Goal: Task Accomplishment & Management: Manage account settings

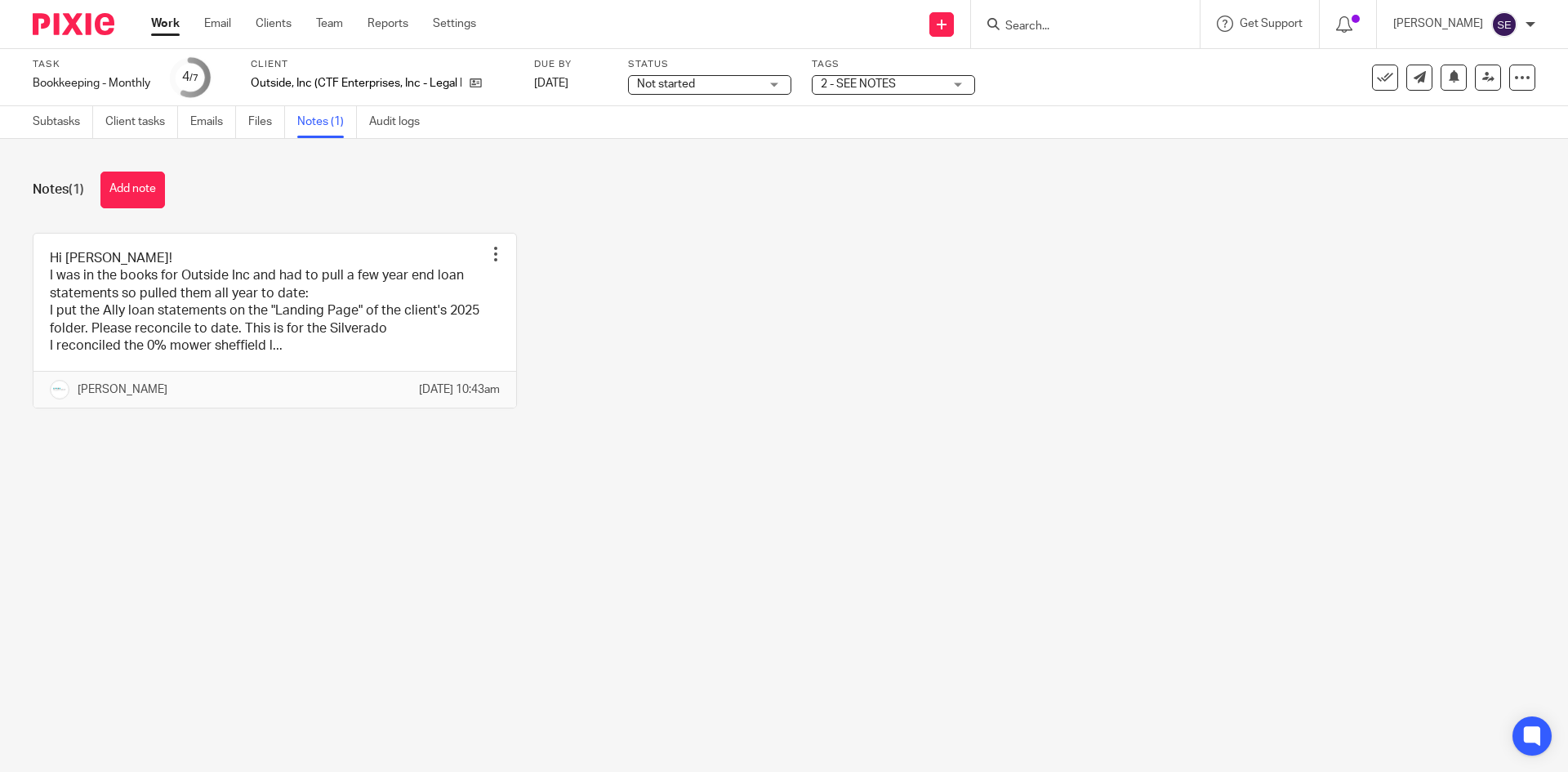
click at [172, 16] on link "Work" at bounding box center [165, 23] width 29 height 16
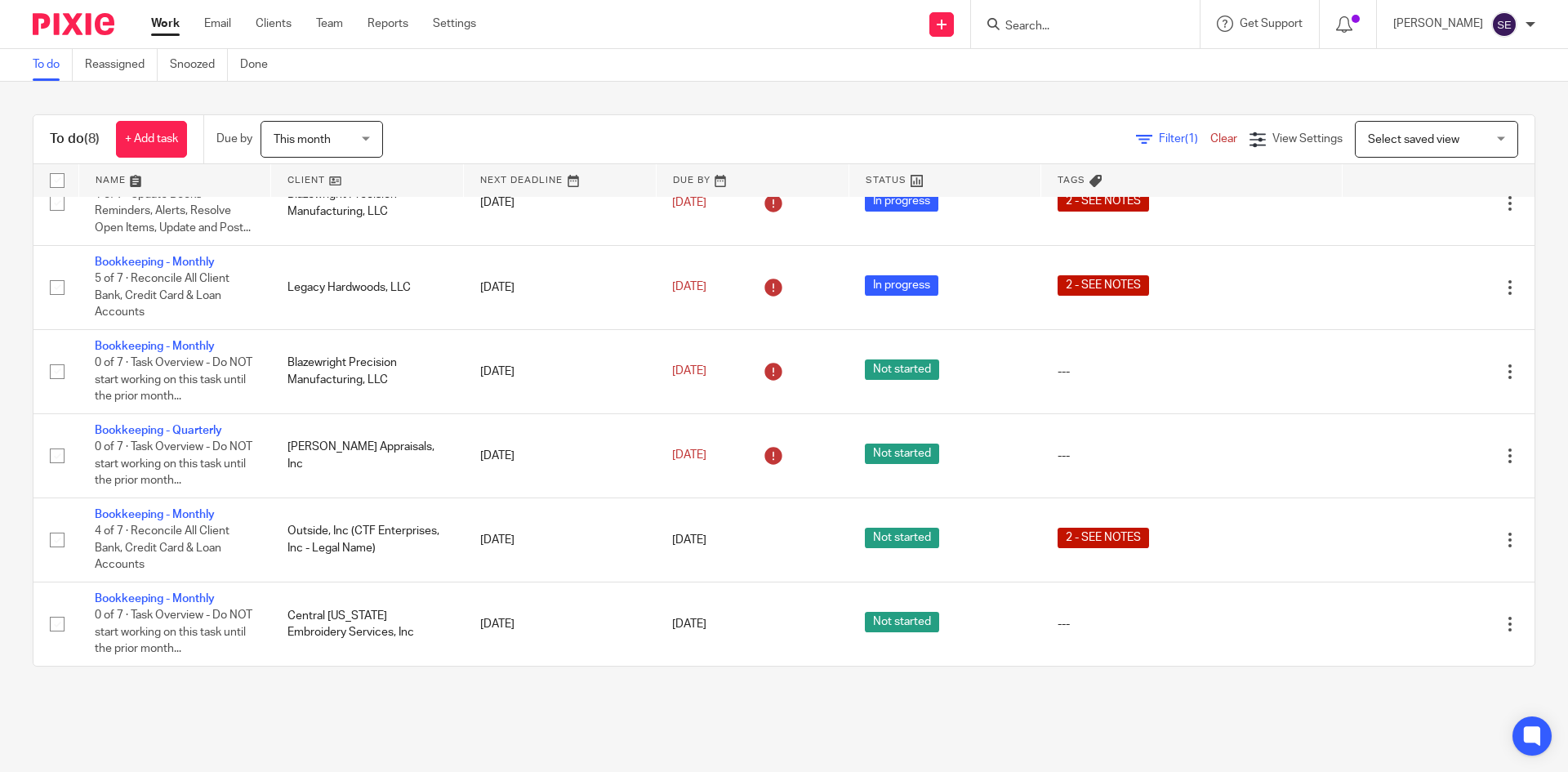
scroll to position [220, 0]
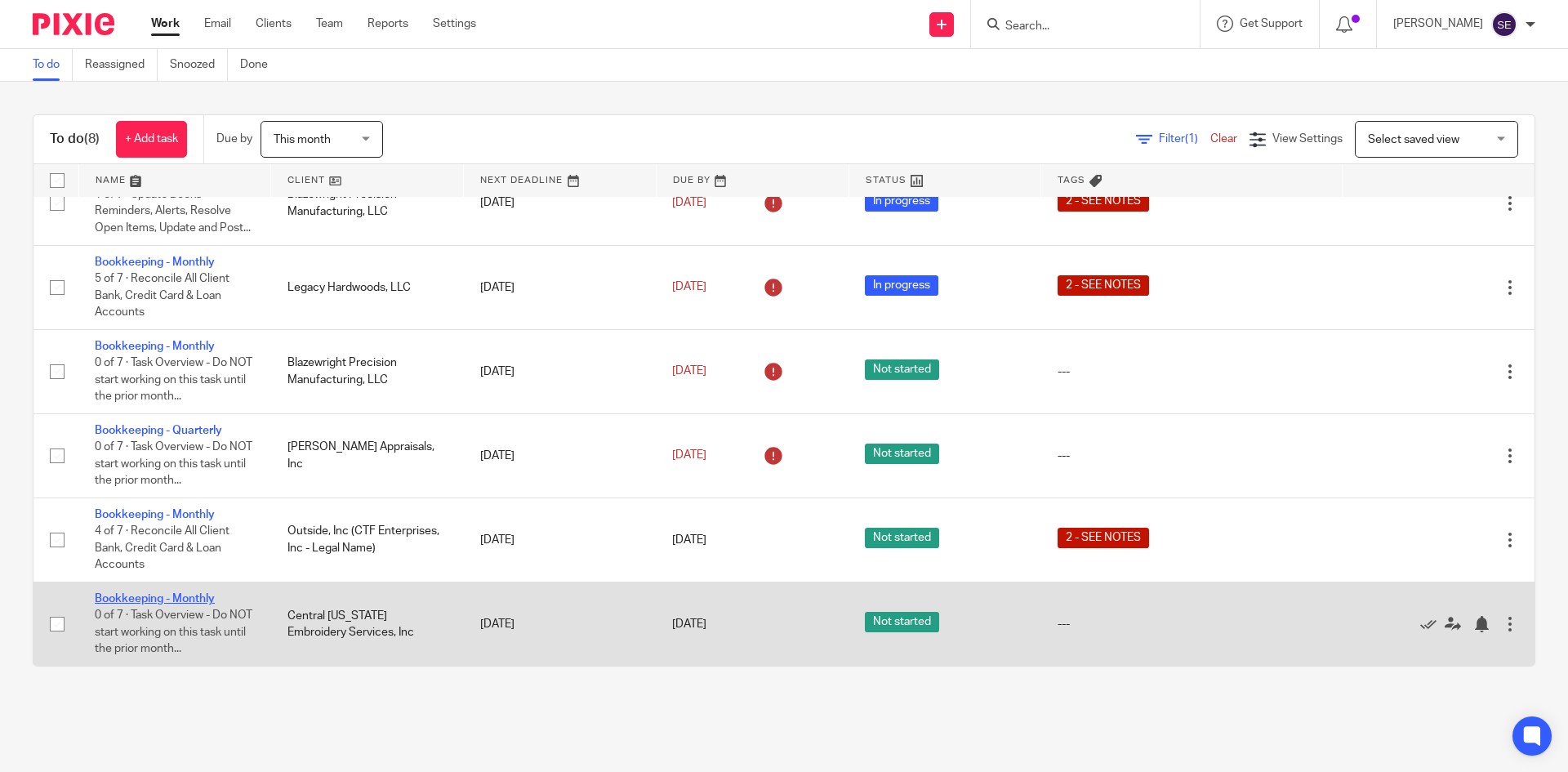
click at [165, 600] on link "Bookkeeping - Monthly" at bounding box center [154, 599] width 120 height 12
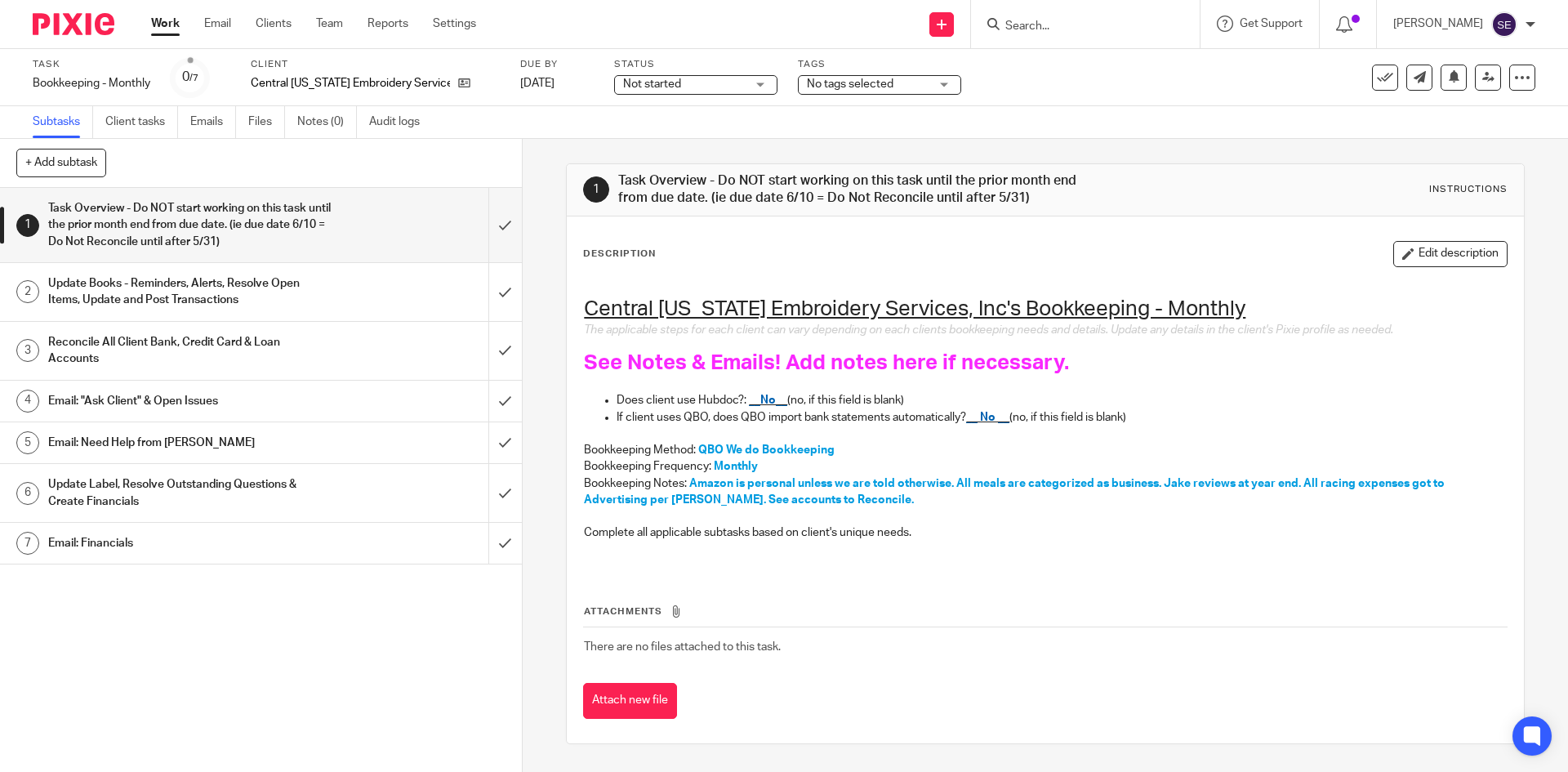
click at [269, 266] on link "2 Update Books - Reminders, Alerts, Resolve Open Items, Update and Post Transac…" at bounding box center [244, 292] width 488 height 58
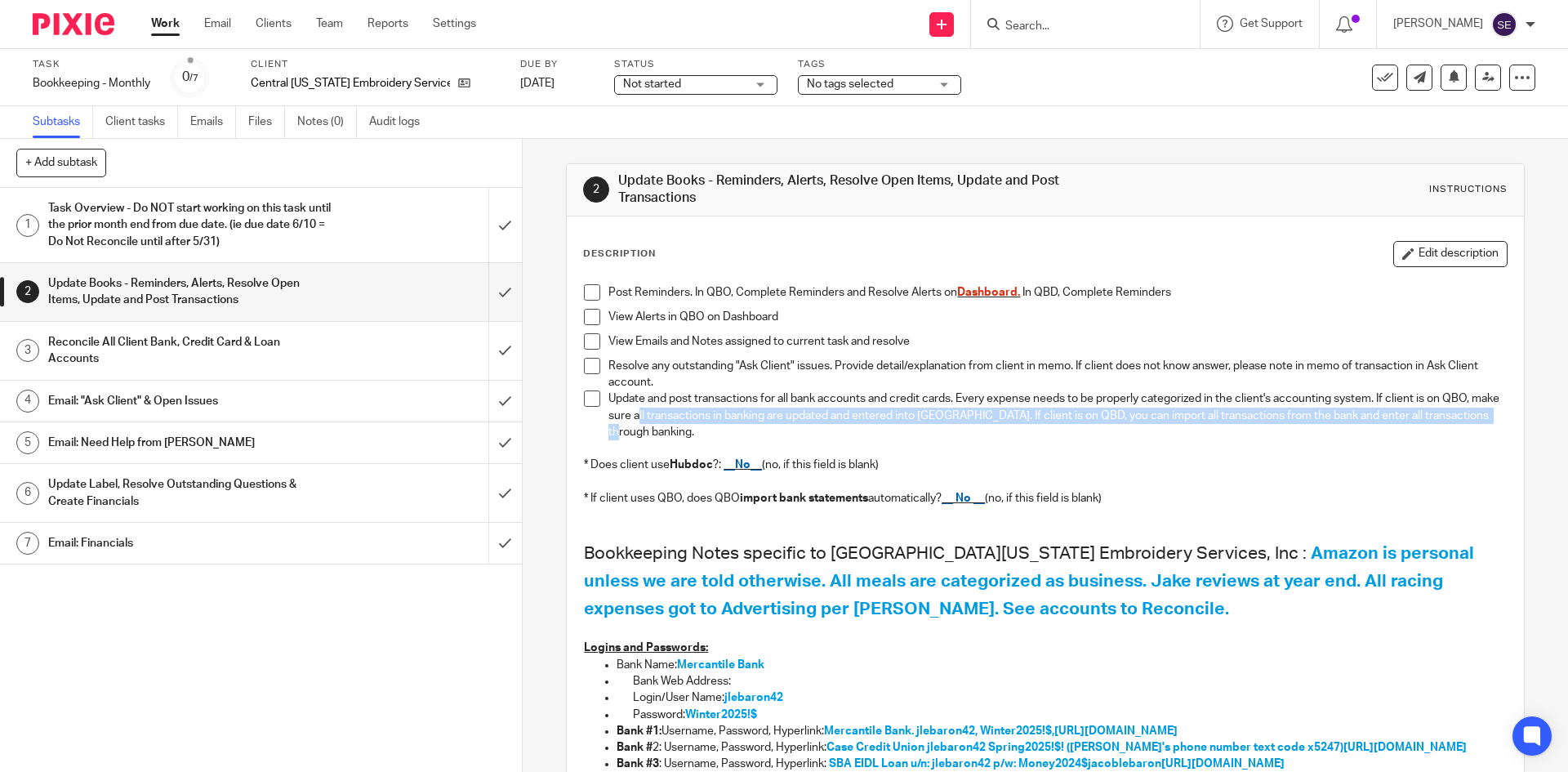
drag, startPoint x: 670, startPoint y: 423, endPoint x: 663, endPoint y: 413, distance: 12.2
click at [663, 413] on p "Update and post transactions for all bank accounts and credit cards. Every expe…" at bounding box center [1057, 414] width 897 height 50
click at [665, 442] on p at bounding box center [1044, 449] width 922 height 16
click at [227, 254] on h1 "Task Overview - Do NOT start working on this task until the prior month end fro…" at bounding box center [189, 225] width 283 height 58
click at [243, 228] on h1 "Task Overview - Do NOT start working on this task until the prior month end fro…" at bounding box center [189, 225] width 283 height 58
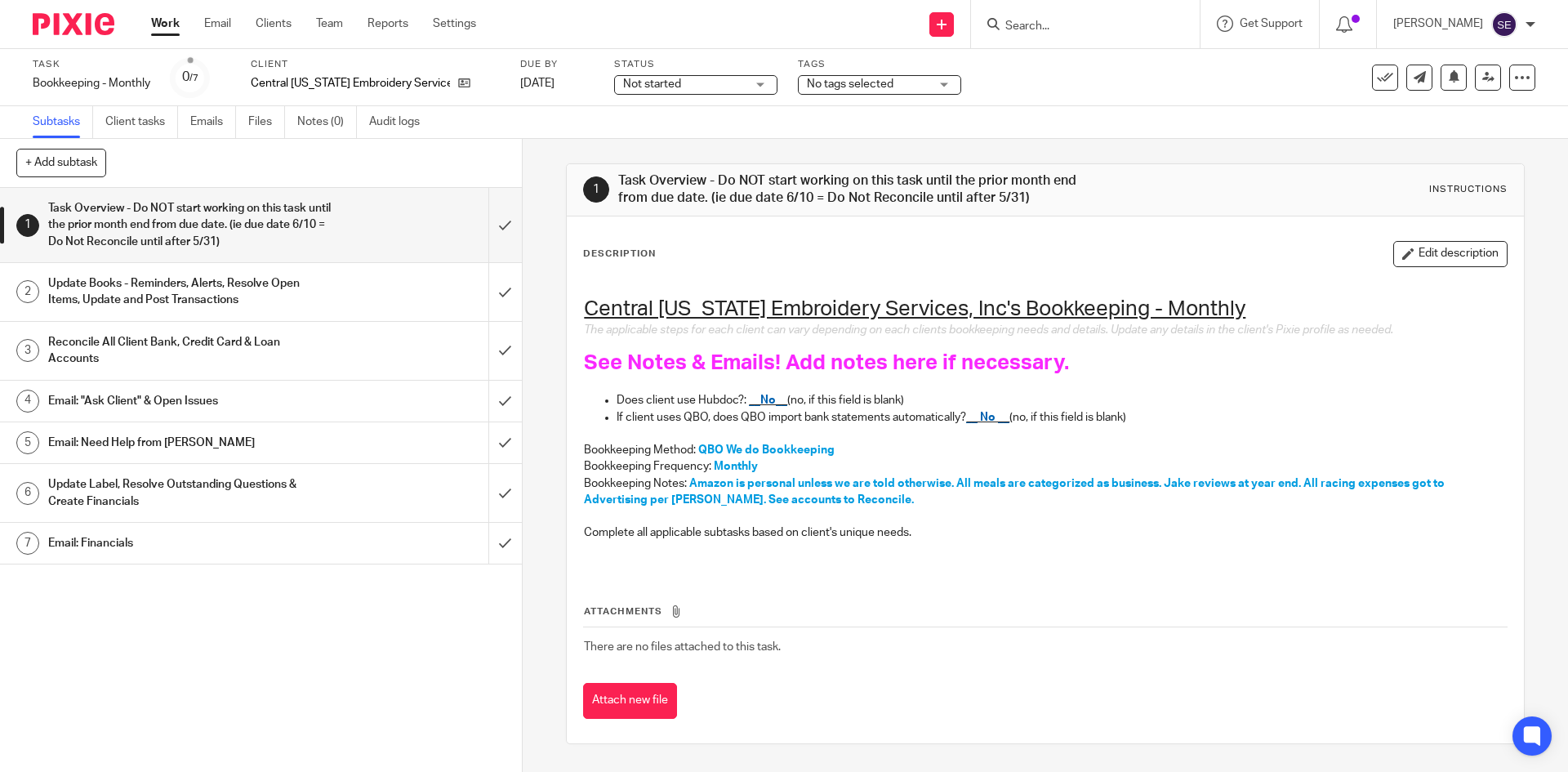
click at [218, 342] on h1 "Reconcile All Client Bank, Credit Card & Loan Accounts" at bounding box center [189, 350] width 283 height 42
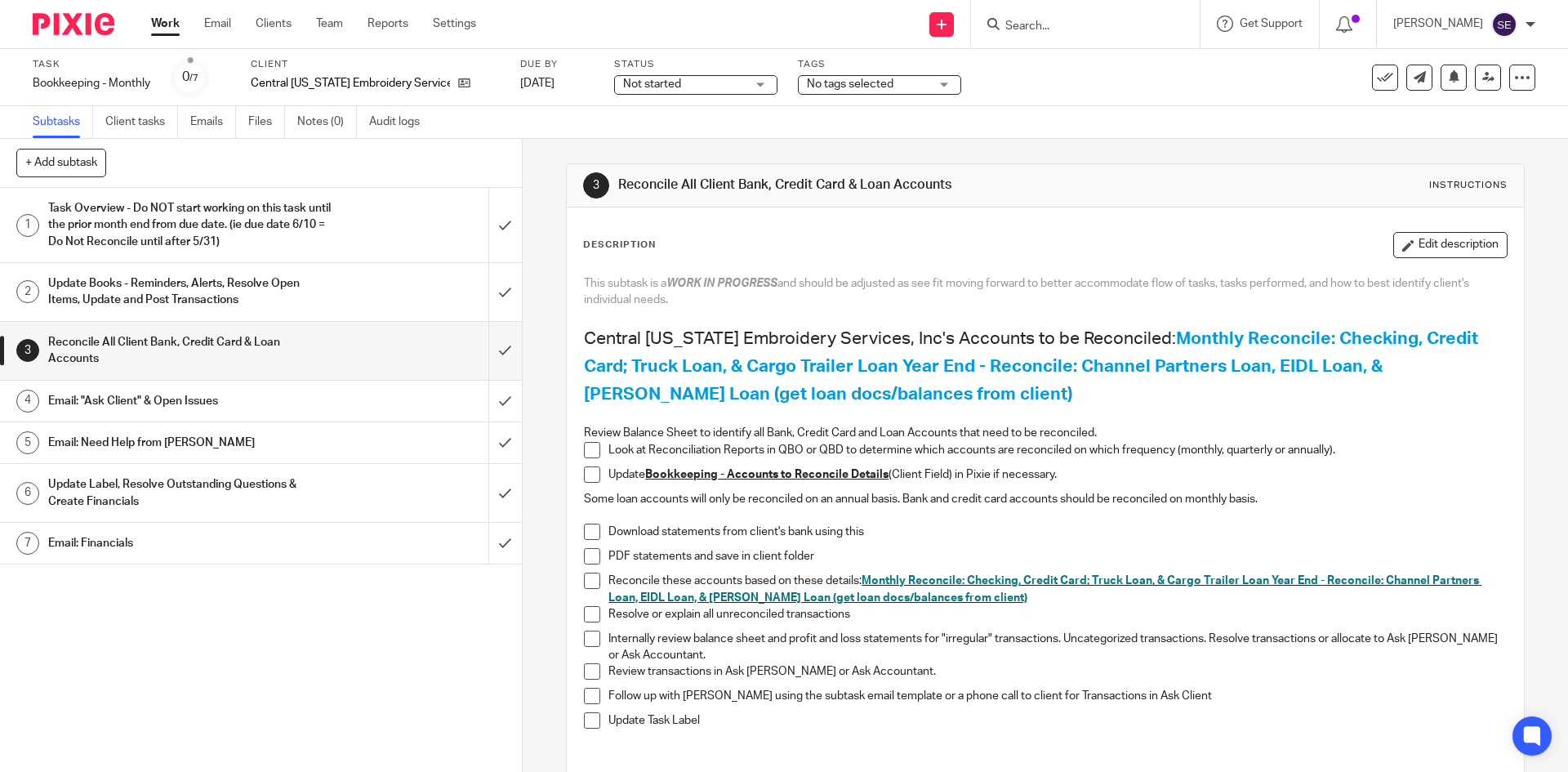
click at [1008, 380] on h2 "Central Michigan Embroidery Services, Inc's Accounts to be Reconciled: Monthly …" at bounding box center [1044, 367] width 922 height 83
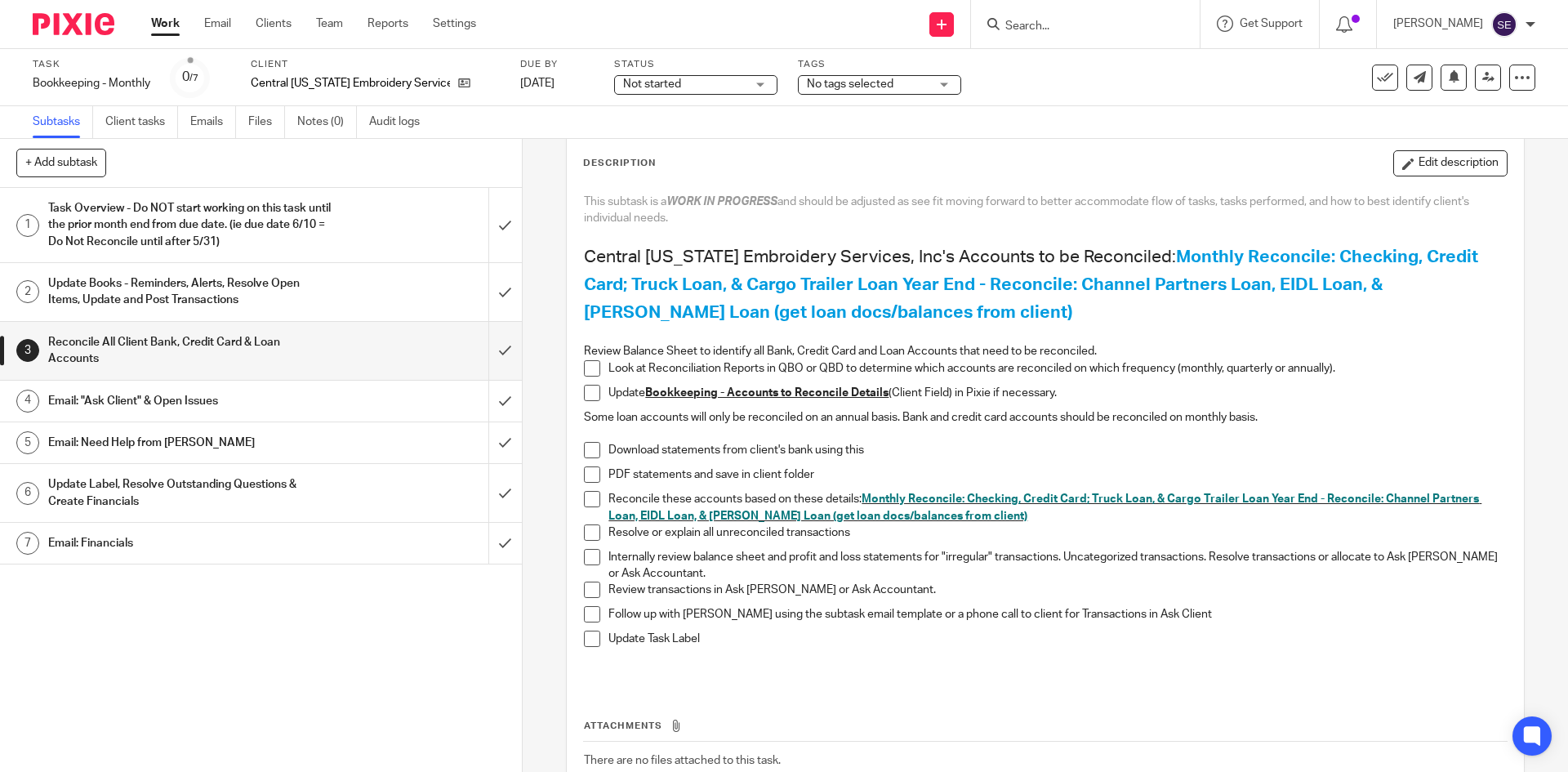
scroll to position [192, 0]
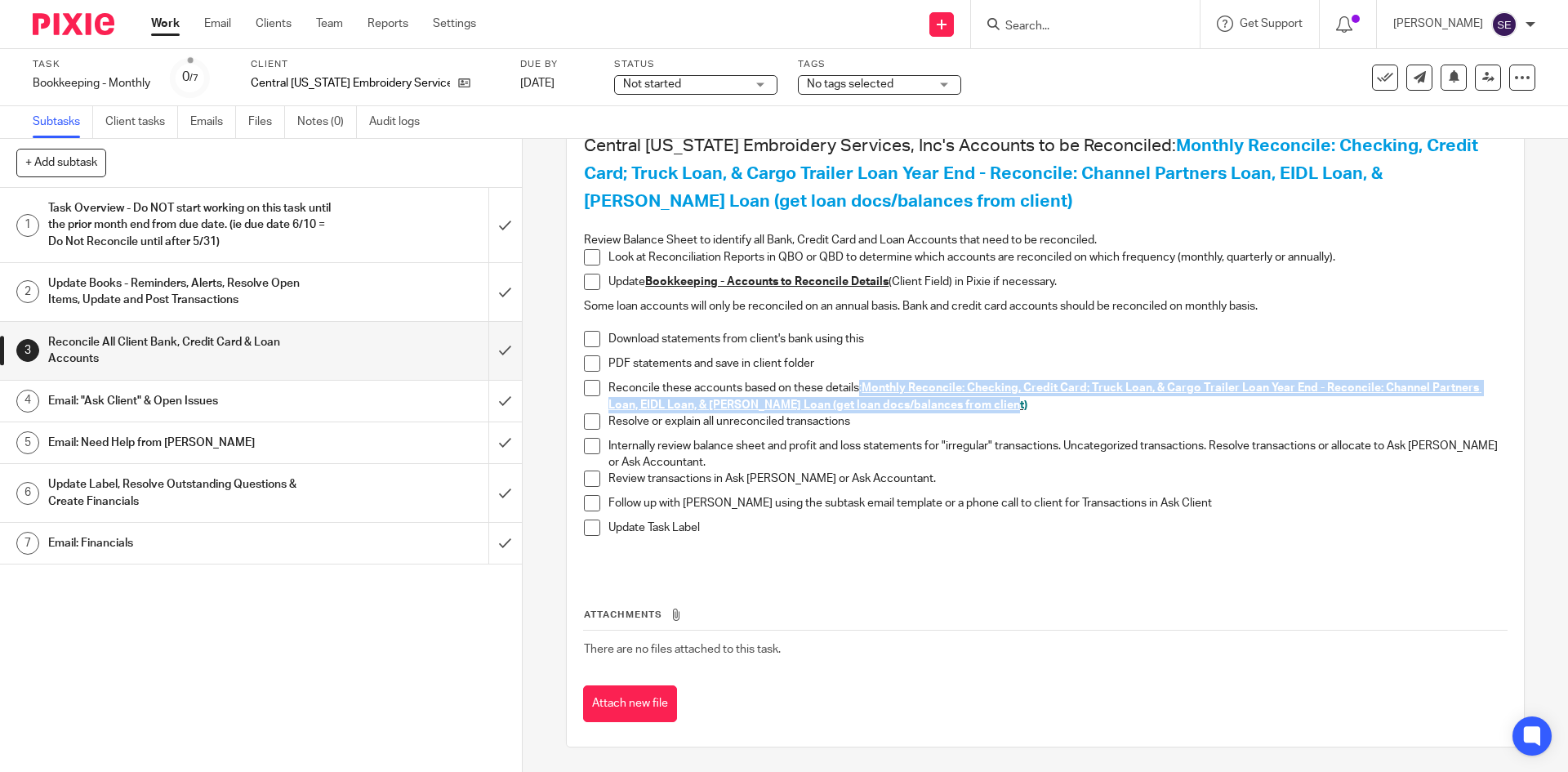
drag, startPoint x: 855, startPoint y: 390, endPoint x: 1025, endPoint y: 398, distance: 170.2
click at [1025, 398] on p "Reconcile these accounts based on these details: Monthly Reconcile: Checking, C…" at bounding box center [1057, 396] width 897 height 33
click at [1072, 402] on p "Reconcile these accounts based on these details: Monthly Reconcile: Checking, C…" at bounding box center [1057, 396] width 897 height 33
drag, startPoint x: 1024, startPoint y: 400, endPoint x: 1018, endPoint y: 379, distance: 21.8
click at [1018, 379] on div "This subtask is a WORK IN PROGRESS and should be adjusted as see fit moving for…" at bounding box center [1044, 323] width 938 height 499
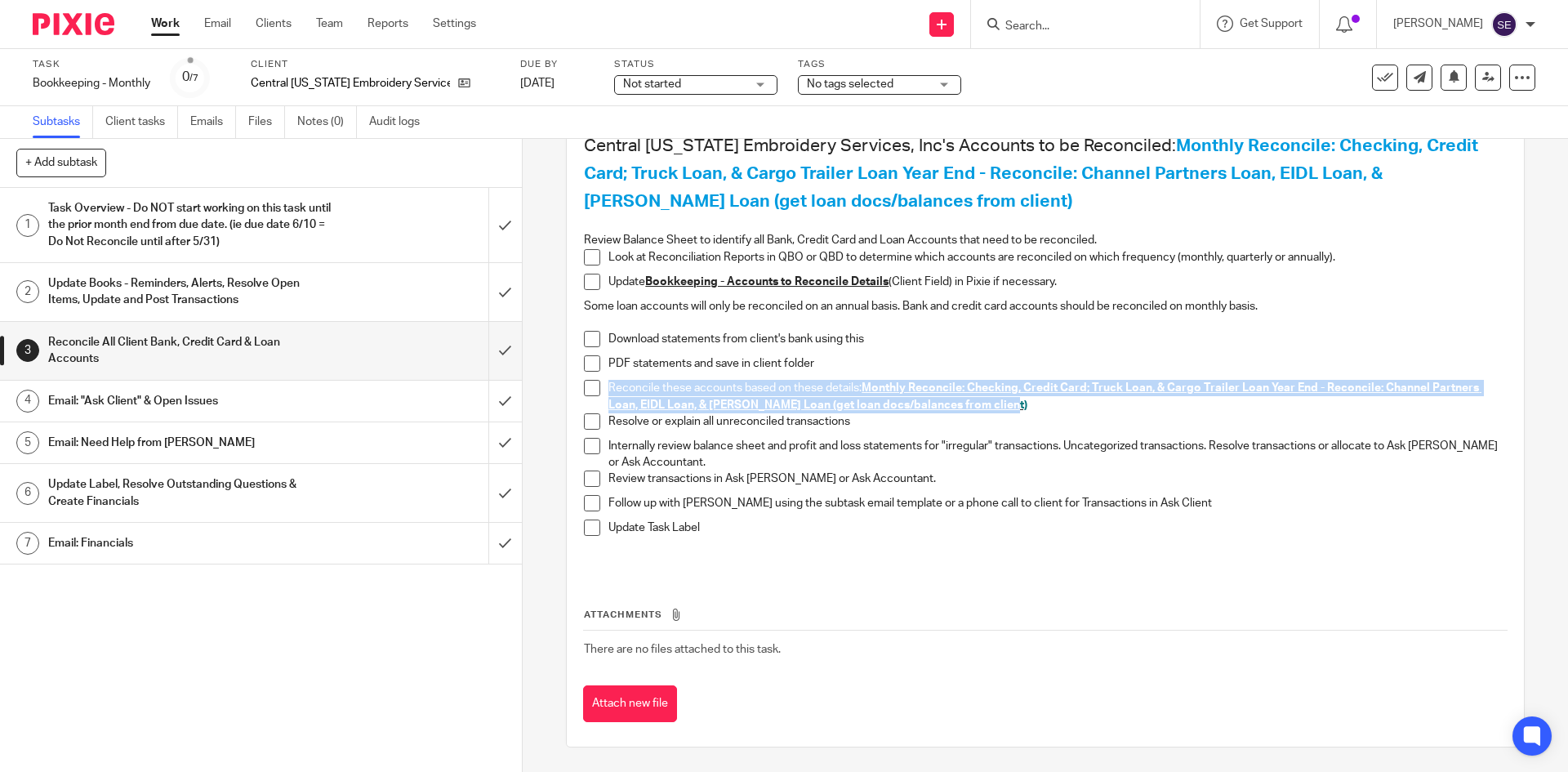
click at [1026, 402] on p "Reconcile these accounts based on these details: Monthly Reconcile: Checking, C…" at bounding box center [1057, 396] width 897 height 33
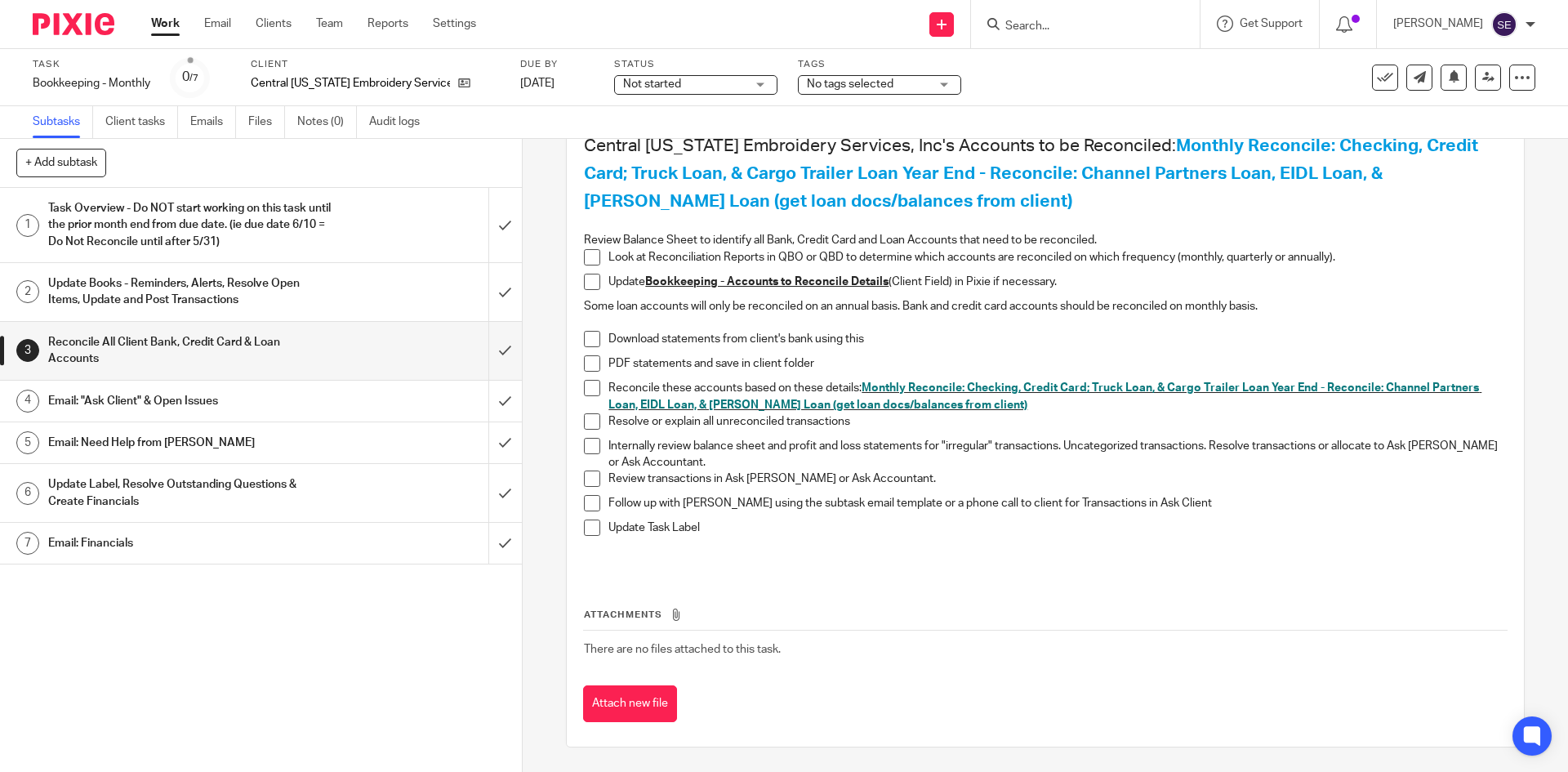
click at [173, 23] on link "Work" at bounding box center [165, 23] width 29 height 16
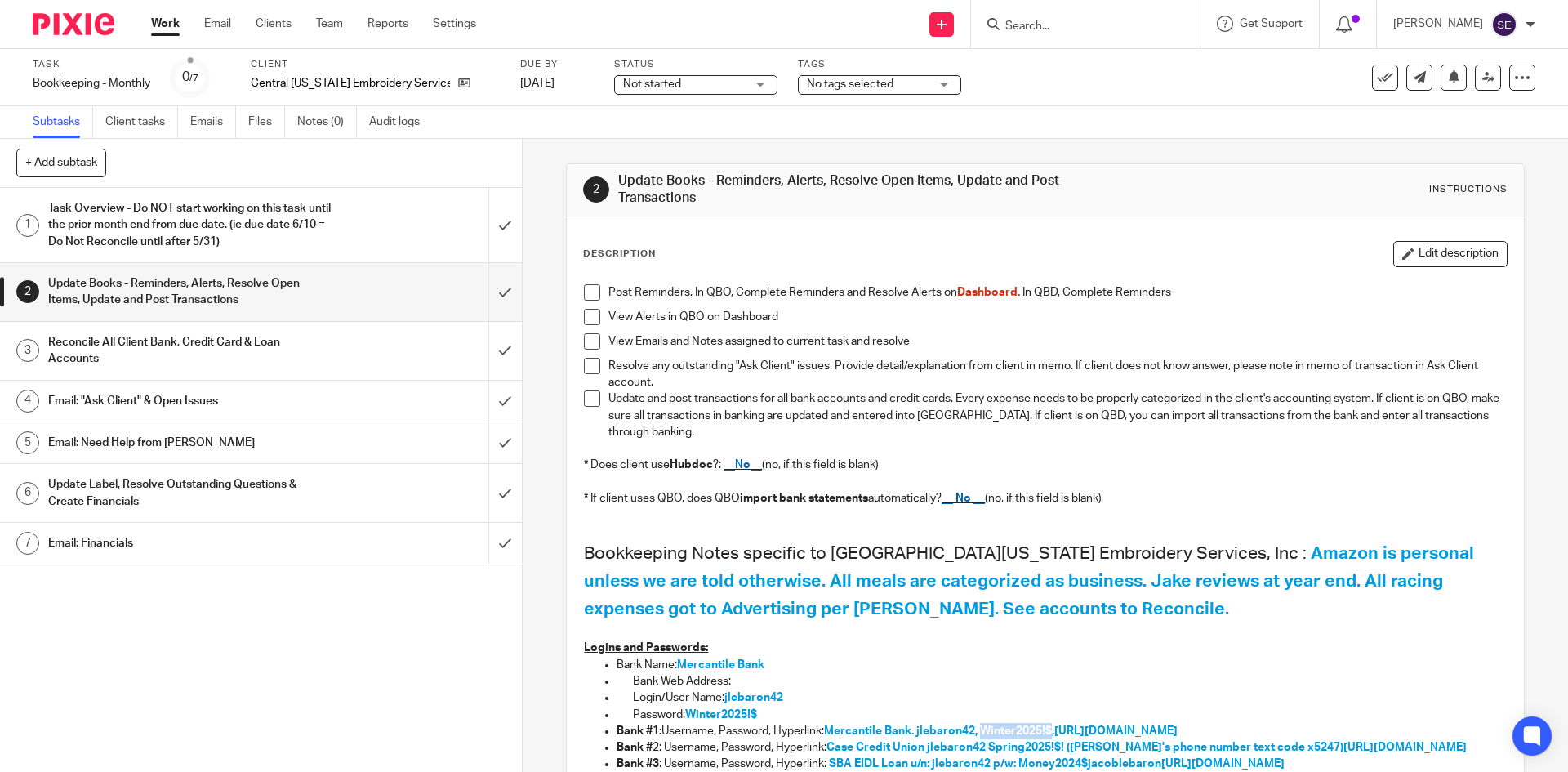
scroll to position [443, 0]
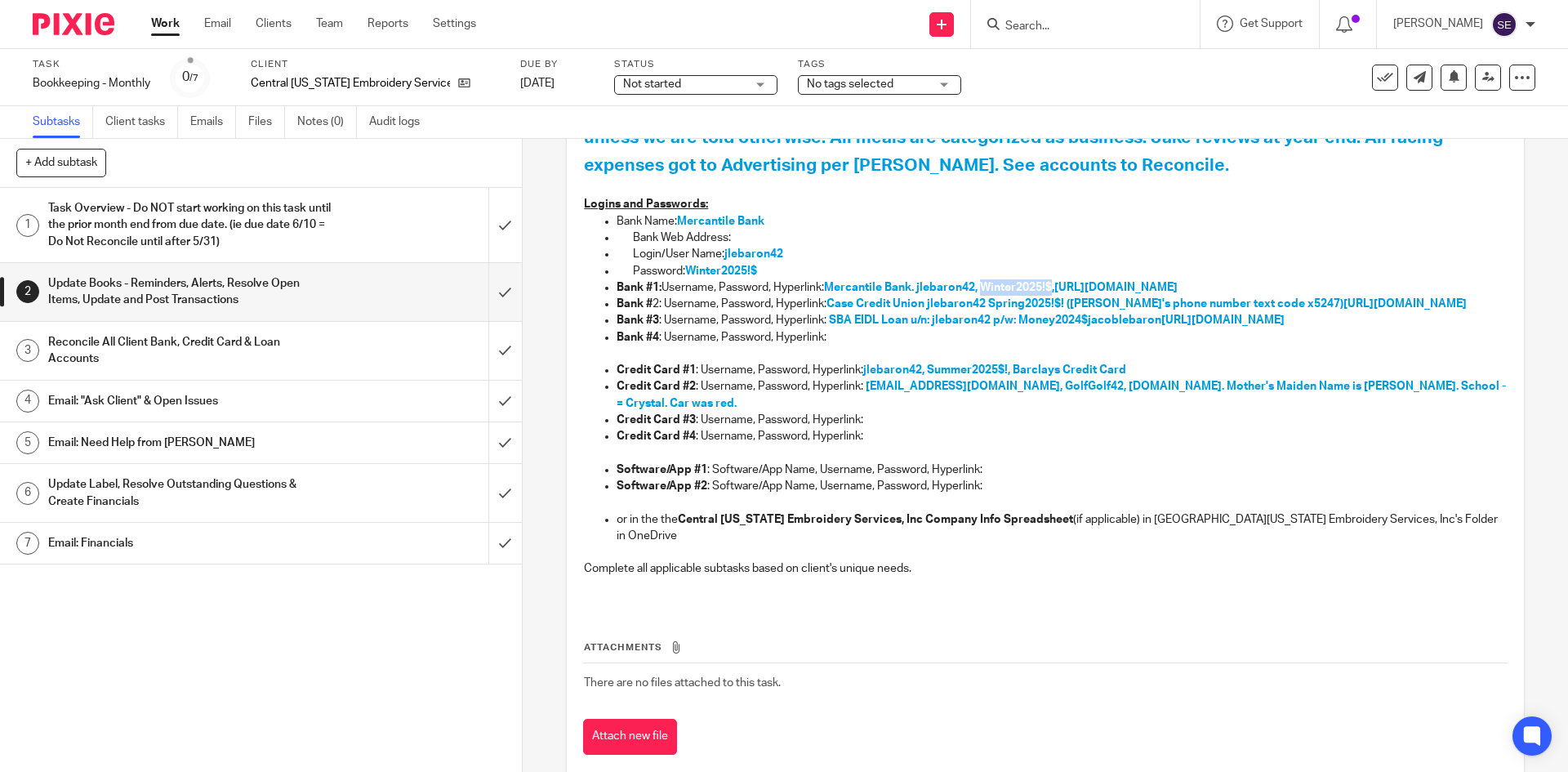
click at [158, 32] on link "Work" at bounding box center [165, 23] width 29 height 16
click at [162, 24] on link "Work" at bounding box center [165, 23] width 29 height 16
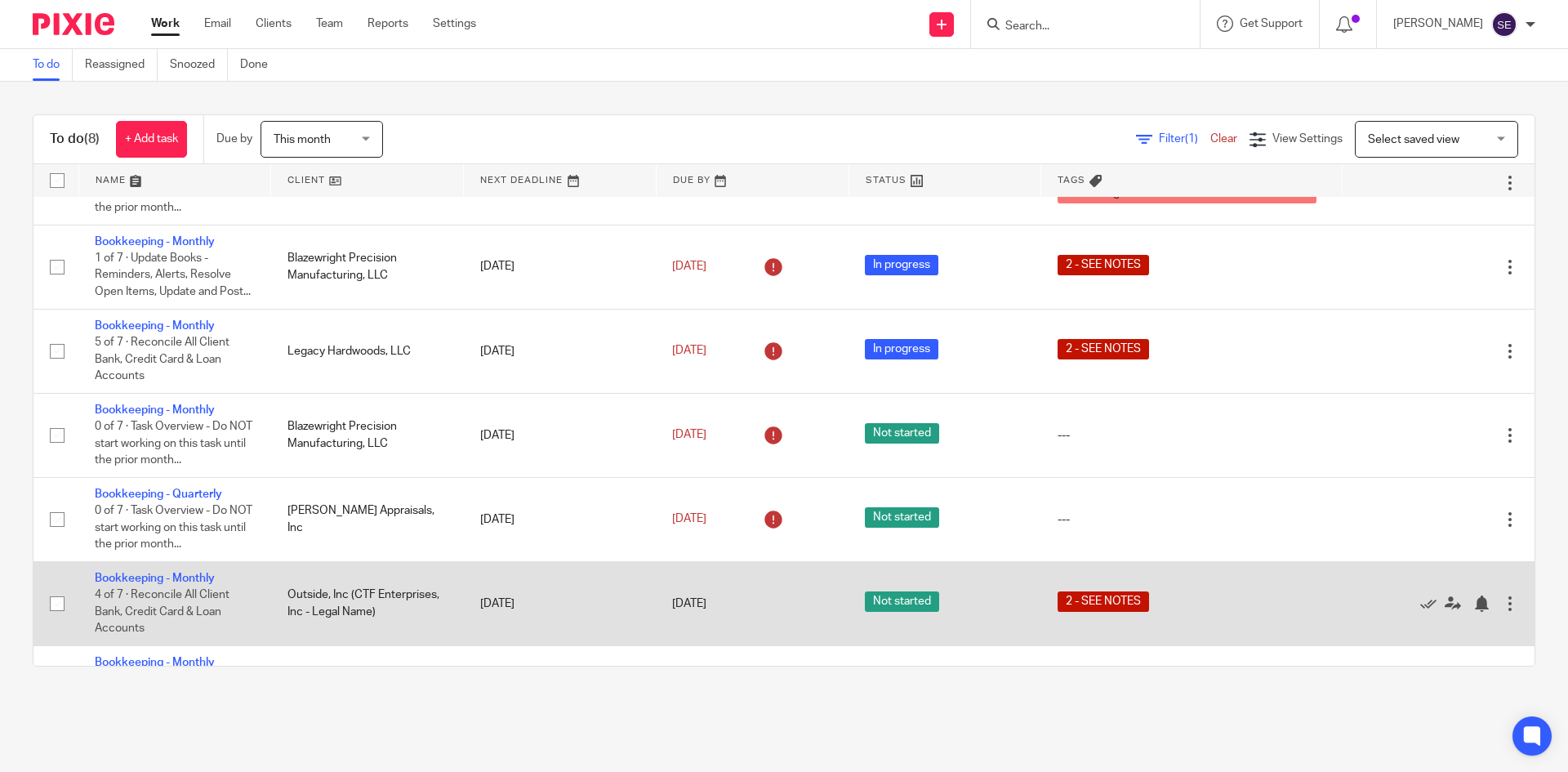
scroll to position [138, 0]
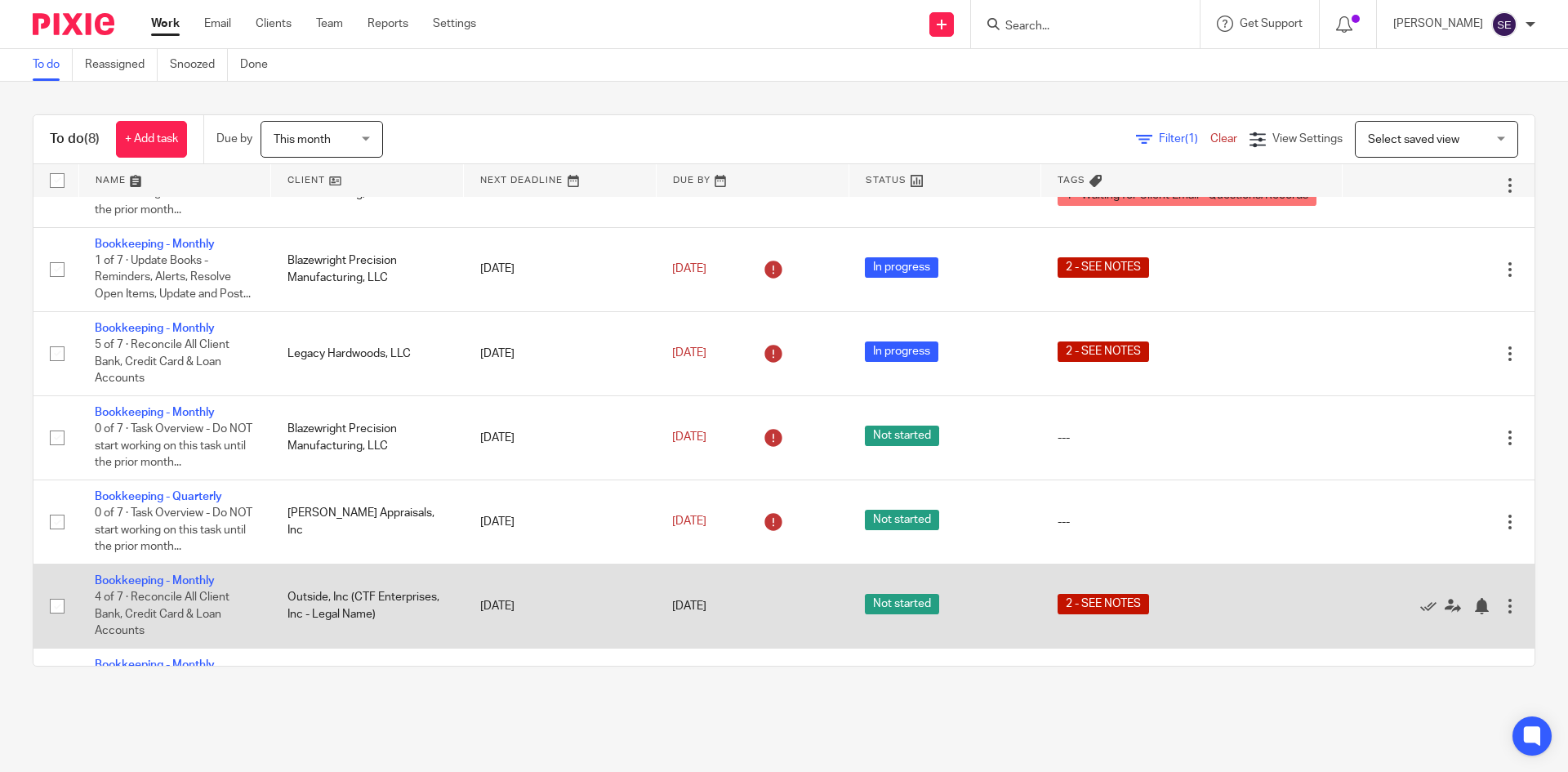
click at [295, 591] on td "Outside, Inc (CTF Enterprises, Inc - Legal Name)" at bounding box center [366, 605] width 192 height 84
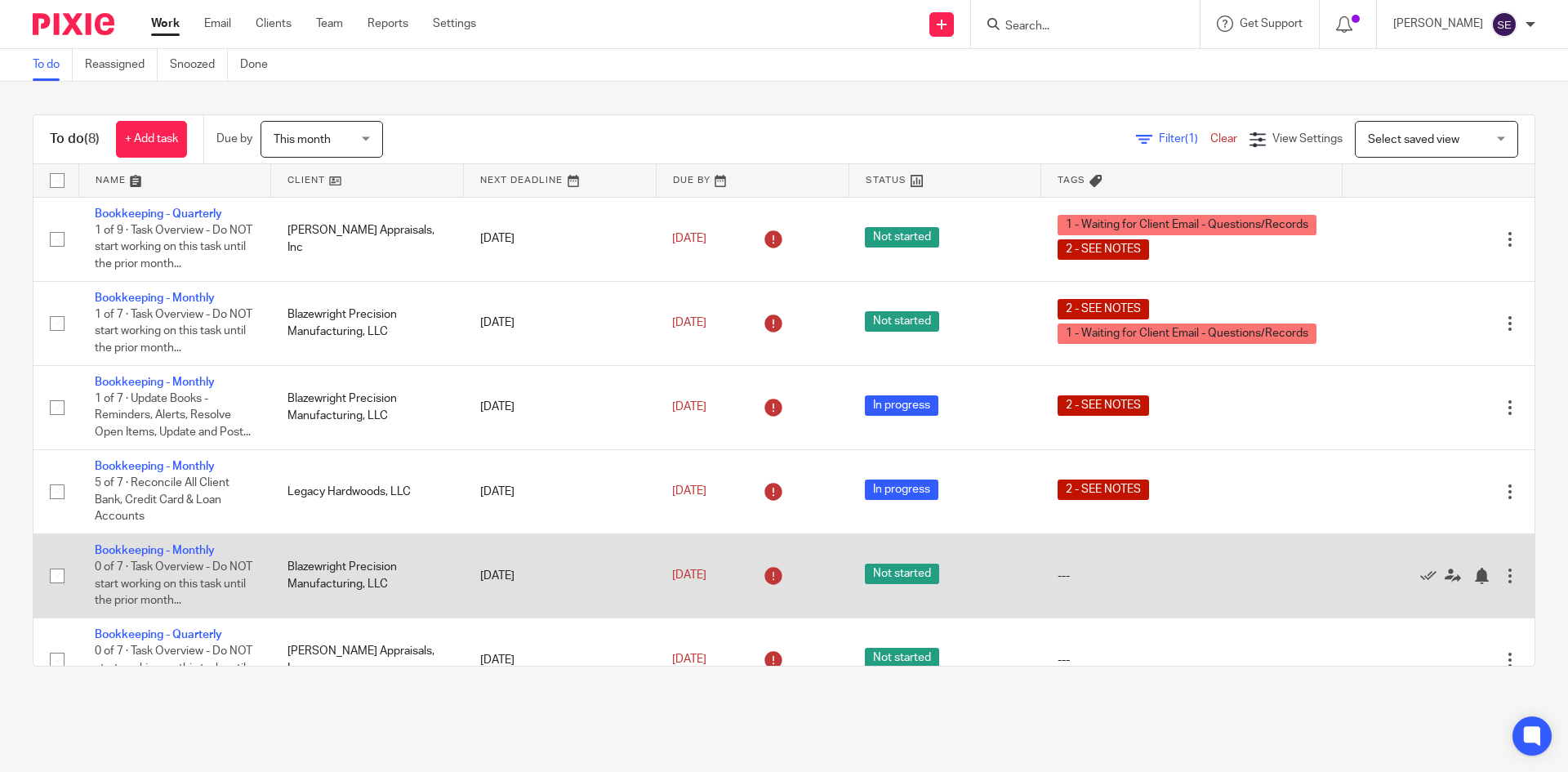
scroll to position [0, 0]
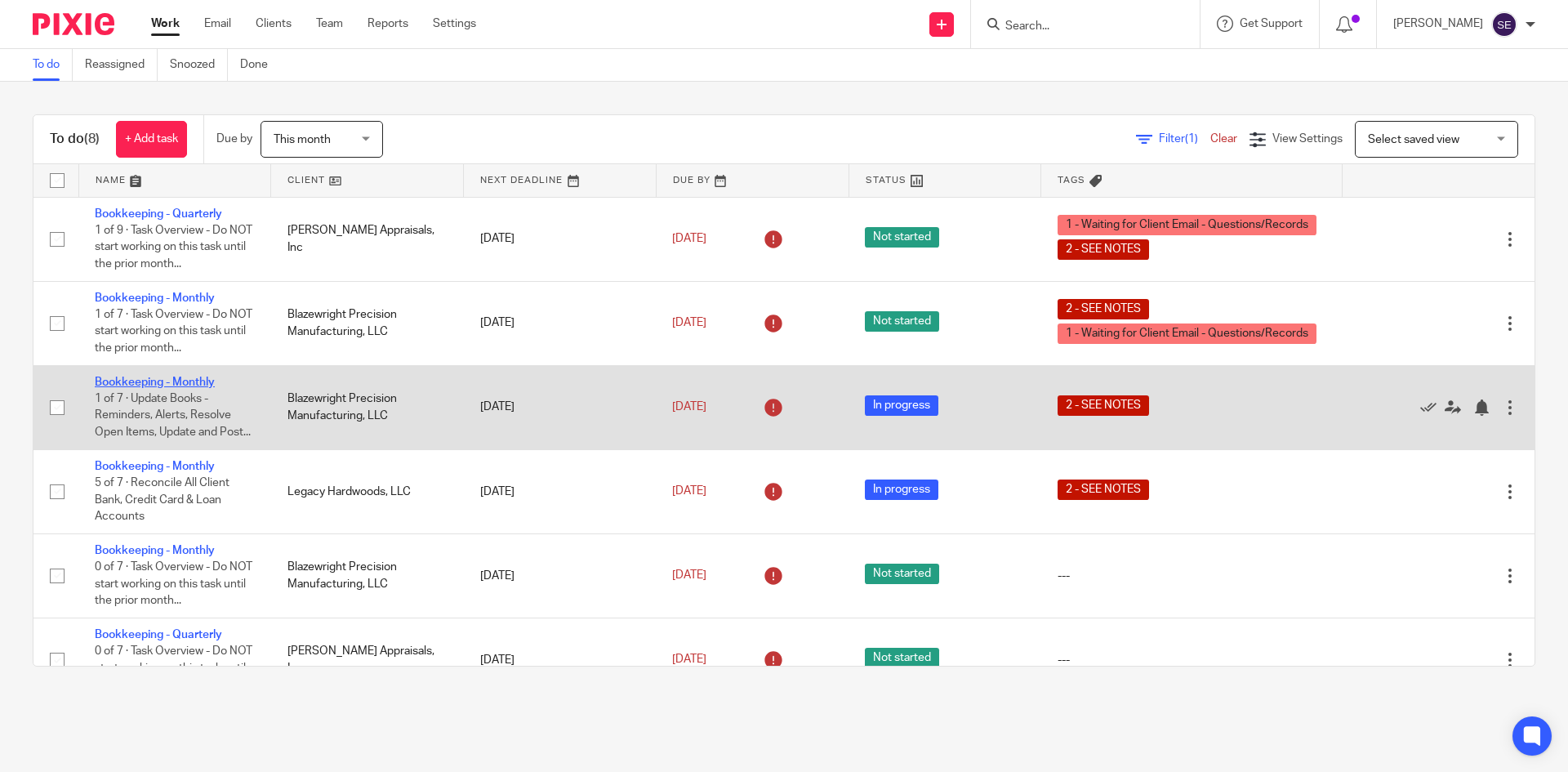
click at [203, 385] on link "Bookkeeping - Monthly" at bounding box center [154, 382] width 120 height 12
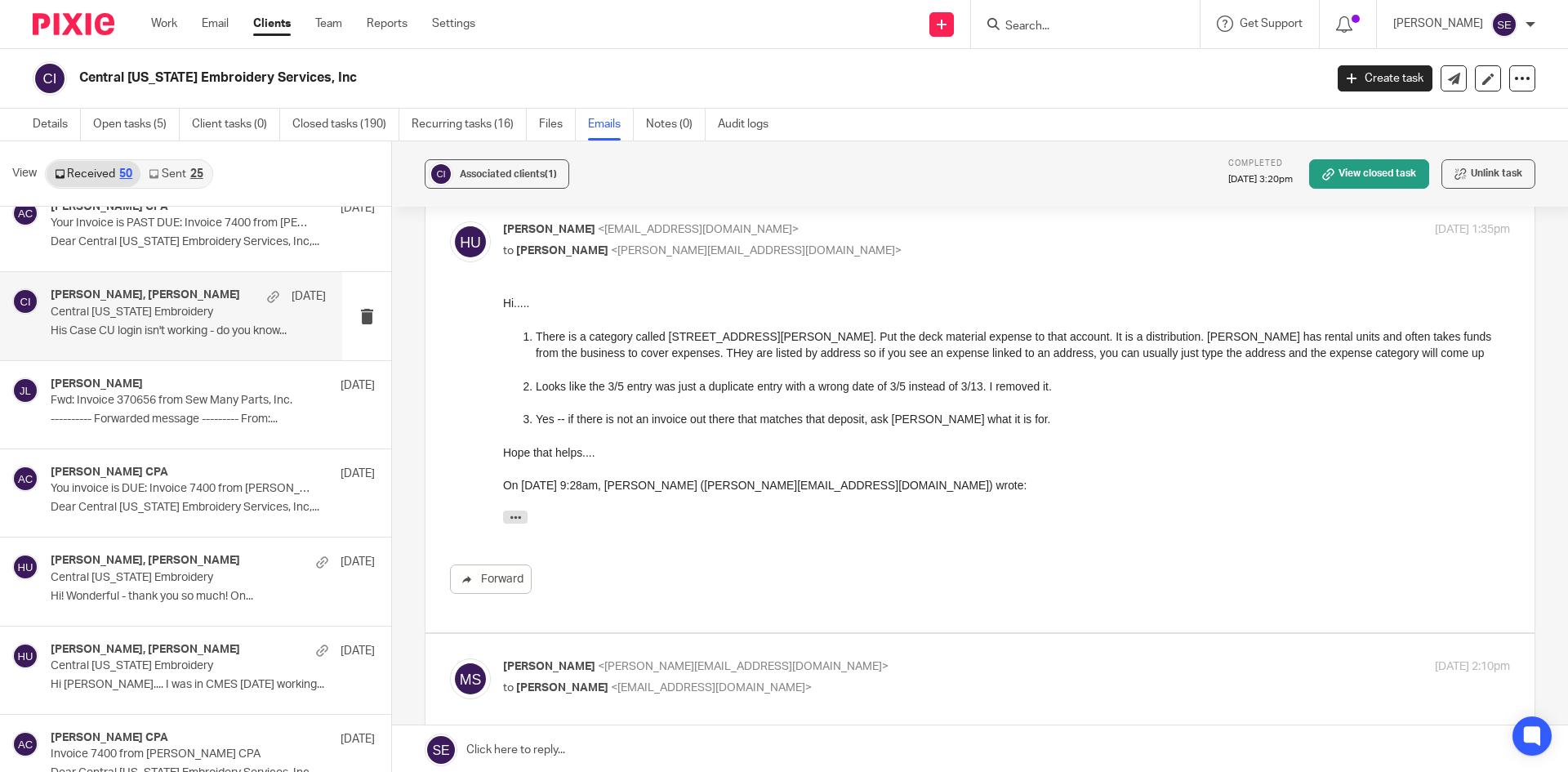
scroll to position [1, 0]
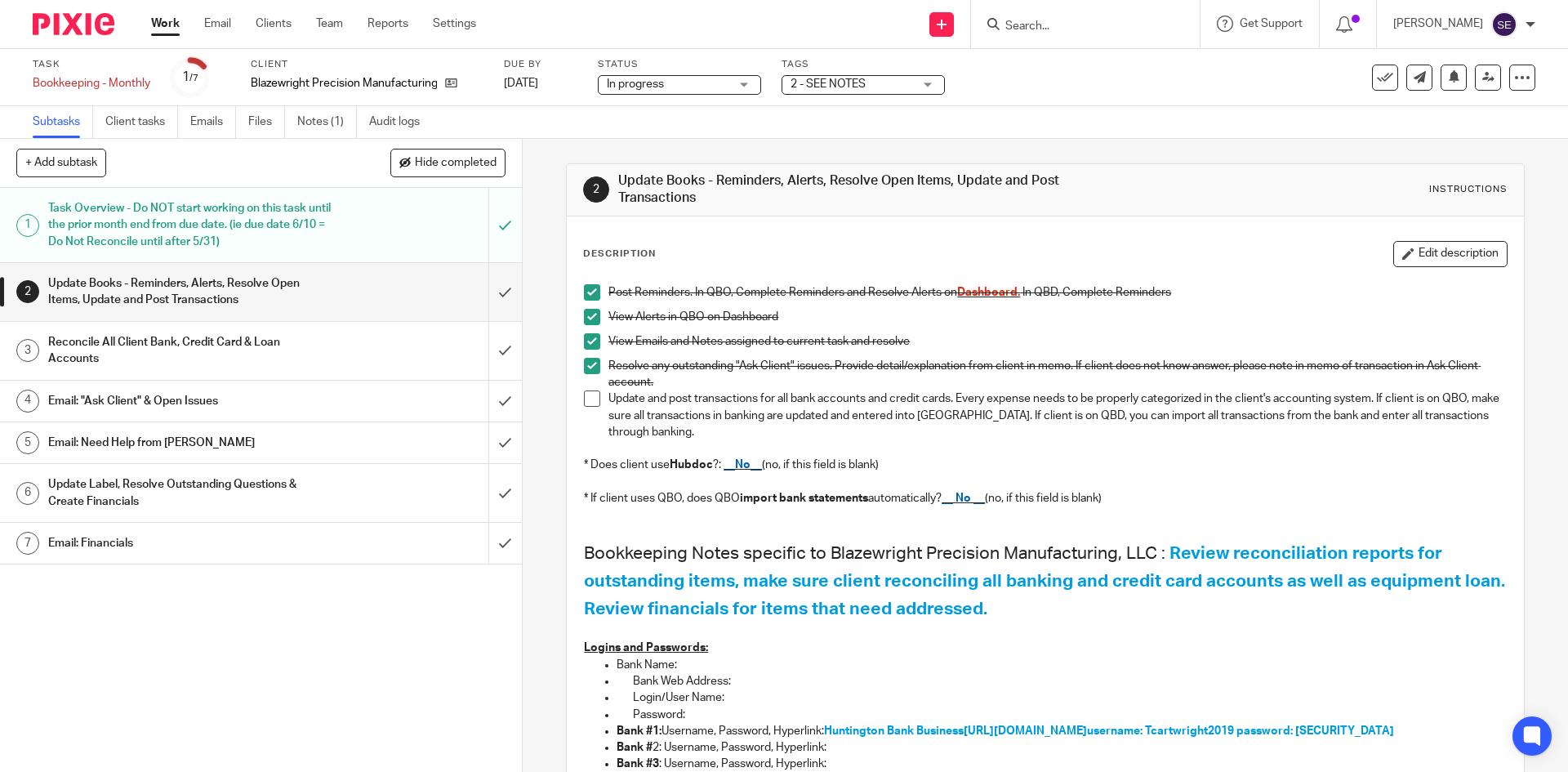
click at [329, 204] on div "Task Overview - Do NOT start working on this task until the prior month end fro…" at bounding box center [259, 225] width 423 height 58
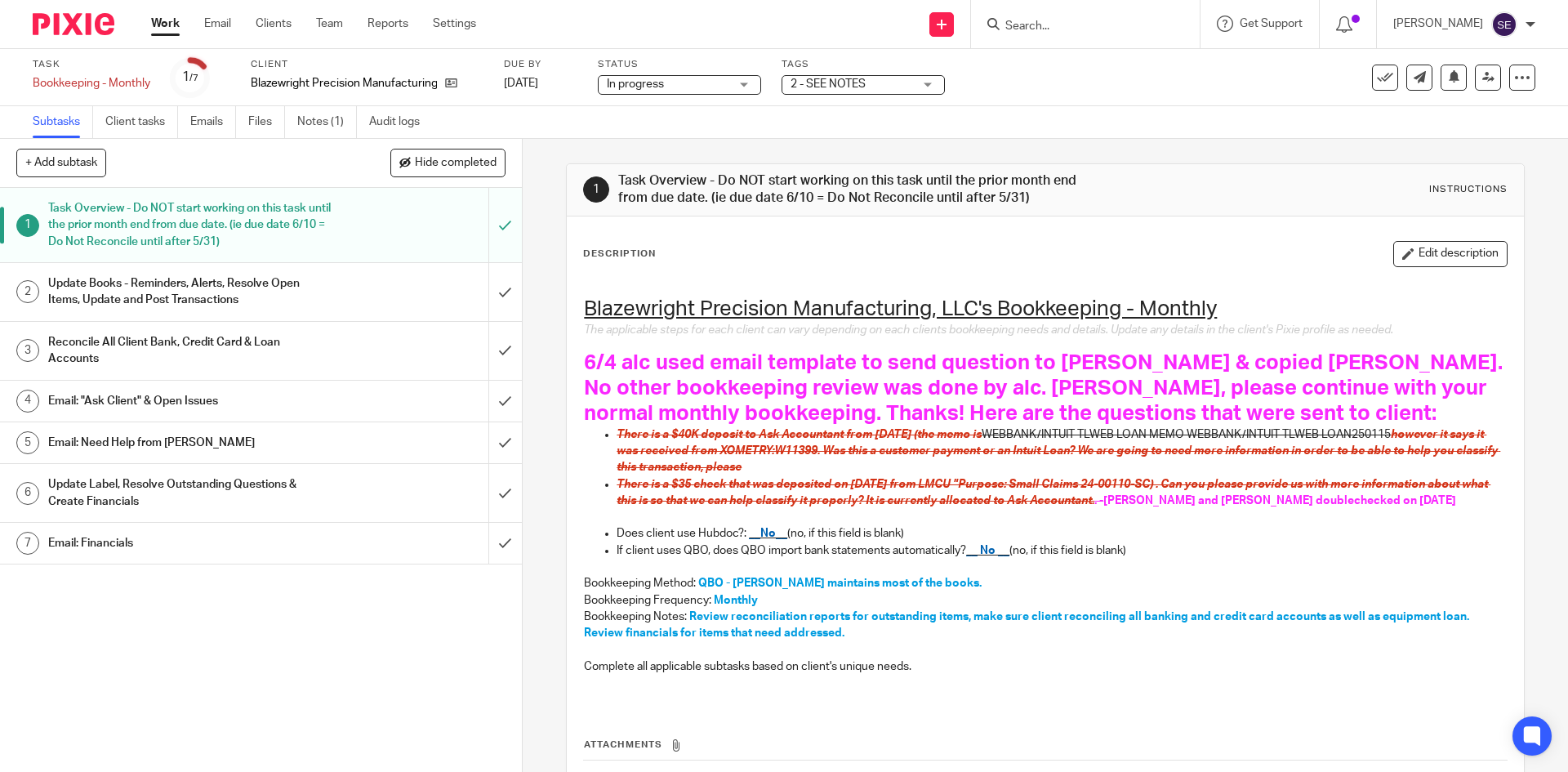
scroll to position [131, 0]
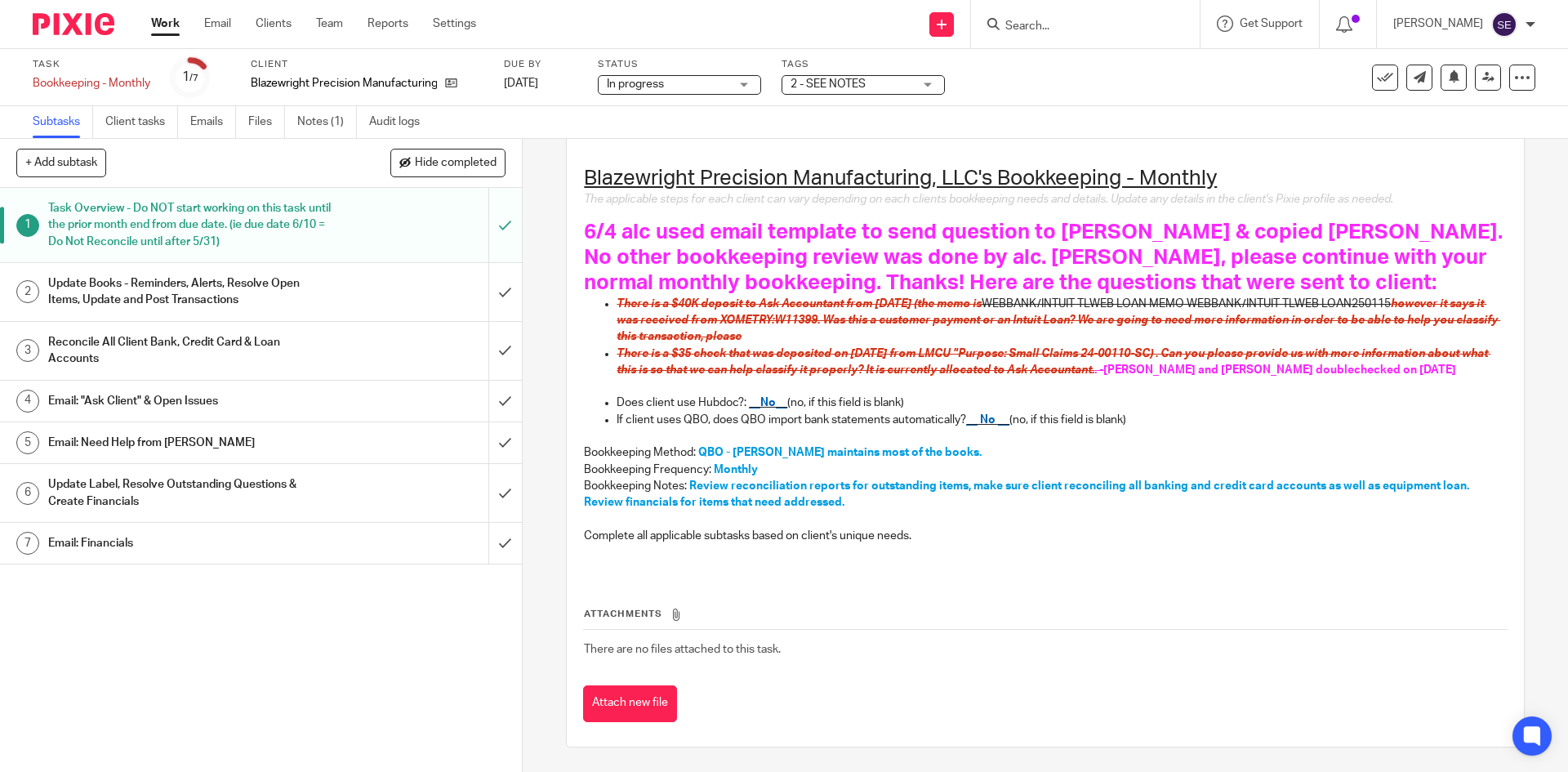
click at [218, 281] on h1 "Update Books - Reminders, Alerts, Resolve Open Items, Update and Post Transacti…" at bounding box center [189, 292] width 283 height 42
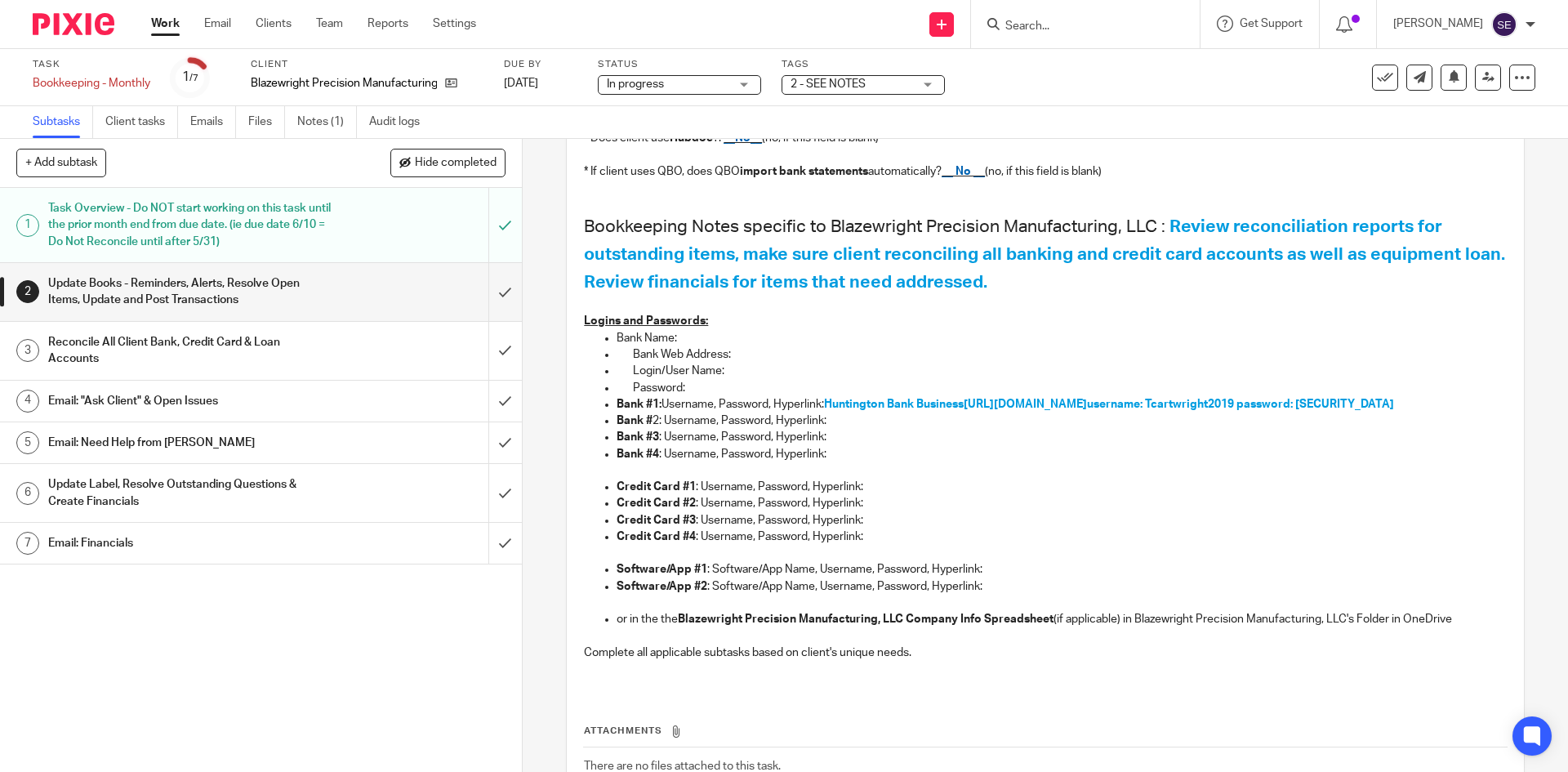
scroll to position [408, 0]
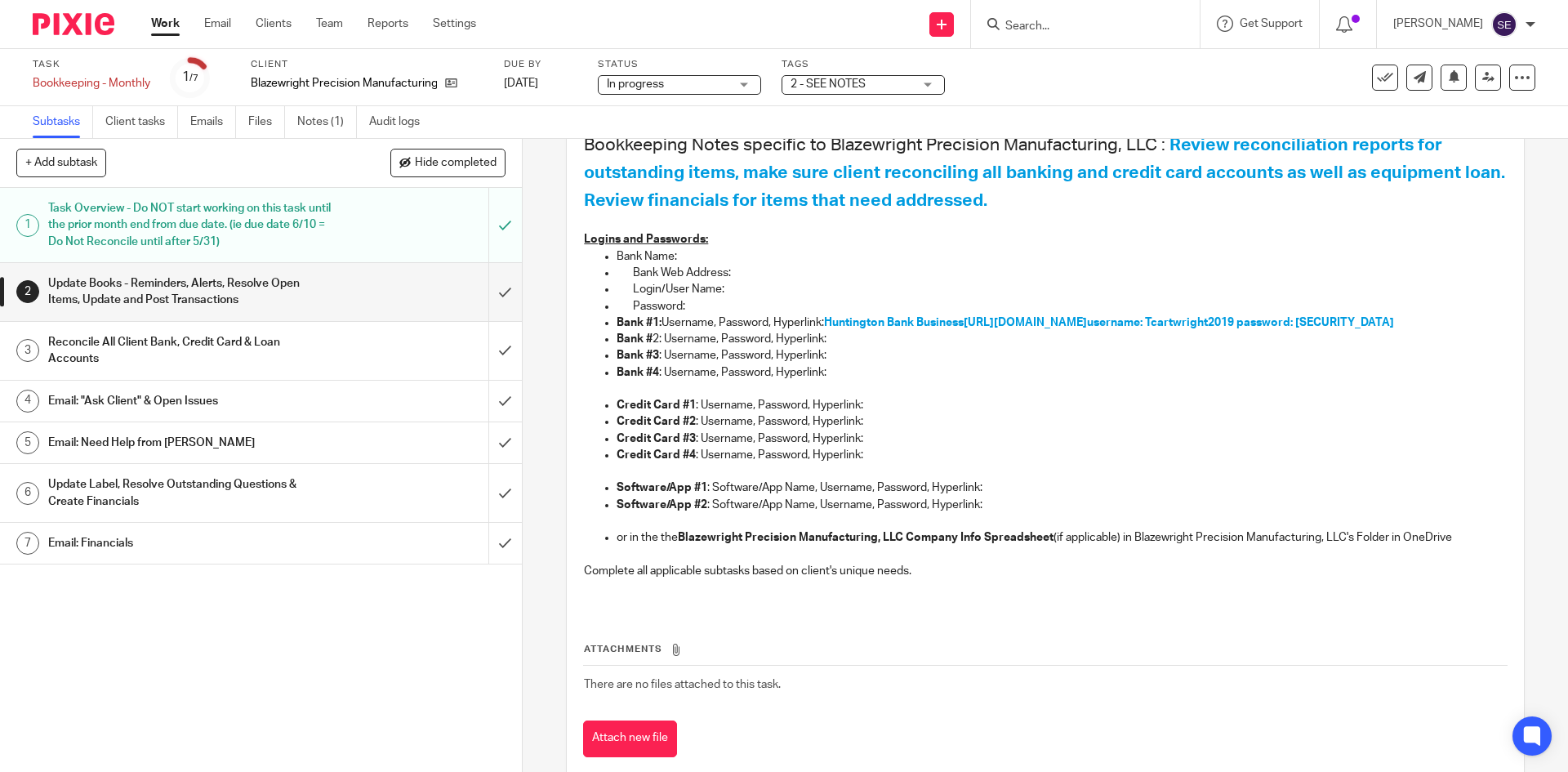
click at [336, 332] on div "Reconcile All Client Bank, Credit Card & Loan Accounts" at bounding box center [259, 350] width 423 height 42
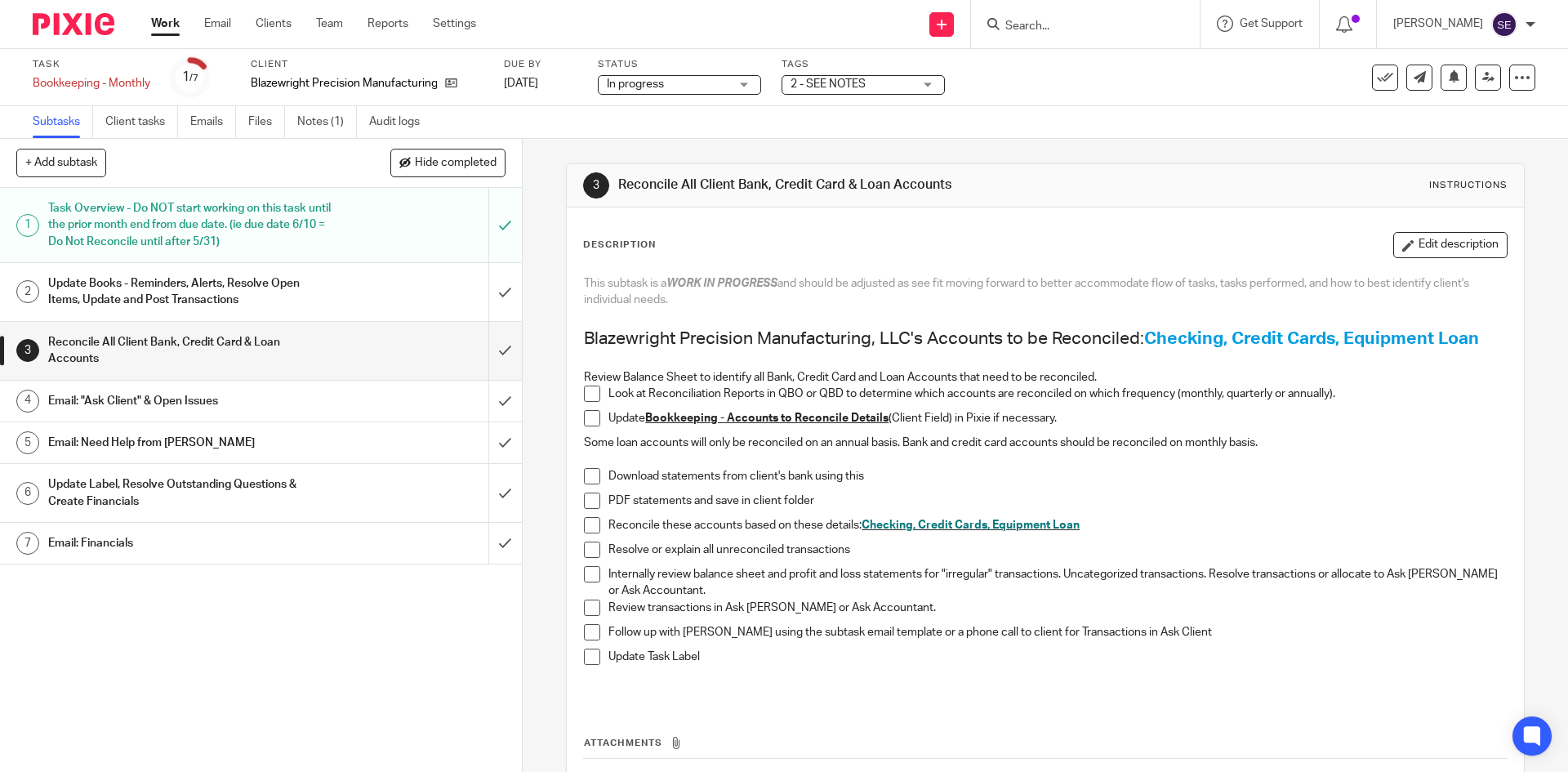
scroll to position [128, 0]
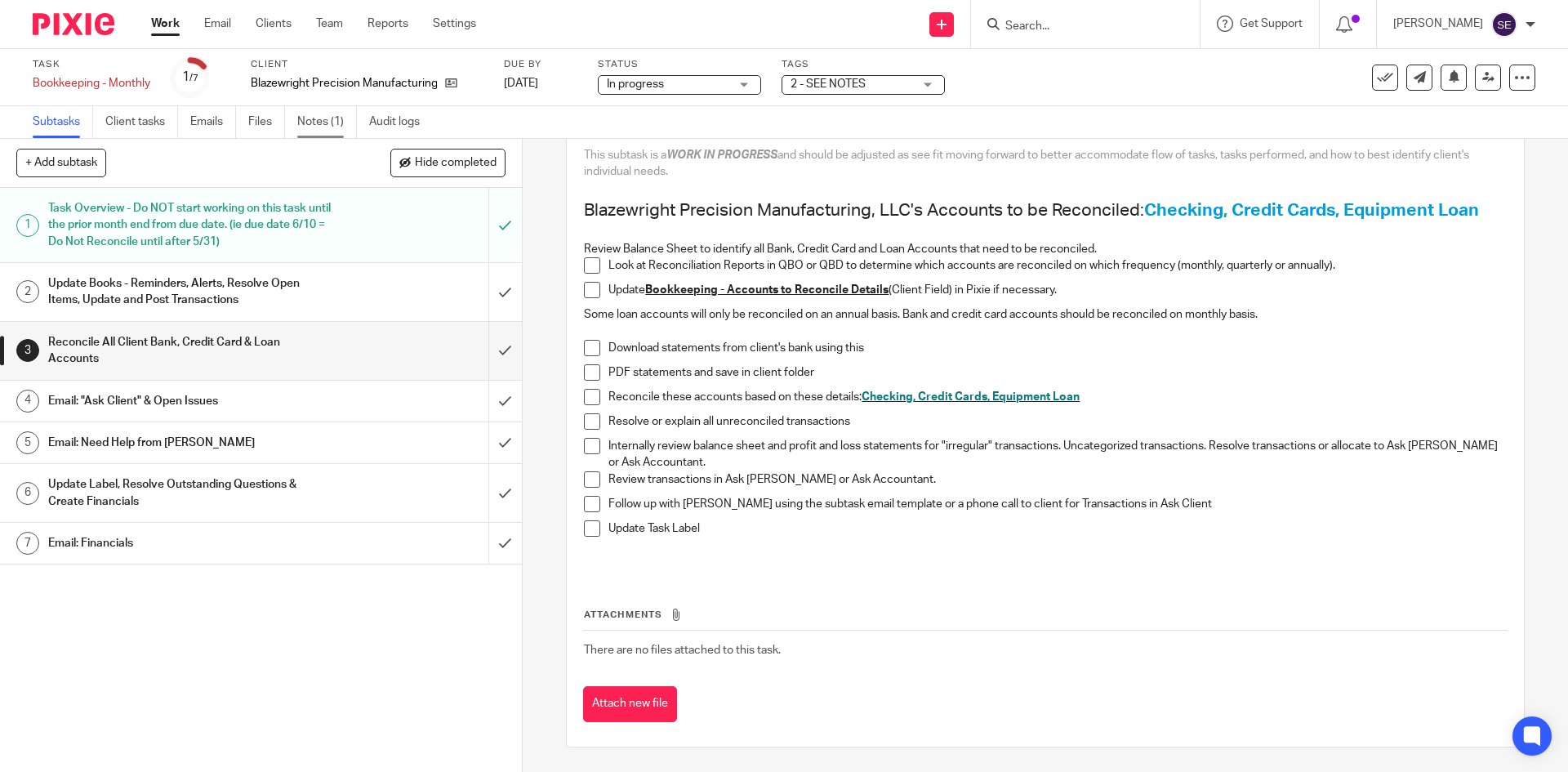
click at [338, 128] on link "Notes (1)" at bounding box center [327, 122] width 60 height 32
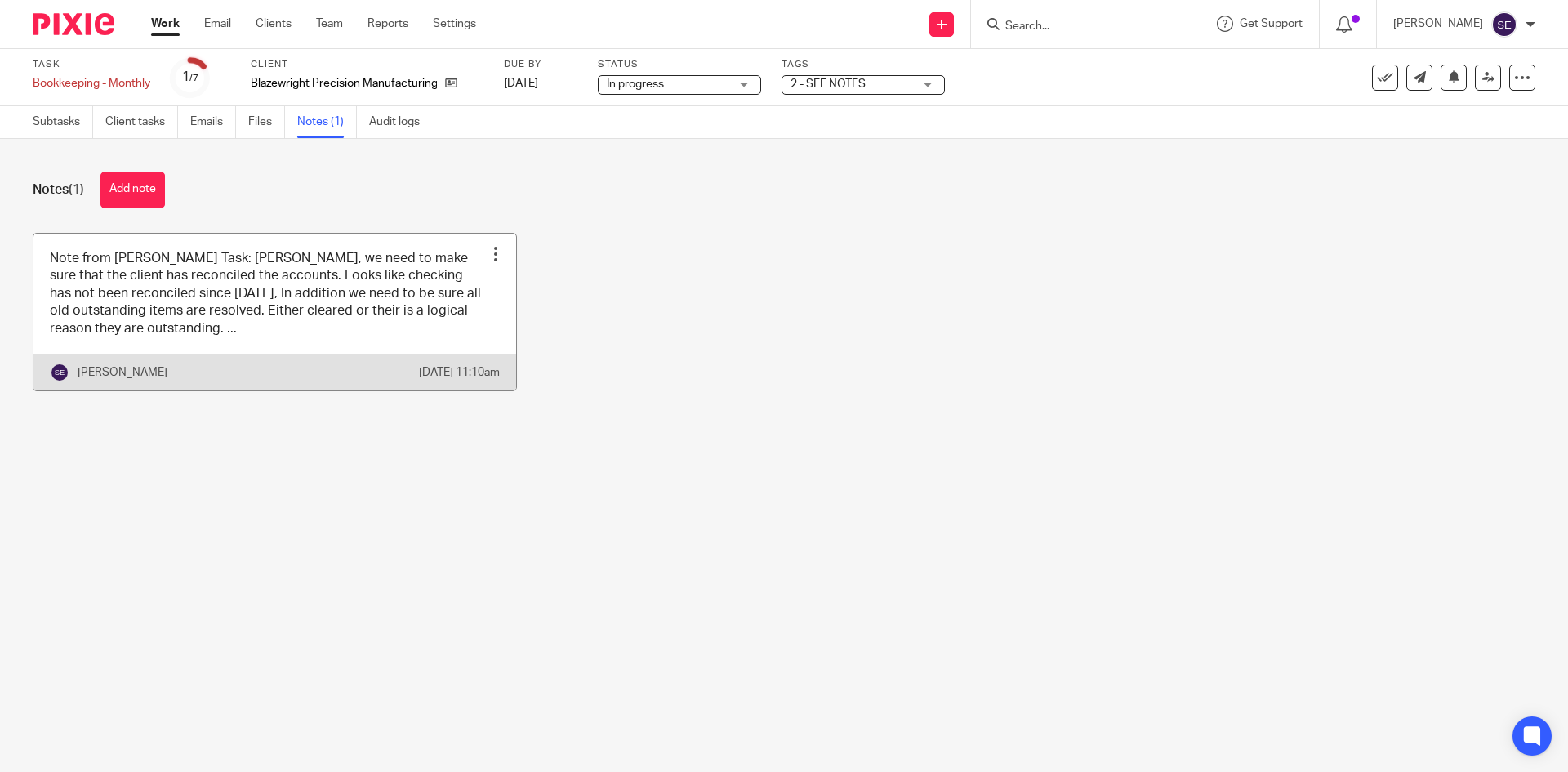
click at [318, 290] on link at bounding box center [274, 312] width 483 height 157
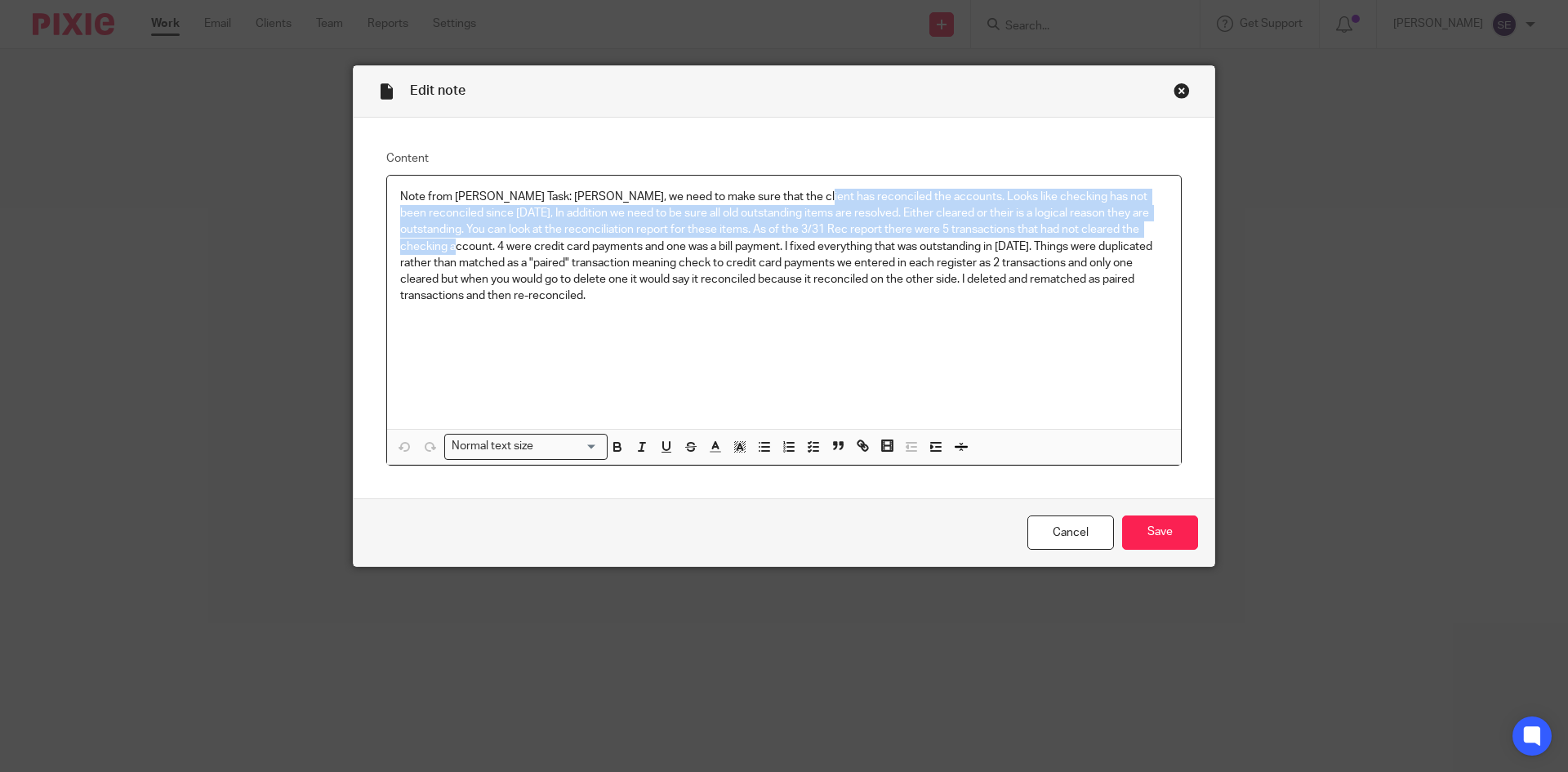
drag, startPoint x: 848, startPoint y: 198, endPoint x: 1167, endPoint y: 231, distance: 320.7
click at [1167, 231] on div "Note from Amy May Task: Michelle, we need to make sure that the client has reco…" at bounding box center [784, 302] width 793 height 253
click at [1180, 86] on div "Close this dialog window" at bounding box center [1182, 90] width 16 height 16
click at [1176, 90] on div "Close this dialog window" at bounding box center [1182, 90] width 16 height 16
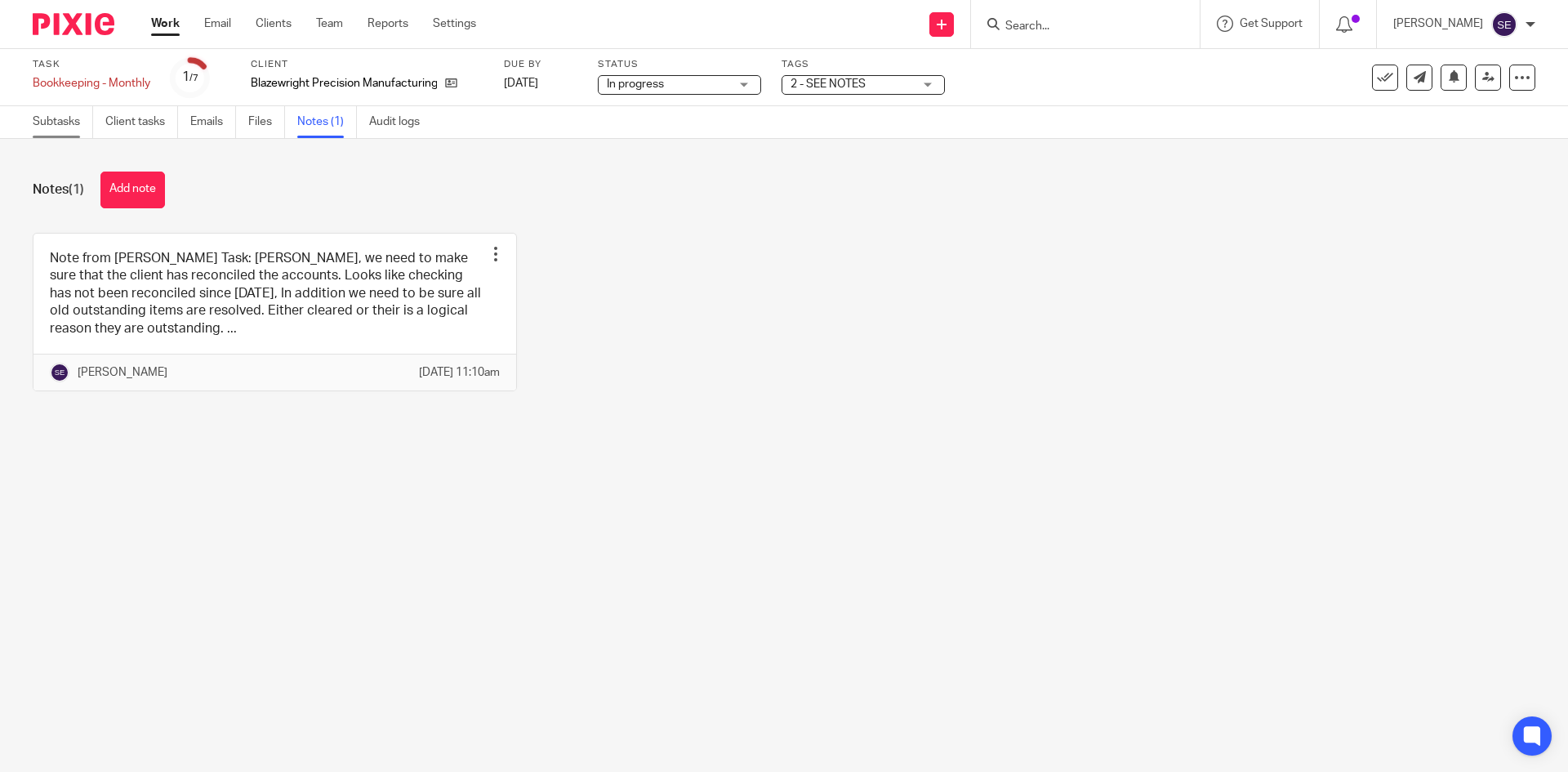
click at [59, 118] on link "Subtasks" at bounding box center [62, 122] width 60 height 32
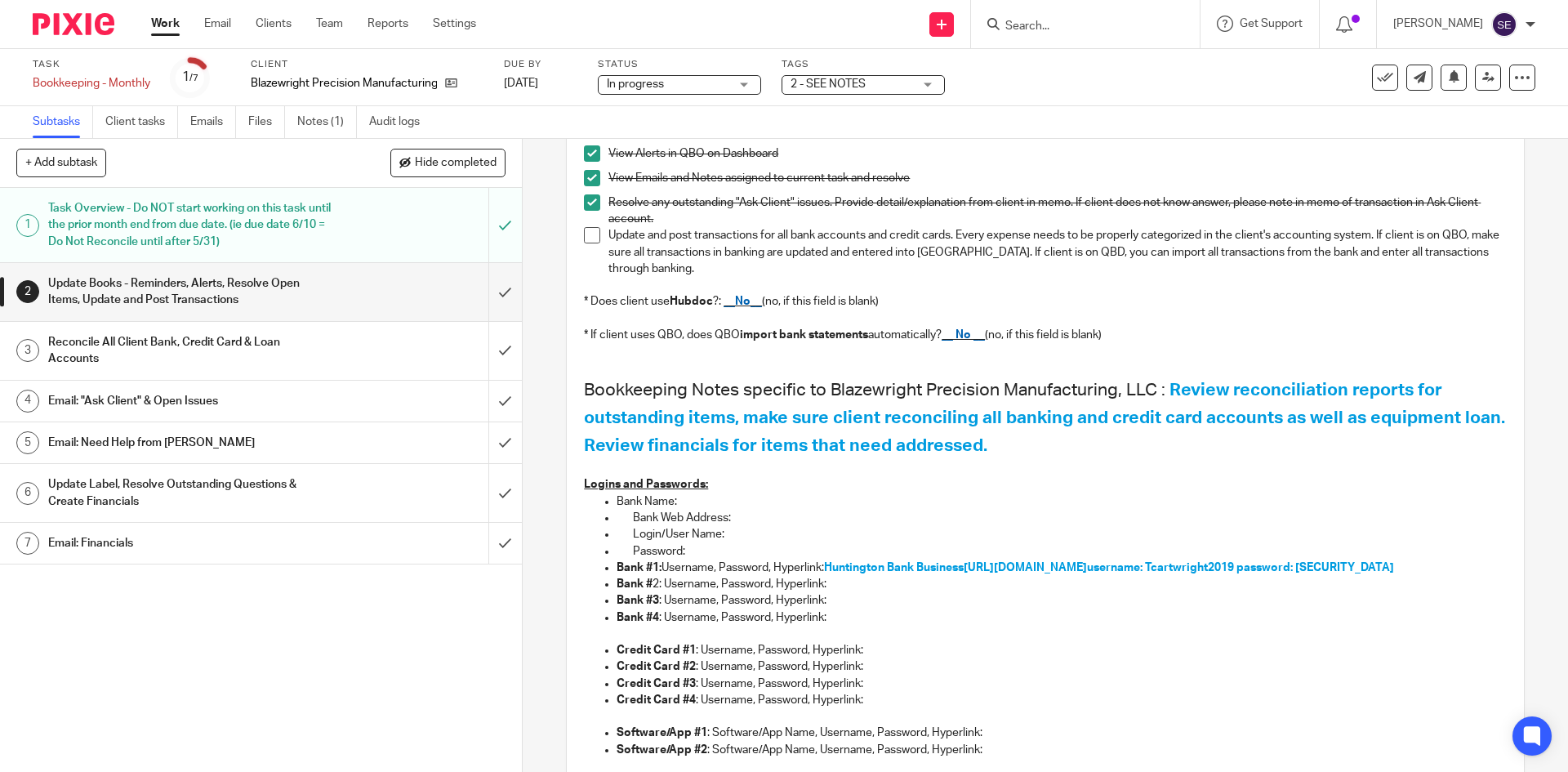
scroll to position [245, 0]
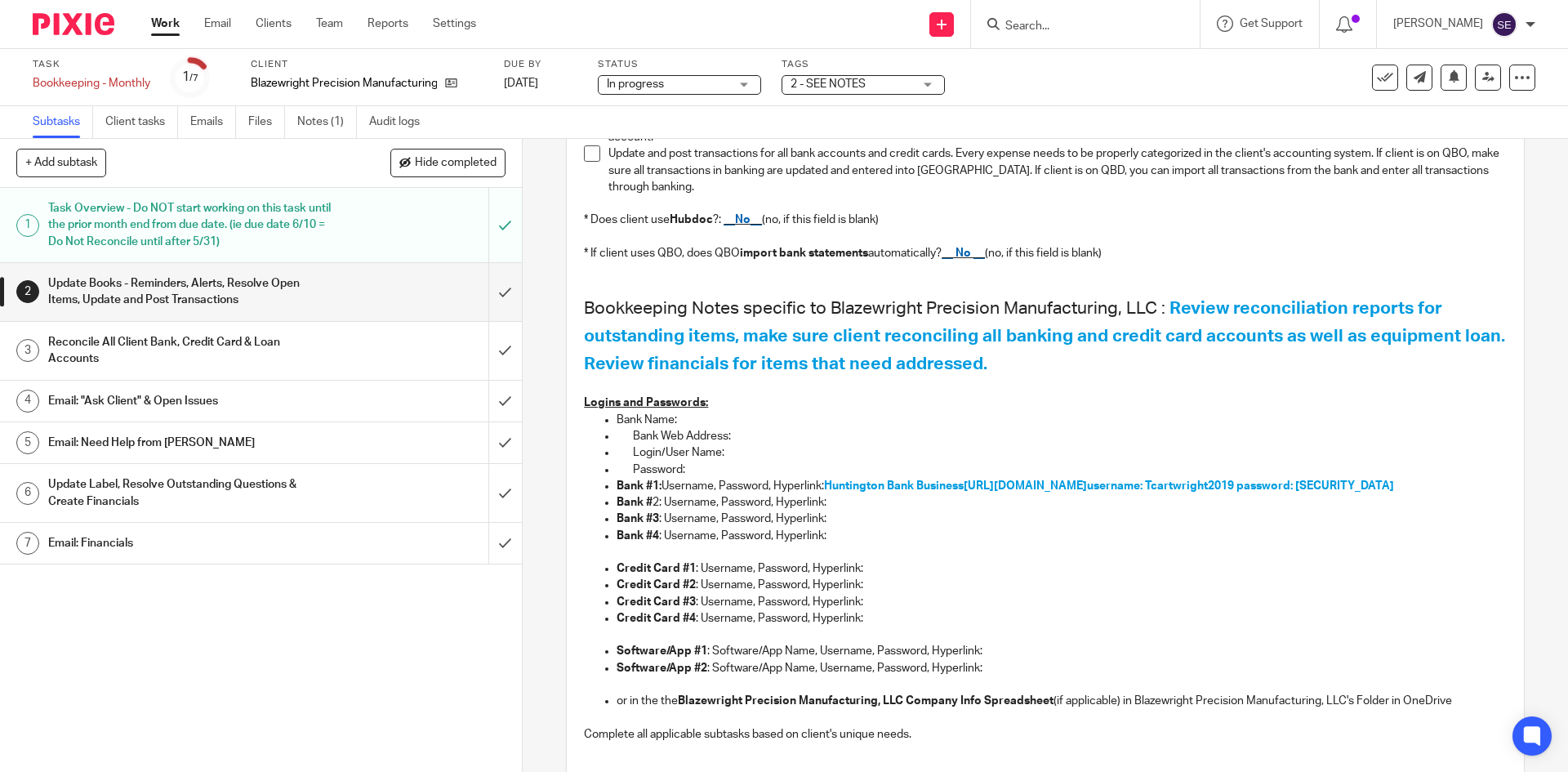
click at [249, 503] on h1 "Update Label, Resolve Outstanding Questions & Create Financials" at bounding box center [189, 493] width 283 height 42
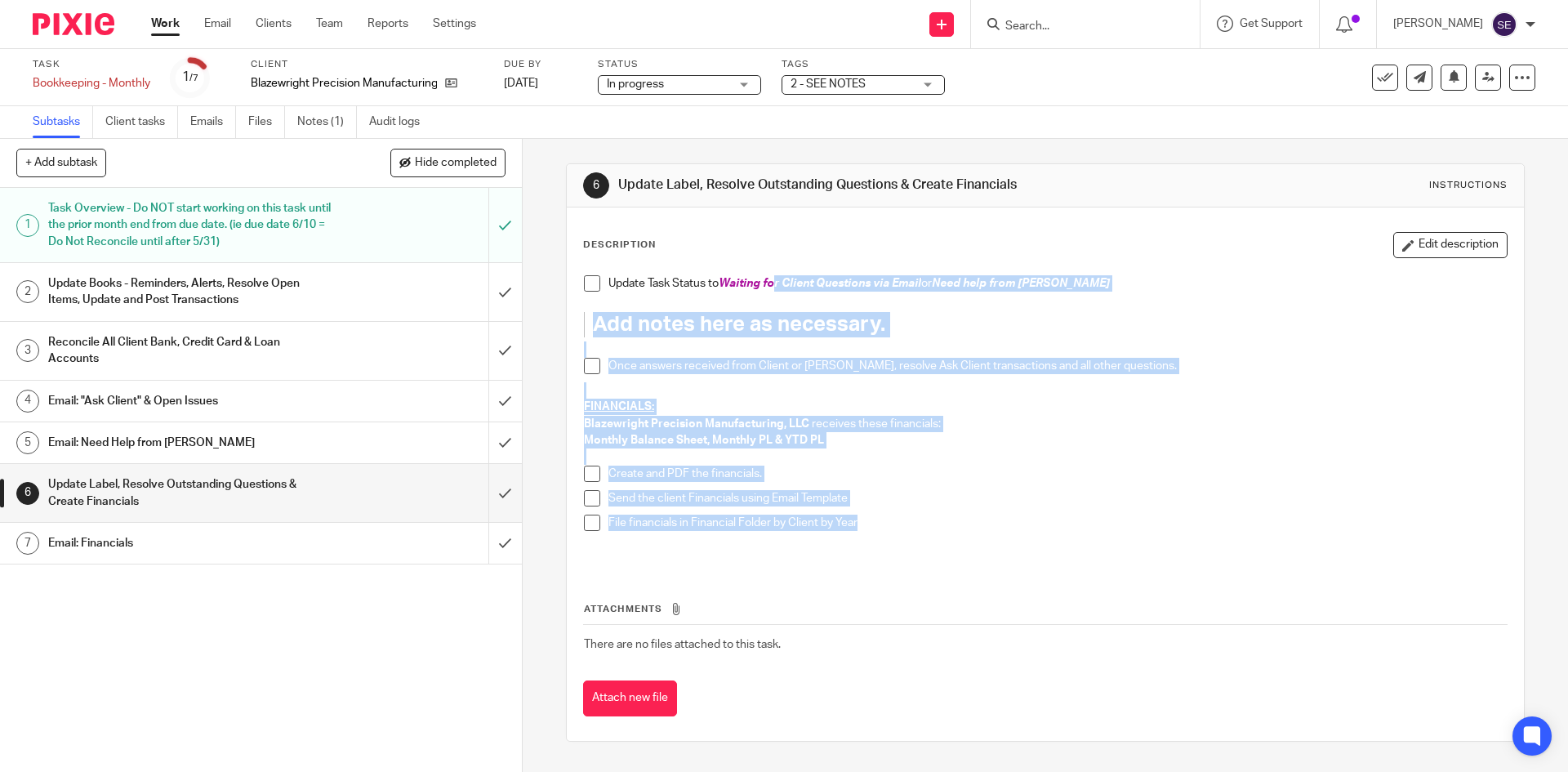
drag, startPoint x: 914, startPoint y: 520, endPoint x: 825, endPoint y: 312, distance: 226.2
click at [775, 278] on div "Update Task Status to Waiting for Client Questions via Email or Need help from …" at bounding box center [1044, 417] width 938 height 301
click at [991, 382] on div "Once answers received from Client or Amy, resolve Ask Client transactions and a…" at bounding box center [1057, 369] width 897 height 24
click at [1024, 464] on p at bounding box center [1044, 457] width 922 height 16
click at [169, 22] on link "Work" at bounding box center [165, 23] width 29 height 16
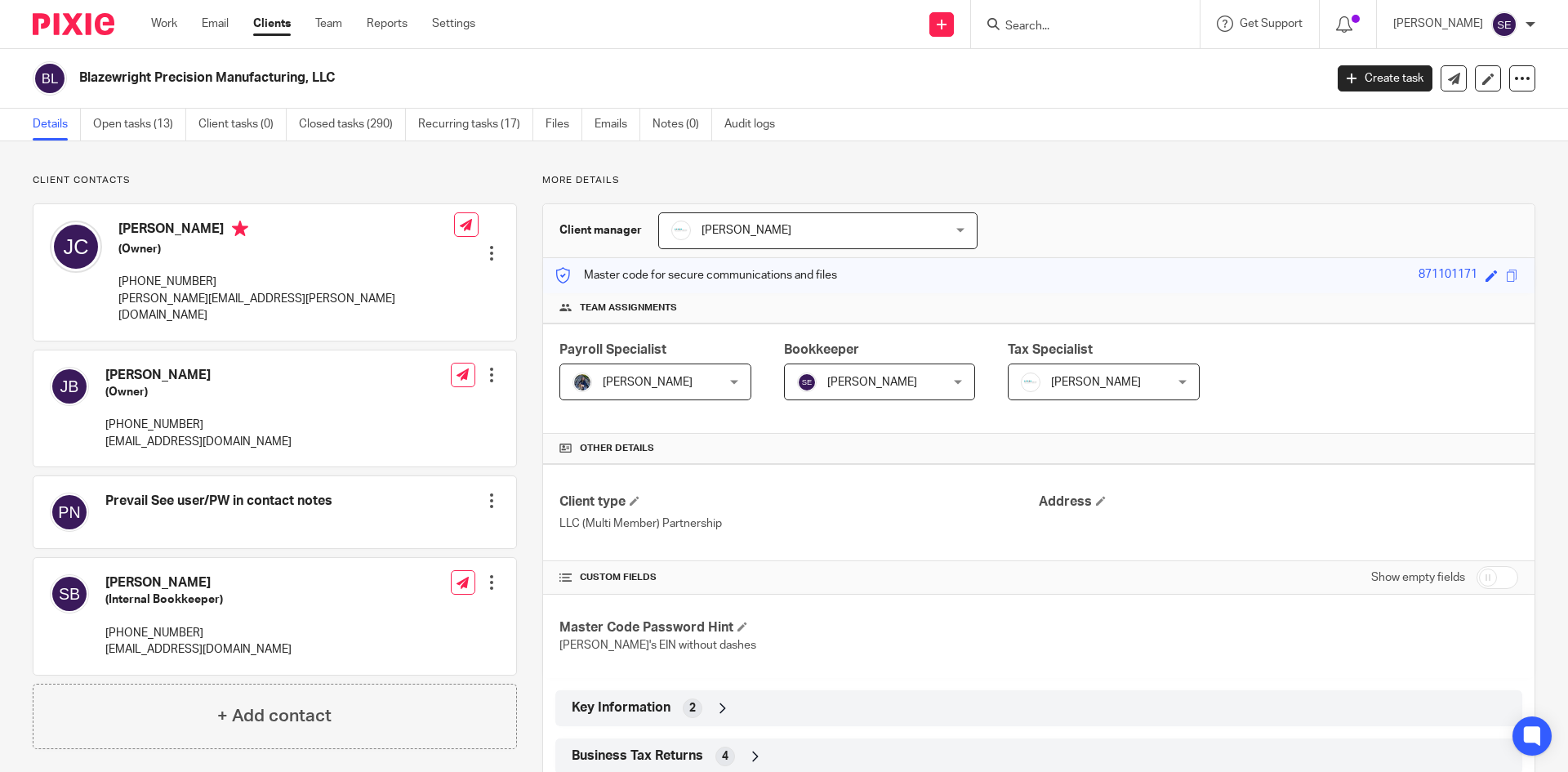
scroll to position [386, 0]
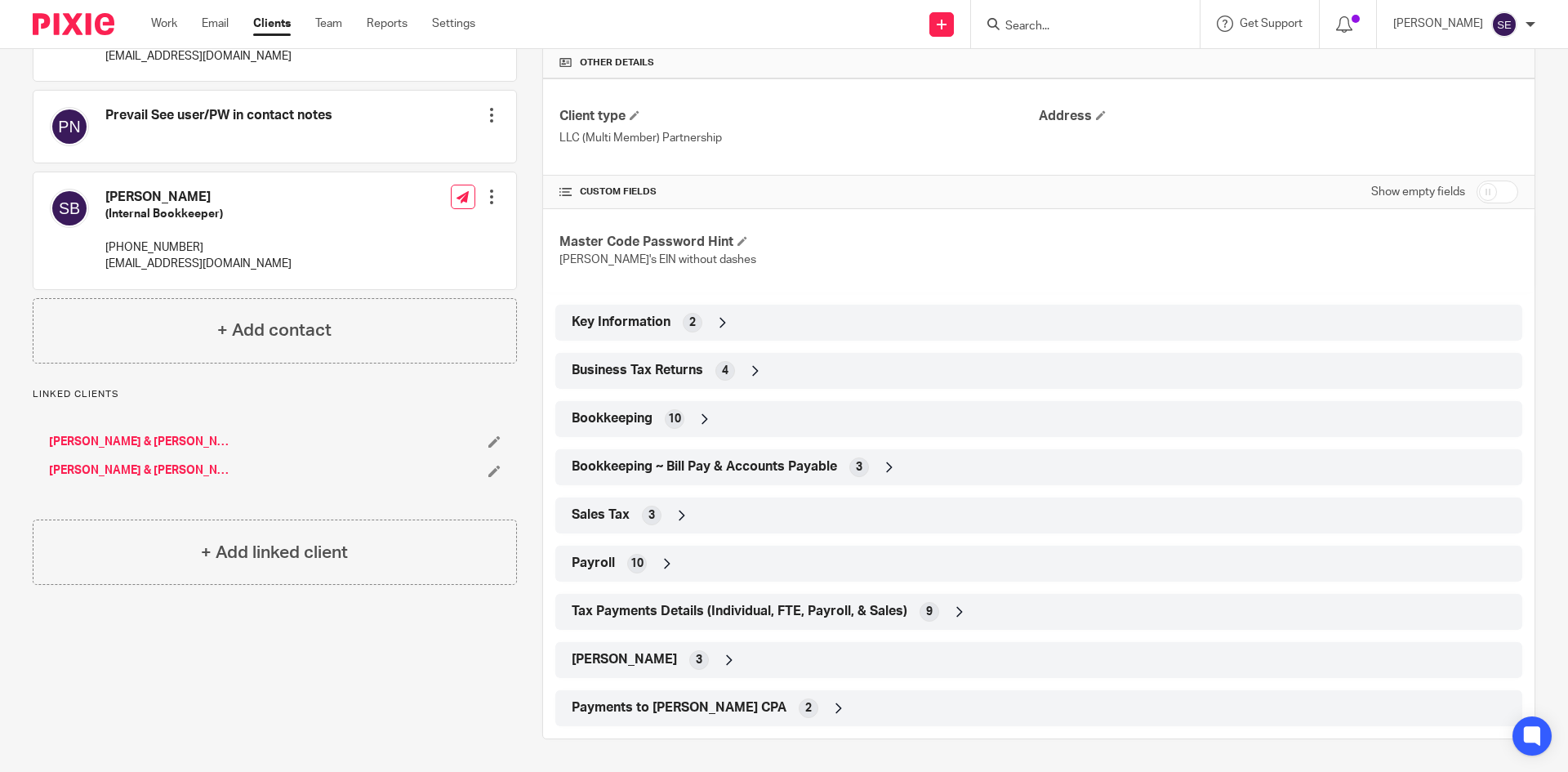
click at [703, 414] on icon at bounding box center [705, 419] width 16 height 16
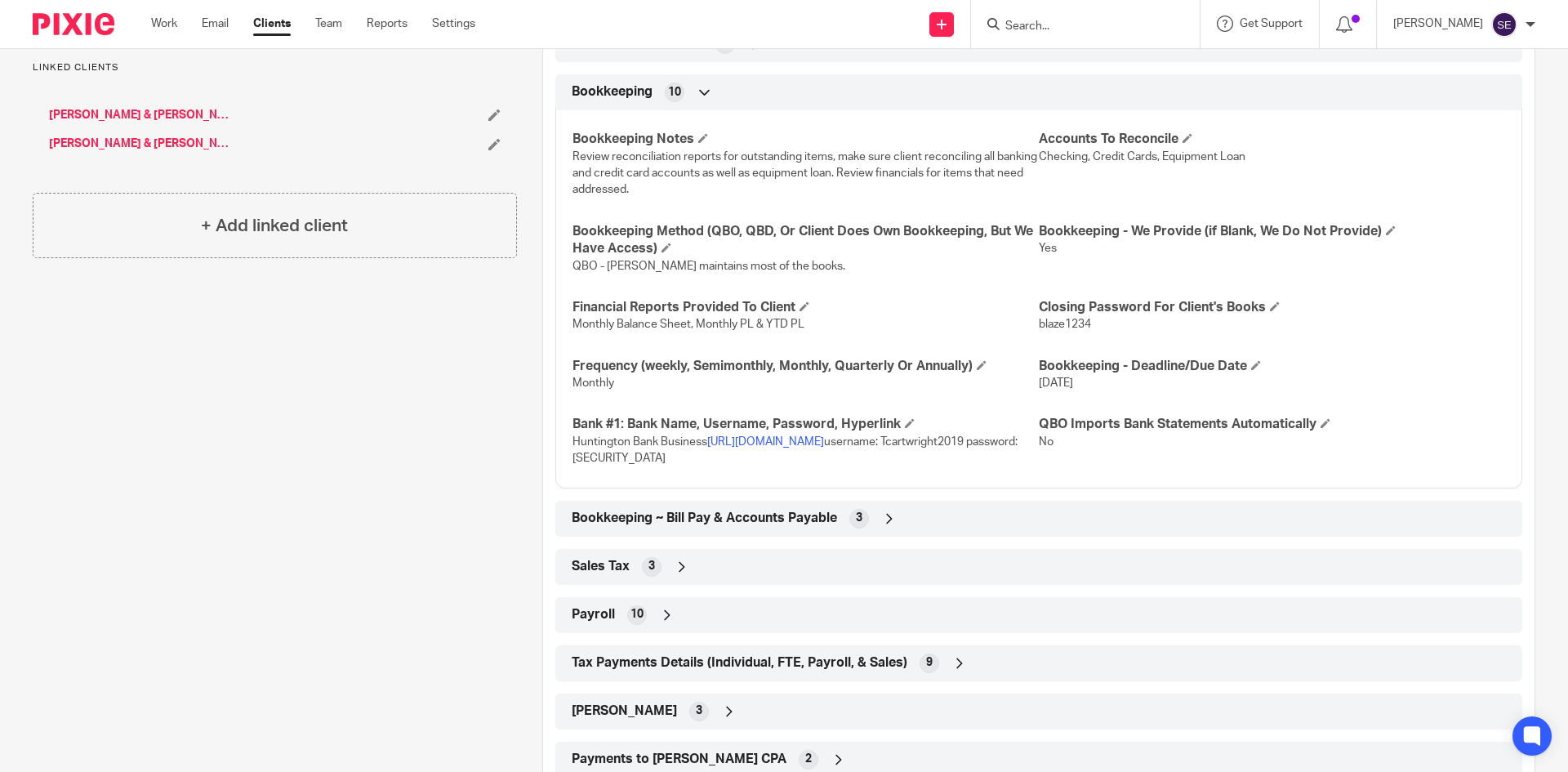
scroll to position [764, 0]
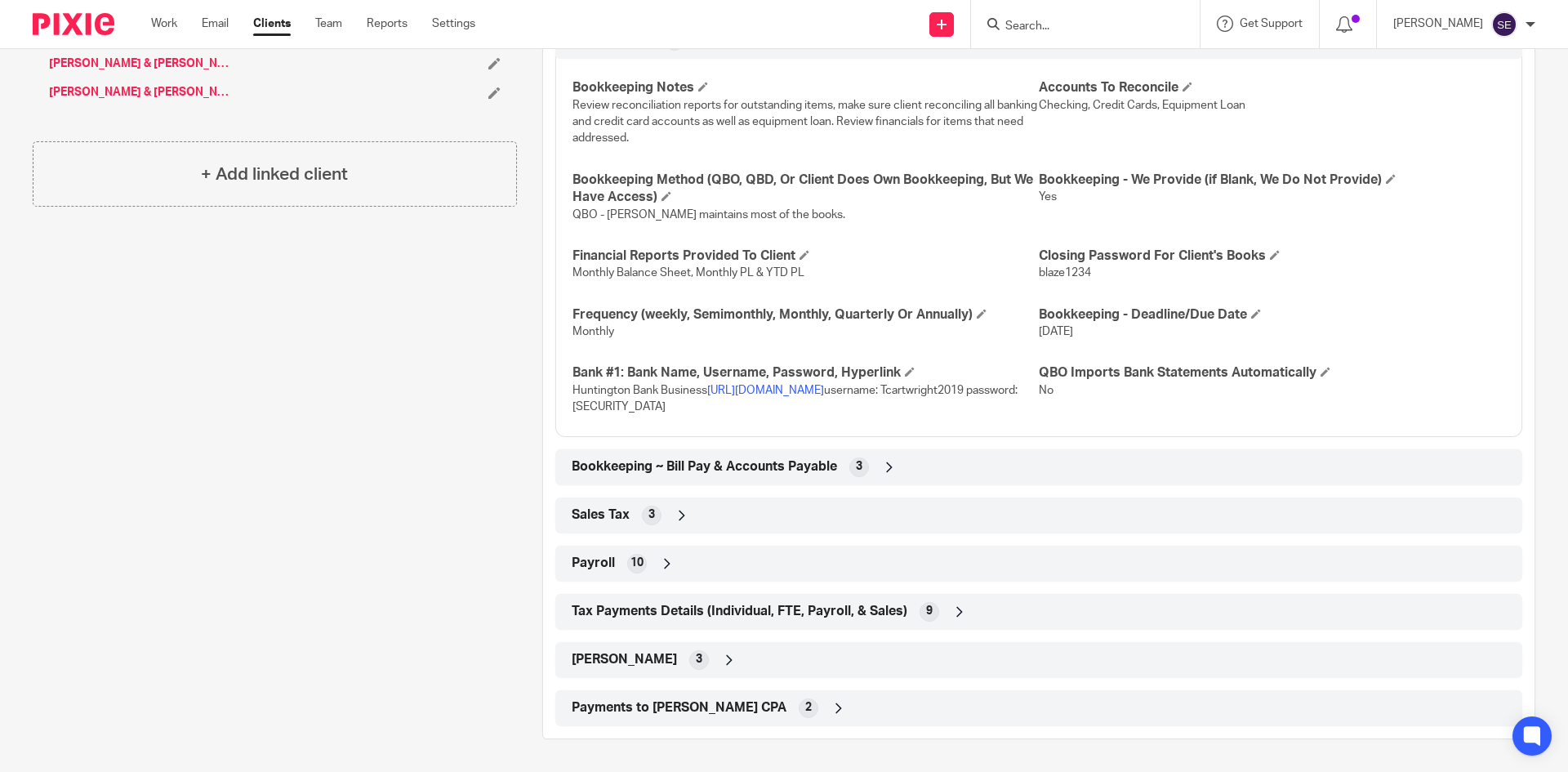
click at [907, 480] on div "Bookkeeping ~ Bill Pay & Accounts Payable 3" at bounding box center [1039, 467] width 942 height 28
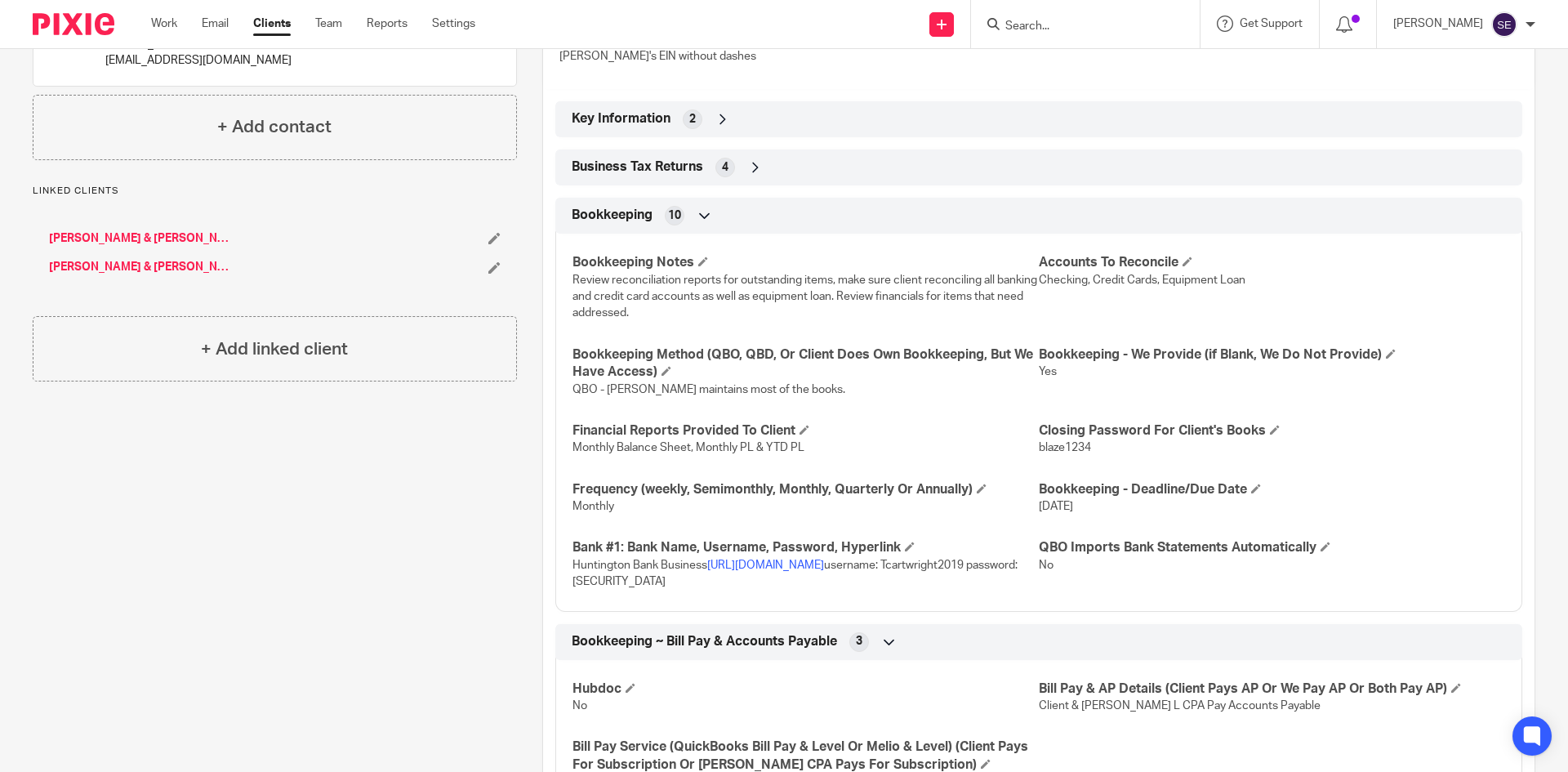
scroll to position [425, 0]
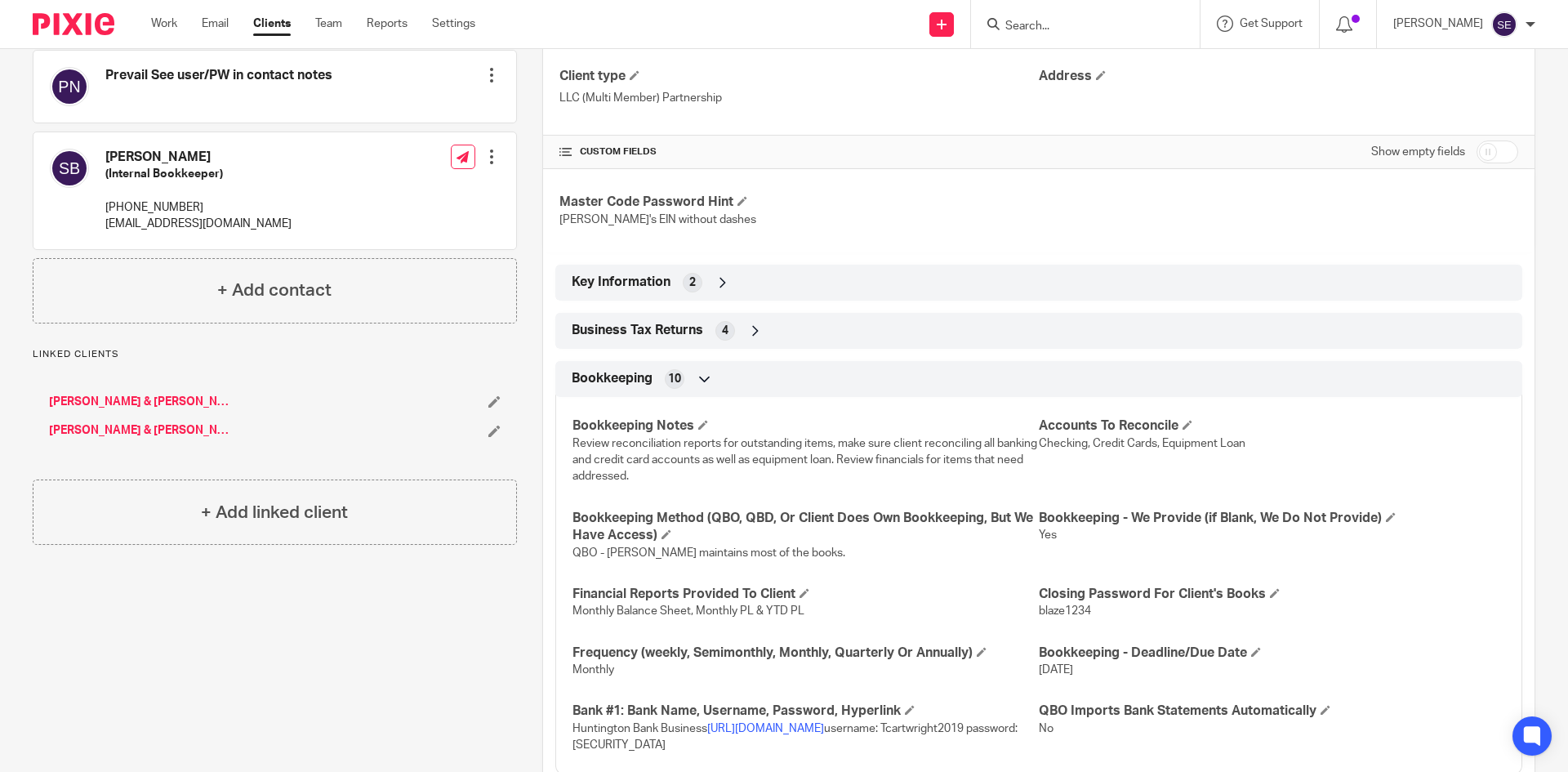
click at [823, 334] on div "Business Tax Returns 4" at bounding box center [1039, 330] width 942 height 28
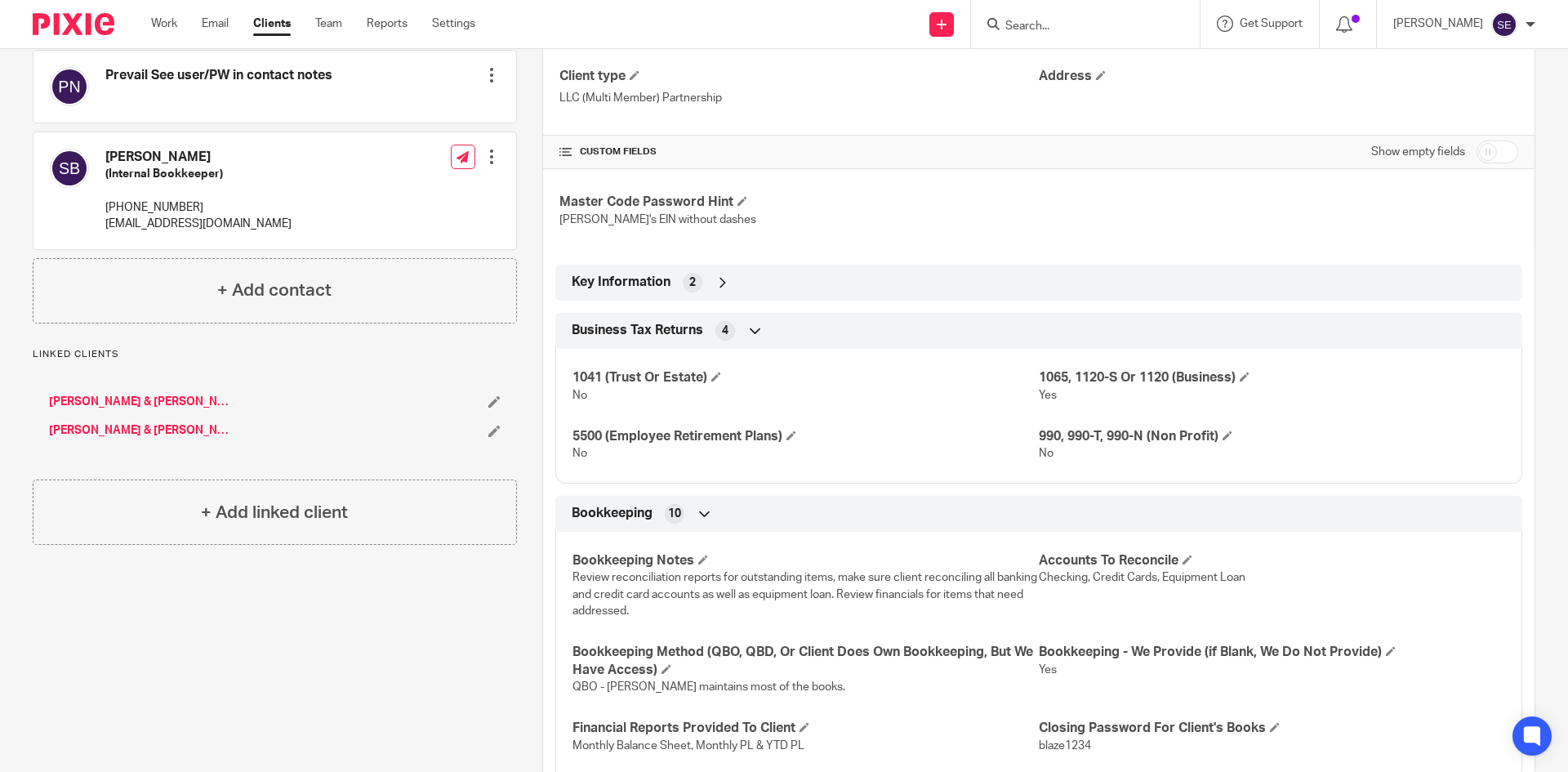
scroll to position [262, 0]
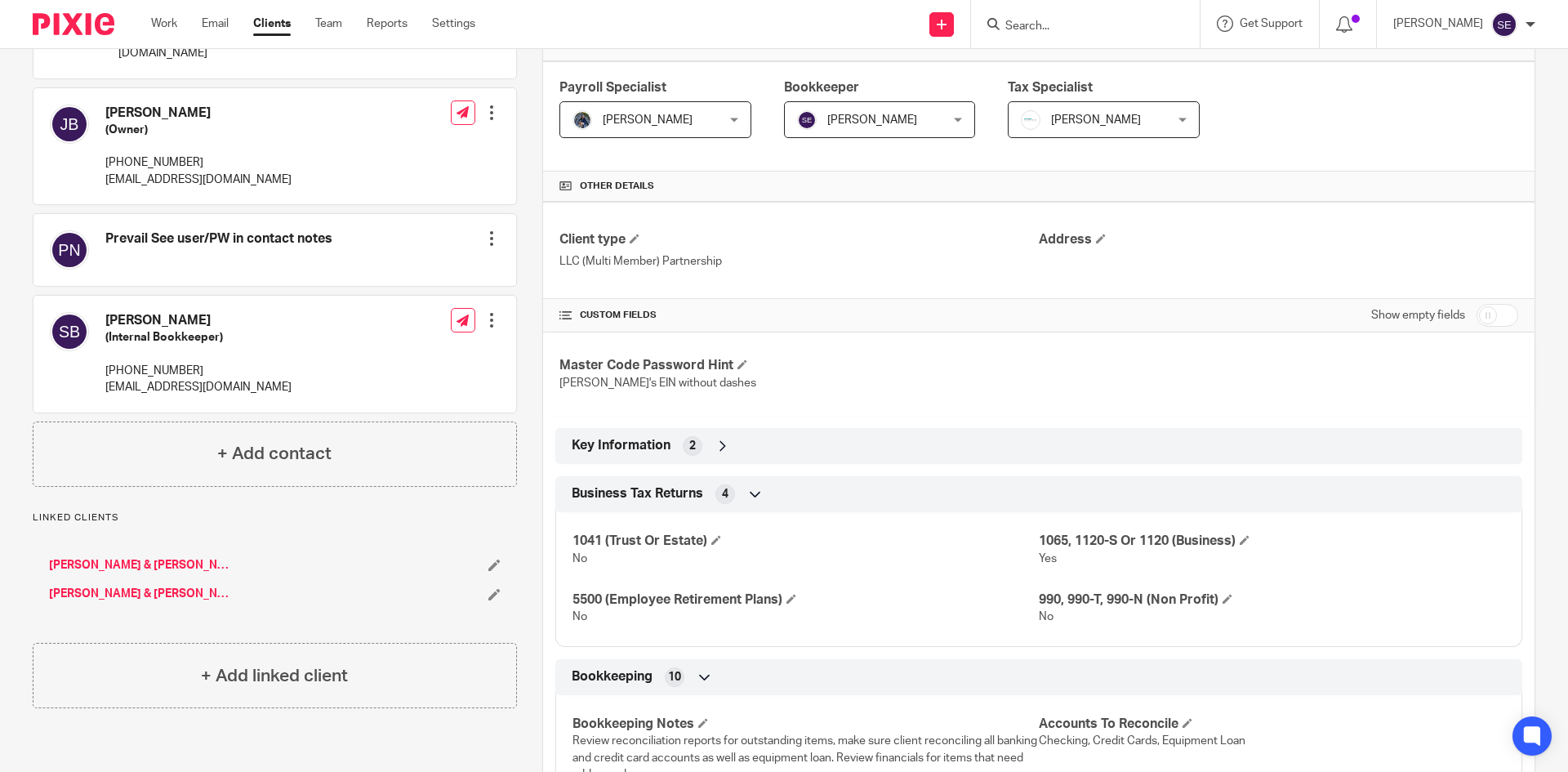
click at [795, 444] on div "Key Information 2" at bounding box center [1039, 446] width 942 height 28
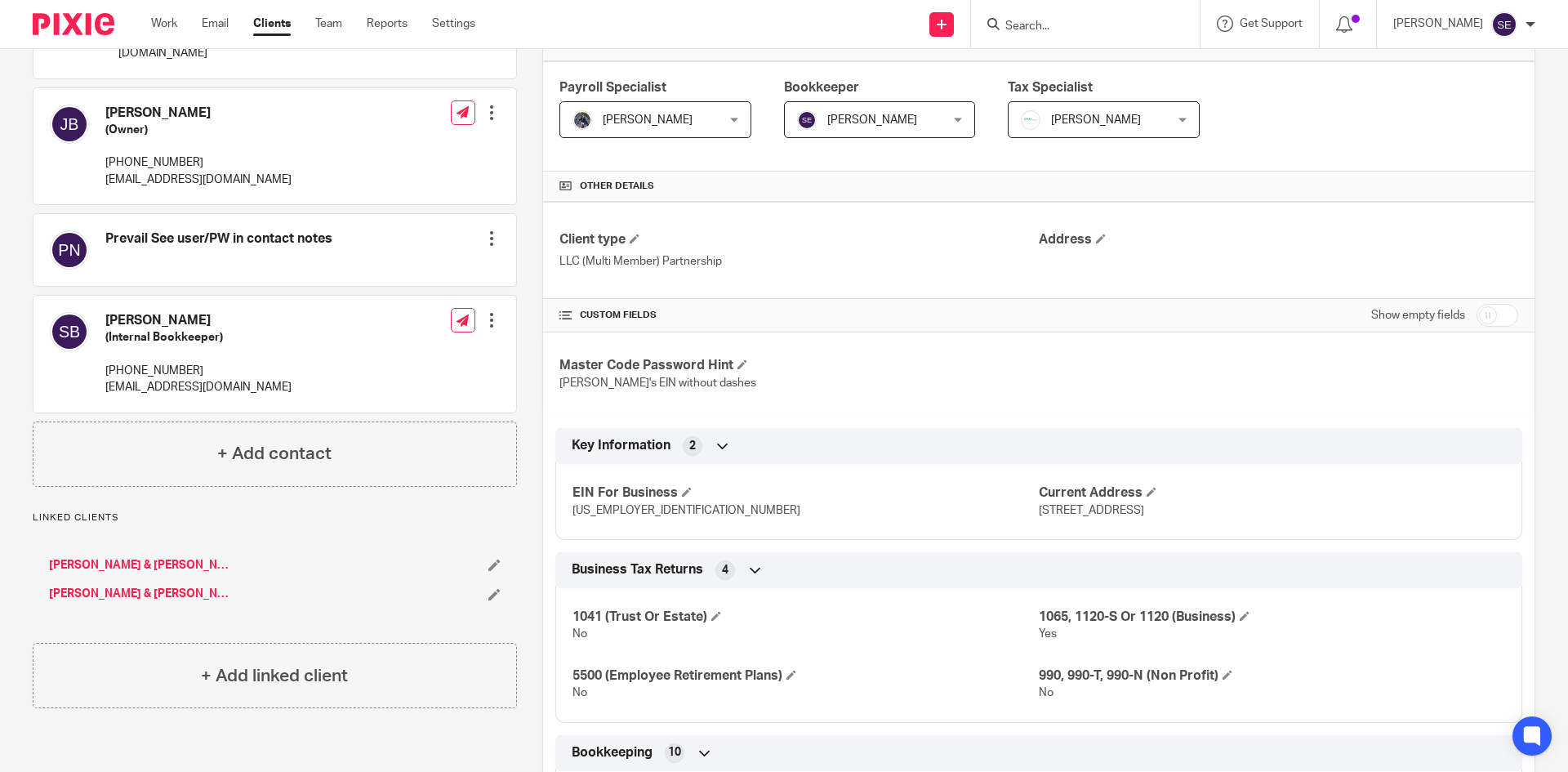
scroll to position [0, 0]
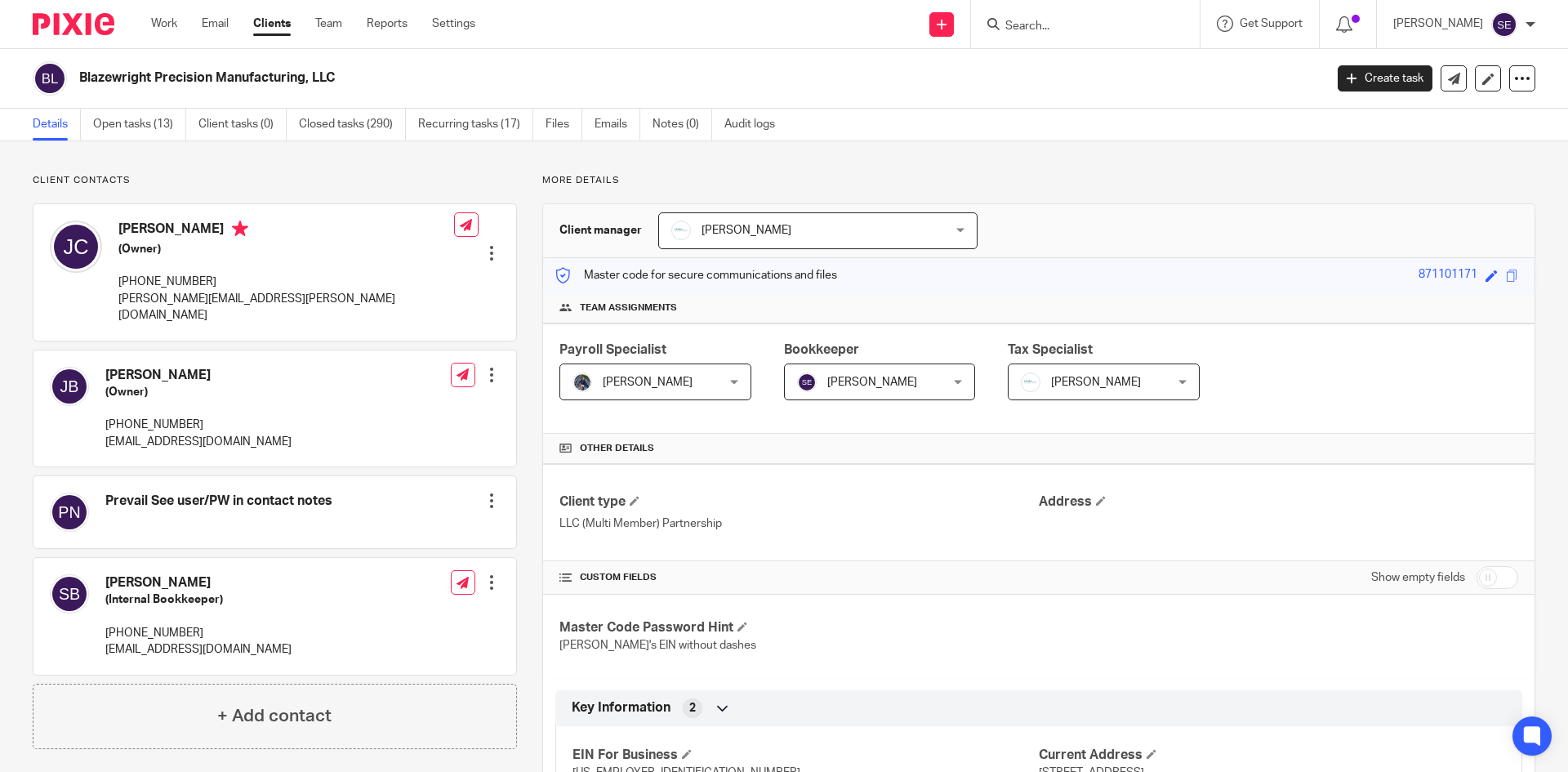
click at [637, 13] on div "Send new email Create task Add client Get Support Contact via email Check our d…" at bounding box center [1034, 23] width 1068 height 48
click at [164, 25] on link "Work" at bounding box center [163, 23] width 26 height 16
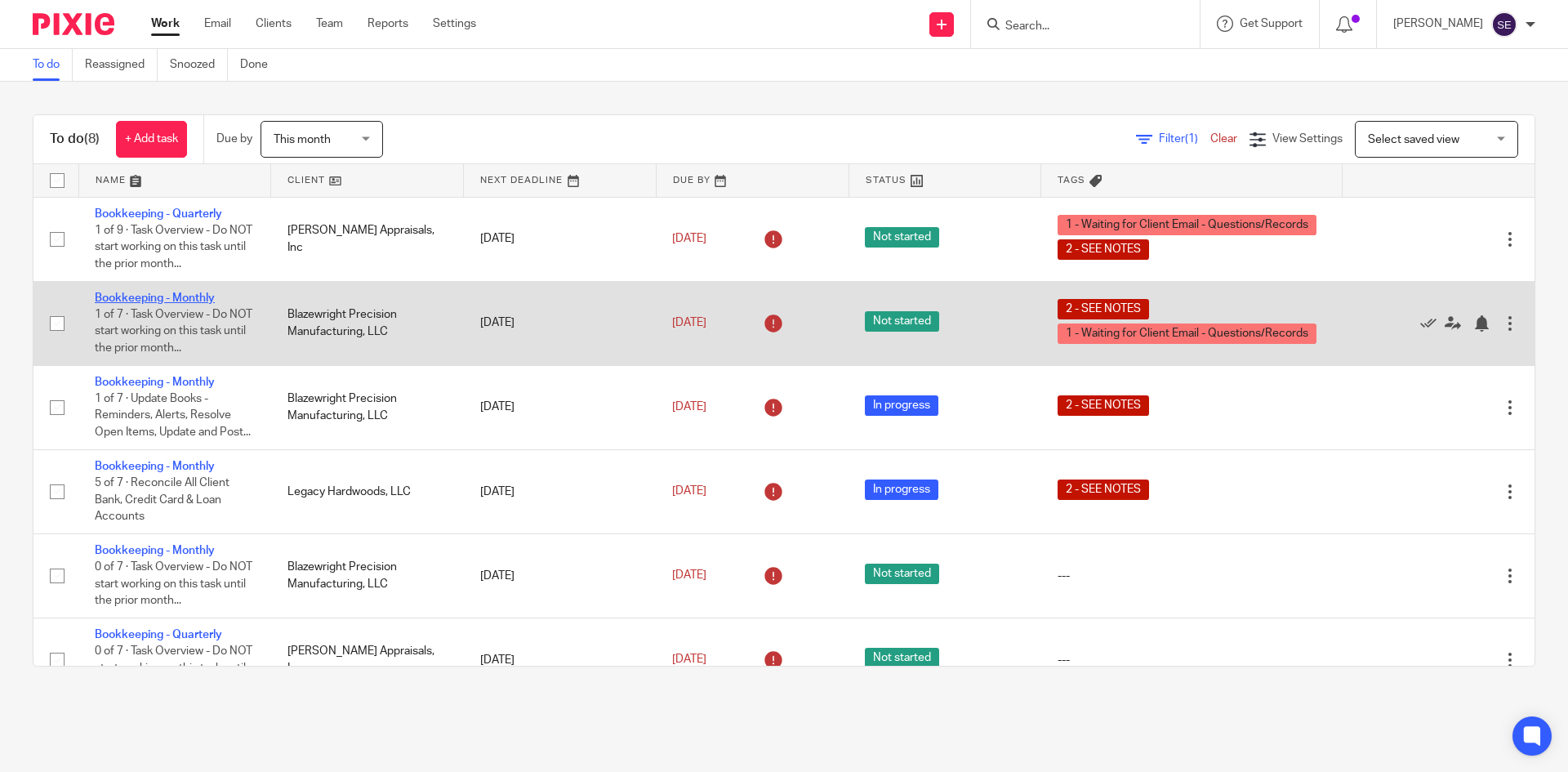
click at [145, 295] on link "Bookkeeping - Monthly" at bounding box center [154, 298] width 120 height 12
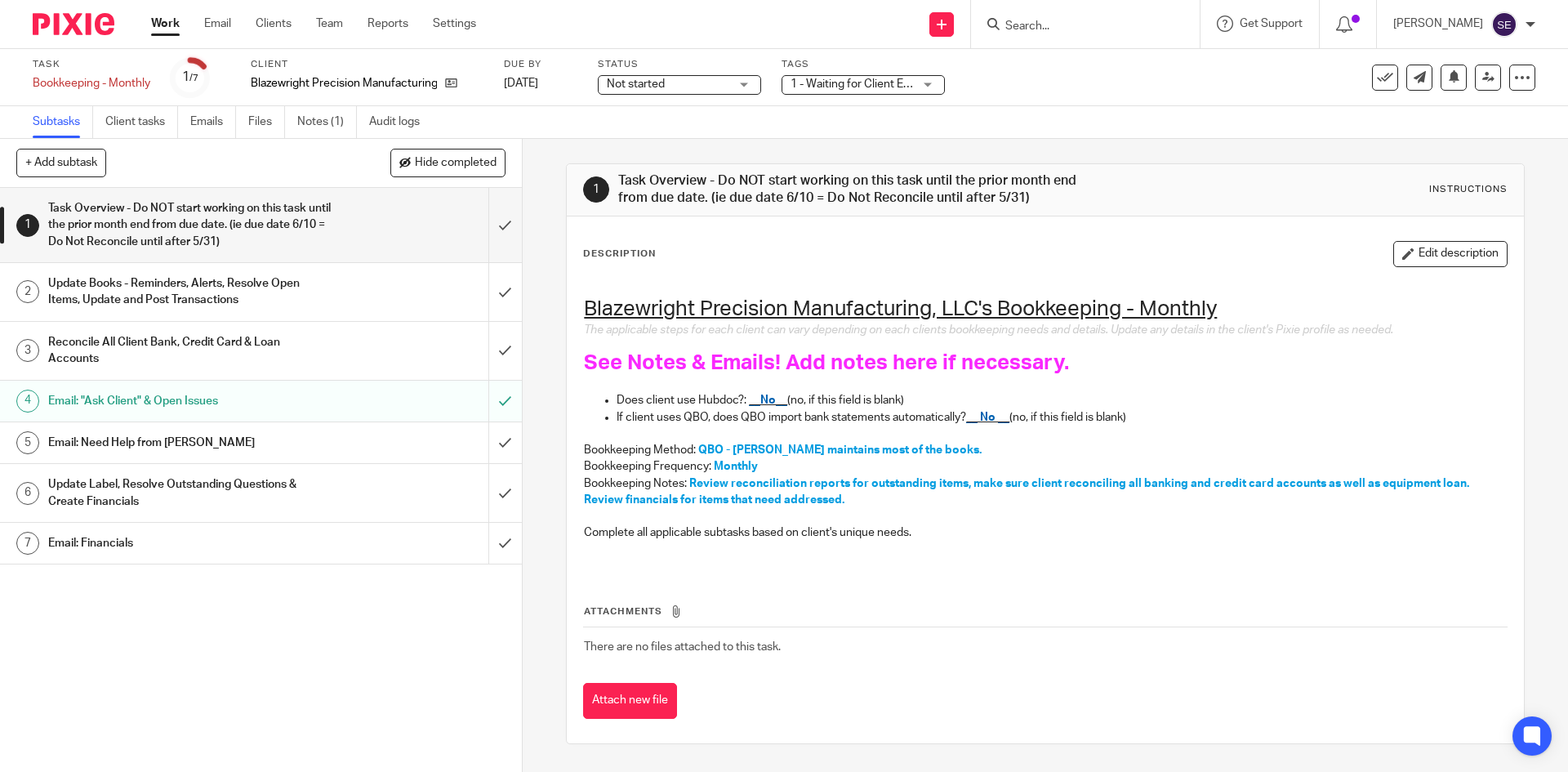
click at [227, 406] on h1 "Email: "Ask Client" & Open Issues" at bounding box center [189, 401] width 283 height 24
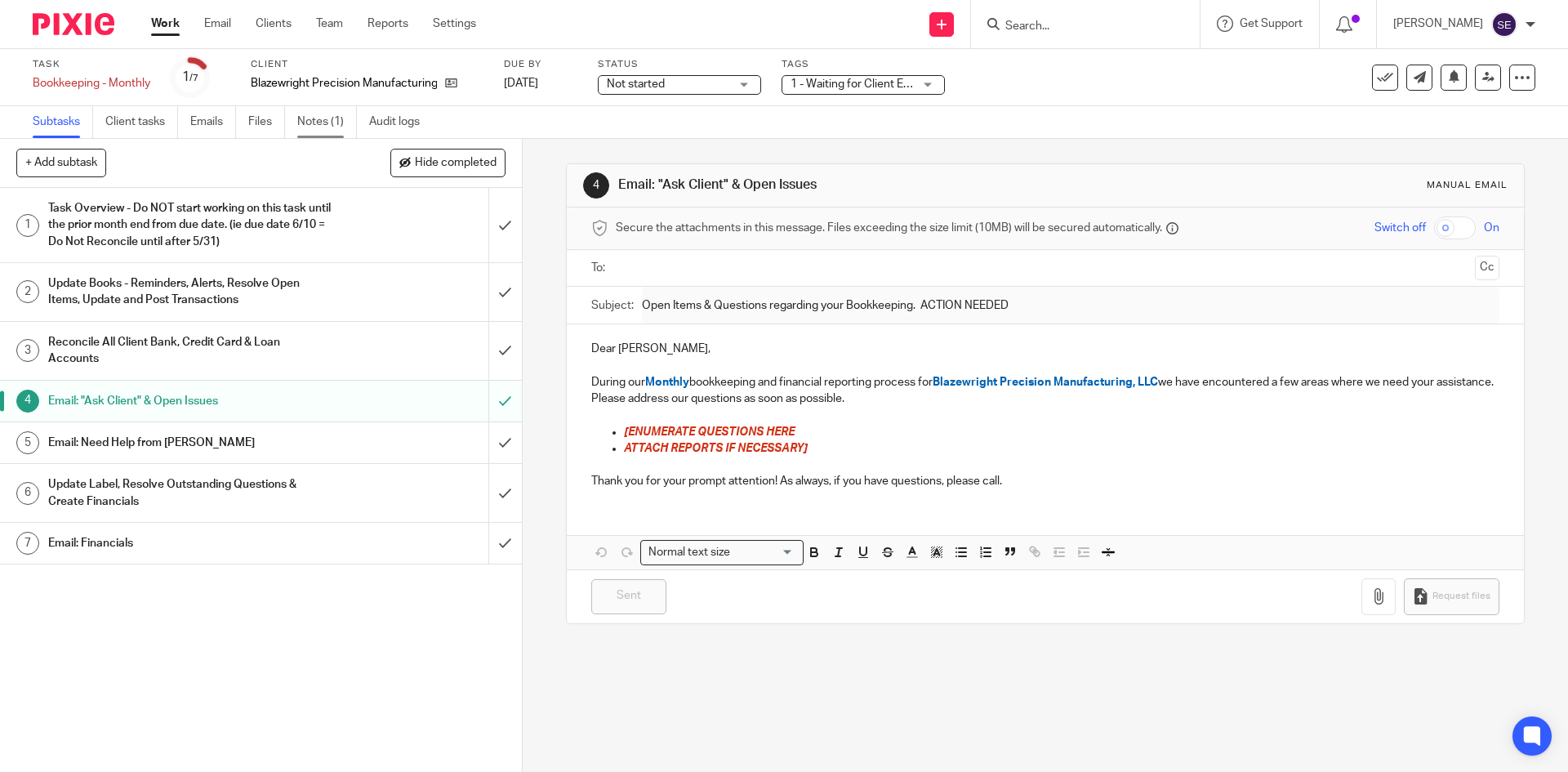
click at [327, 131] on link "Notes (1)" at bounding box center [327, 122] width 60 height 32
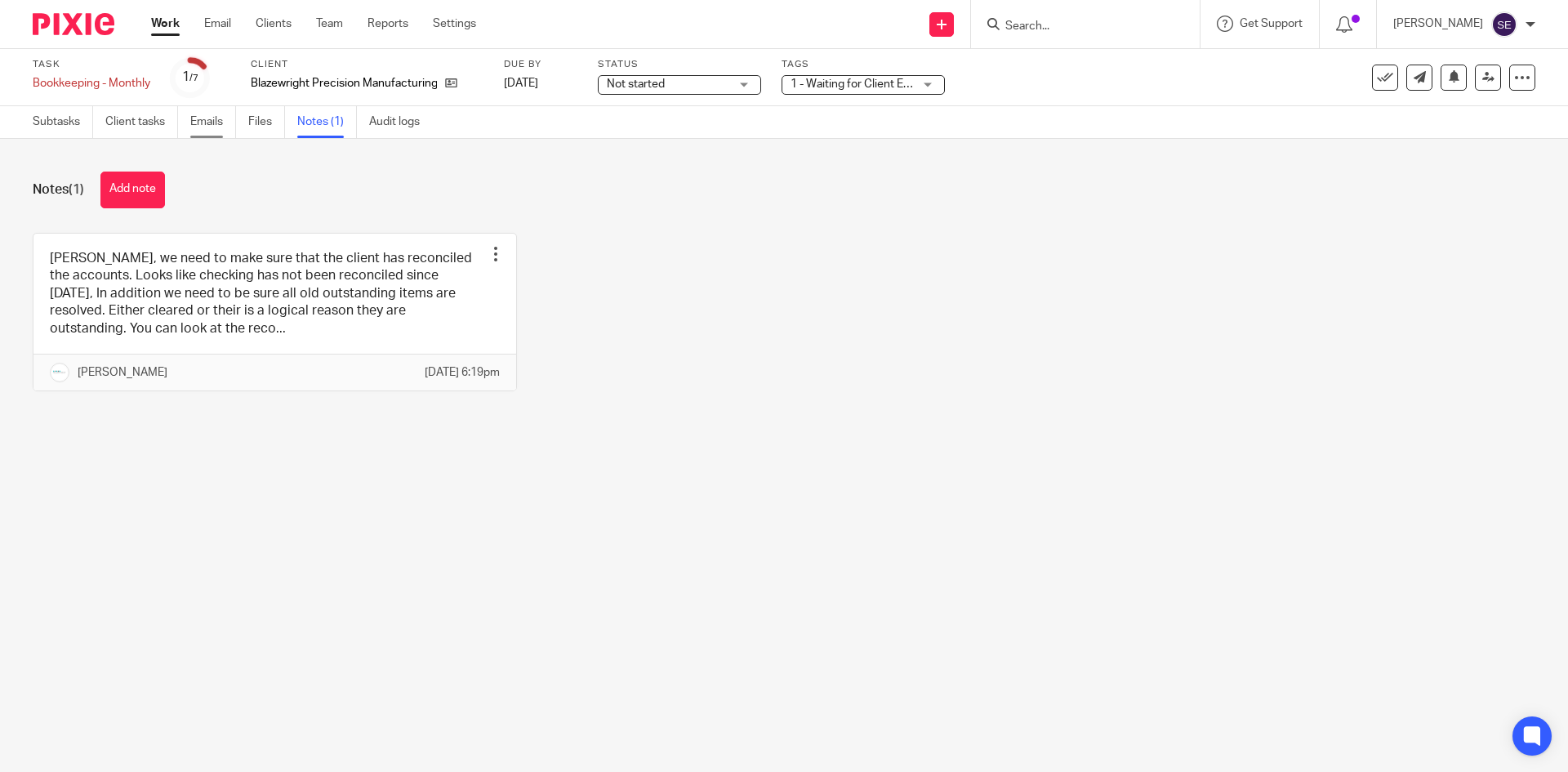
click at [201, 117] on link "Emails" at bounding box center [213, 122] width 46 height 32
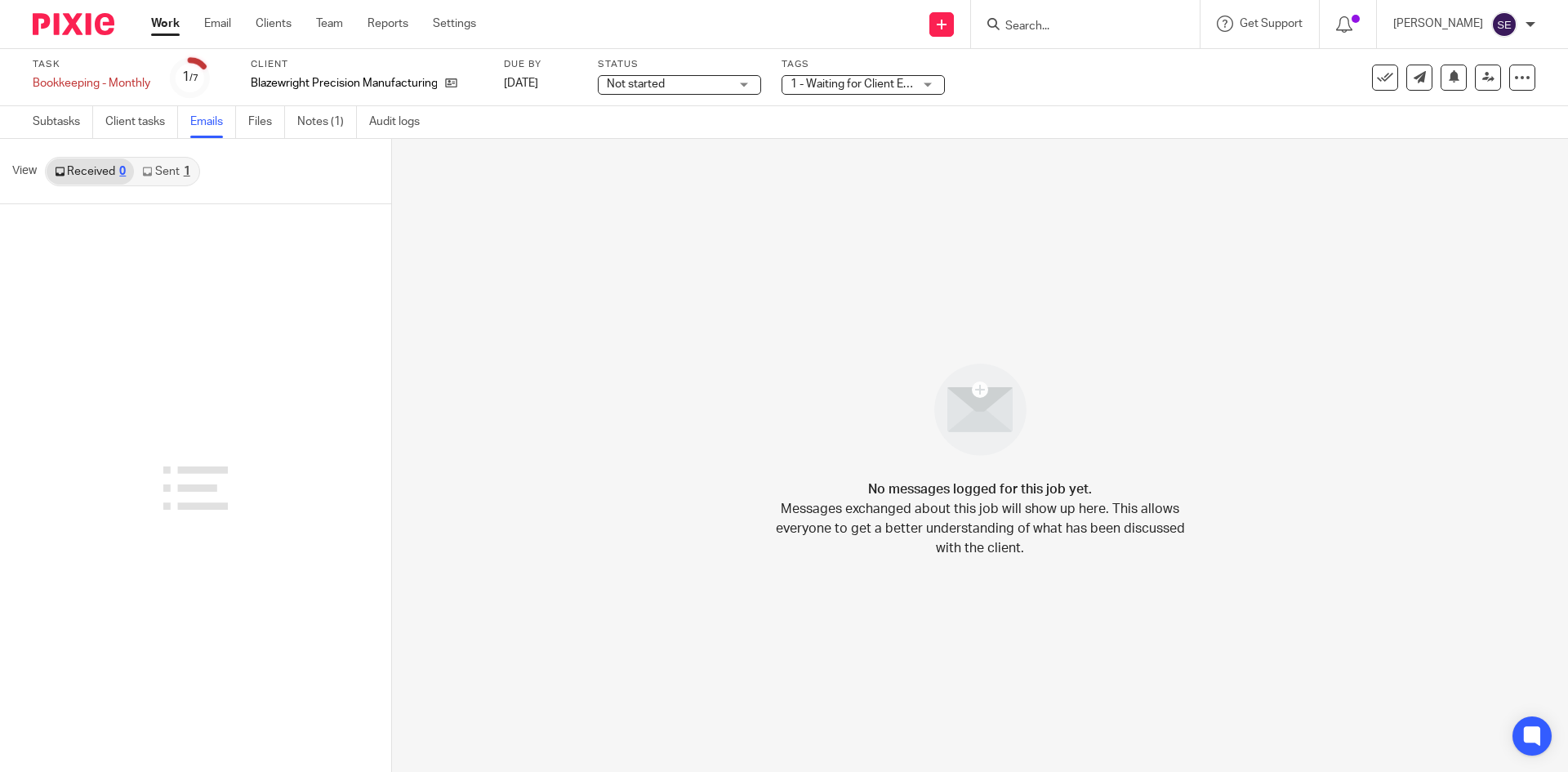
click at [167, 176] on link "Sent 1" at bounding box center [165, 171] width 64 height 26
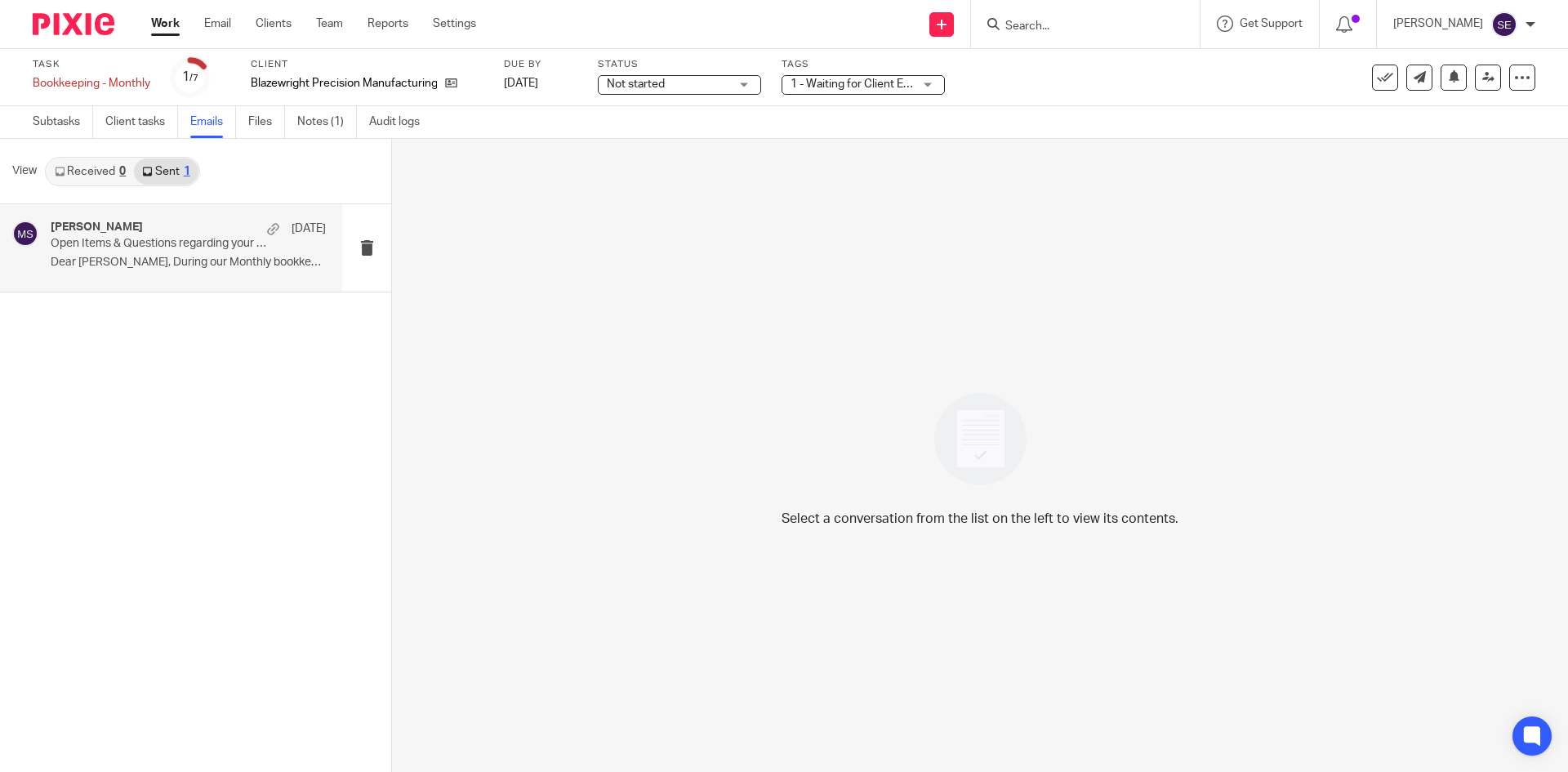
click at [226, 280] on div "[PERSON_NAME] [DATE] Open Items & Questions regarding your Bookkeeping. ACTION …" at bounding box center [171, 247] width 342 height 88
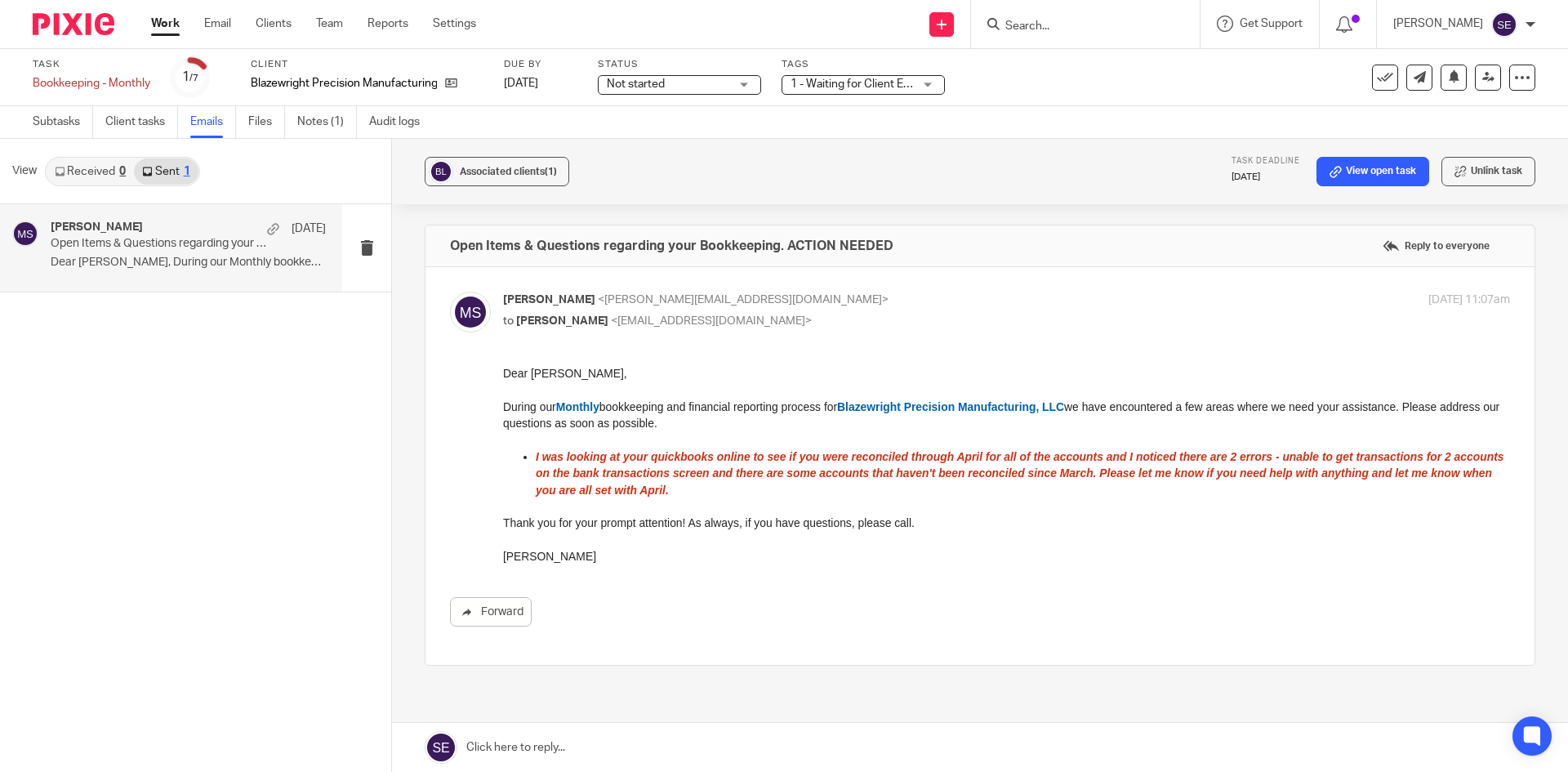
scroll to position [81, 0]
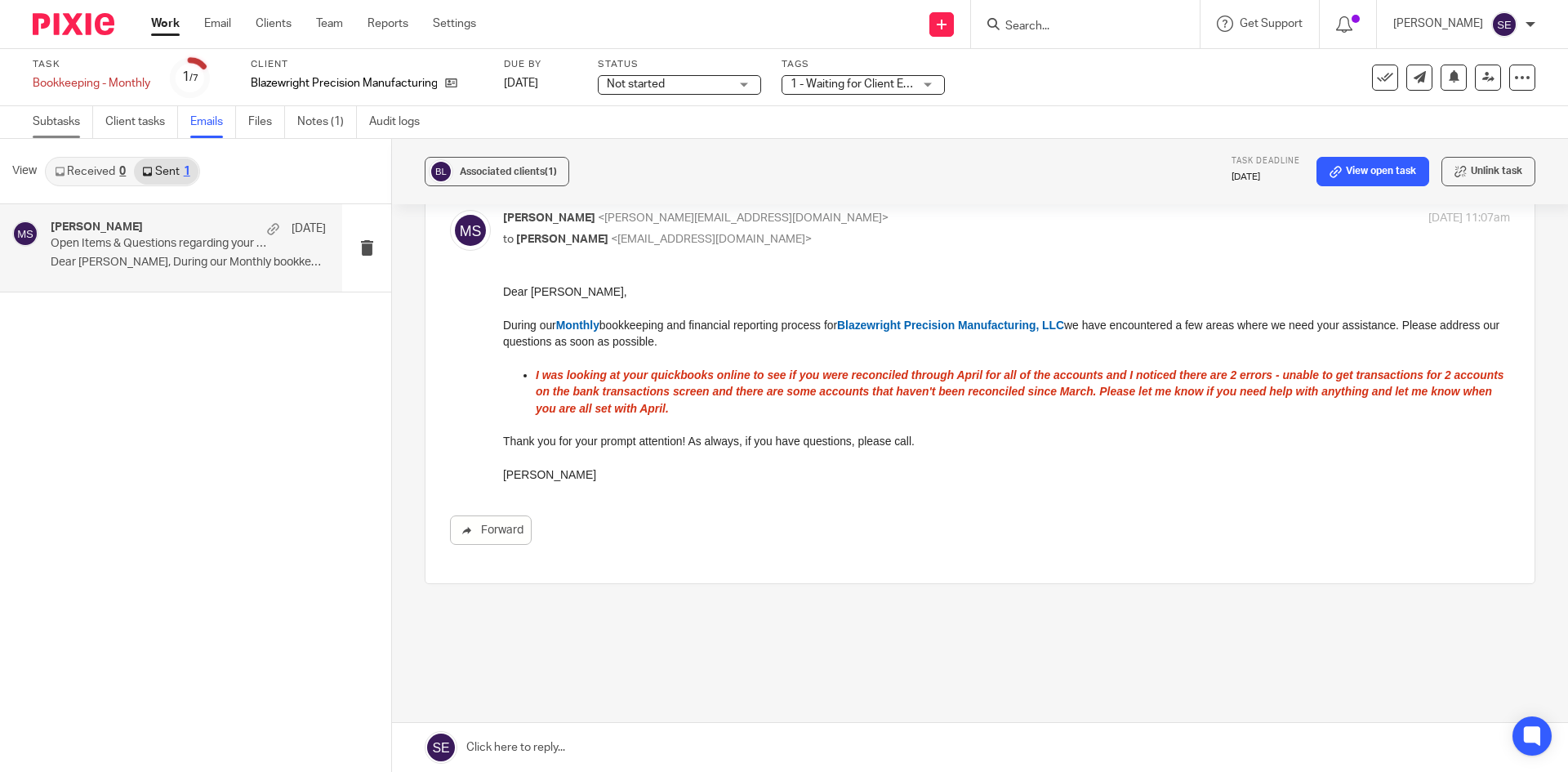
click at [59, 121] on link "Subtasks" at bounding box center [62, 122] width 60 height 32
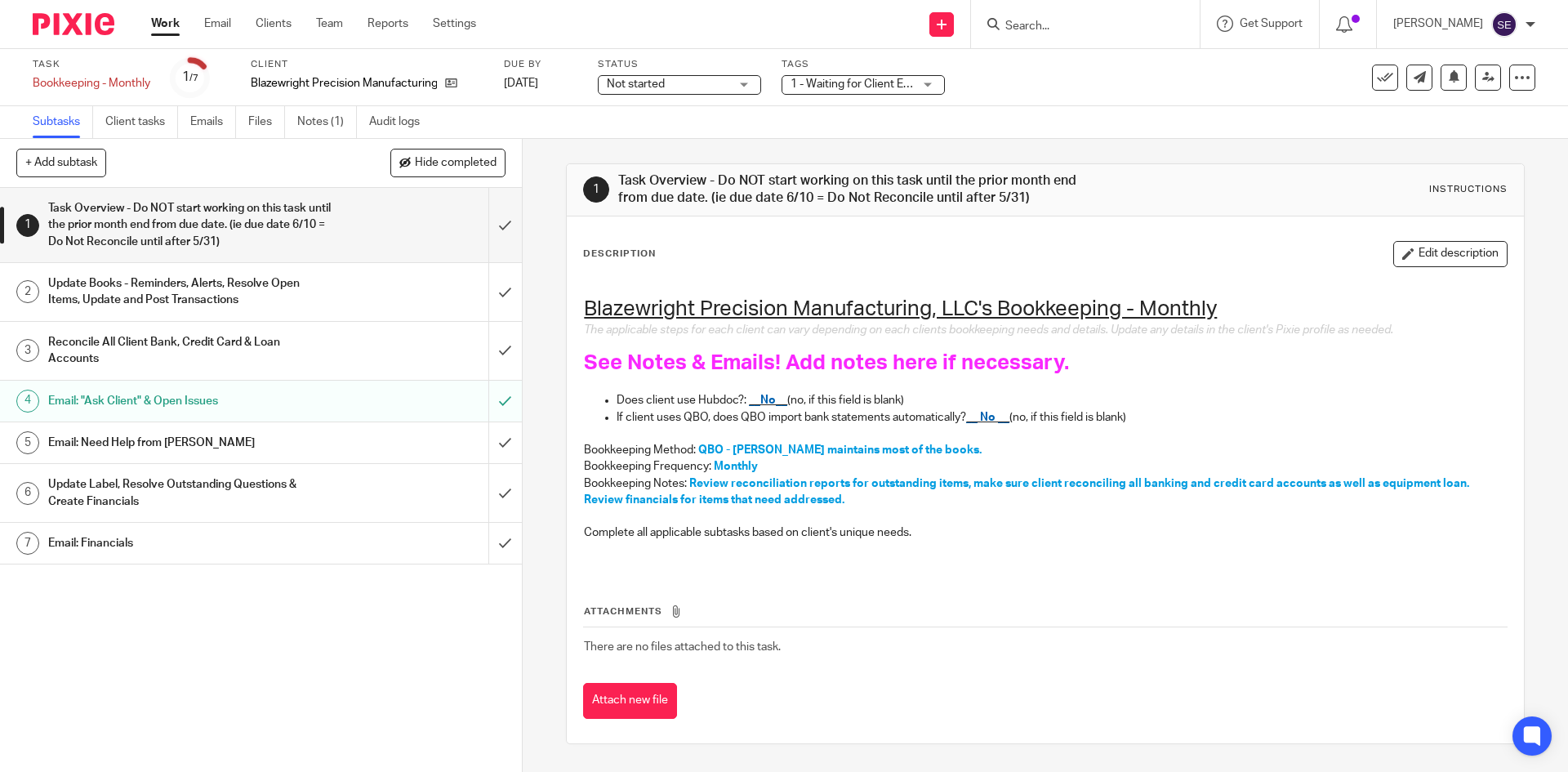
click at [224, 331] on h1 "Reconcile All Client Bank, Credit Card & Loan Accounts" at bounding box center [189, 350] width 283 height 42
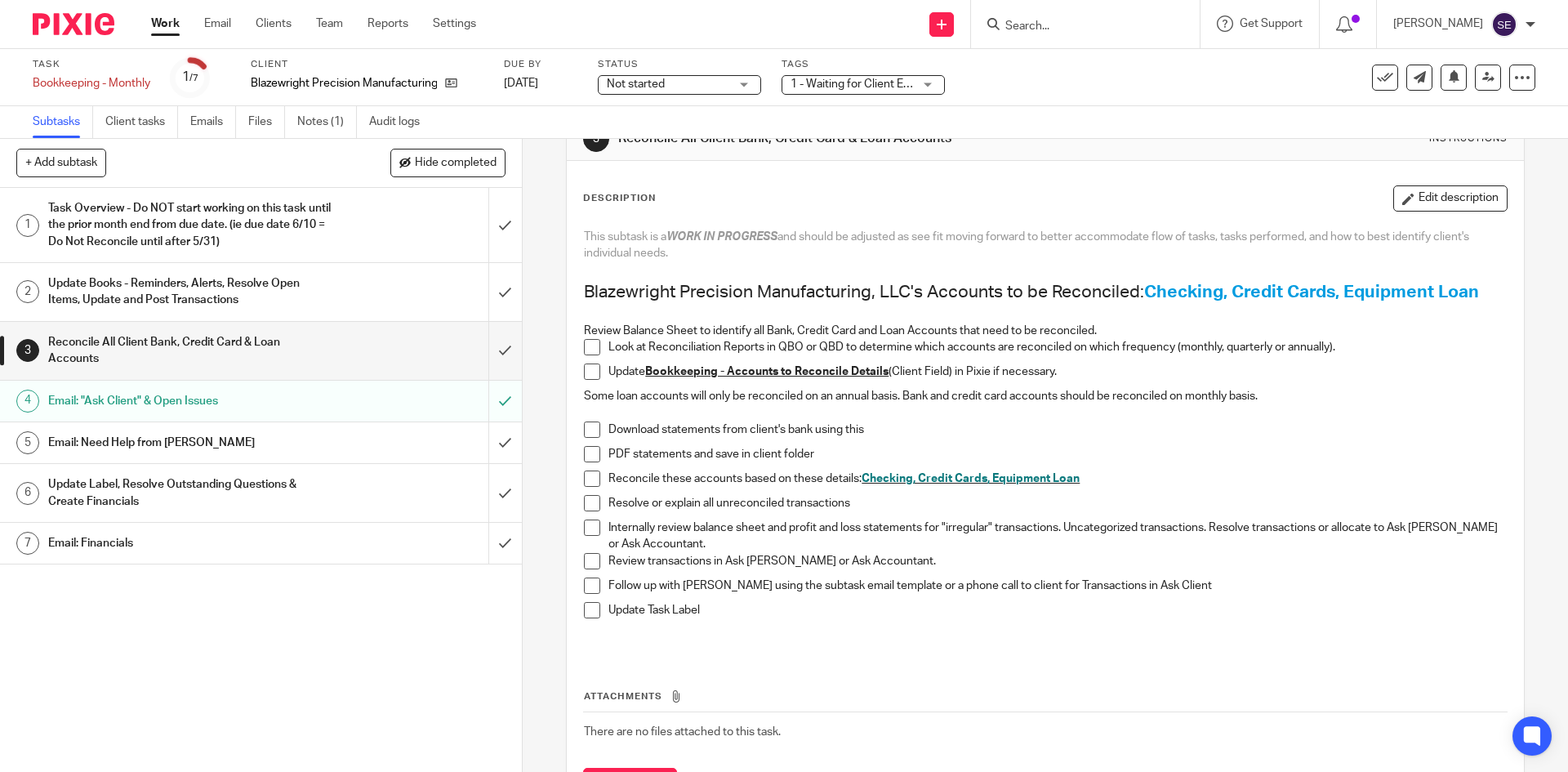
scroll to position [128, 0]
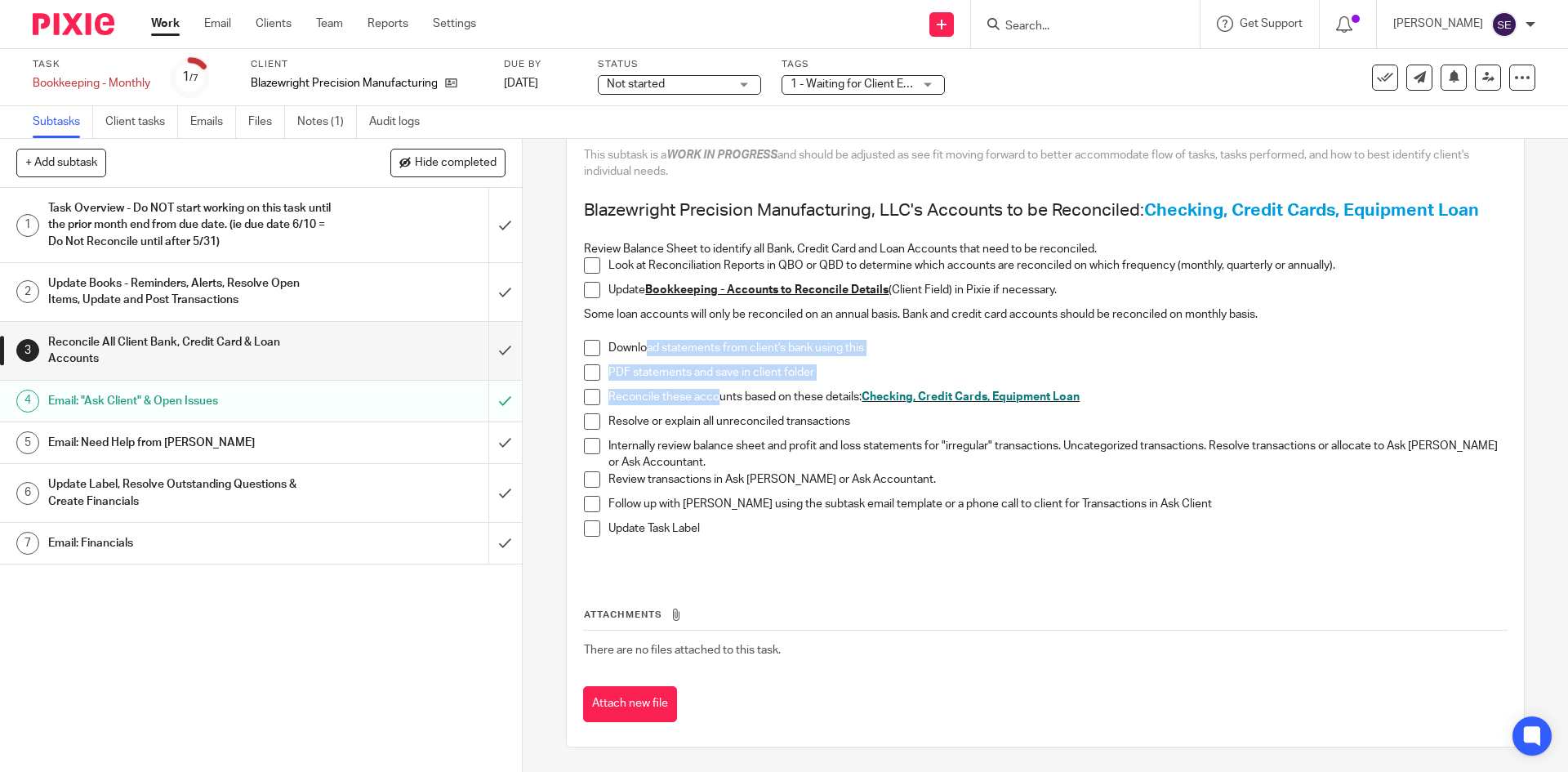
drag, startPoint x: 641, startPoint y: 344, endPoint x: 716, endPoint y: 404, distance: 96.0
click at [716, 404] on div "This subtask is a WORK IN PROGRESS and should be adjusted as see fit moving for…" at bounding box center [1044, 356] width 938 height 434
click at [776, 483] on p "Review transactions in Ask [PERSON_NAME] or Ask Accountant." at bounding box center [1057, 479] width 897 height 16
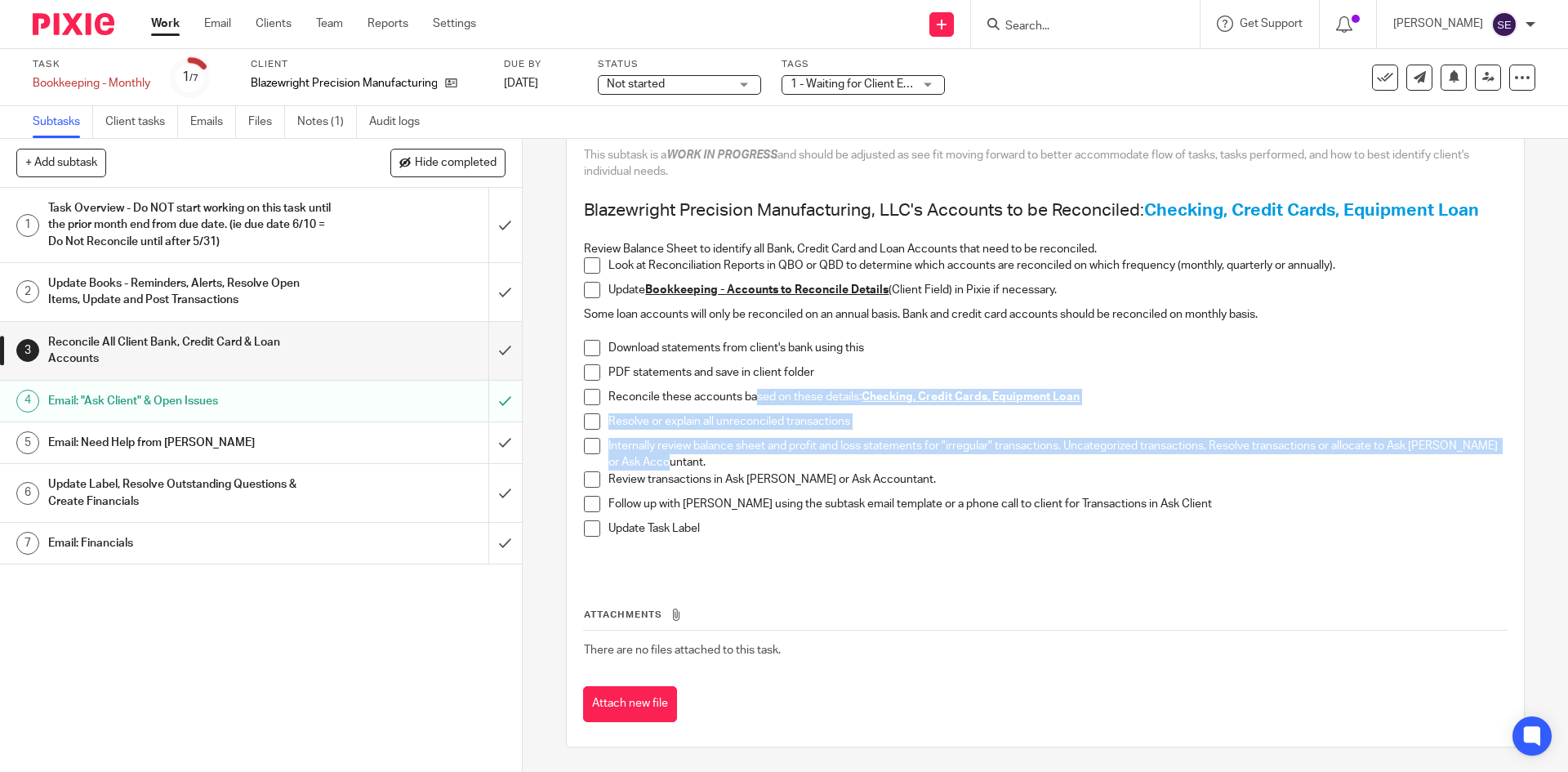
drag, startPoint x: 753, startPoint y: 405, endPoint x: 782, endPoint y: 460, distance: 62.2
click at [782, 460] on ul "Reconcile these accounts based on these details: Checking, Credit Cards, Equipm…" at bounding box center [1044, 467] width 922 height 156
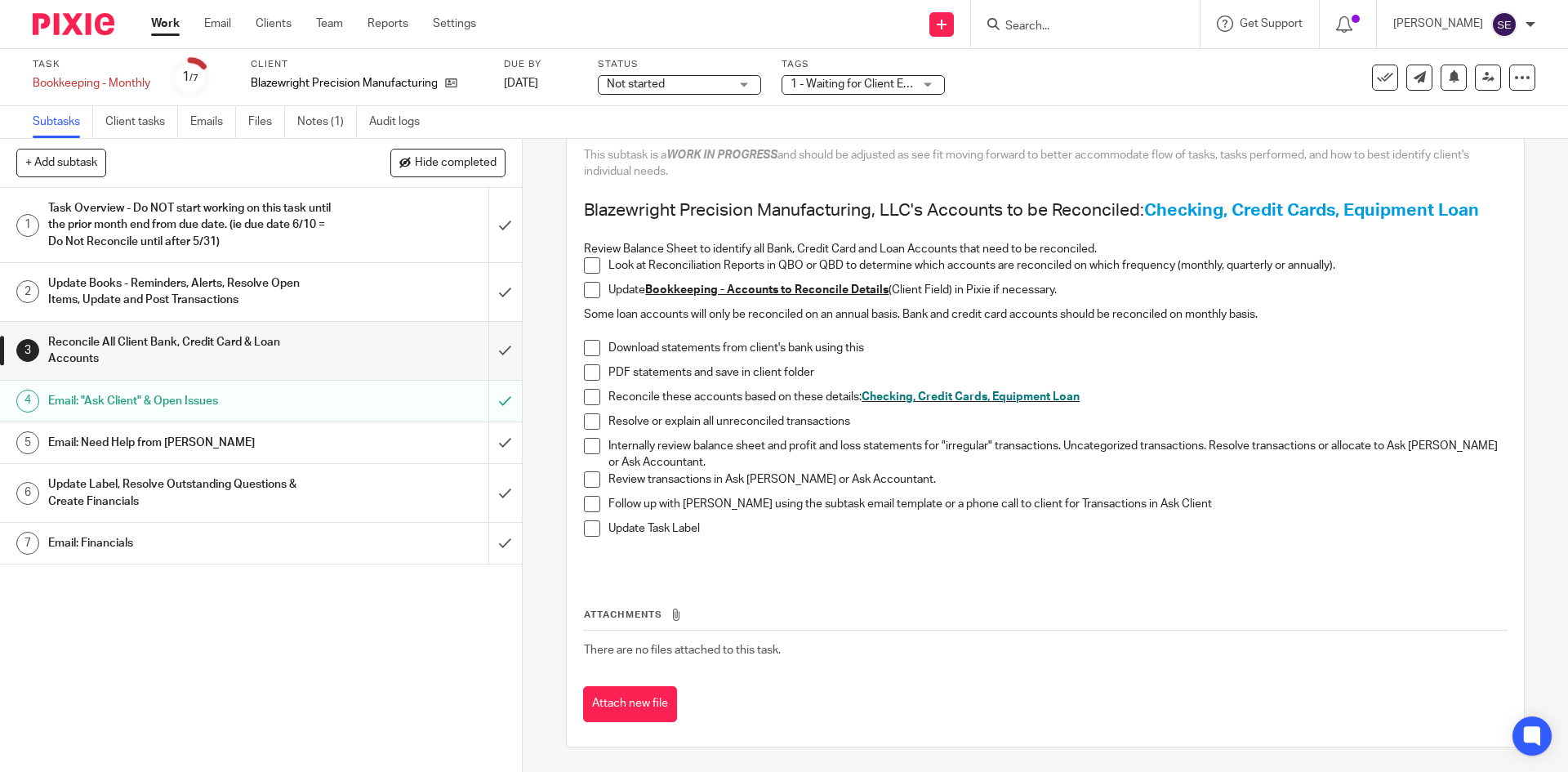
click at [808, 496] on p "Follow up with [PERSON_NAME] using the subtask email template or a phone call t…" at bounding box center [1057, 504] width 897 height 16
click at [301, 223] on h1 "Task Overview - Do NOT start working on this task until the prior month end fro…" at bounding box center [189, 225] width 283 height 58
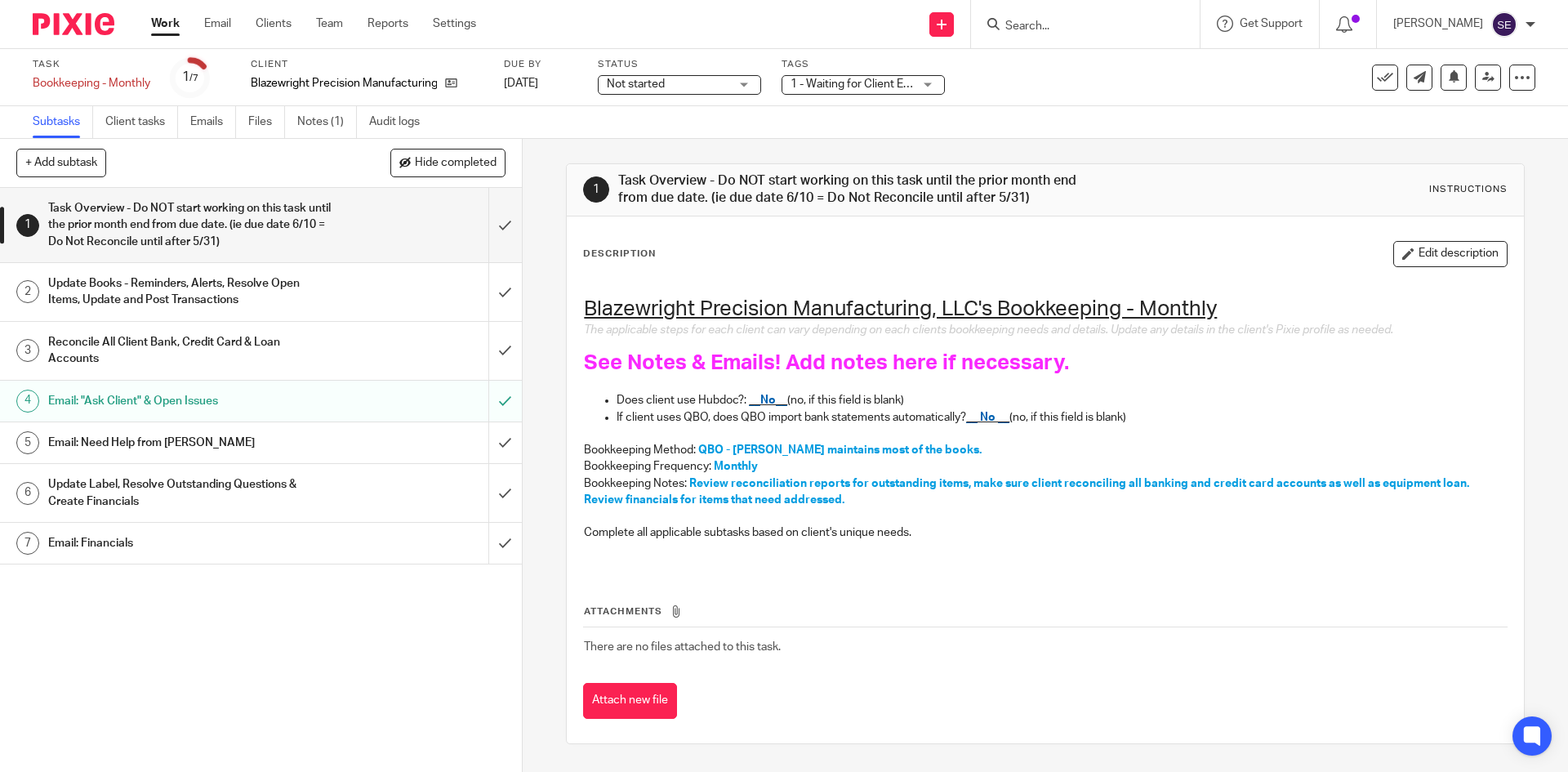
click at [246, 284] on h1 "Update Books - Reminders, Alerts, Resolve Open Items, Update and Post Transacti…" at bounding box center [189, 292] width 283 height 42
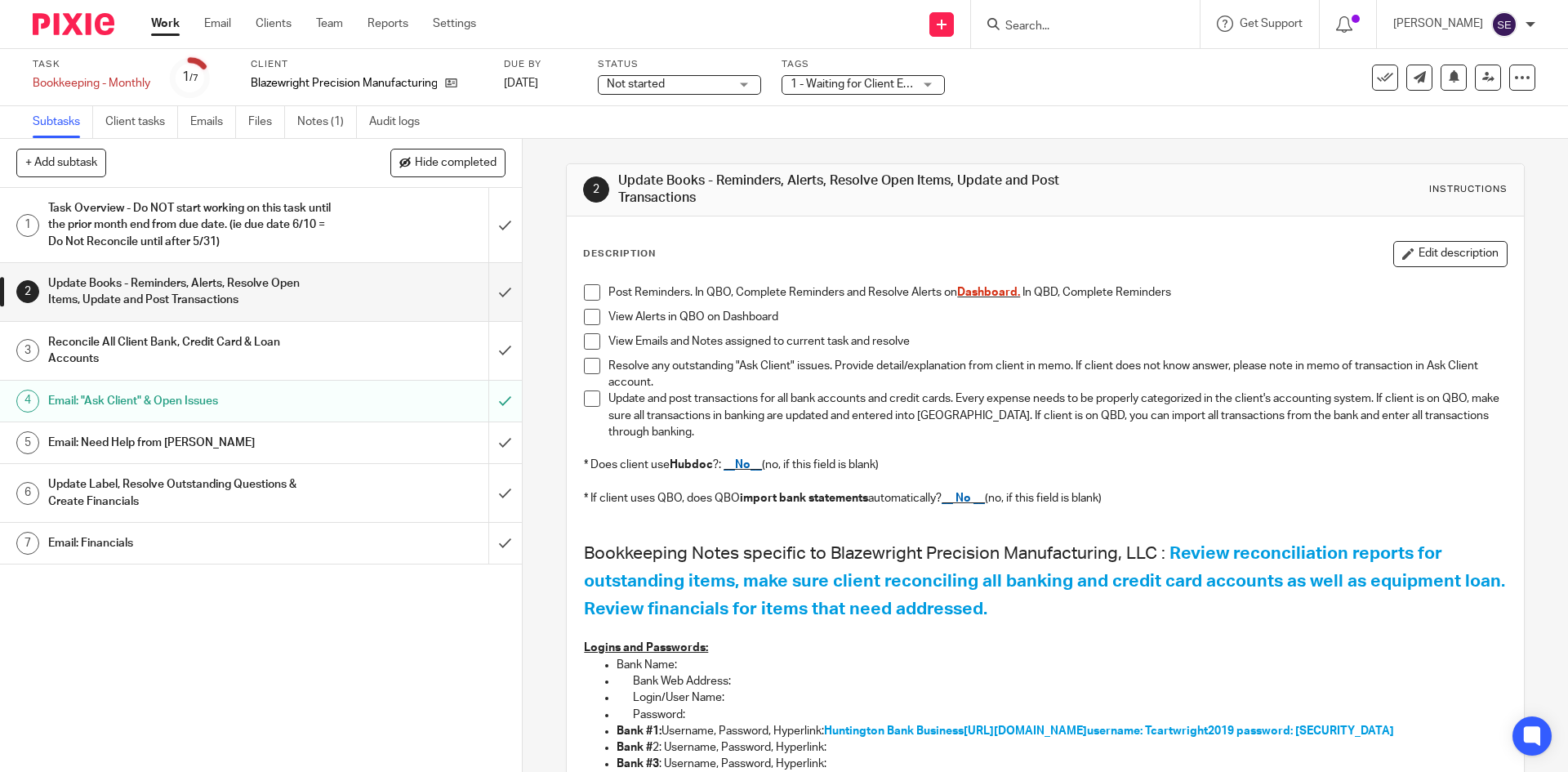
click at [244, 222] on h1 "Task Overview - Do NOT start working on this task until the prior month end fro…" at bounding box center [189, 225] width 283 height 58
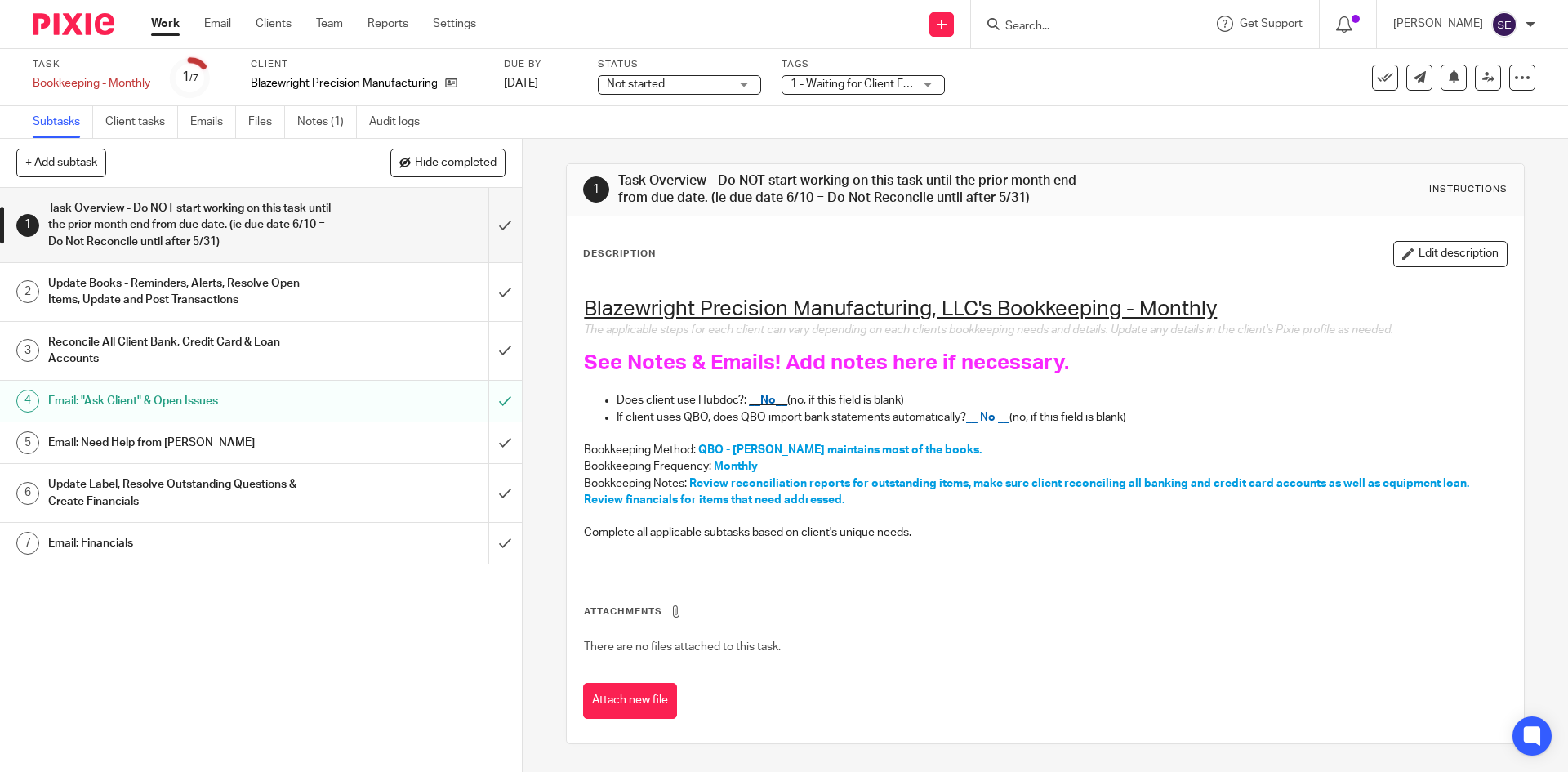
click at [156, 30] on link "Work" at bounding box center [165, 23] width 29 height 16
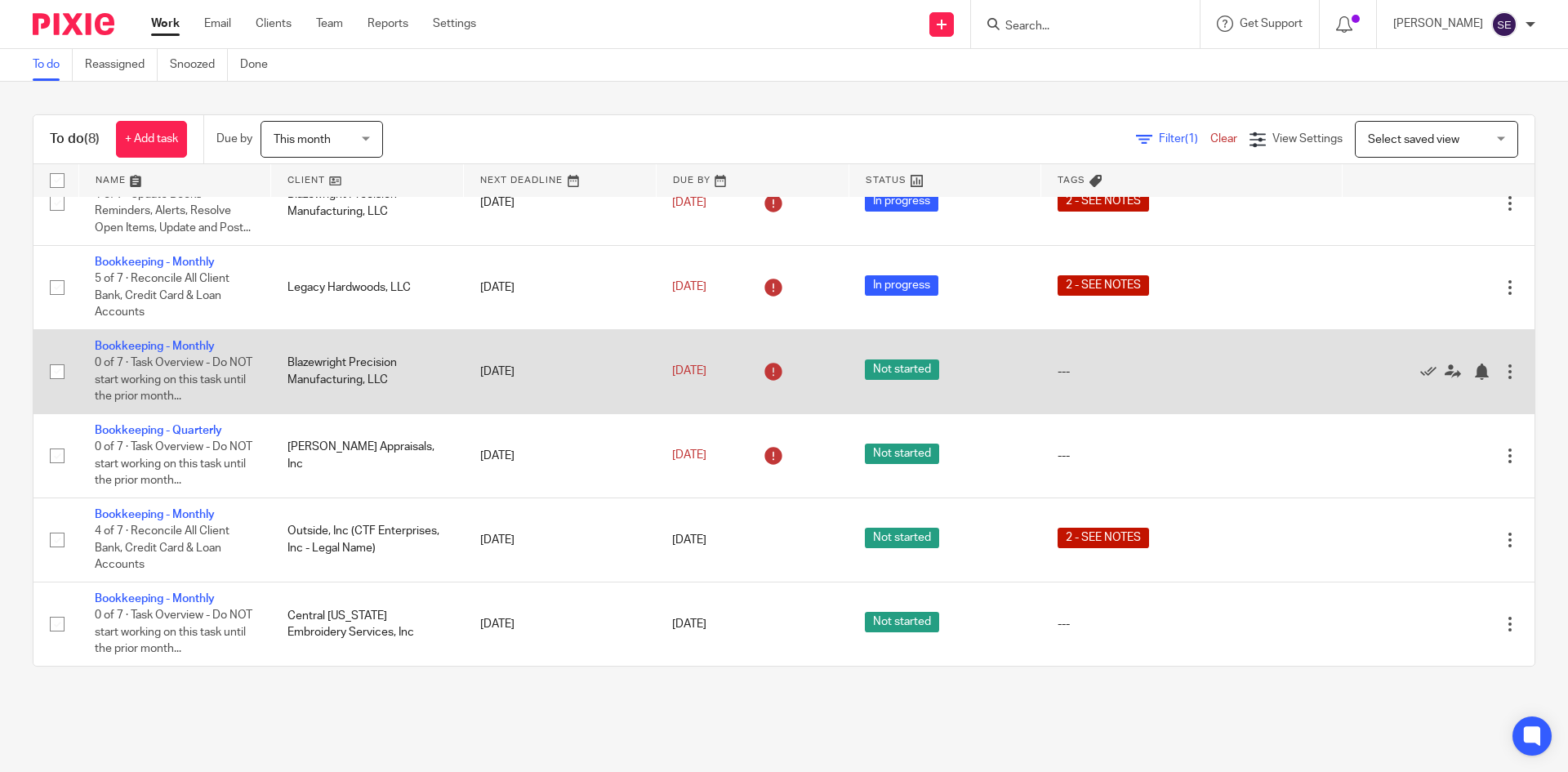
scroll to position [57, 0]
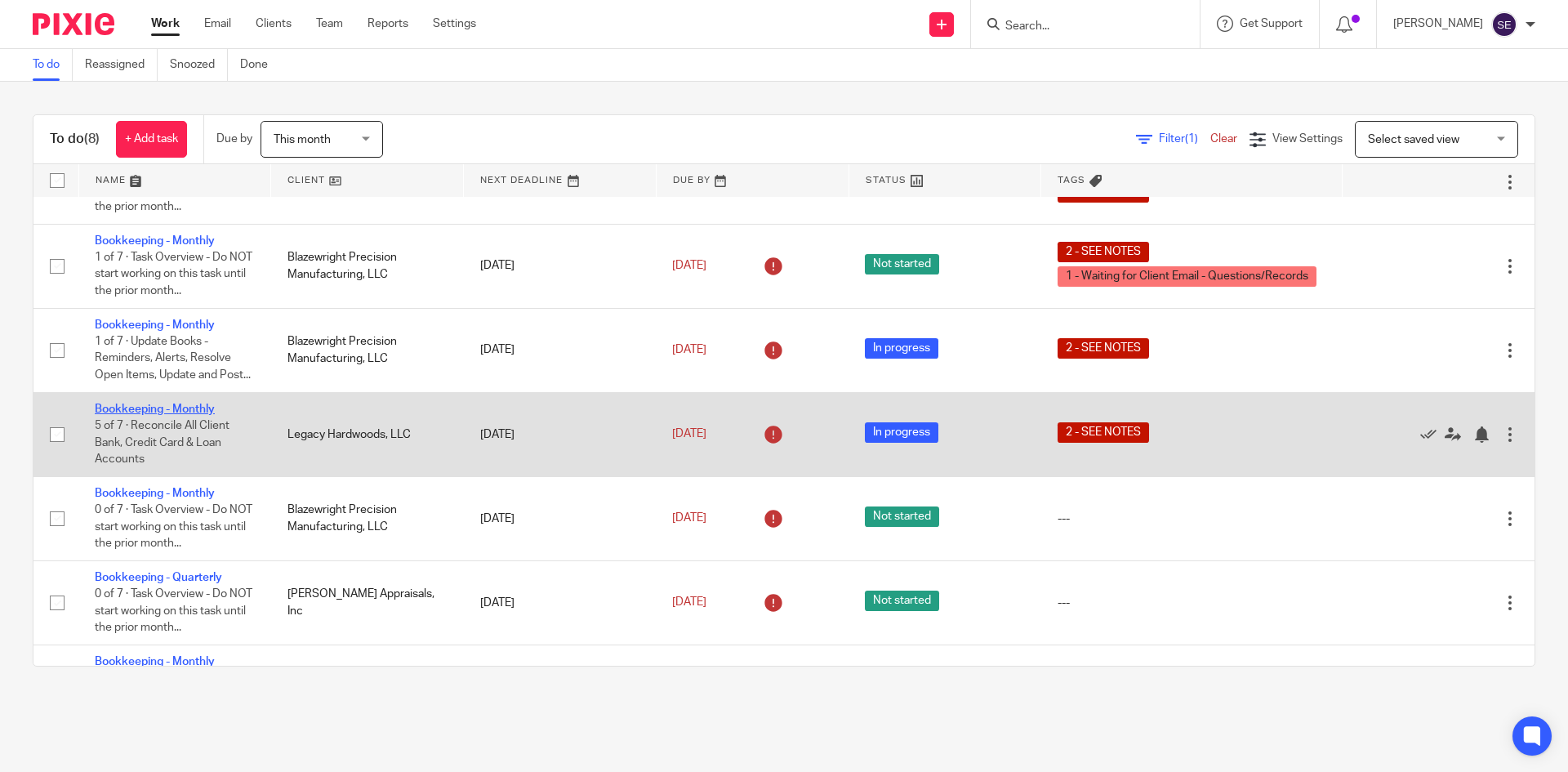
click at [202, 415] on link "Bookkeeping - Monthly" at bounding box center [154, 409] width 120 height 12
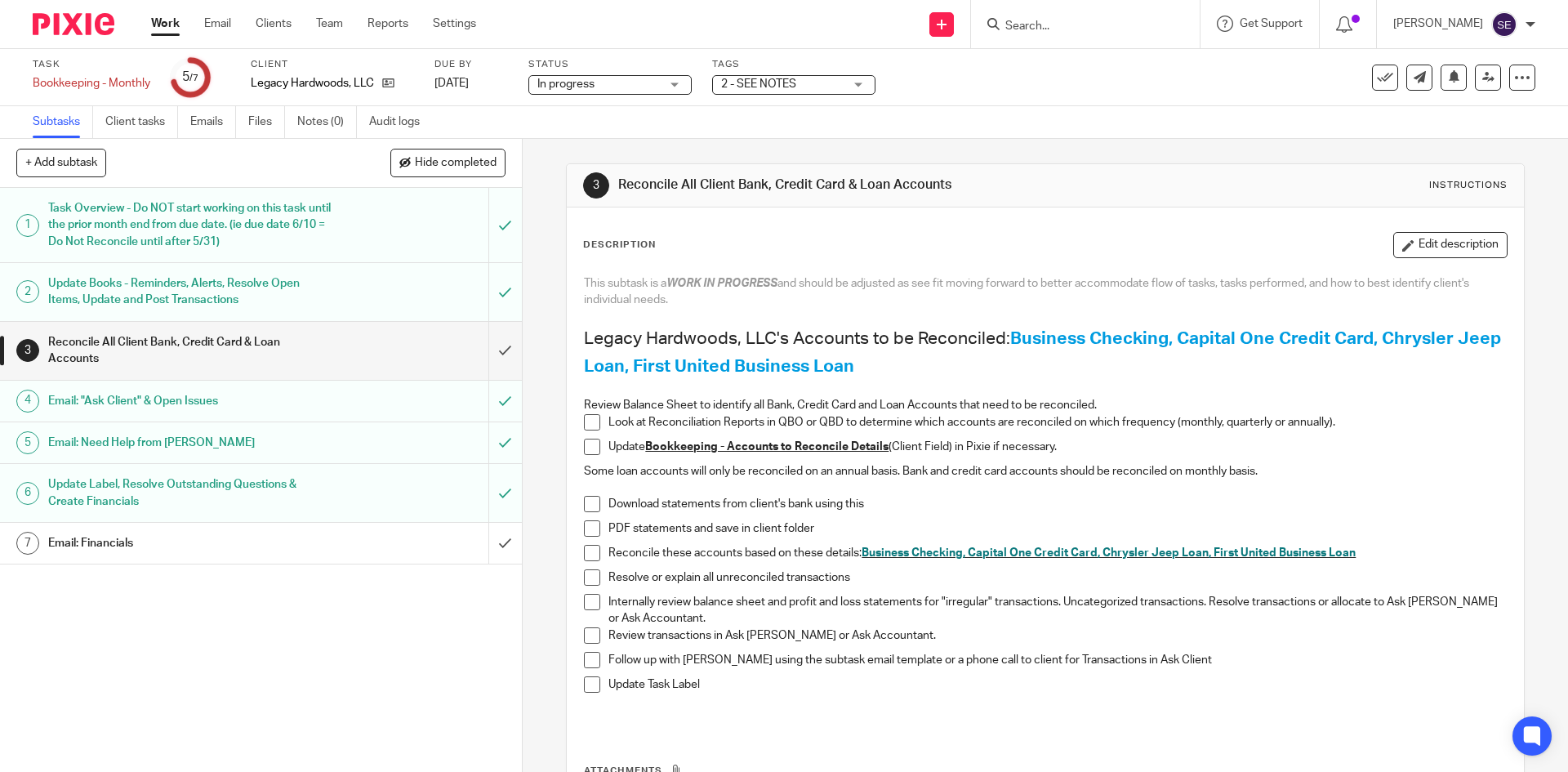
click at [167, 16] on link "Work" at bounding box center [165, 23] width 29 height 16
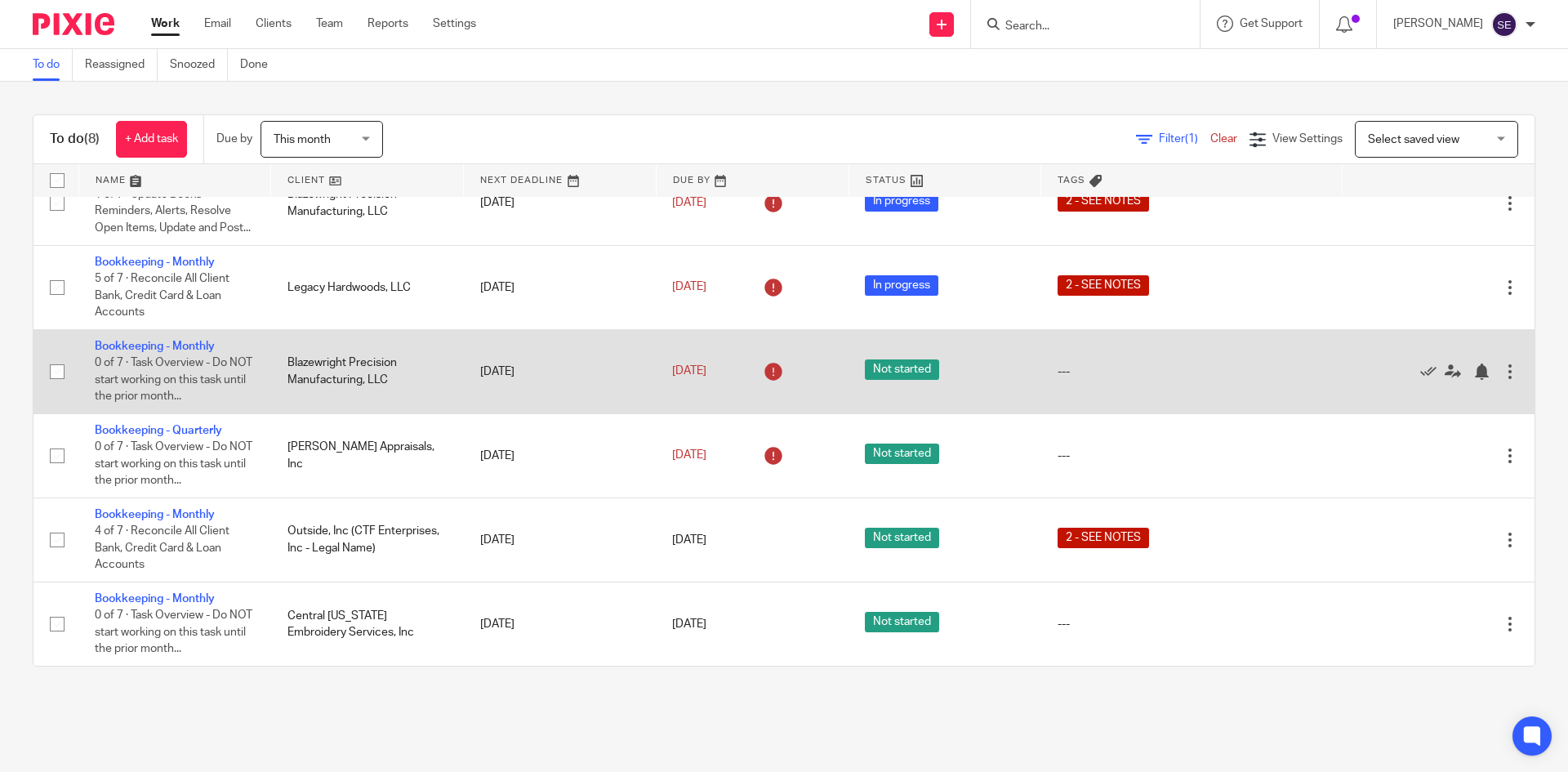
scroll to position [57, 0]
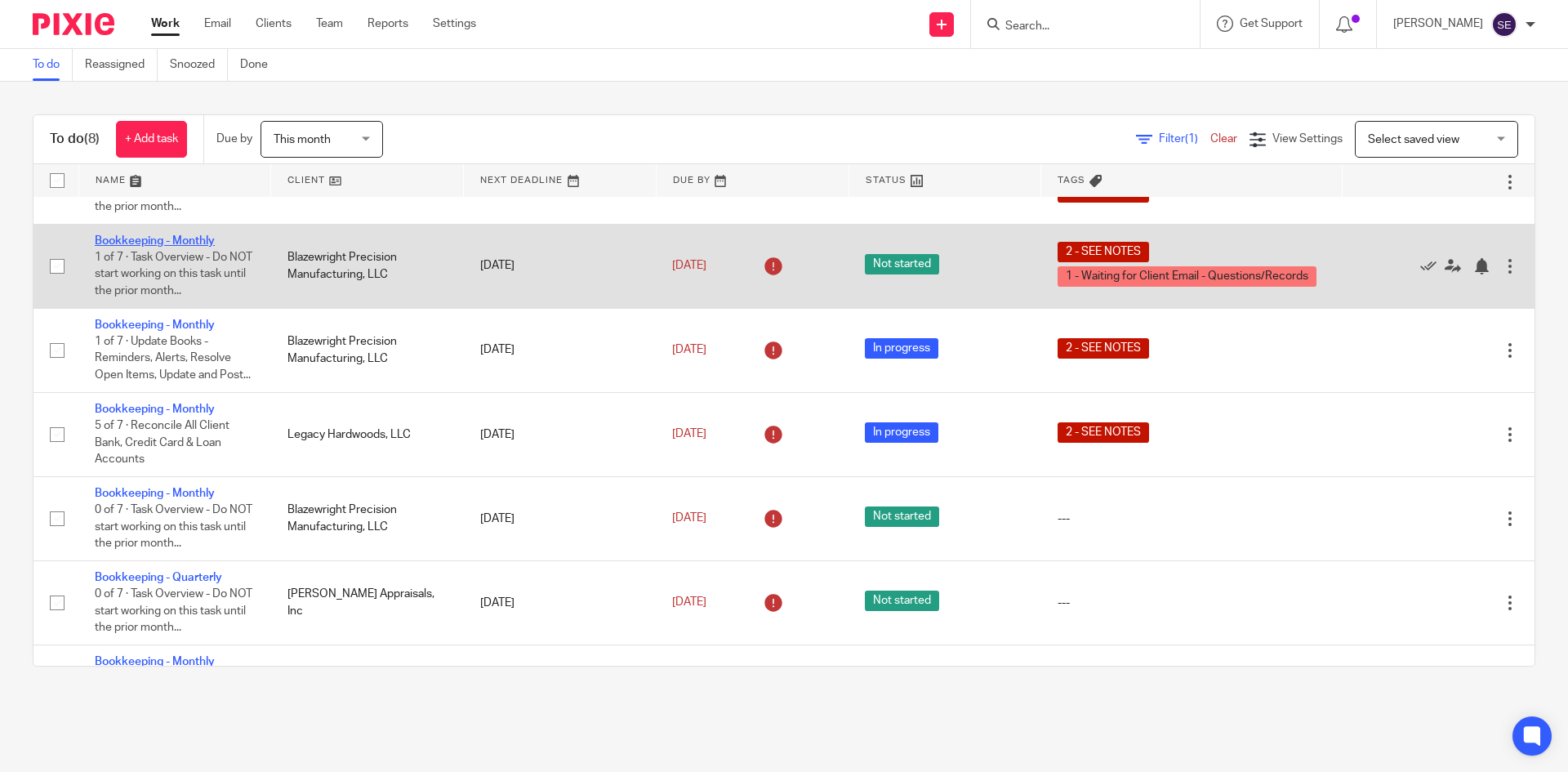
click at [168, 243] on link "Bookkeeping - Monthly" at bounding box center [154, 241] width 120 height 12
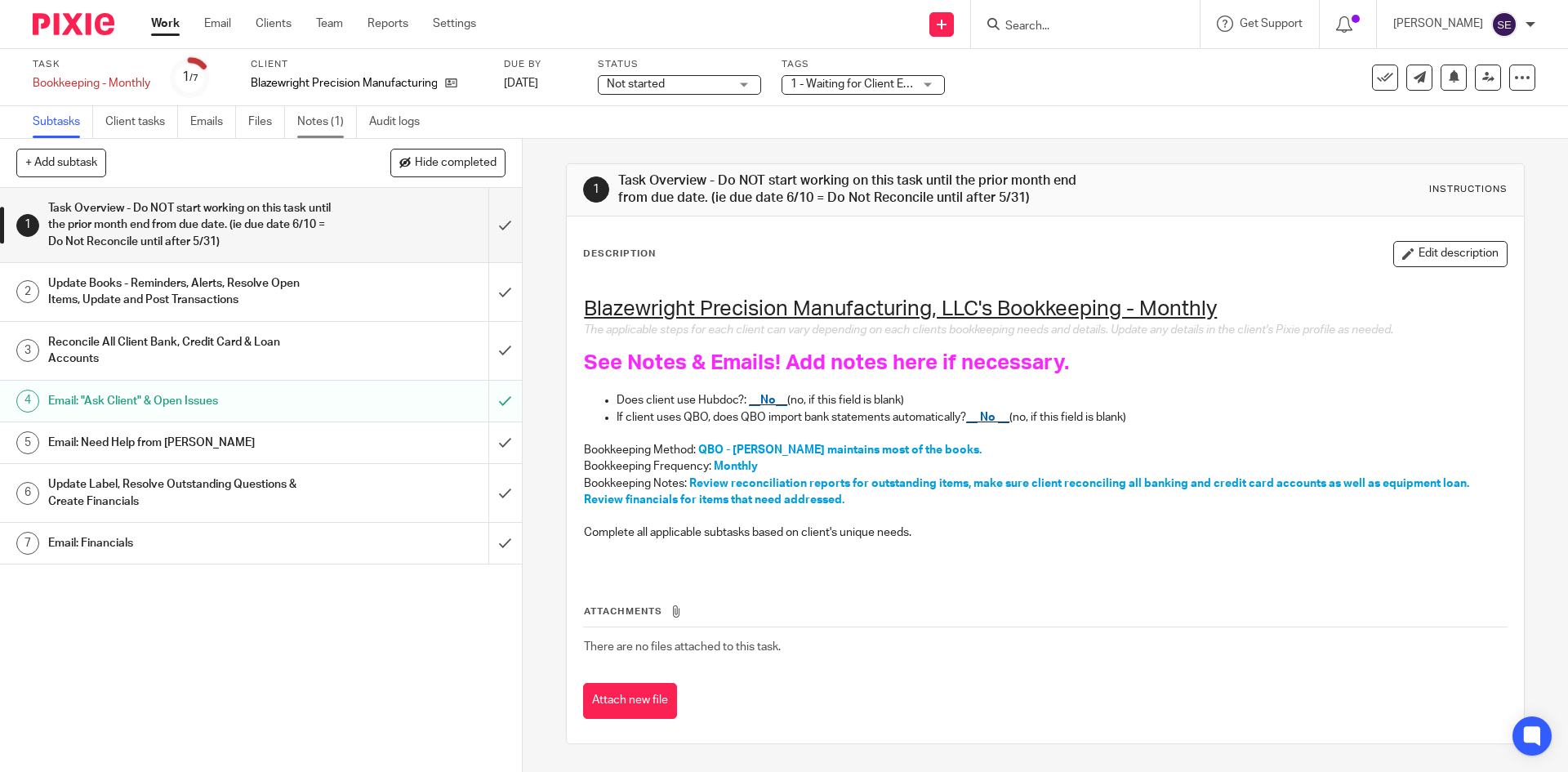
click at [320, 110] on link "Notes (1)" at bounding box center [327, 122] width 60 height 32
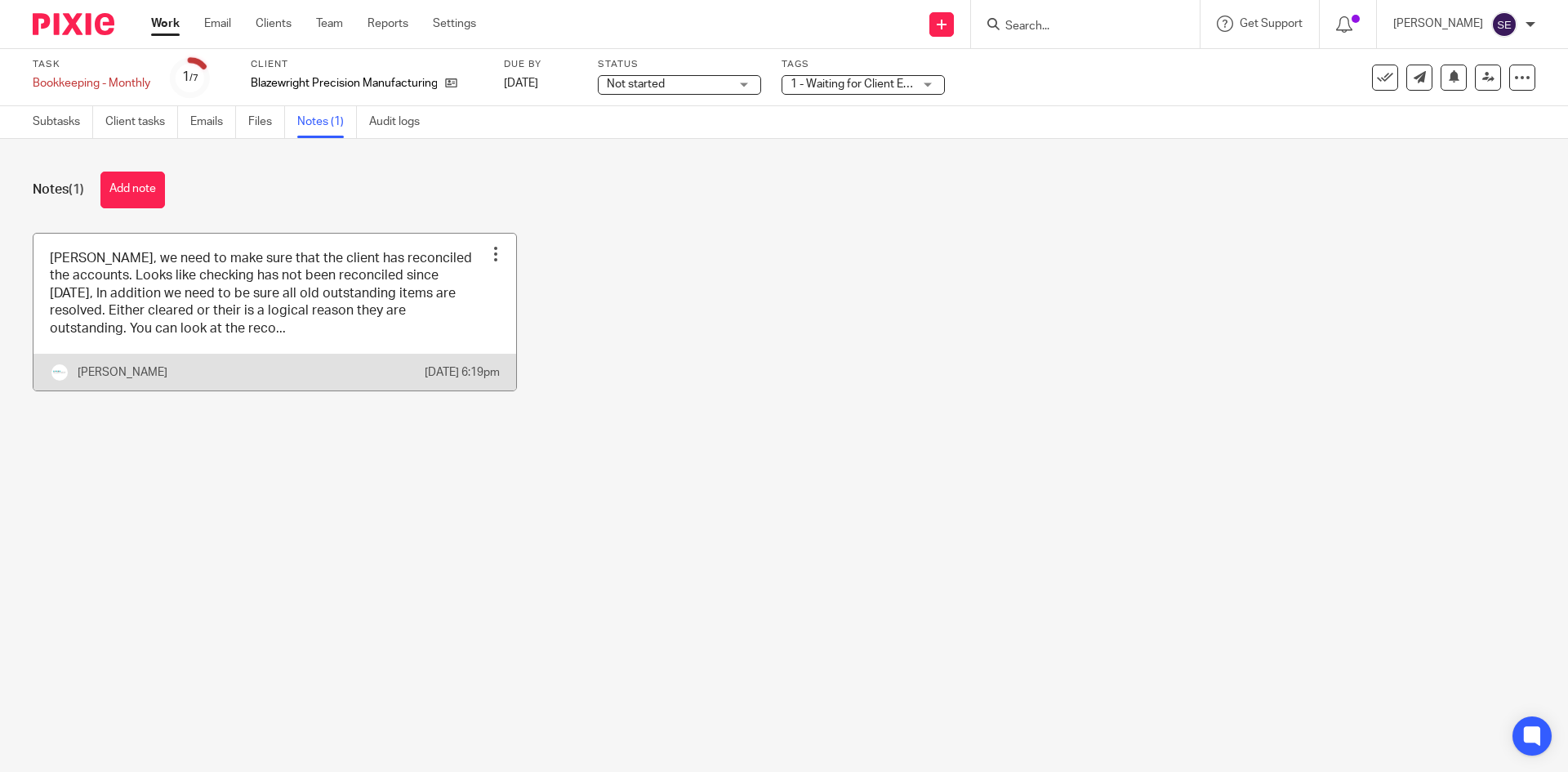
click at [292, 321] on link at bounding box center [274, 312] width 483 height 157
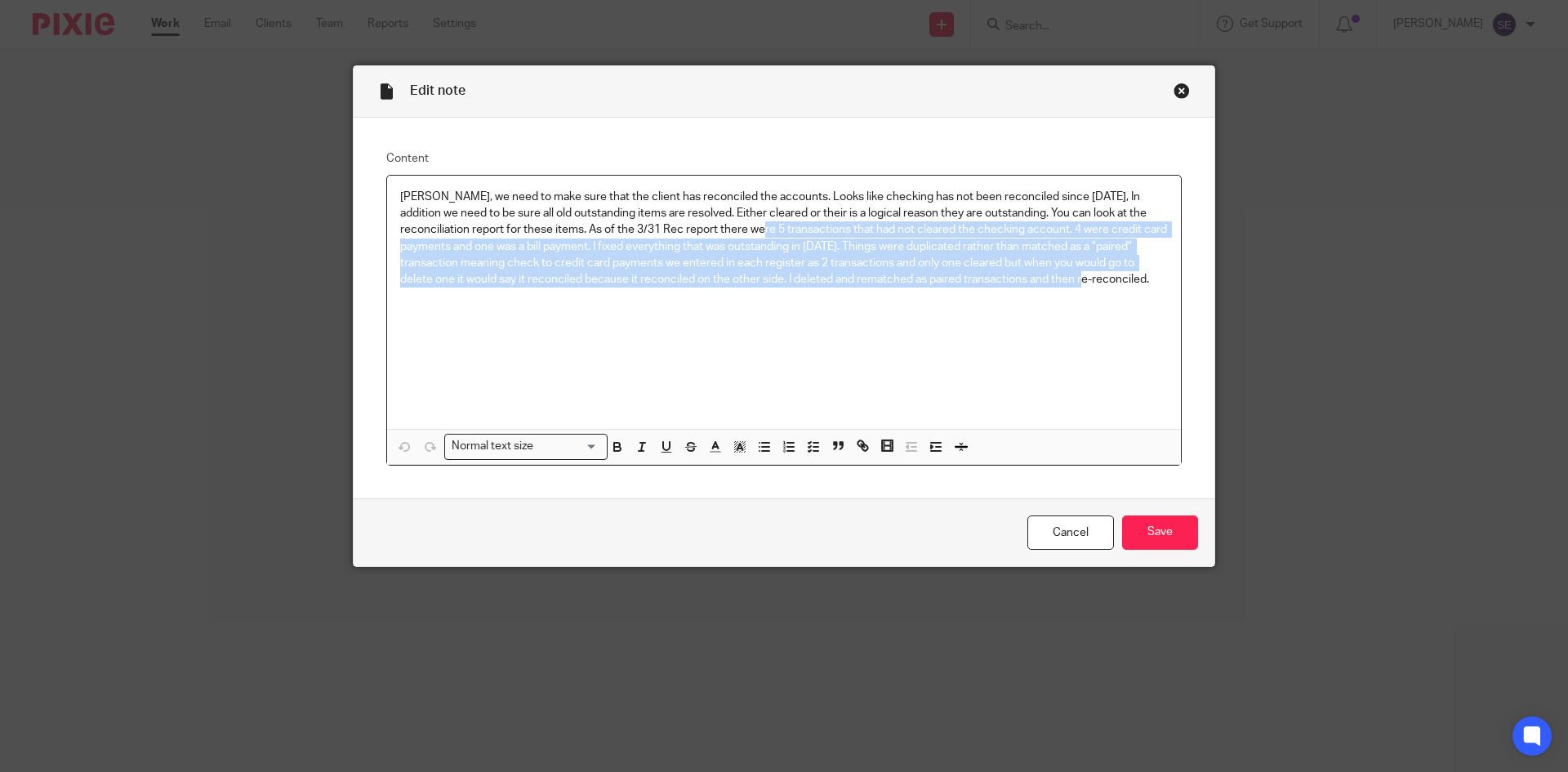
drag, startPoint x: 707, startPoint y: 233, endPoint x: 1045, endPoint y: 284, distance: 341.8
click at [1045, 284] on p "Michelle, we need to make sure that the client has reconciled the accounts. Loo…" at bounding box center [784, 238] width 767 height 99
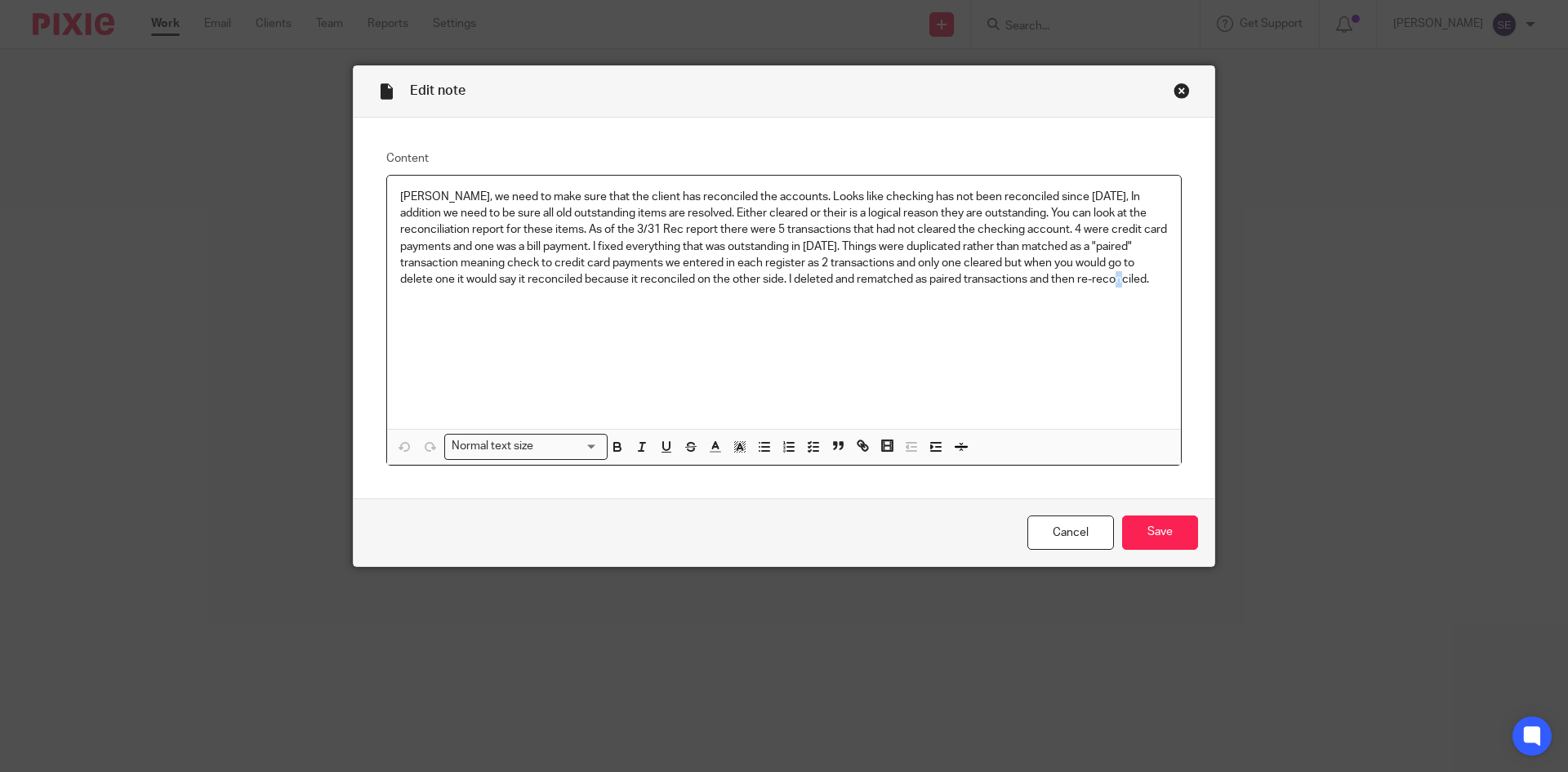
click at [1080, 320] on div "Michelle, we need to make sure that the client has reconciled the accounts. Loo…" at bounding box center [784, 302] width 793 height 253
click at [1174, 97] on div "Close this dialog window" at bounding box center [1182, 90] width 16 height 16
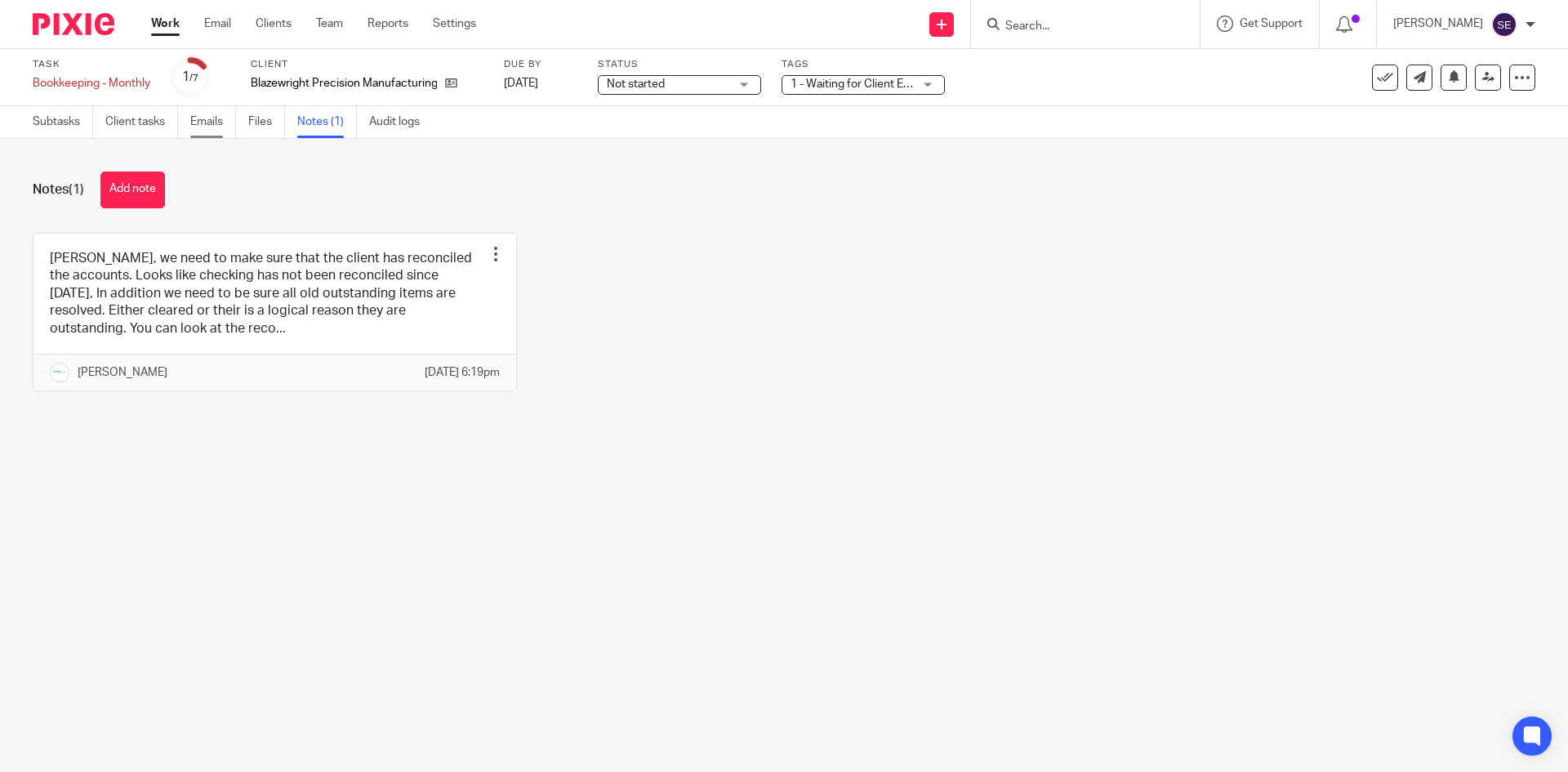
click at [225, 124] on link "Emails" at bounding box center [213, 122] width 46 height 32
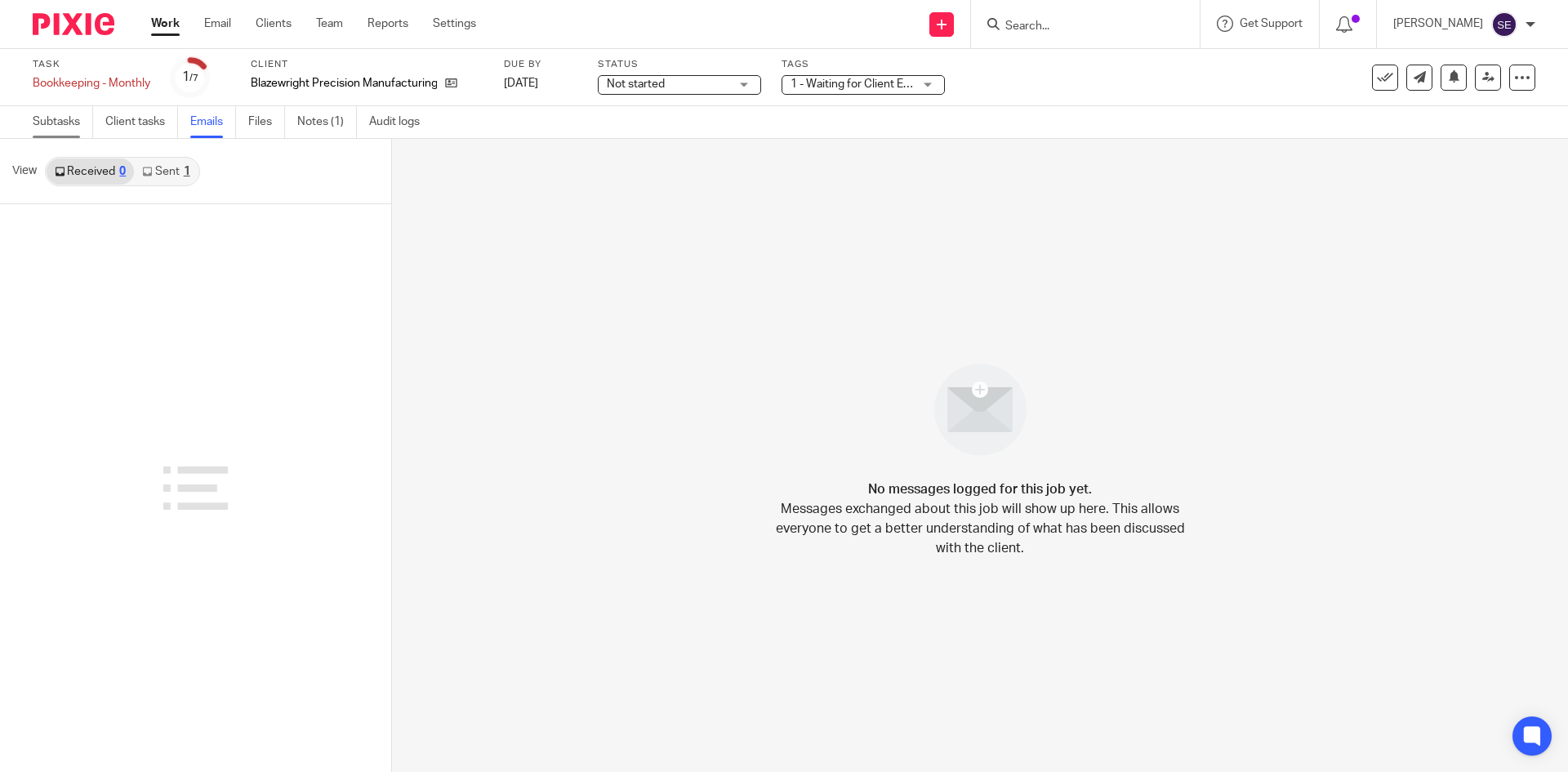
click at [55, 122] on link "Subtasks" at bounding box center [62, 122] width 60 height 32
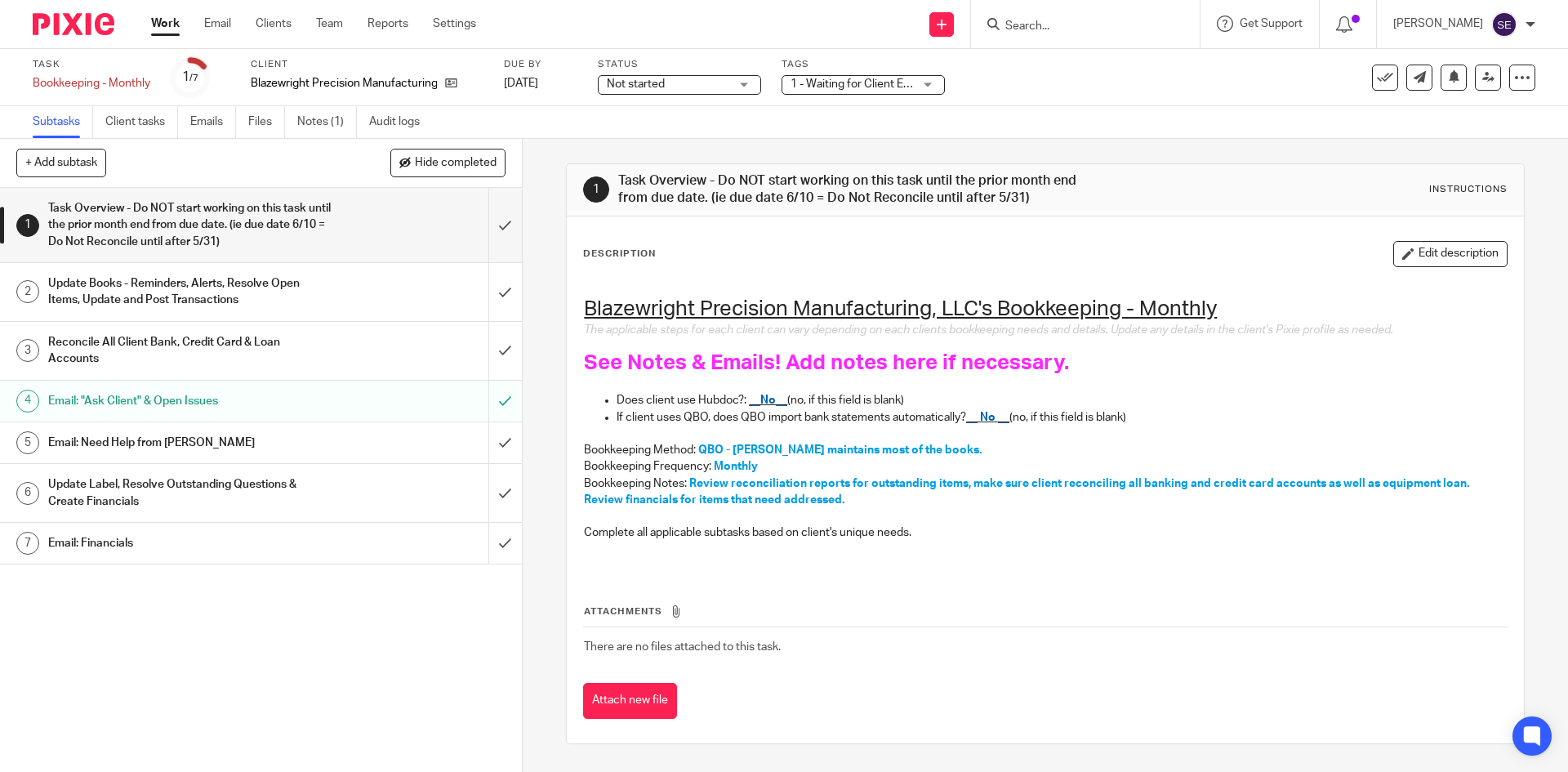
click at [171, 32] on link "Work" at bounding box center [165, 23] width 29 height 16
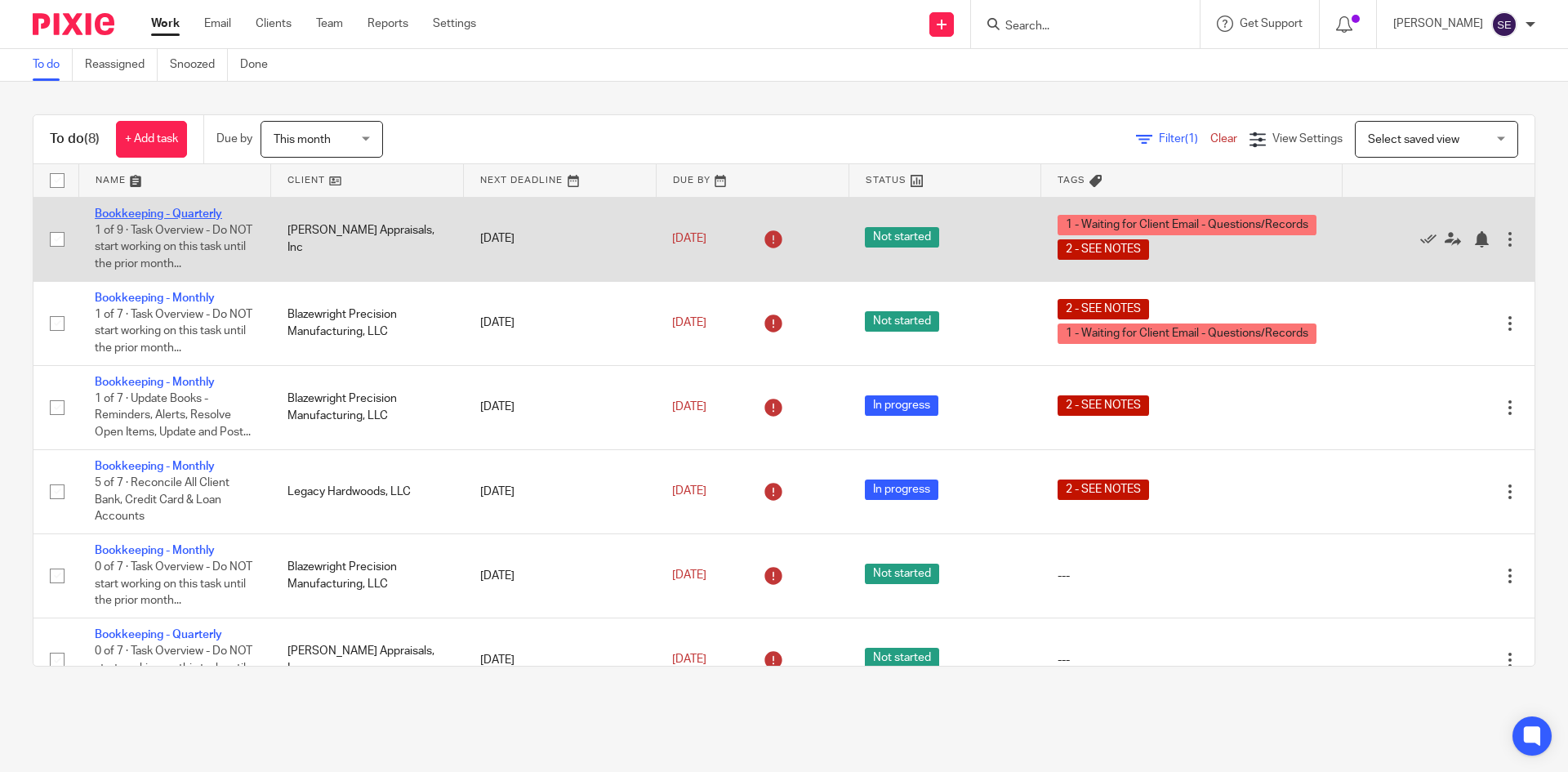
click at [163, 209] on link "Bookkeeping - Quarterly" at bounding box center [158, 214] width 127 height 12
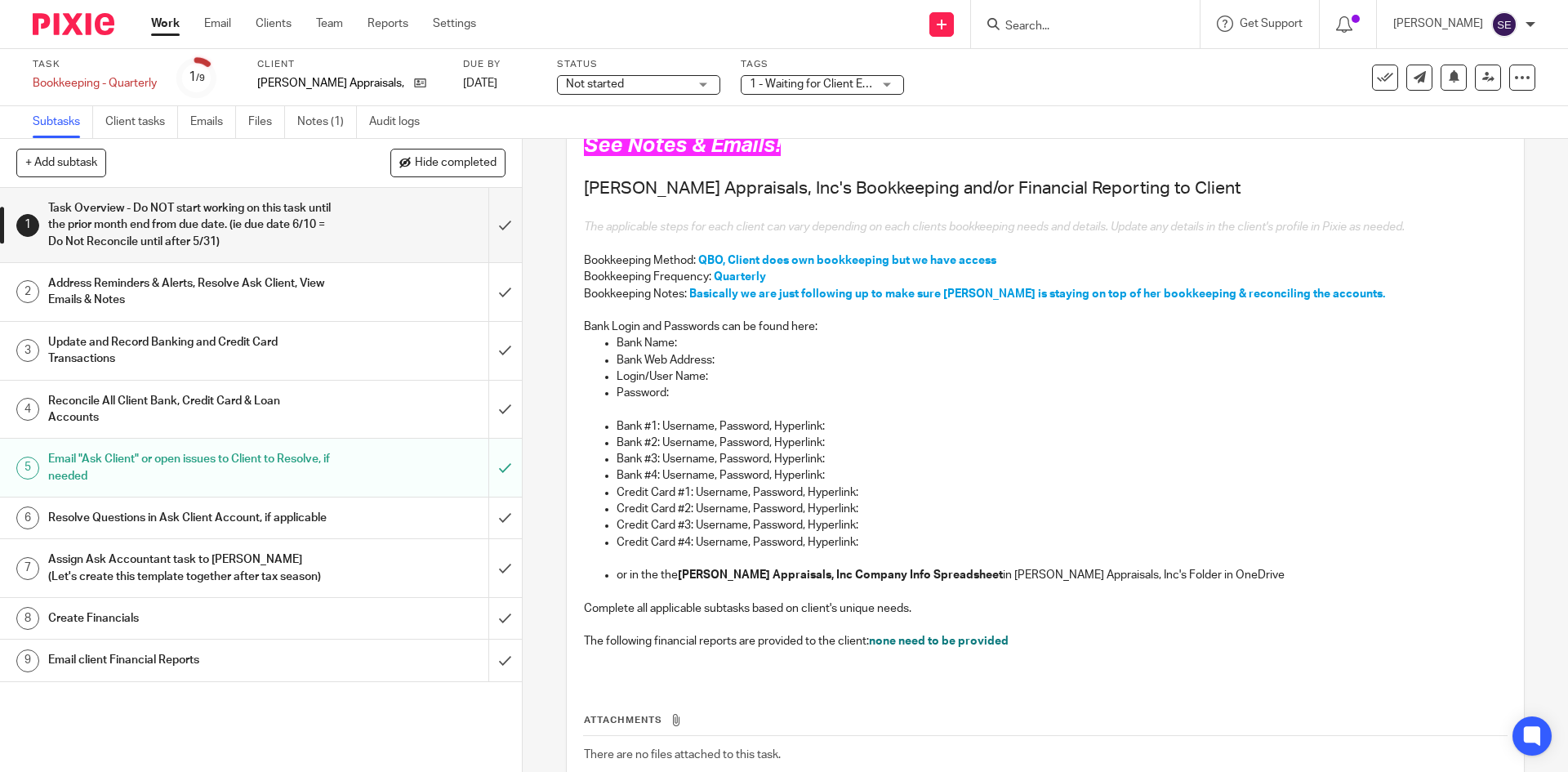
scroll to position [269, 0]
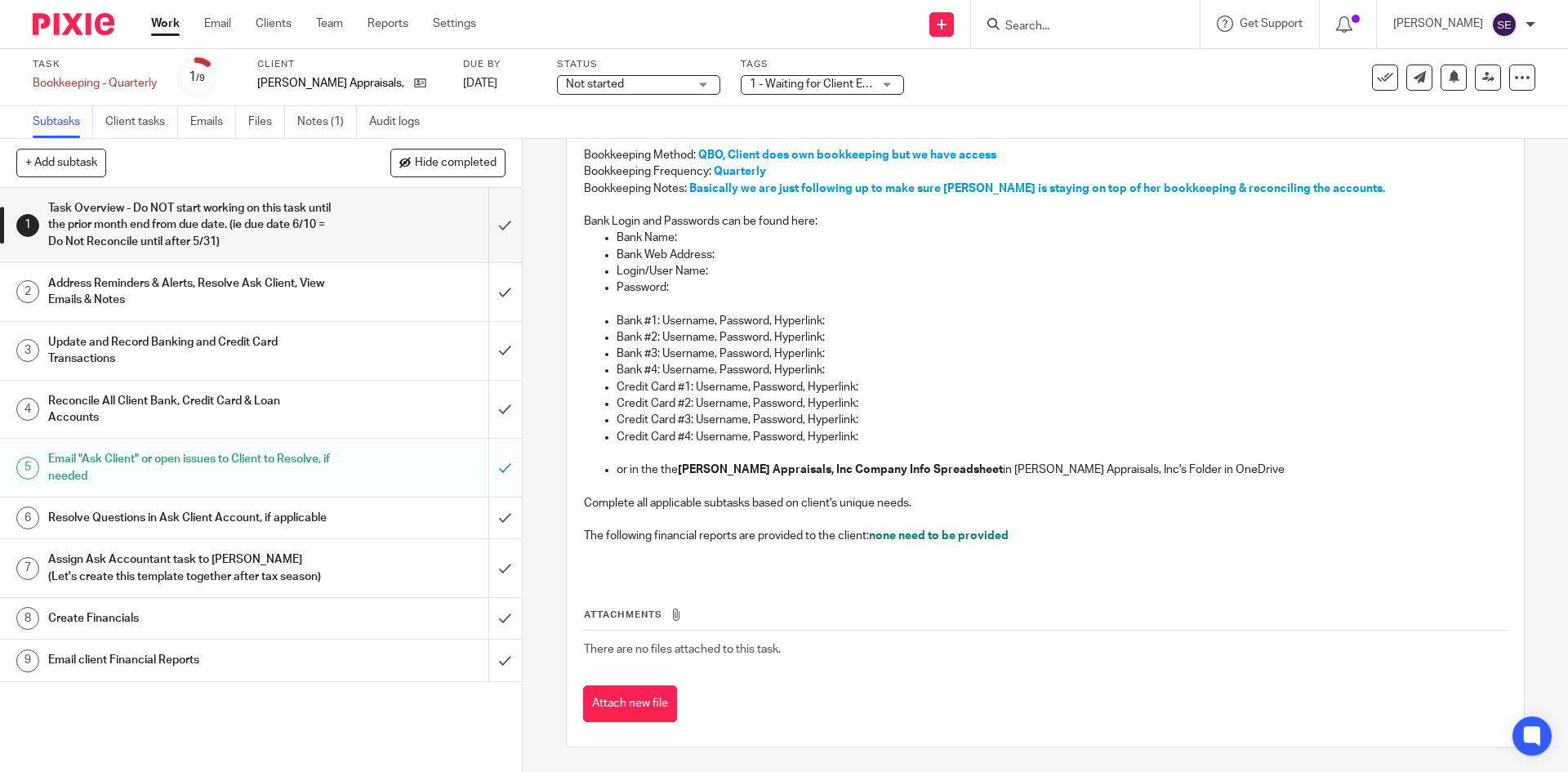
click at [153, 25] on link "Work" at bounding box center [165, 23] width 29 height 16
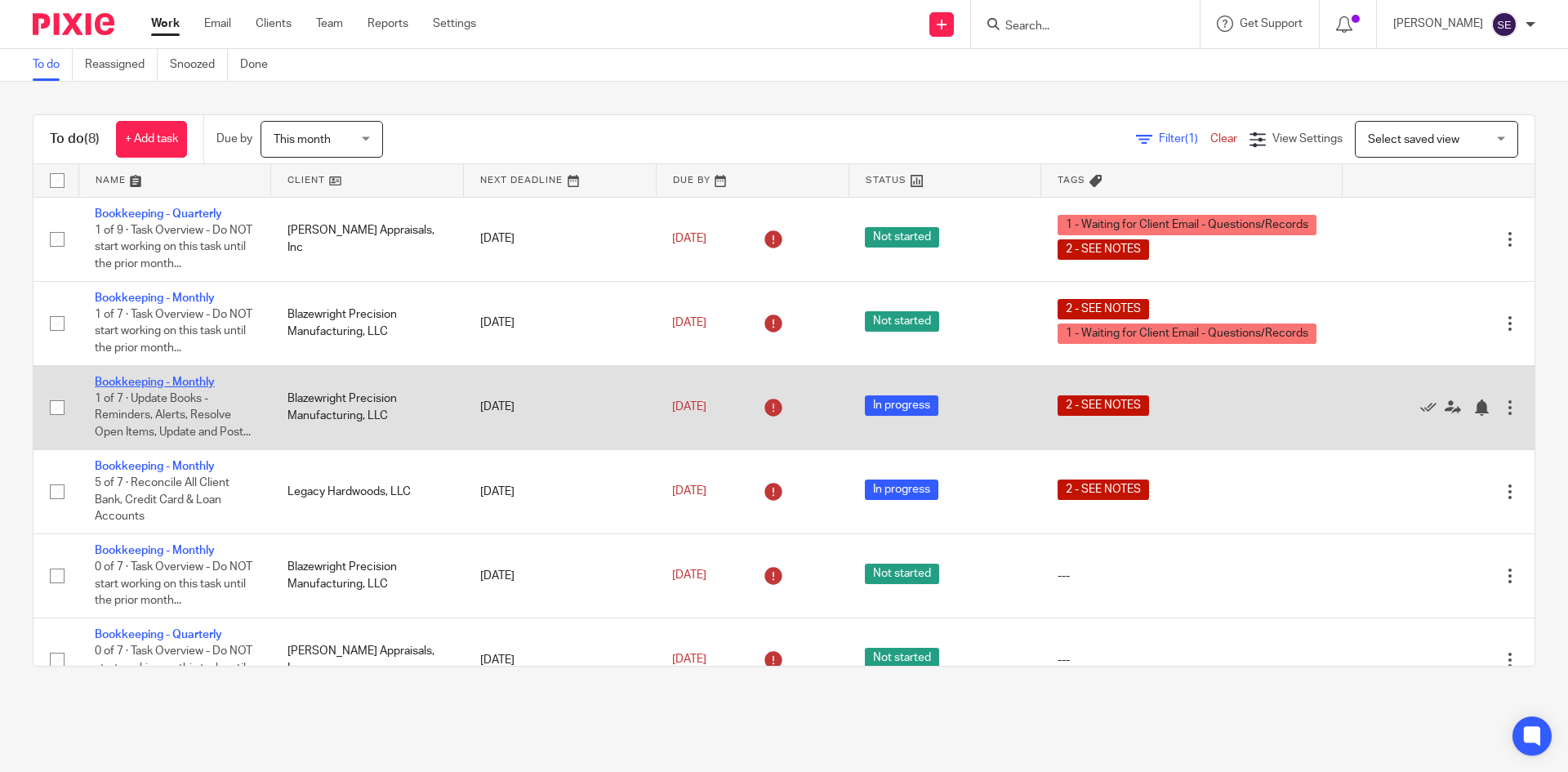
click at [175, 380] on link "Bookkeeping - Monthly" at bounding box center [154, 382] width 120 height 12
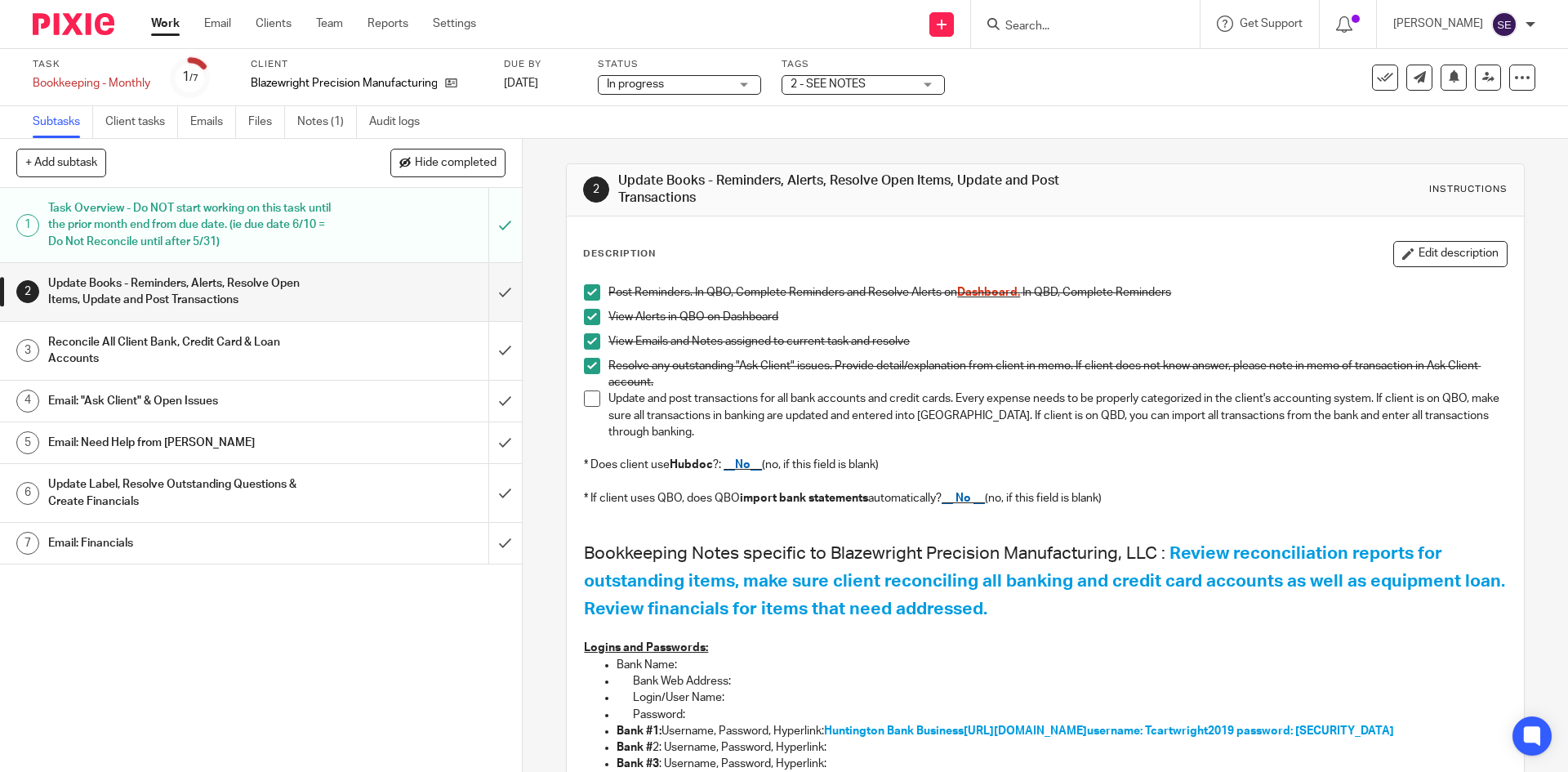
scroll to position [81, 0]
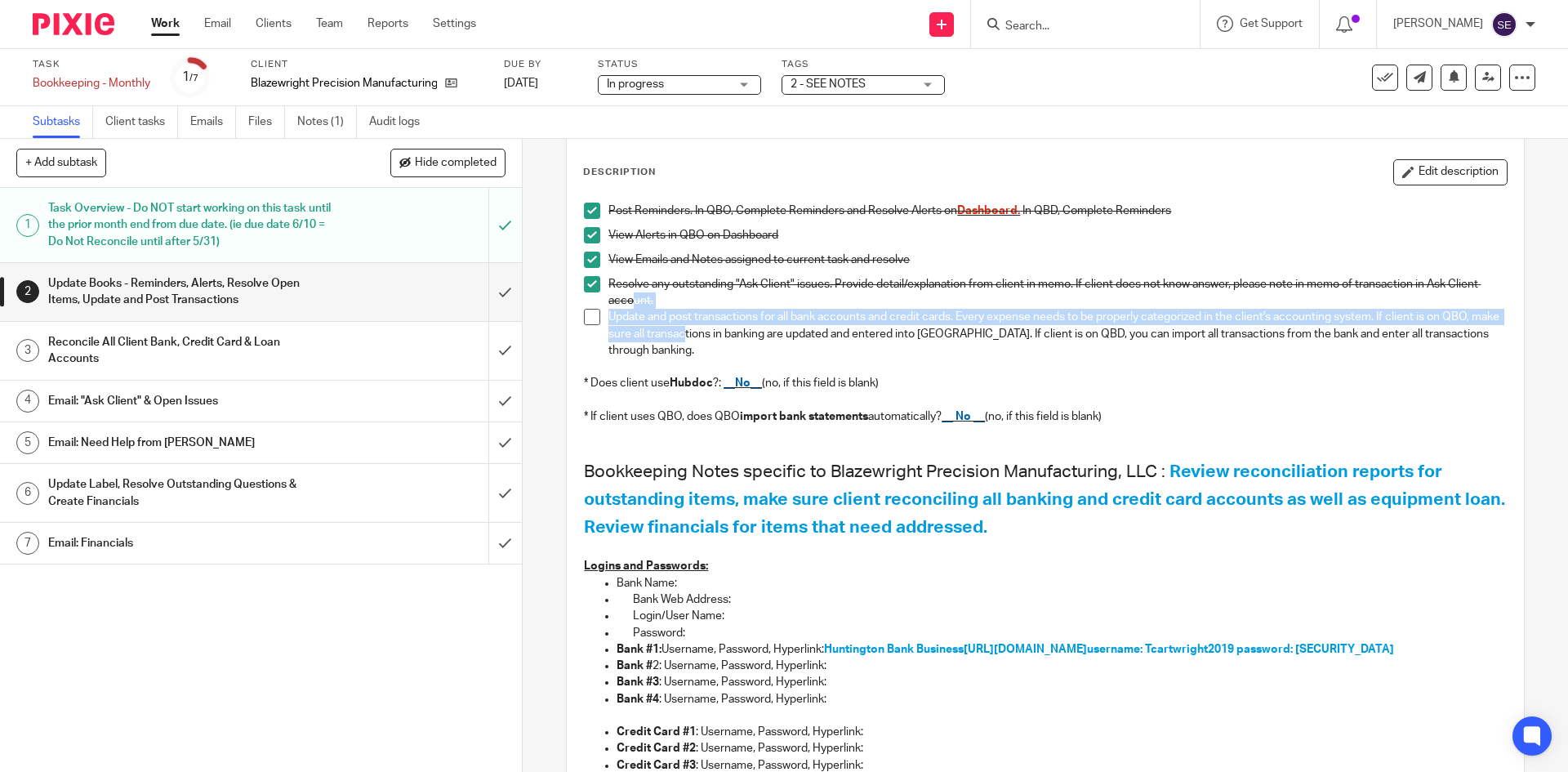
drag, startPoint x: 710, startPoint y: 338, endPoint x: 675, endPoint y: 336, distance: 35.1
click at [641, 307] on ul "Post Reminders. In QBO, Complete Reminders and Resolve Alerts on Dashboard. In …" at bounding box center [1044, 280] width 922 height 156
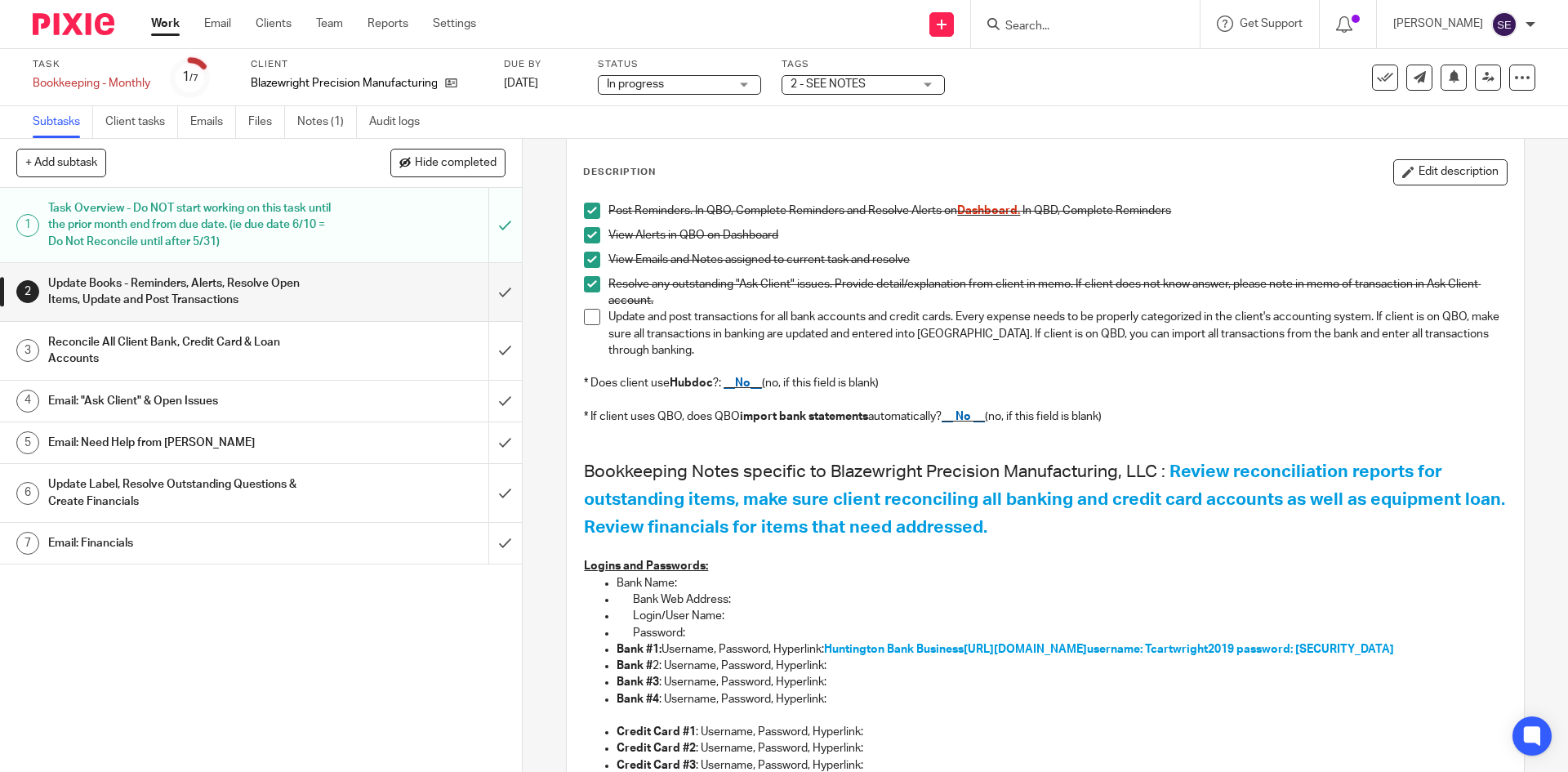
click at [745, 362] on p at bounding box center [1044, 367] width 922 height 16
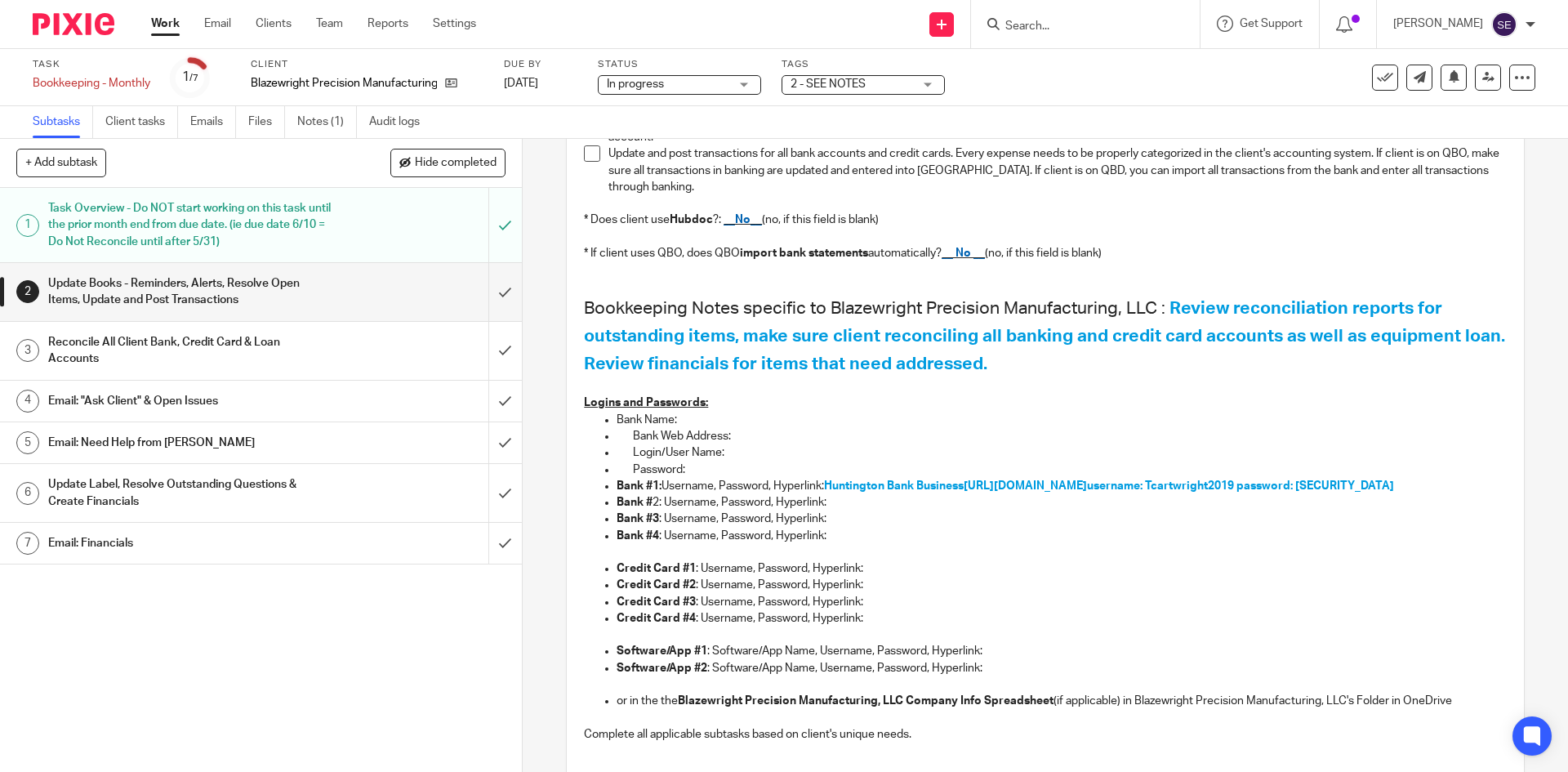
scroll to position [327, 0]
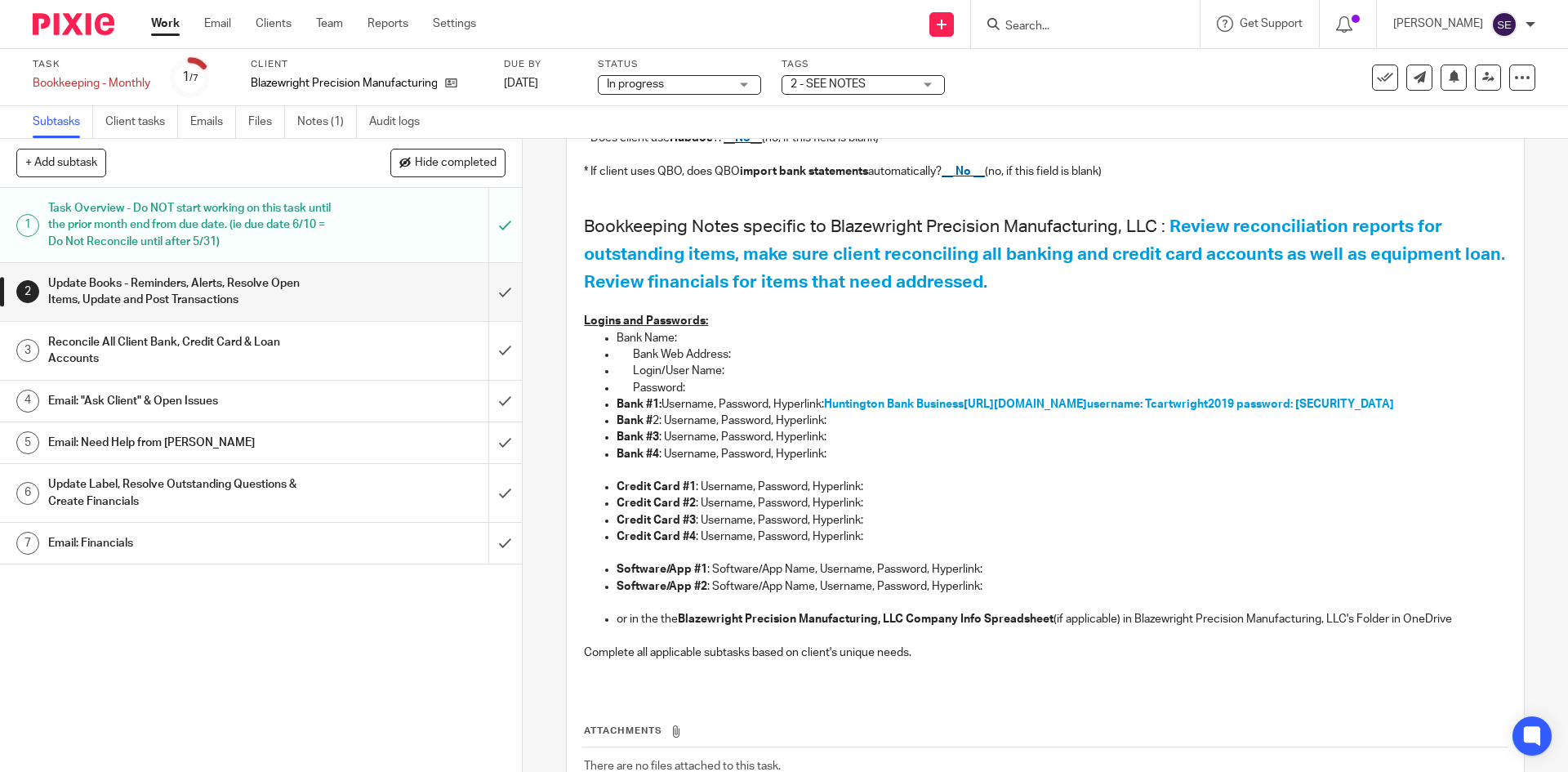
click at [170, 24] on link "Work" at bounding box center [165, 23] width 29 height 16
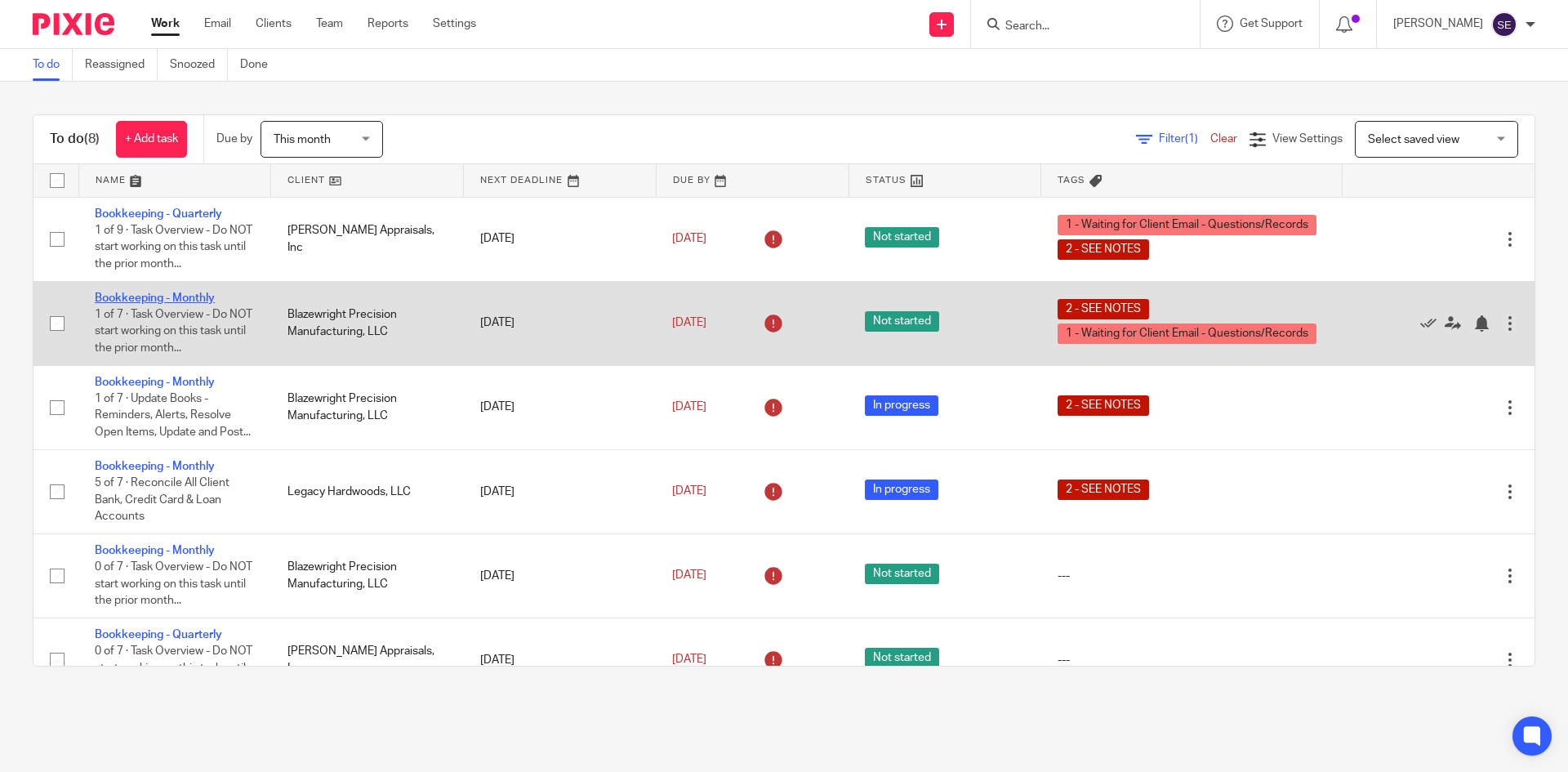
click at [198, 295] on link "Bookkeeping - Monthly" at bounding box center [154, 298] width 120 height 12
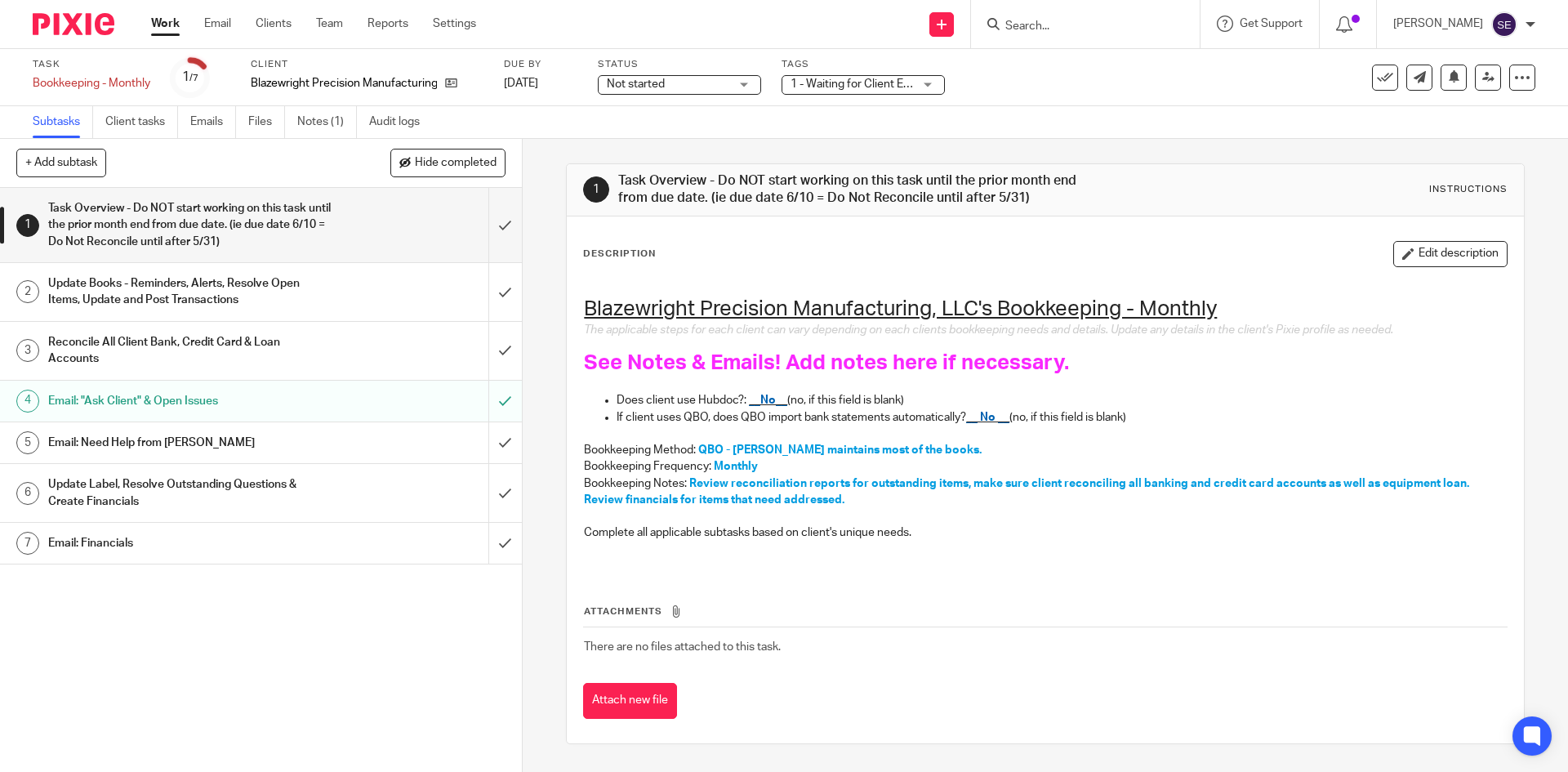
click at [254, 394] on h1 "Email: "Ask Client" & Open Issues" at bounding box center [189, 401] width 283 height 24
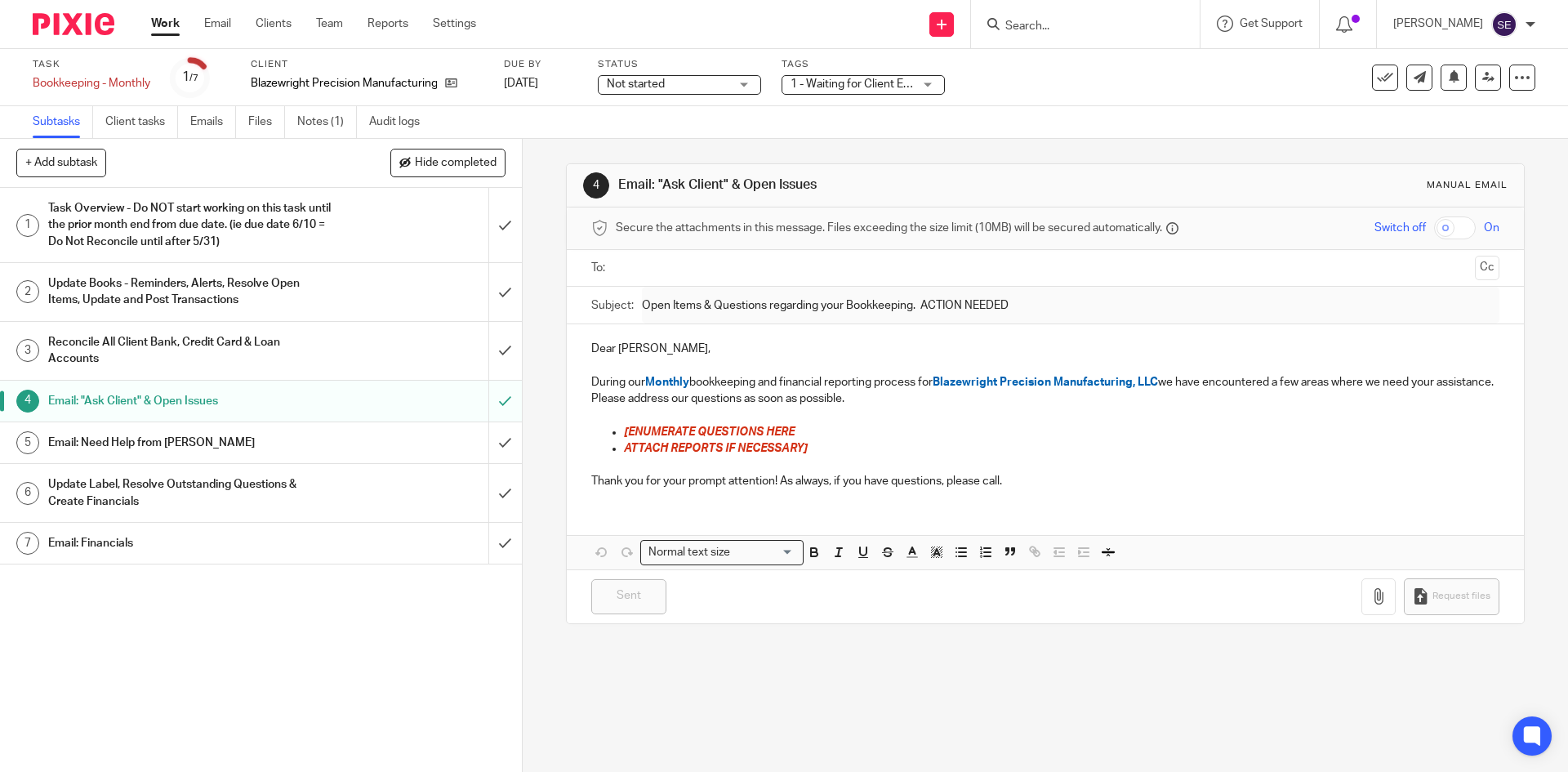
click at [124, 217] on h1 "Task Overview - Do NOT start working on this task until the prior month end fro…" at bounding box center [189, 225] width 283 height 58
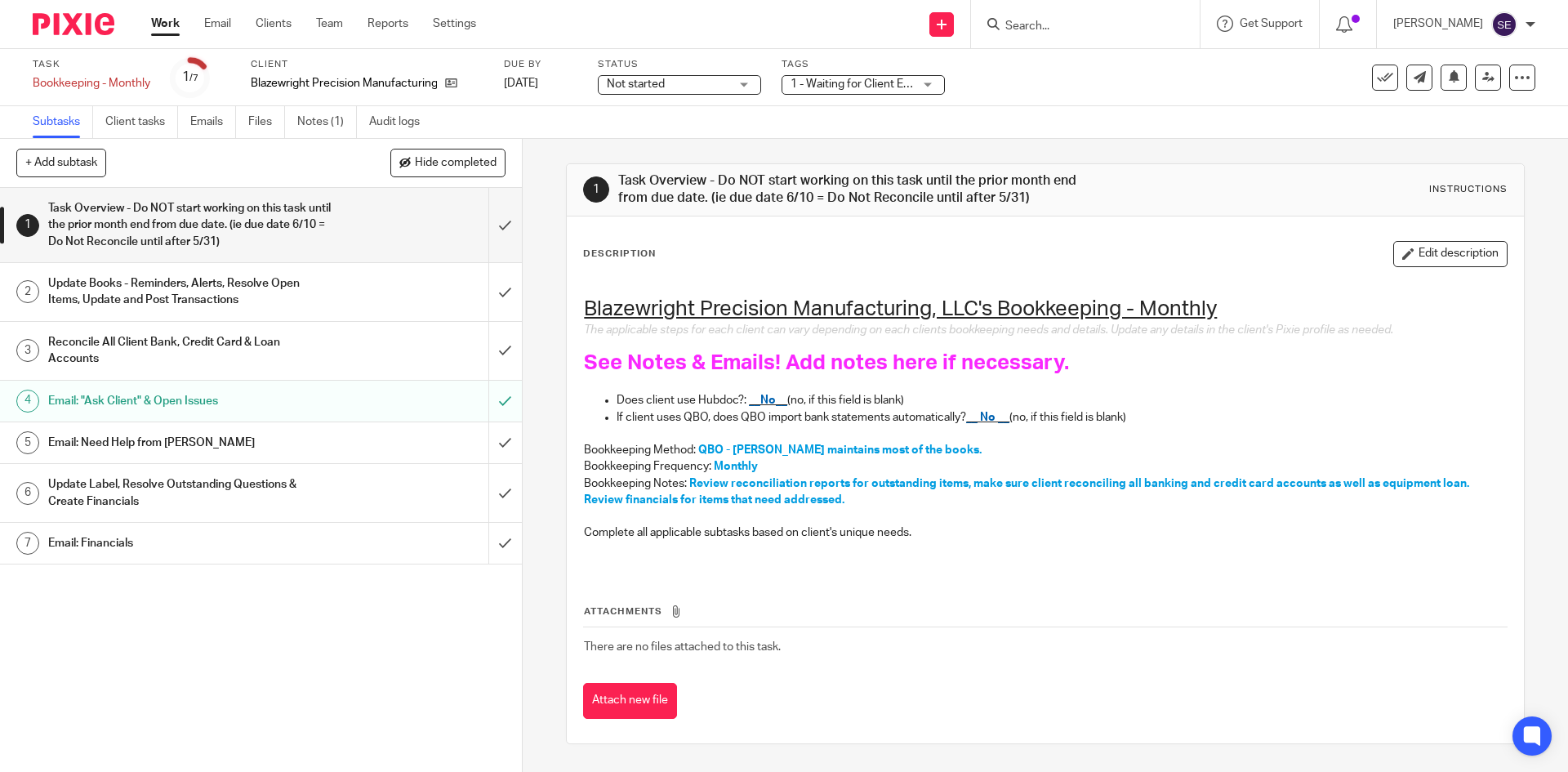
click at [243, 275] on h1 "Update Books - Reminders, Alerts, Resolve Open Items, Update and Post Transacti…" at bounding box center [189, 292] width 283 height 42
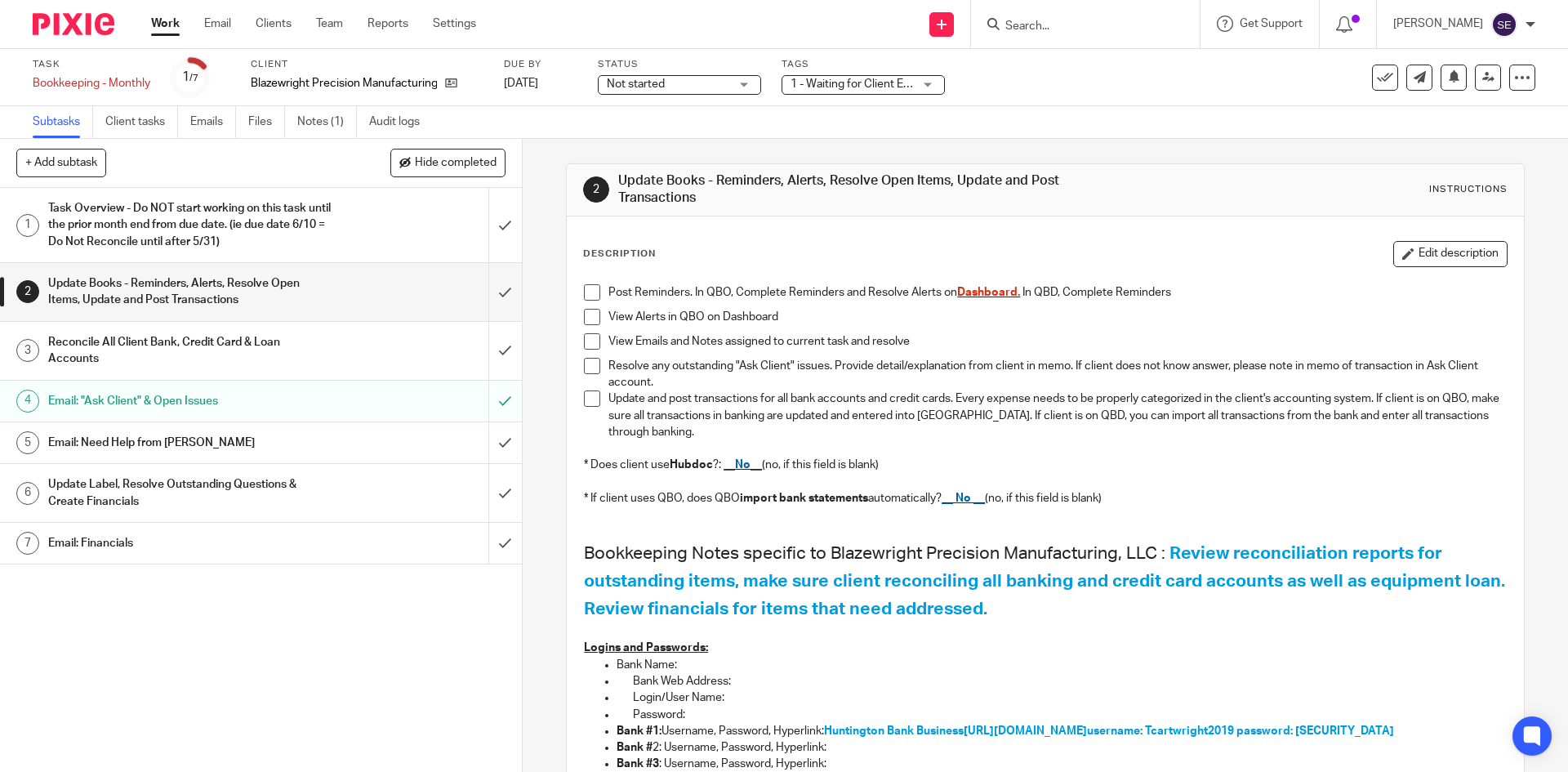
click at [167, 32] on link "Work" at bounding box center [165, 23] width 29 height 16
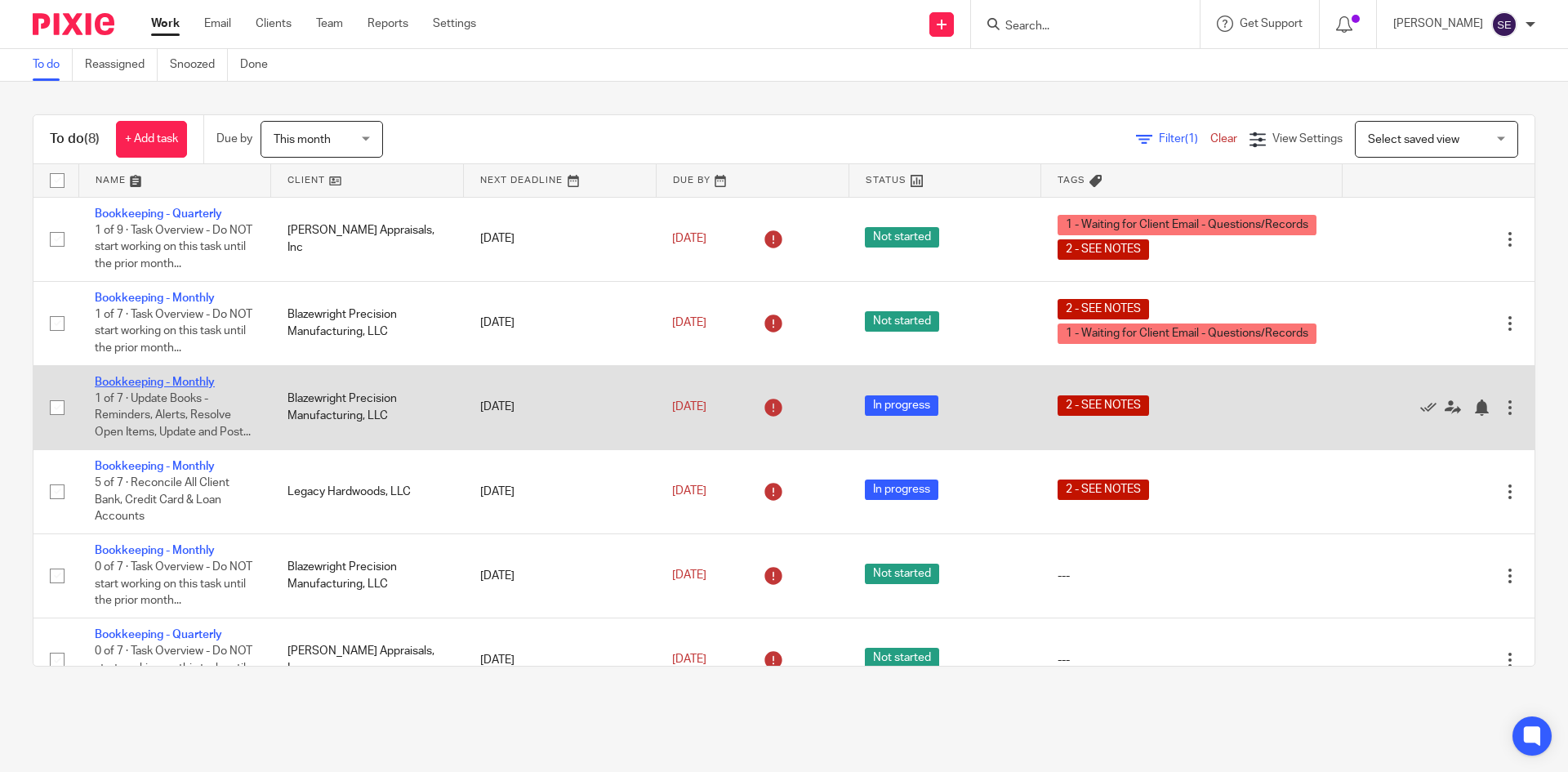
click at [165, 379] on link "Bookkeeping - Monthly" at bounding box center [154, 382] width 120 height 12
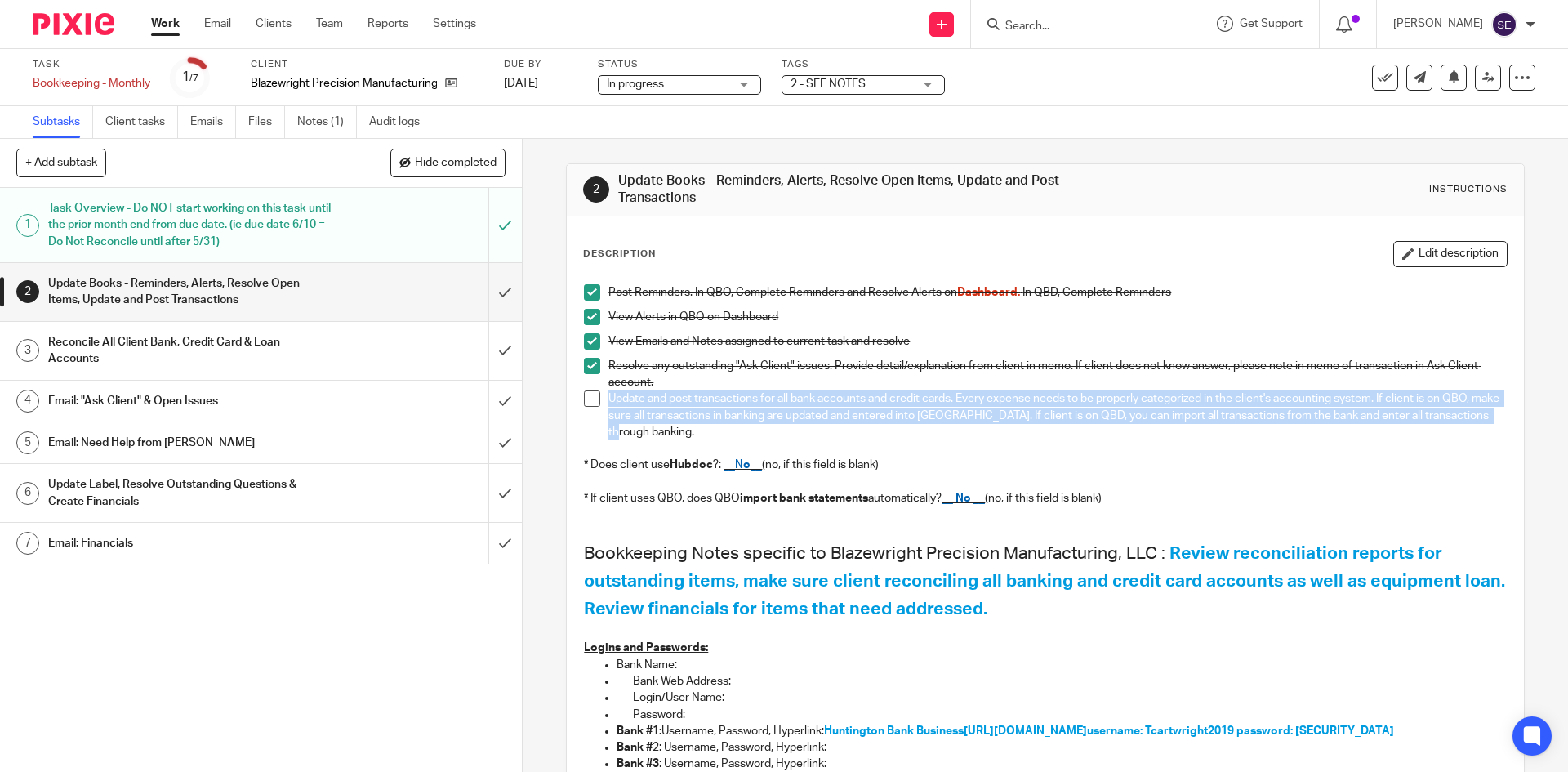
drag, startPoint x: 663, startPoint y: 433, endPoint x: 605, endPoint y: 396, distance: 68.8
click at [608, 396] on p "Update and post transactions for all bank accounts and credit cards. Every expe…" at bounding box center [1057, 414] width 897 height 50
click at [657, 428] on p "Update and post transactions for all bank accounts and credit cards. Every expe…" at bounding box center [1057, 414] width 897 height 50
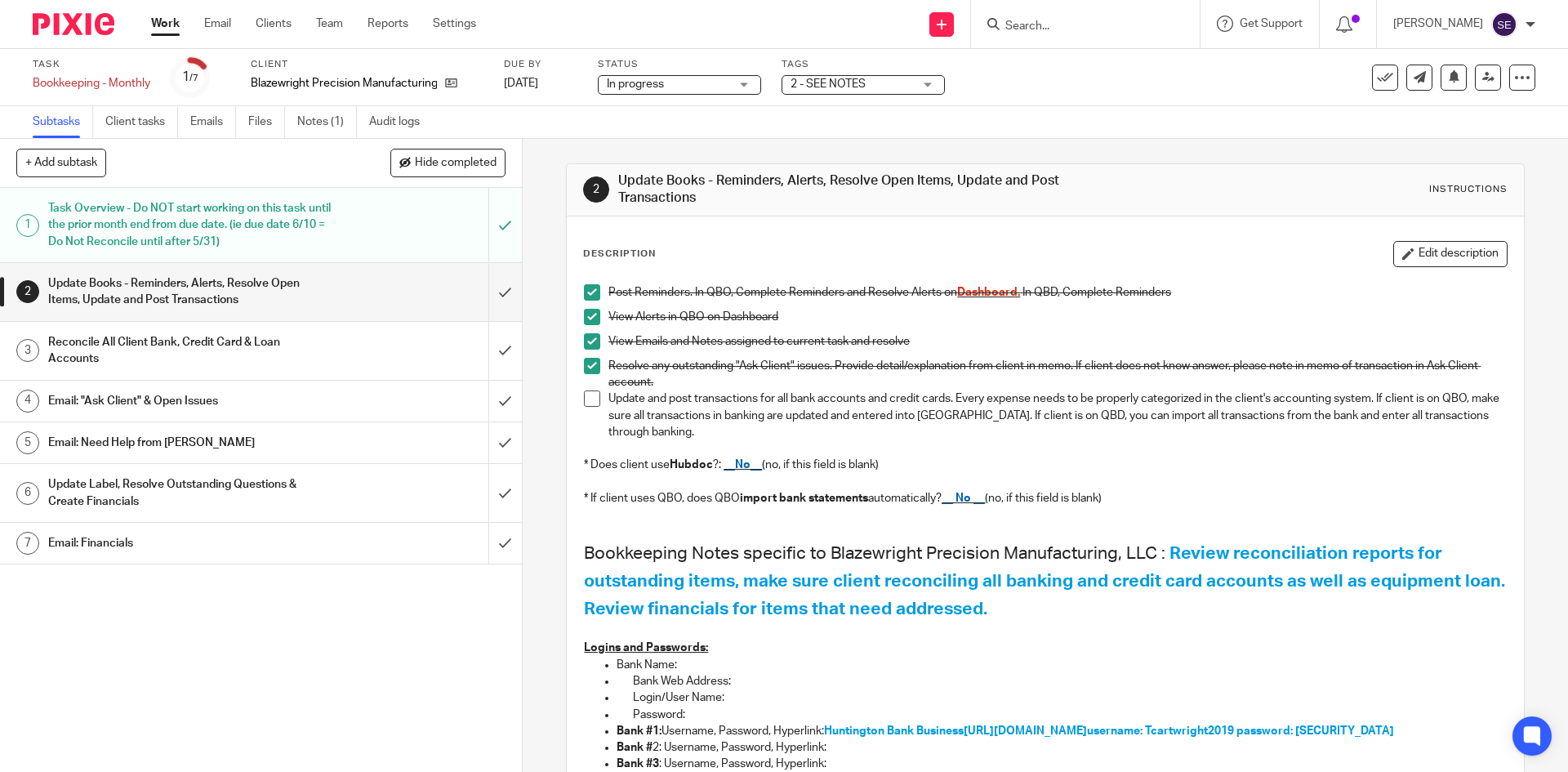
click at [221, 383] on link "4 Email: "Ask Client" & Open Issues" at bounding box center [244, 401] width 488 height 41
click at [209, 354] on h1 "Reconcile All Client Bank, Credit Card & Loan Accounts" at bounding box center [189, 350] width 283 height 42
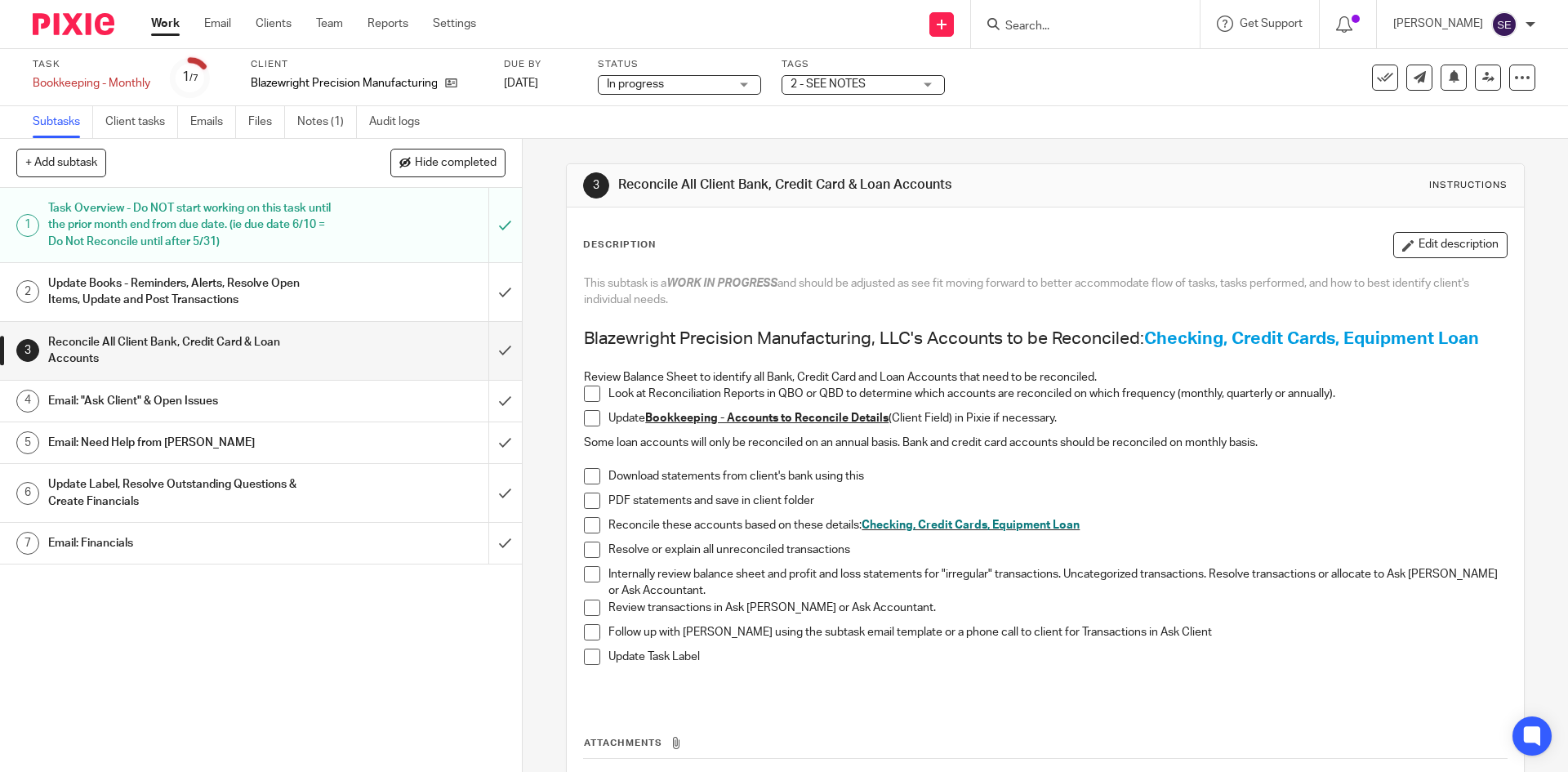
click at [209, 281] on h1 "Update Books - Reminders, Alerts, Resolve Open Items, Update and Post Transacti…" at bounding box center [189, 292] width 283 height 42
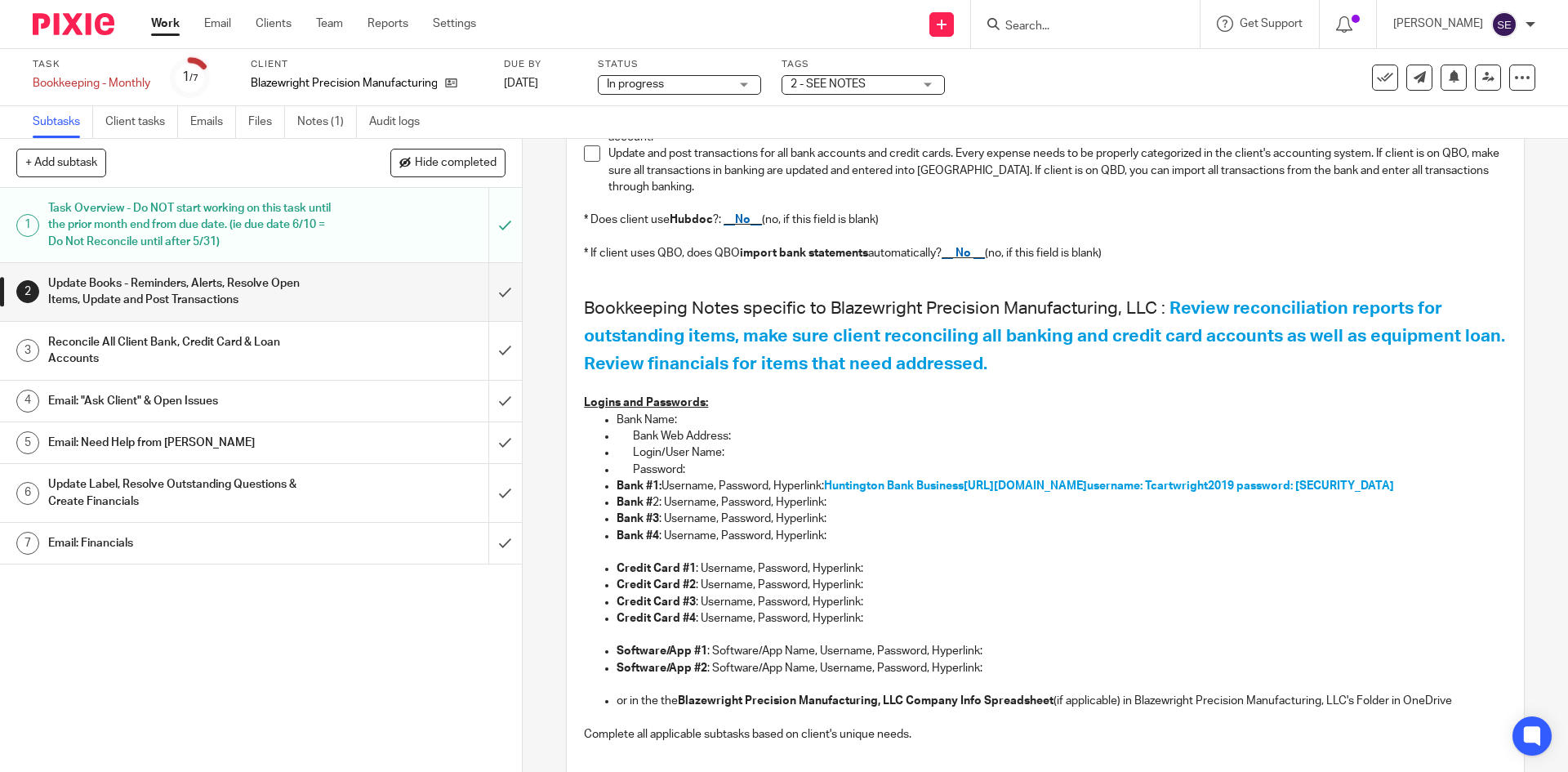
scroll to position [163, 0]
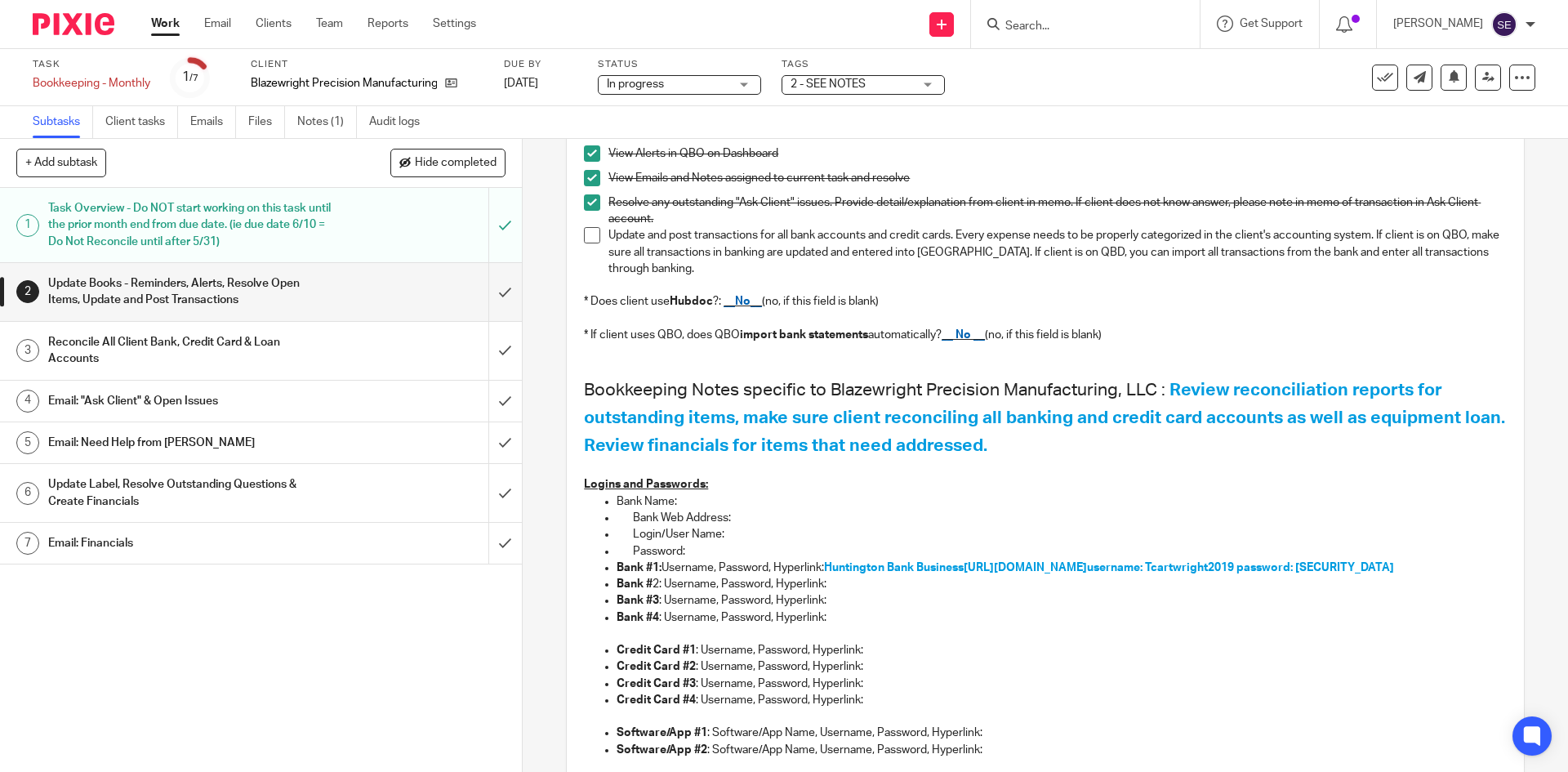
click at [178, 25] on link "Work" at bounding box center [165, 23] width 29 height 16
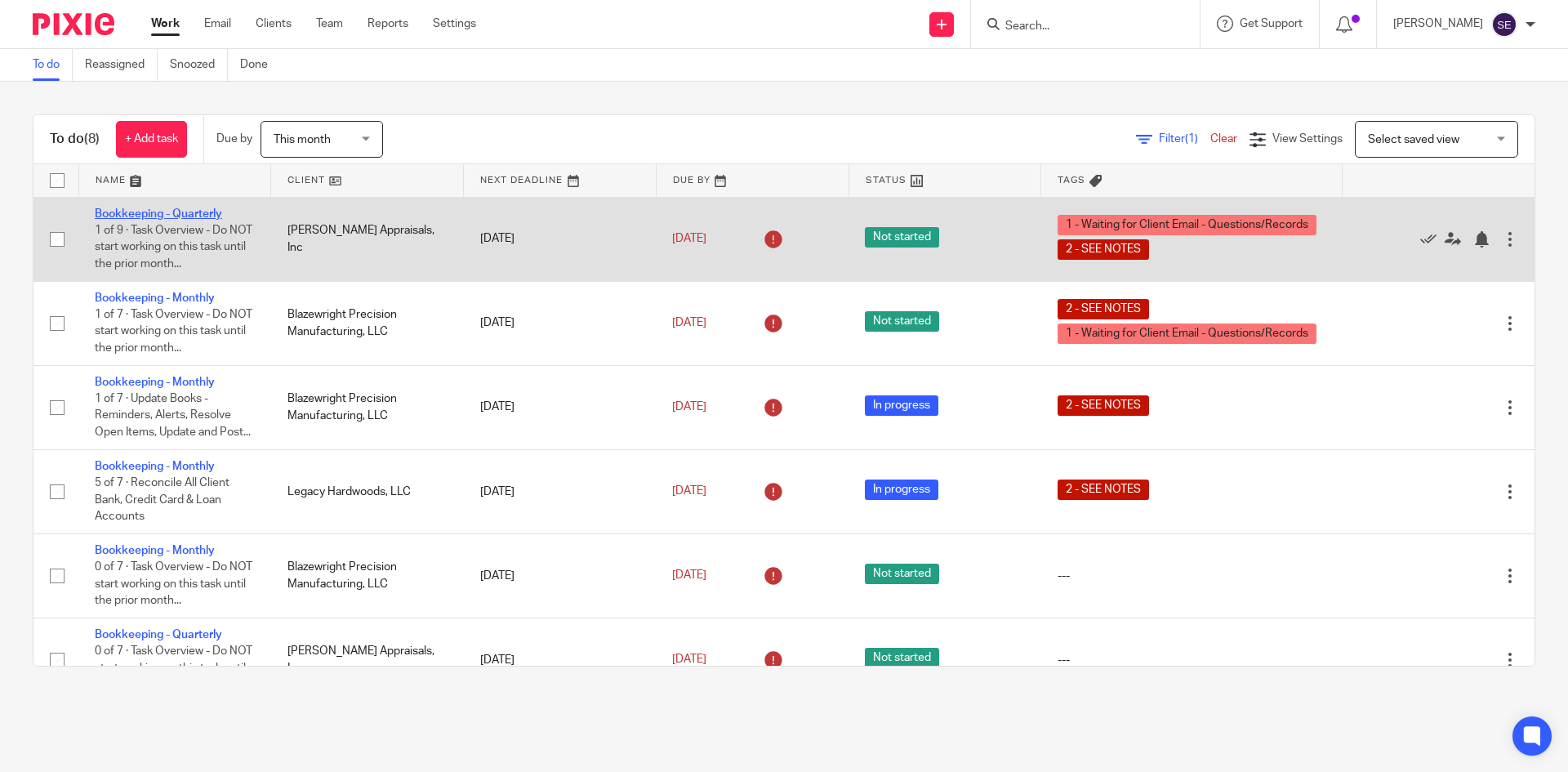
click at [168, 214] on link "Bookkeeping - Quarterly" at bounding box center [158, 214] width 127 height 12
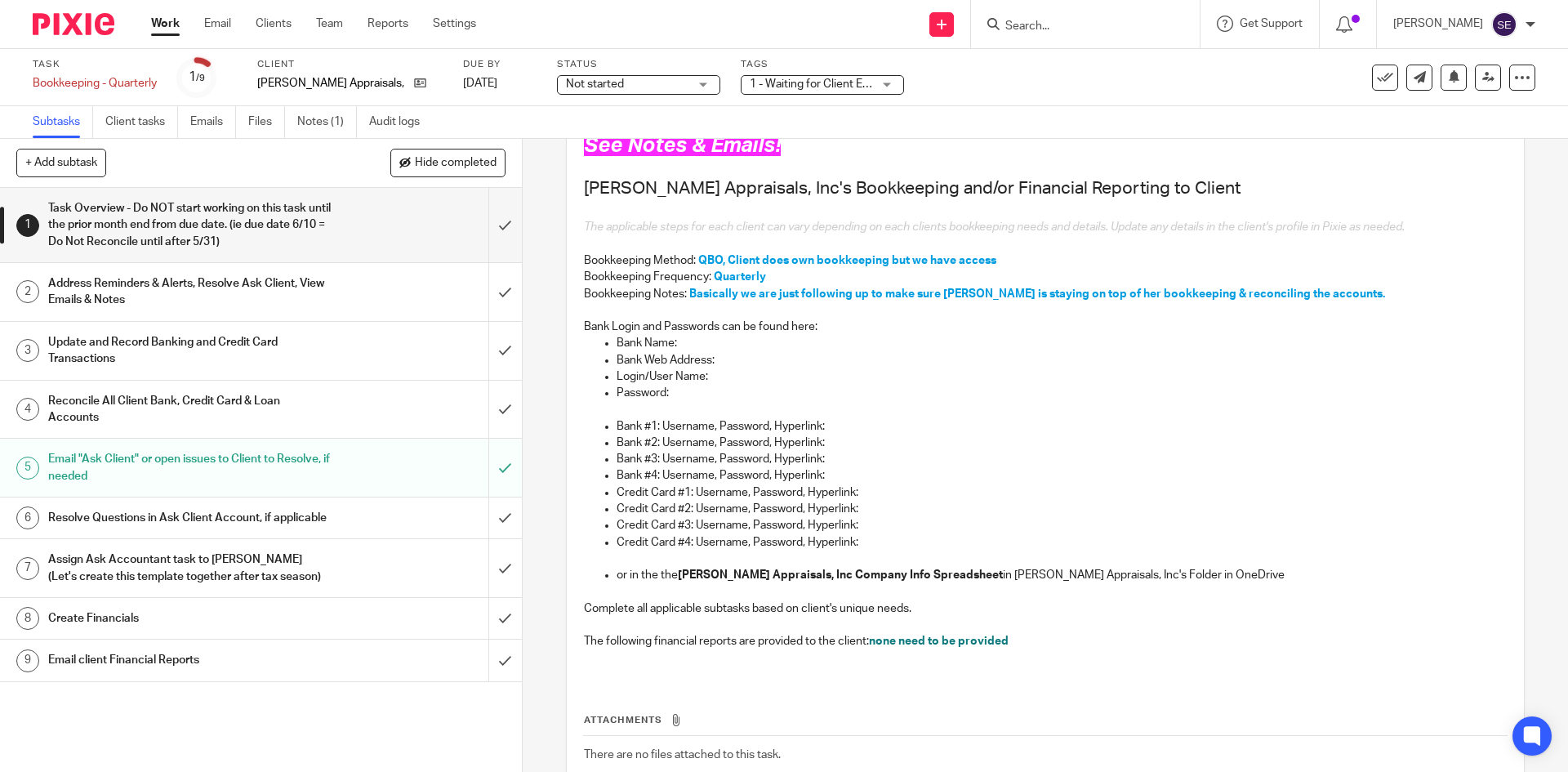
scroll to position [81, 0]
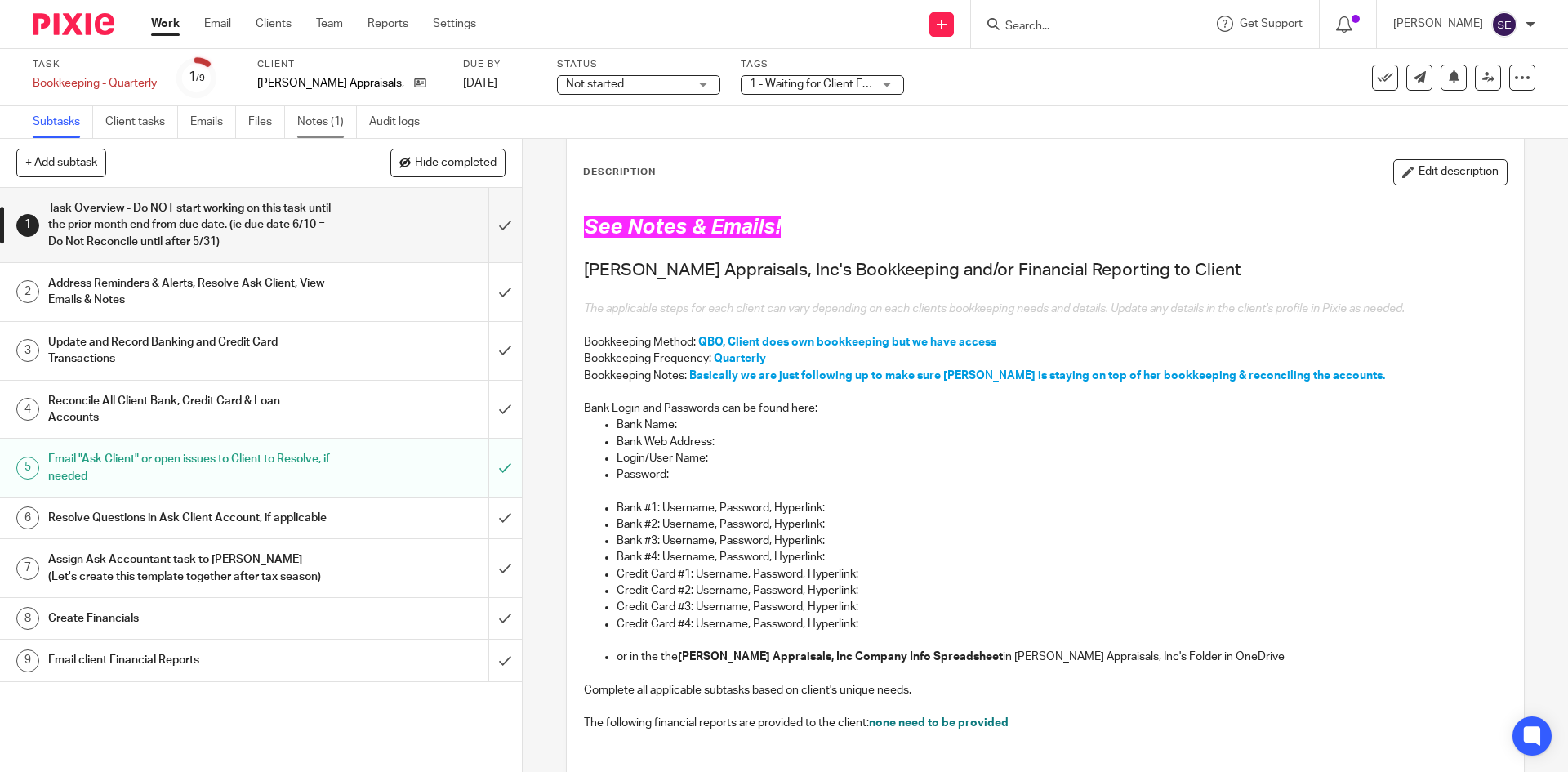
click at [335, 129] on link "Notes (1)" at bounding box center [327, 122] width 60 height 32
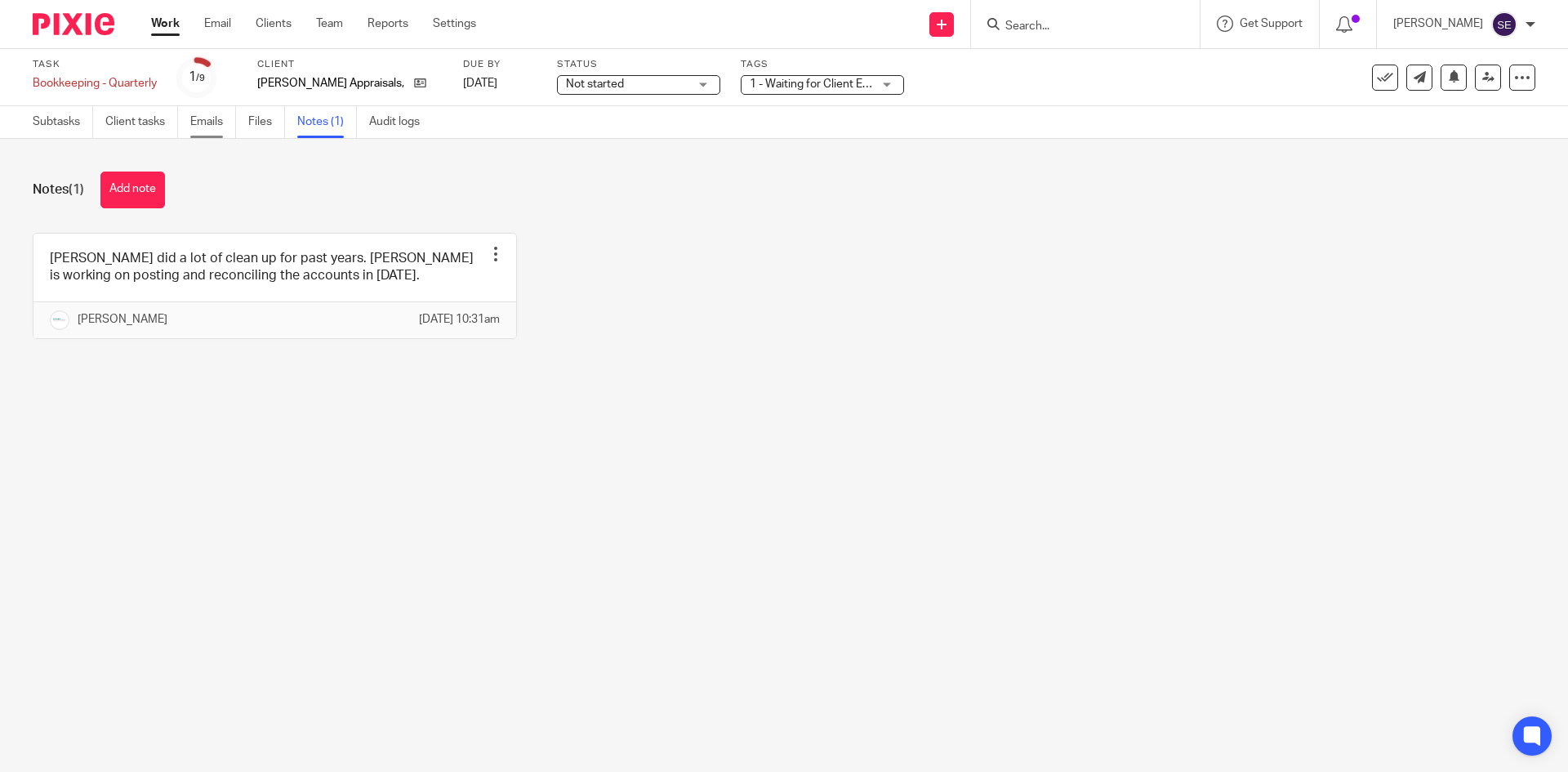
click at [209, 136] on link "Emails" at bounding box center [213, 122] width 46 height 32
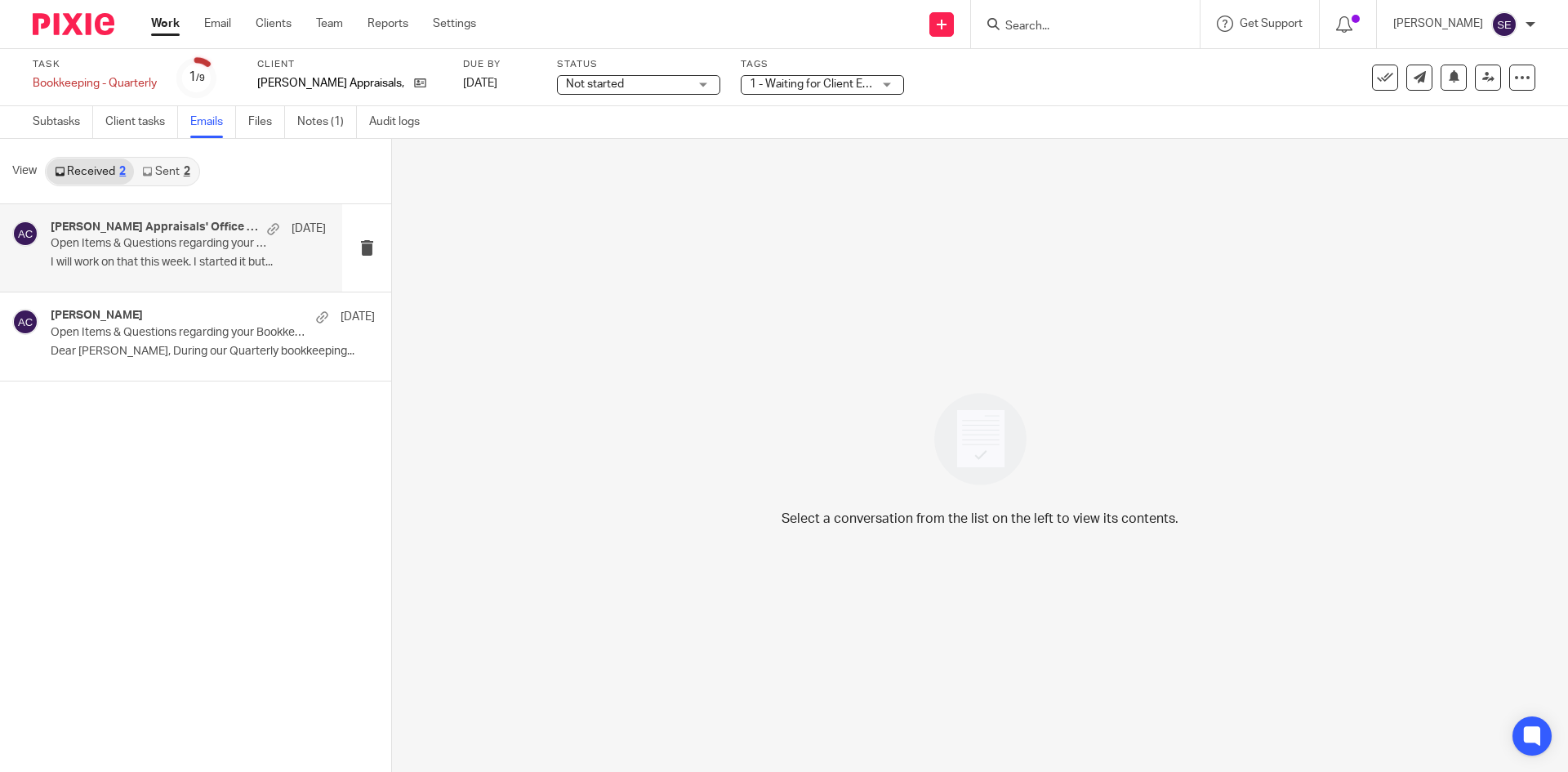
click at [148, 232] on h4 "Schau Appraisals' Office Staff, Amy Corfixsen" at bounding box center [154, 227] width 209 height 14
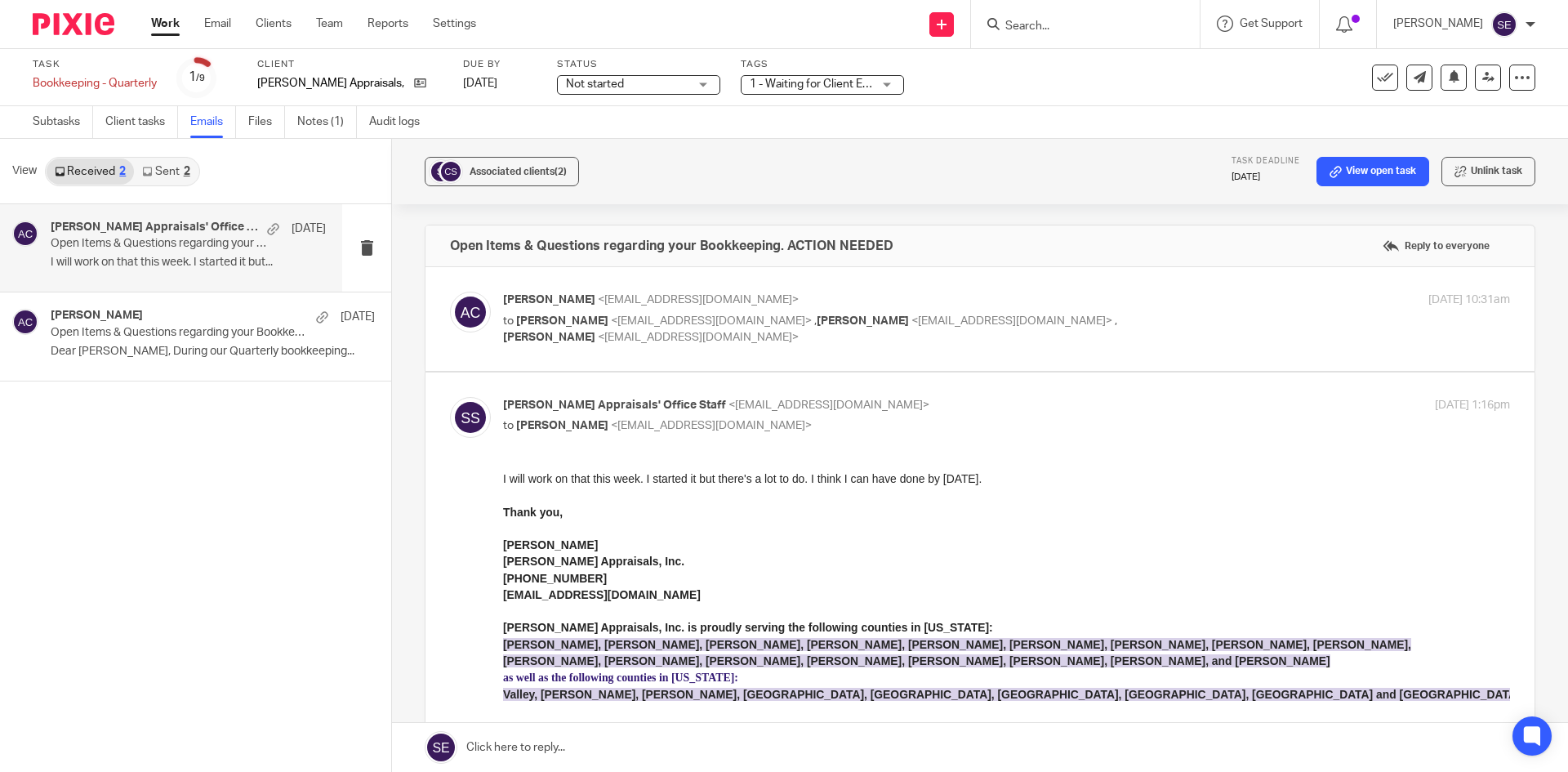
click at [710, 339] on p "to Dana Schau <danaschau@gmail.com> , Dana Schau <office@schauappraisals.com> ,…" at bounding box center [839, 329] width 672 height 33
checkbox input "true"
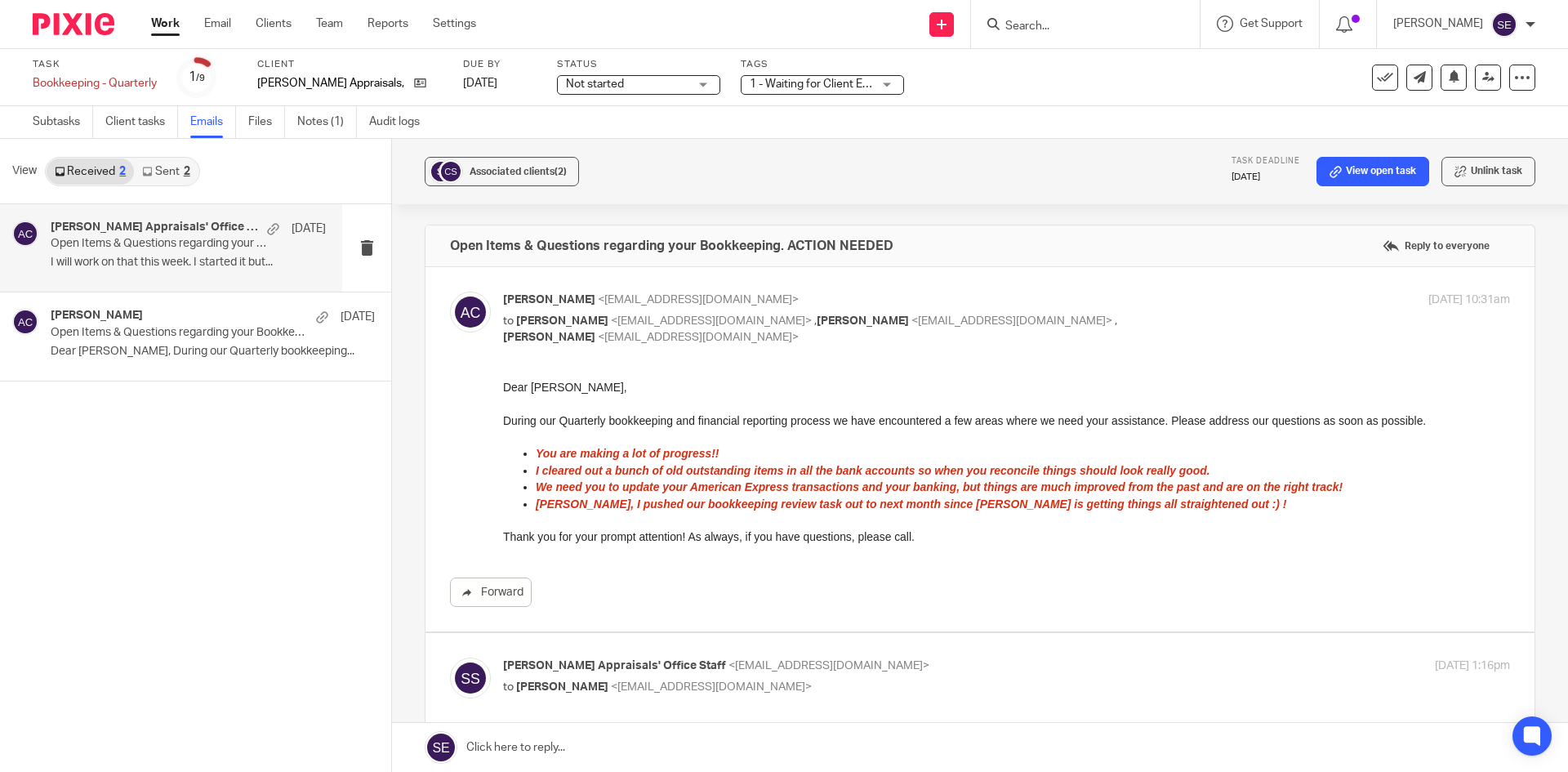
click at [177, 19] on link "Work" at bounding box center [165, 23] width 29 height 16
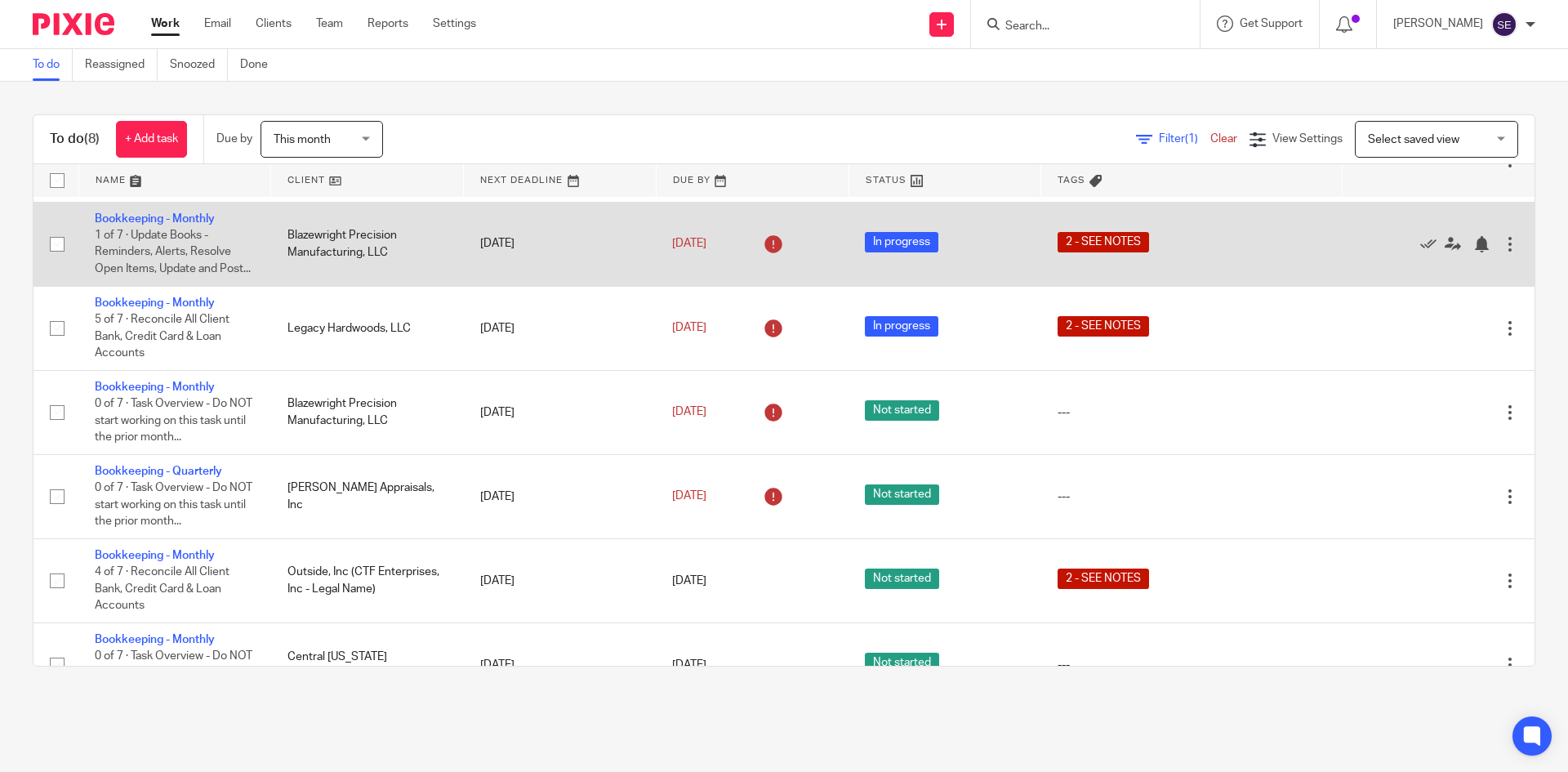
scroll to position [220, 0]
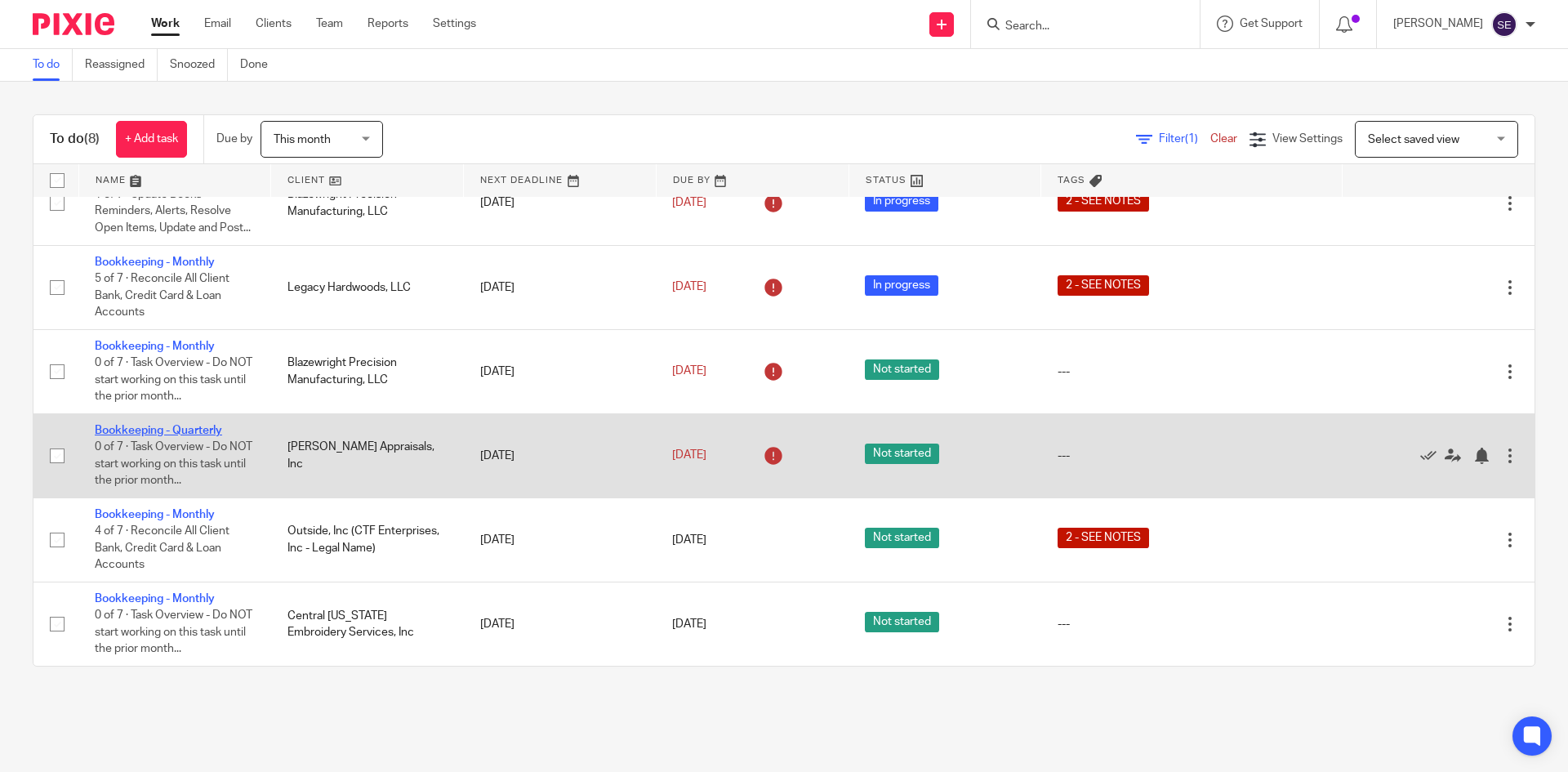
click at [188, 430] on link "Bookkeeping - Quarterly" at bounding box center [158, 430] width 127 height 12
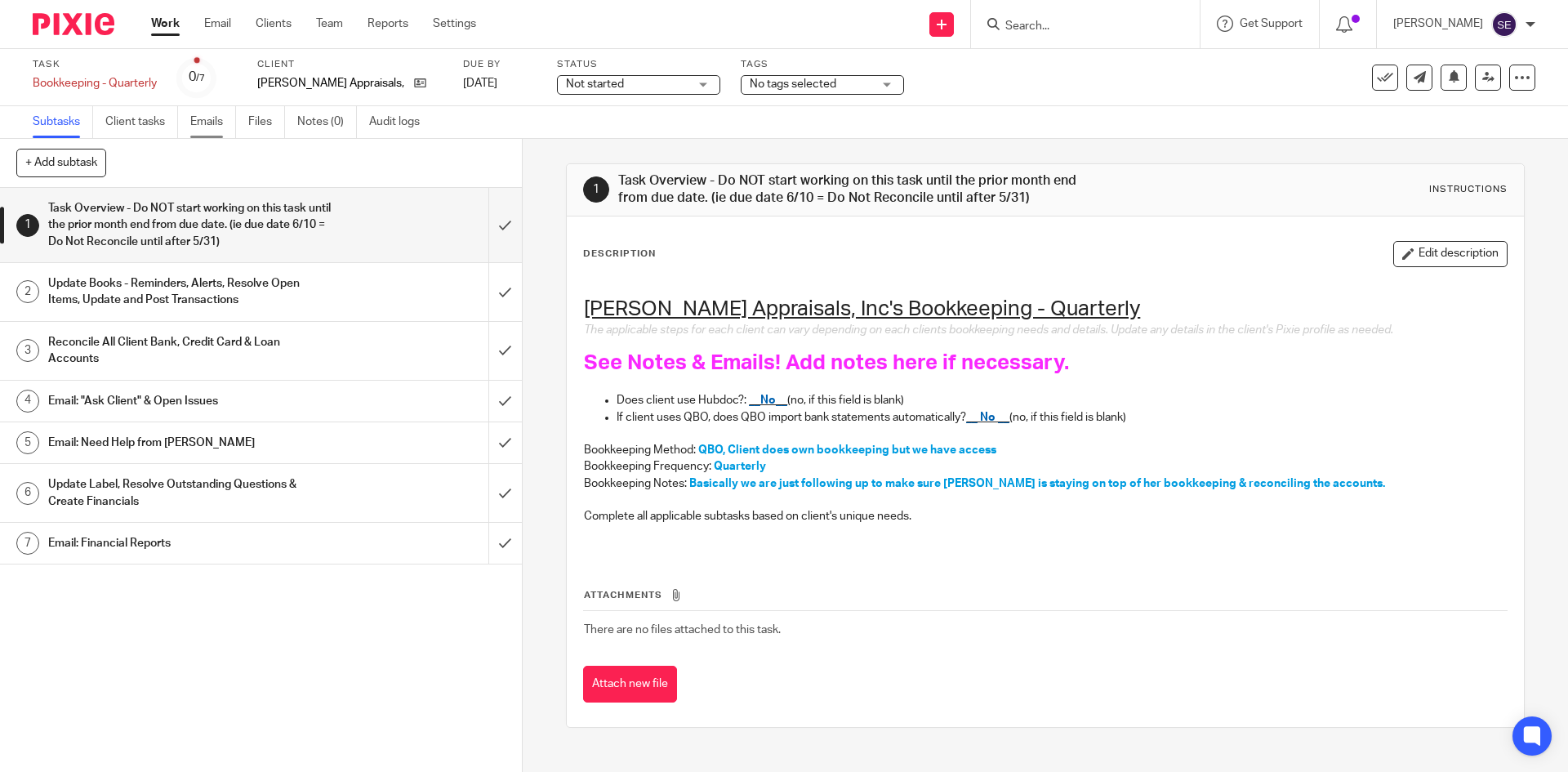
click at [207, 116] on link "Emails" at bounding box center [213, 122] width 46 height 32
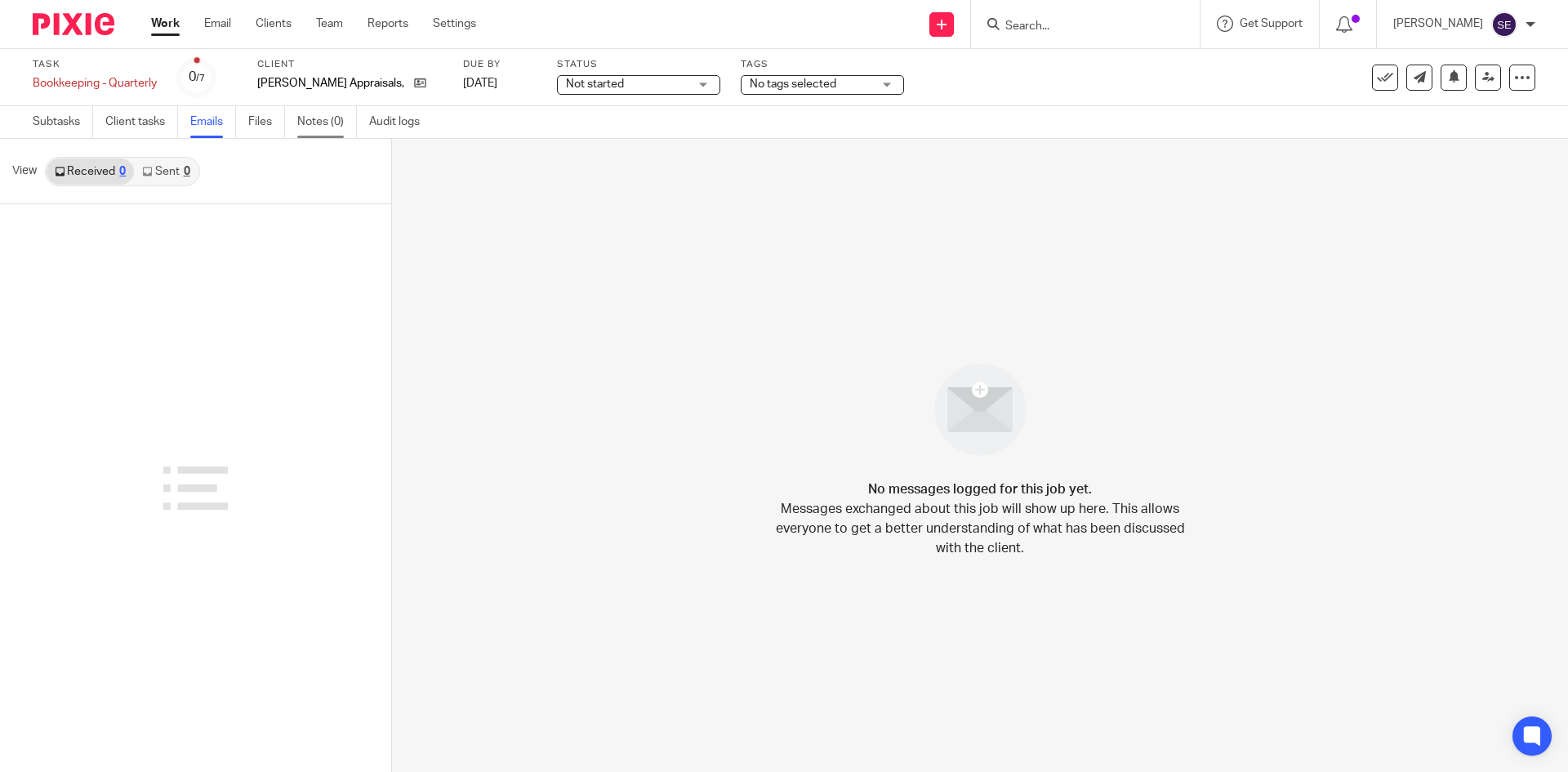
click at [310, 129] on link "Notes (0)" at bounding box center [327, 122] width 60 height 32
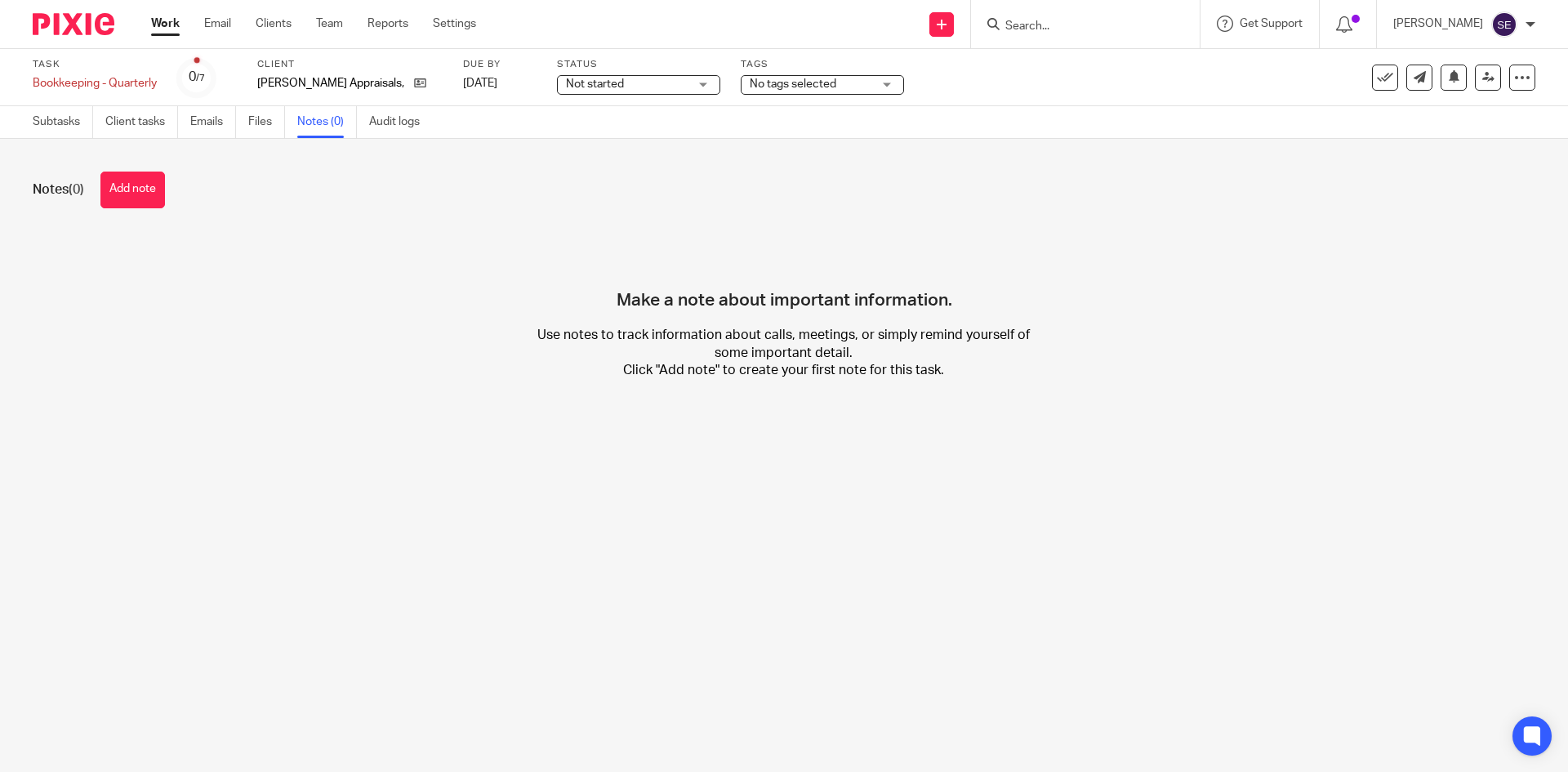
click at [56, 115] on link "Subtasks" at bounding box center [62, 122] width 60 height 32
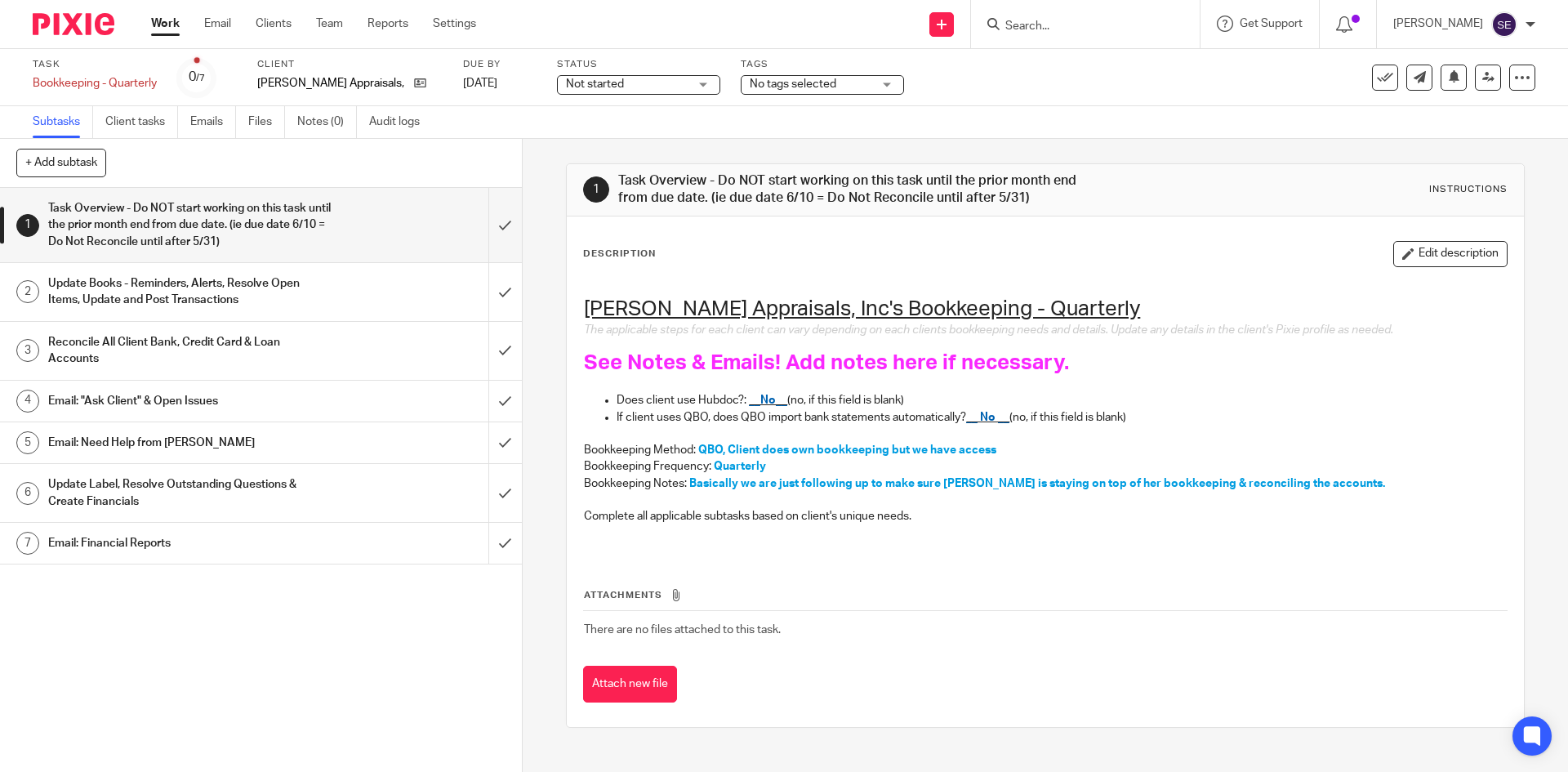
click at [273, 296] on h1 "Update Books - Reminders, Alerts, Resolve Open Items, Update and Post Transacti…" at bounding box center [189, 292] width 283 height 42
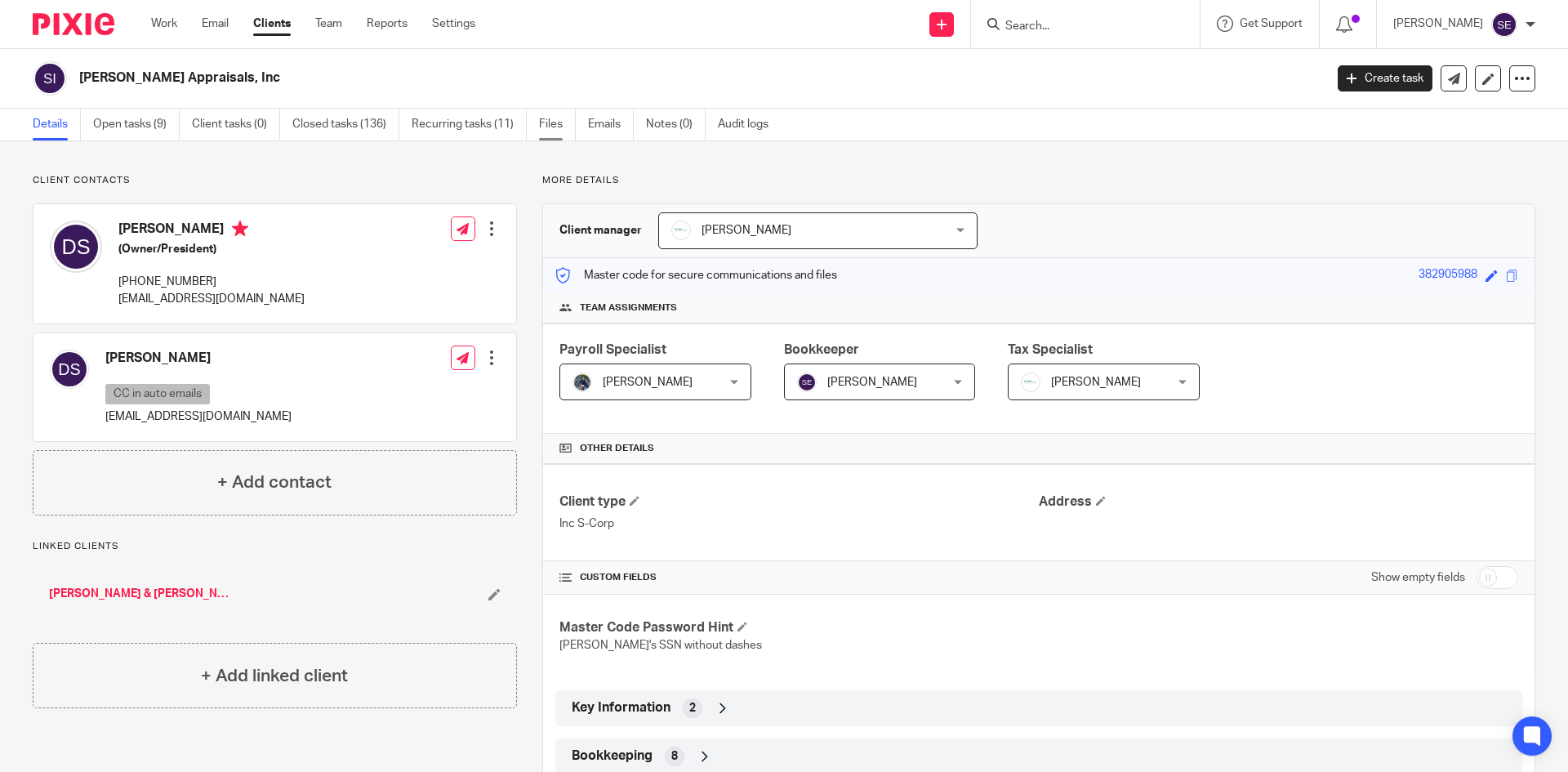
click at [561, 130] on link "Files" at bounding box center [557, 124] width 37 height 32
click at [601, 123] on link "Emails" at bounding box center [610, 124] width 46 height 32
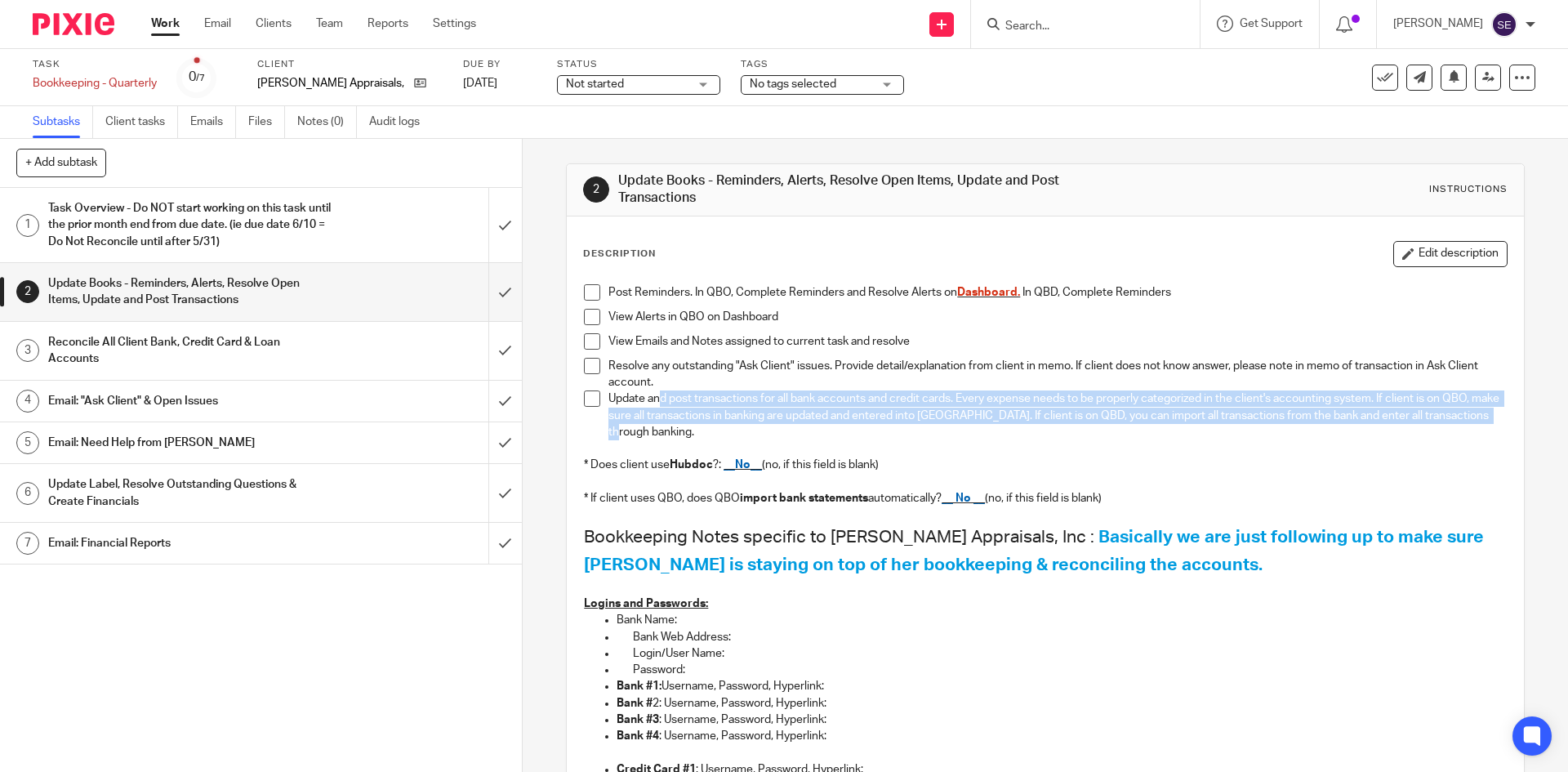
drag, startPoint x: 694, startPoint y: 426, endPoint x: 667, endPoint y: 426, distance: 27.0
click at [654, 397] on p "Update and post transactions for all bank accounts and credit cards. Every expe…" at bounding box center [1057, 414] width 897 height 50
click at [675, 439] on p "Update and post transactions for all bank accounts and credit cards. Every expe…" at bounding box center [1057, 414] width 897 height 50
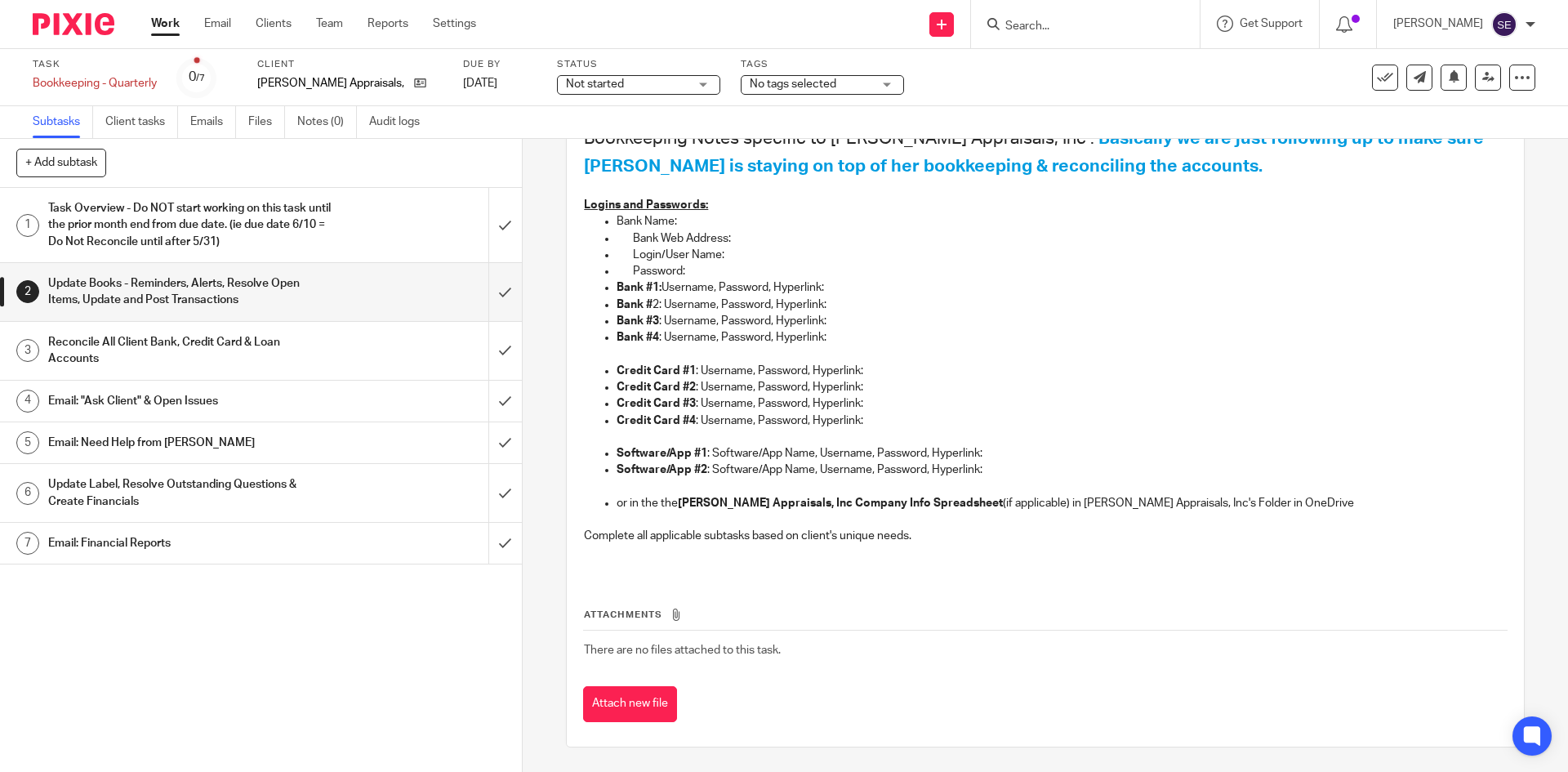
scroll to position [153, 0]
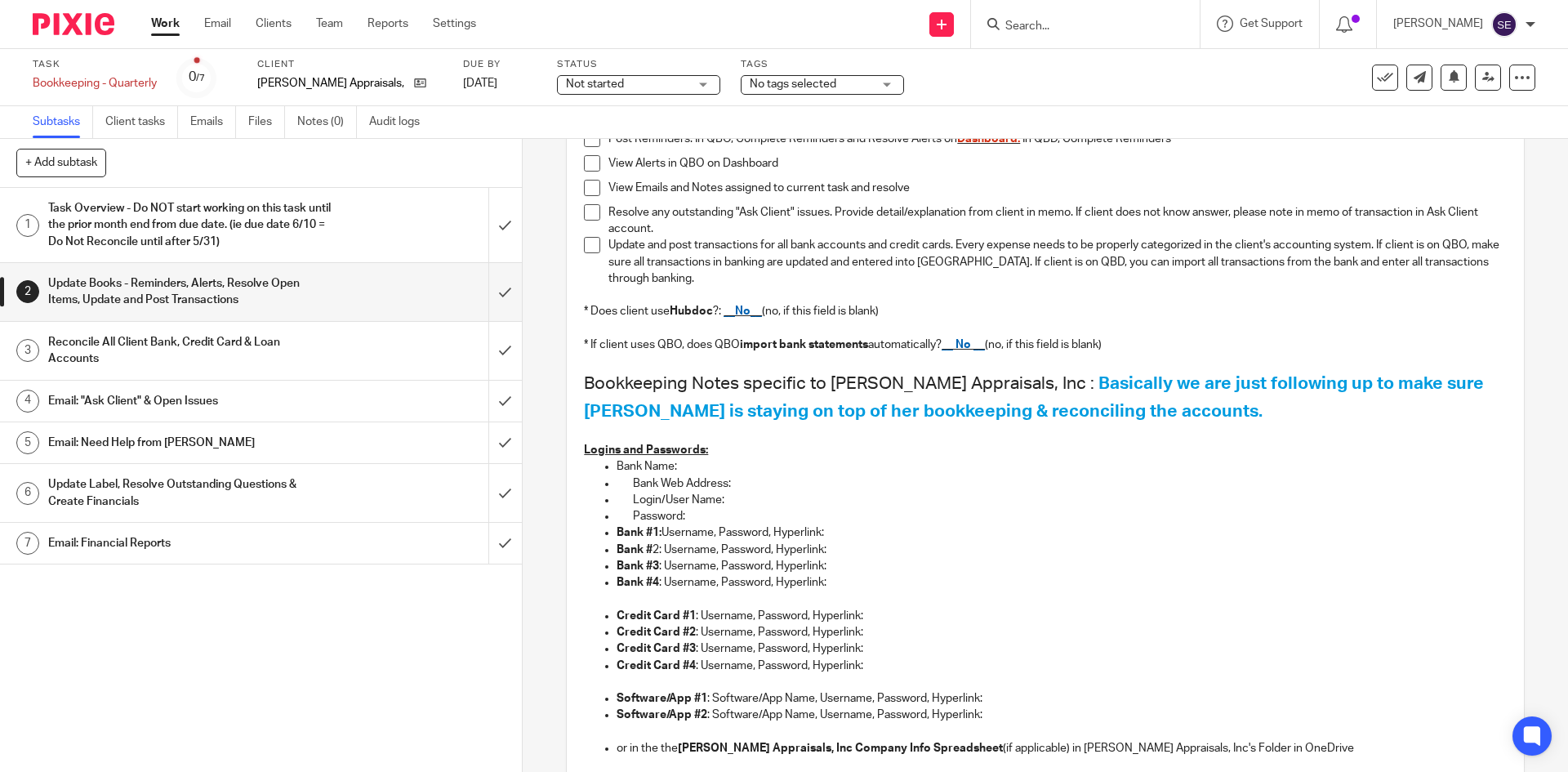
click at [167, 345] on h1 "Reconcile All Client Bank, Credit Card & Loan Accounts" at bounding box center [189, 350] width 283 height 42
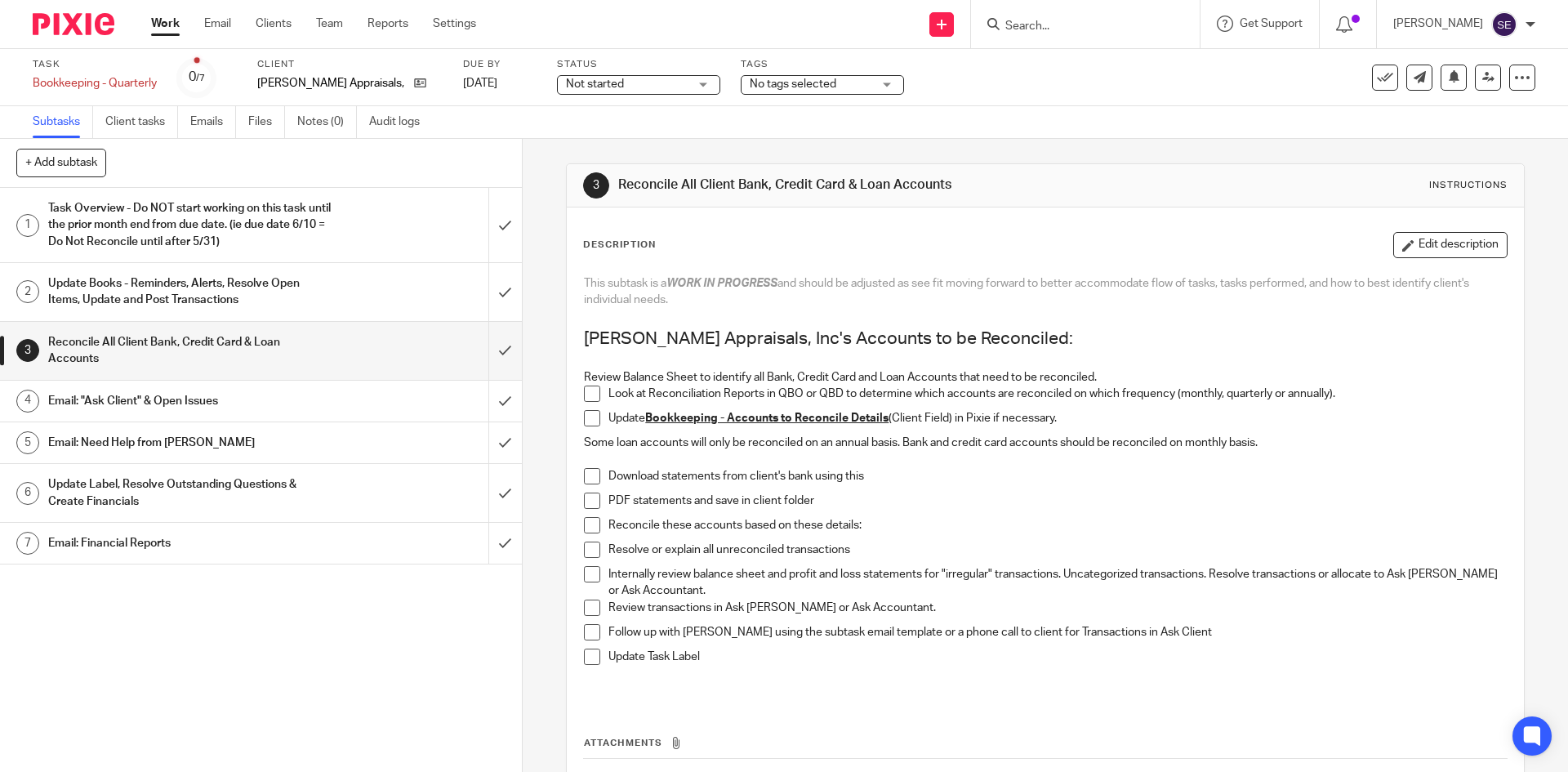
scroll to position [128, 0]
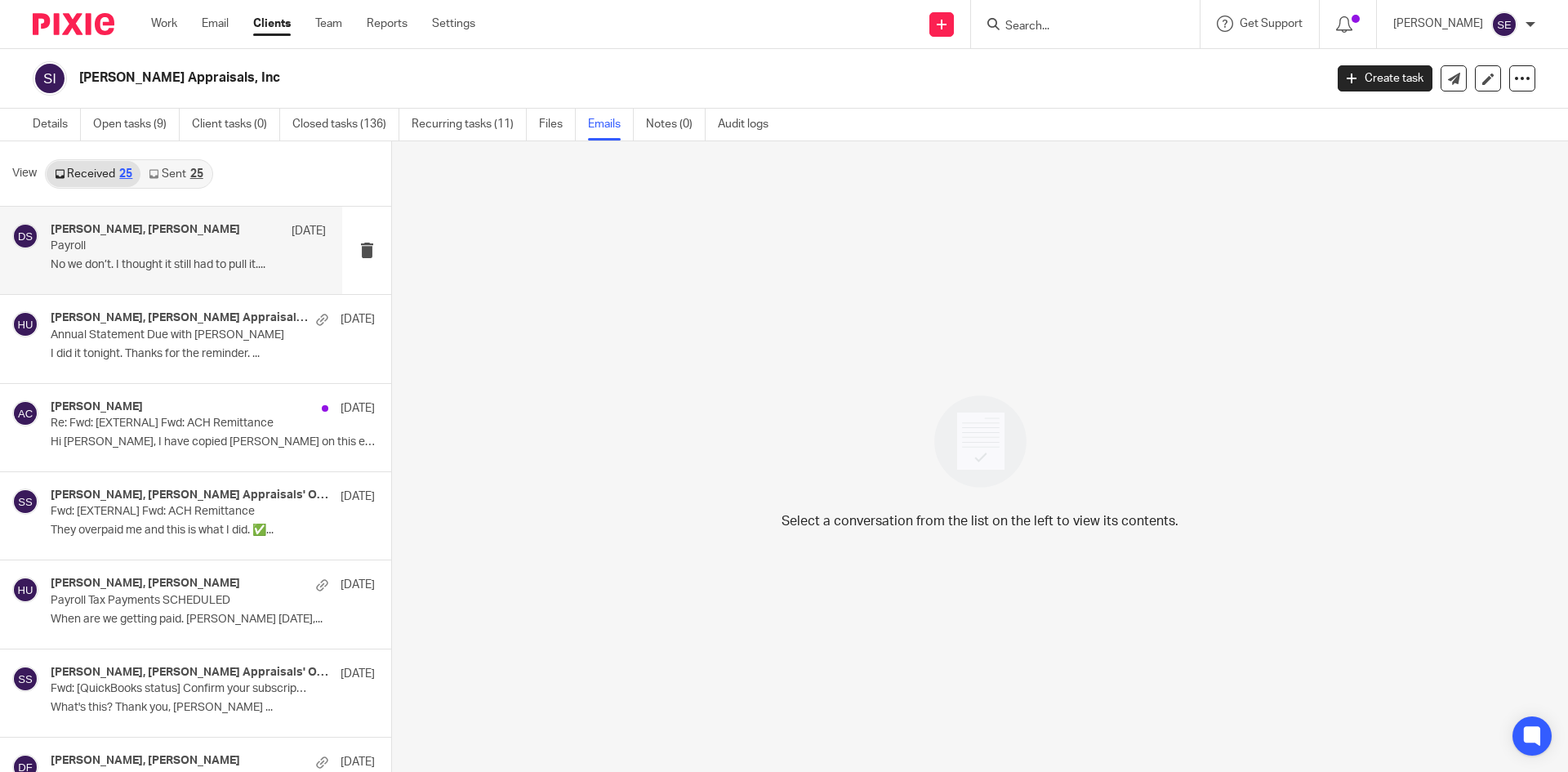
click at [170, 278] on div "[PERSON_NAME], [PERSON_NAME] [DATE] Payroll No we don’t. I thought it still had…" at bounding box center [188, 250] width 275 height 55
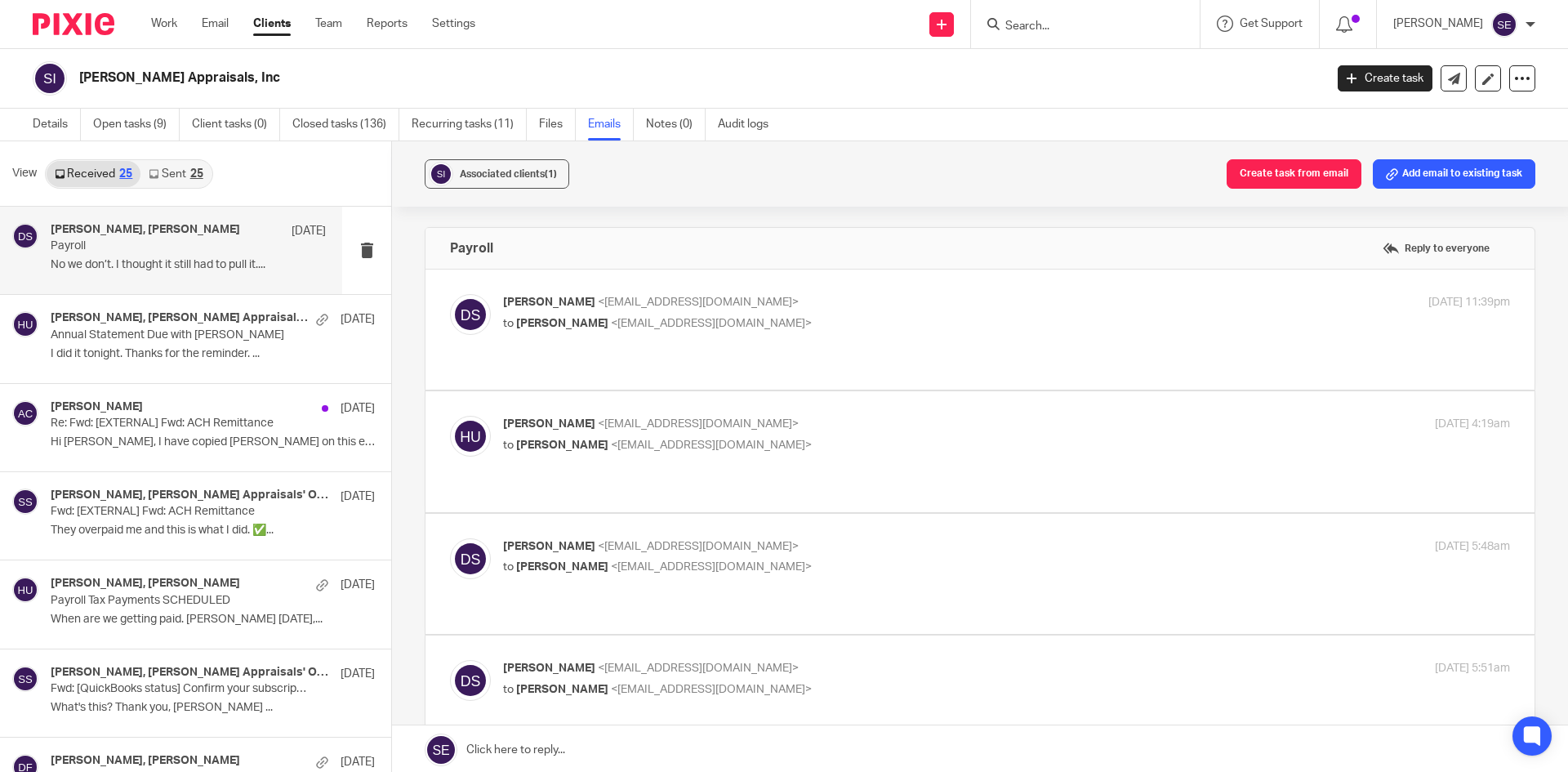
scroll to position [163, 0]
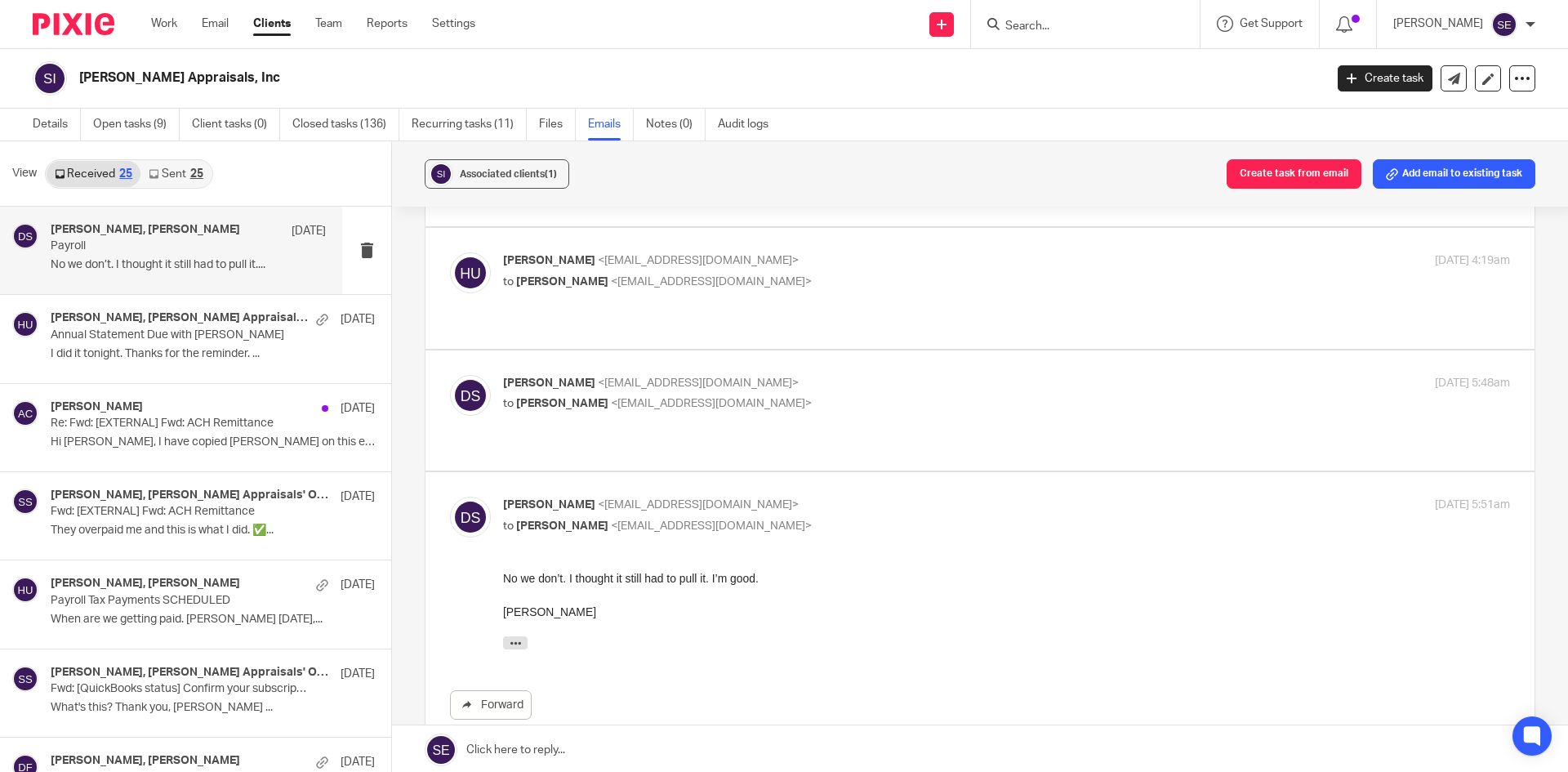
click at [808, 375] on p "Dana Schau <danaschau@gmail.com>" at bounding box center [839, 383] width 672 height 17
checkbox input "true"
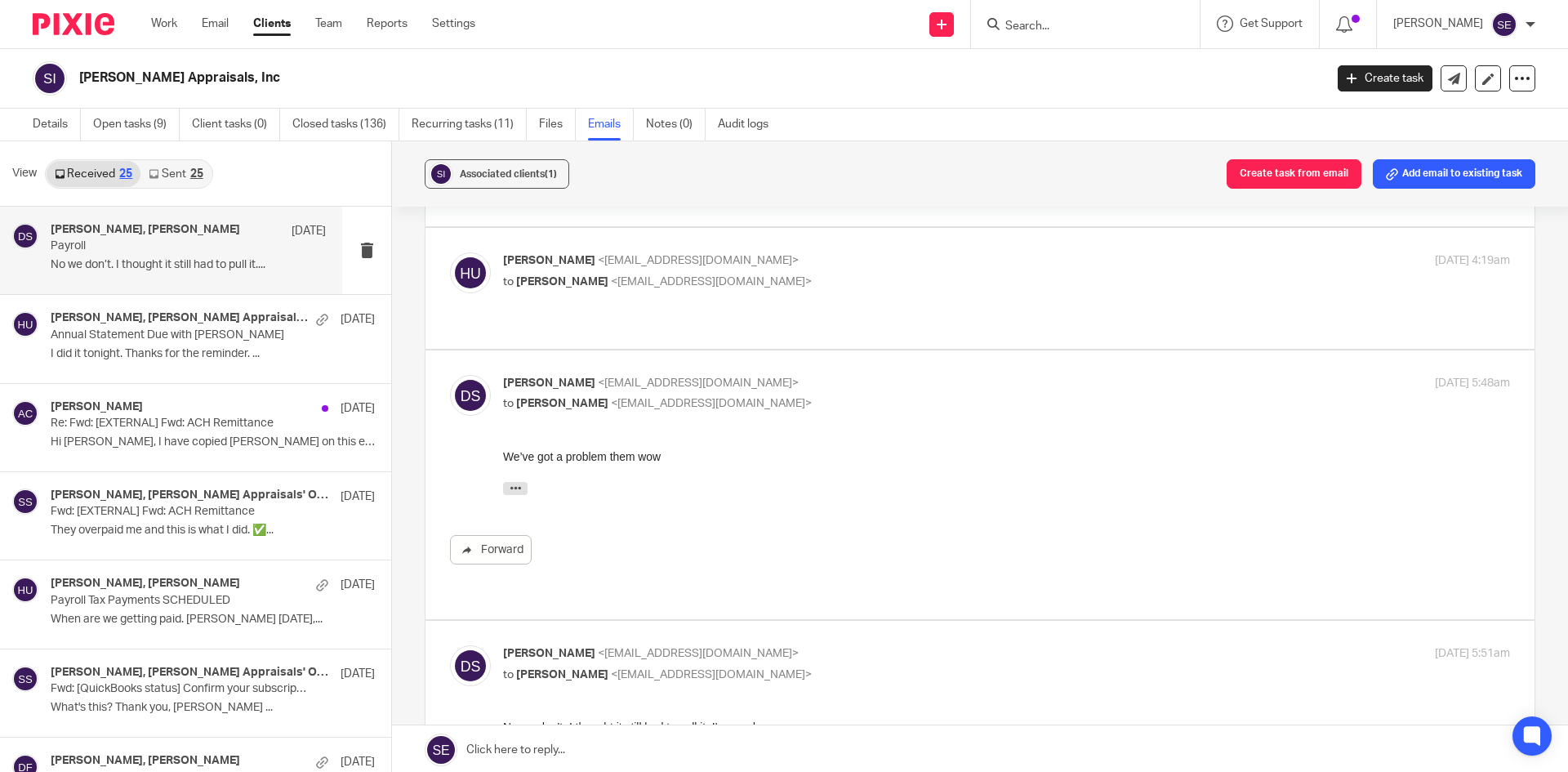
scroll to position [0, 0]
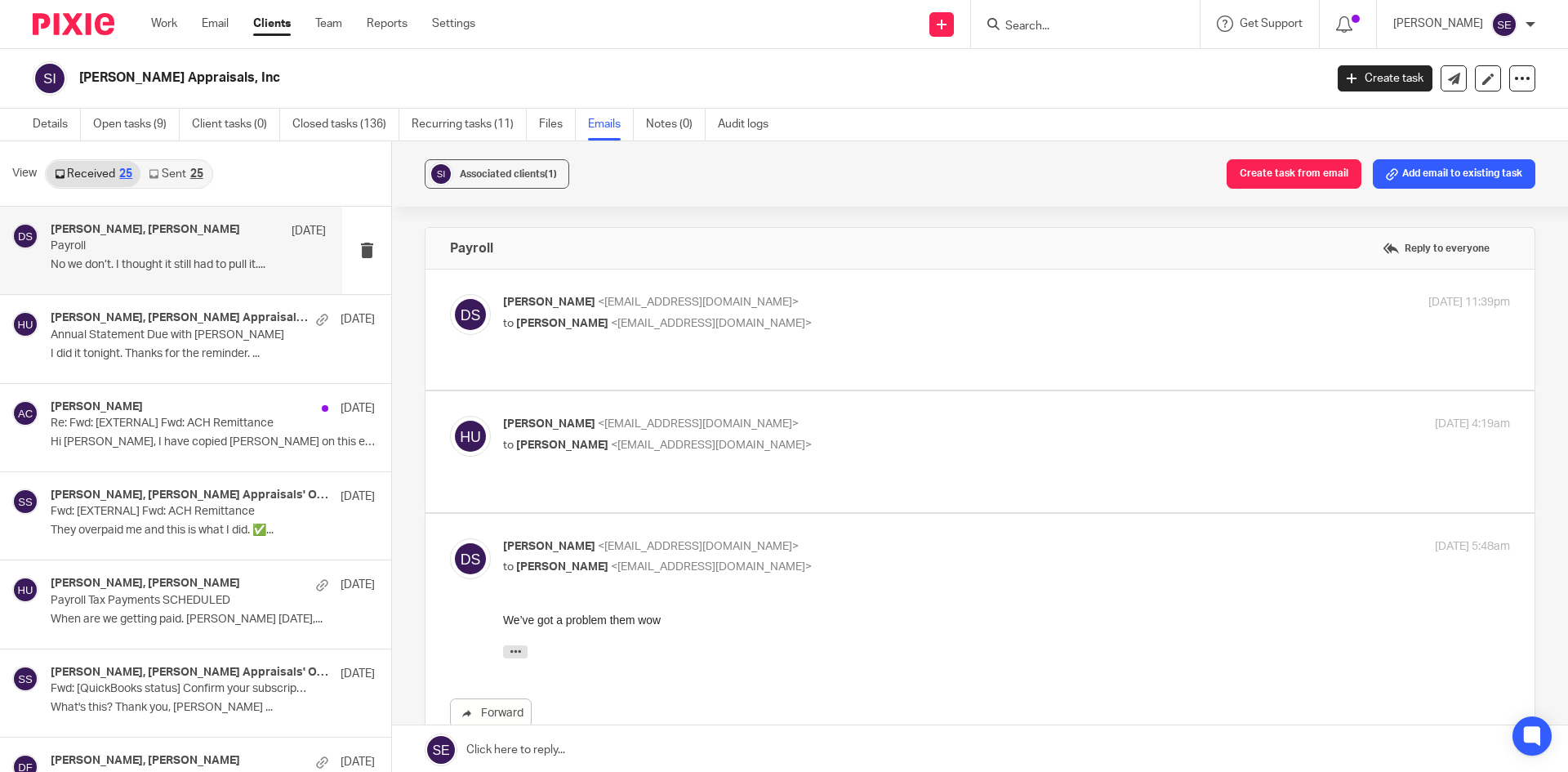
click at [779, 437] on p "to Dana Schau <danaschau@gmail.com>" at bounding box center [839, 445] width 672 height 17
checkbox input "true"
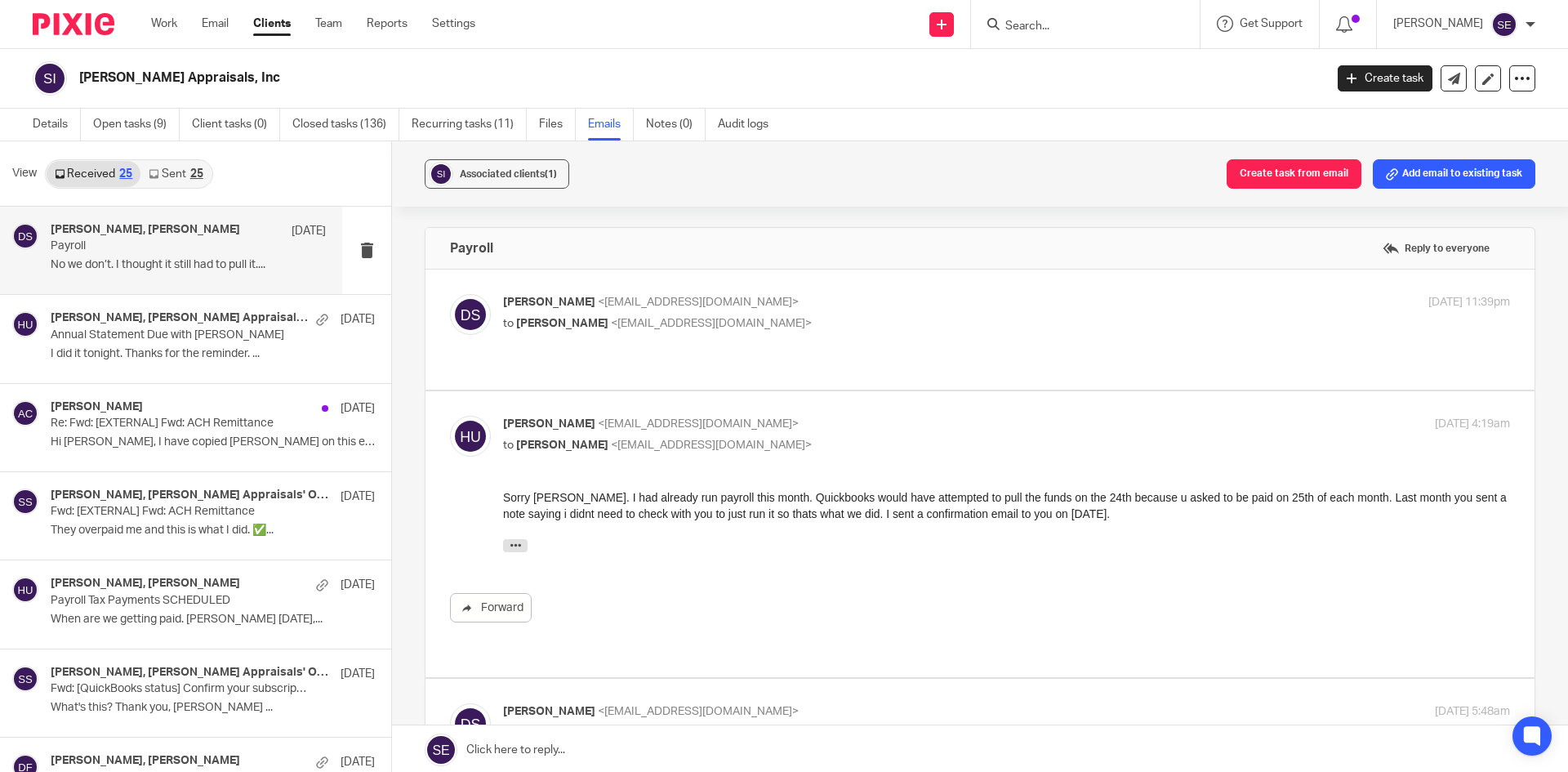
click at [729, 331] on p "to Holly Utting <hollyutting@gmail.com>" at bounding box center [839, 323] width 672 height 17
checkbox input "true"
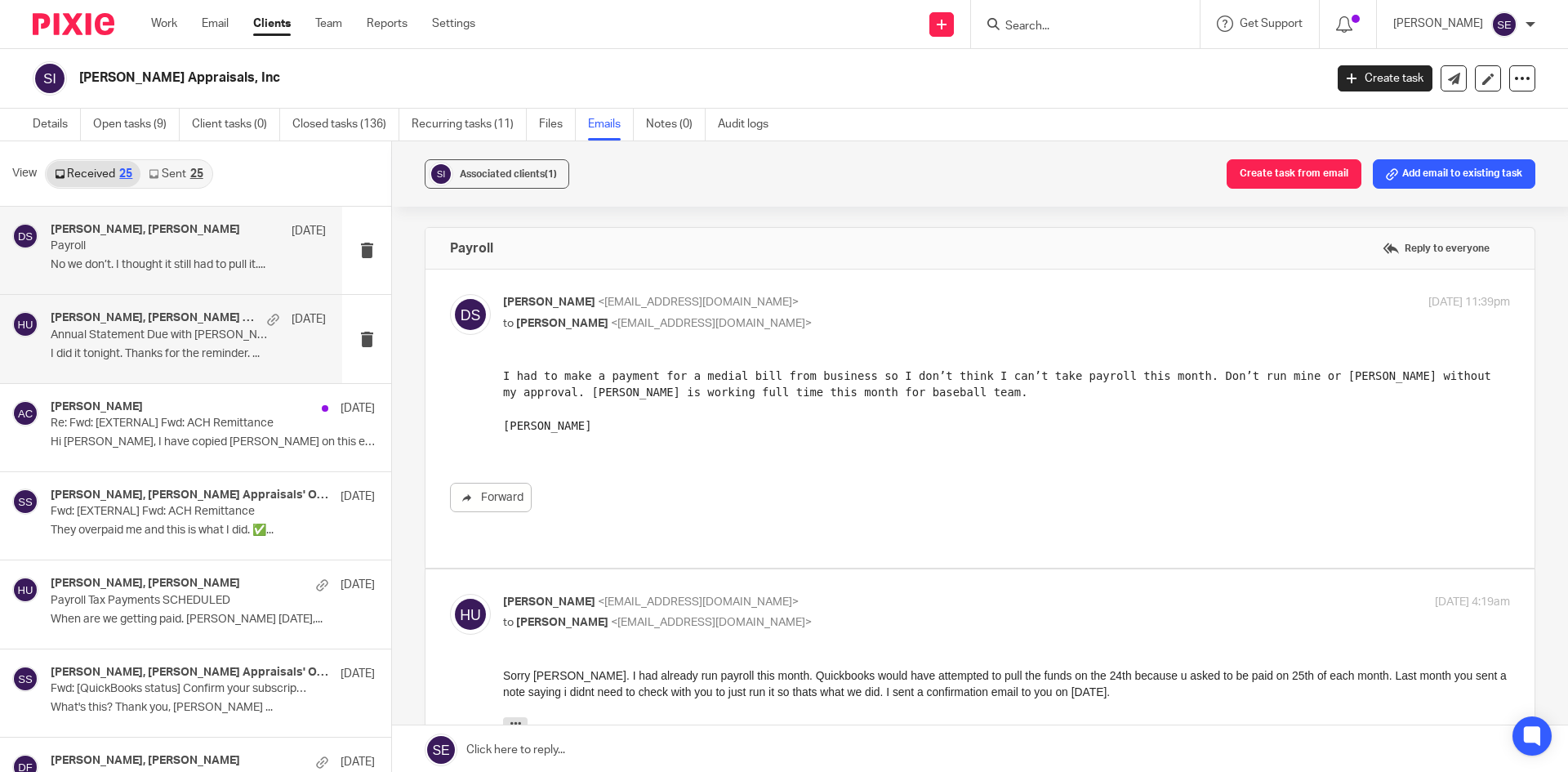
click at [203, 369] on div "Holly Utting, Schau Appraisals' Office Staff Jun 15 Annual Statement Due with L…" at bounding box center [171, 339] width 342 height 88
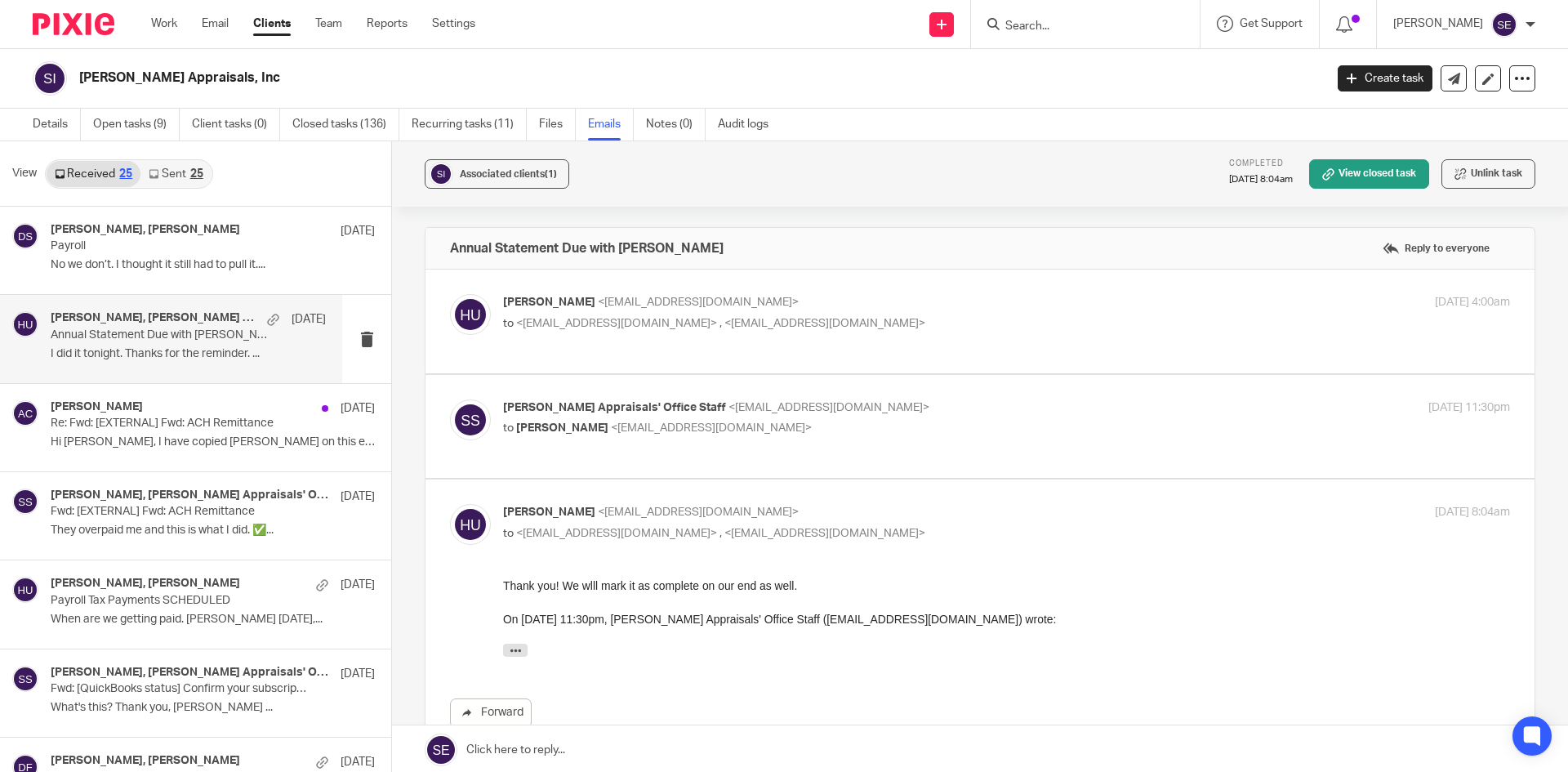
click at [196, 348] on p "I did it tonight. Thanks for the reminder. ..." at bounding box center [188, 353] width 275 height 14
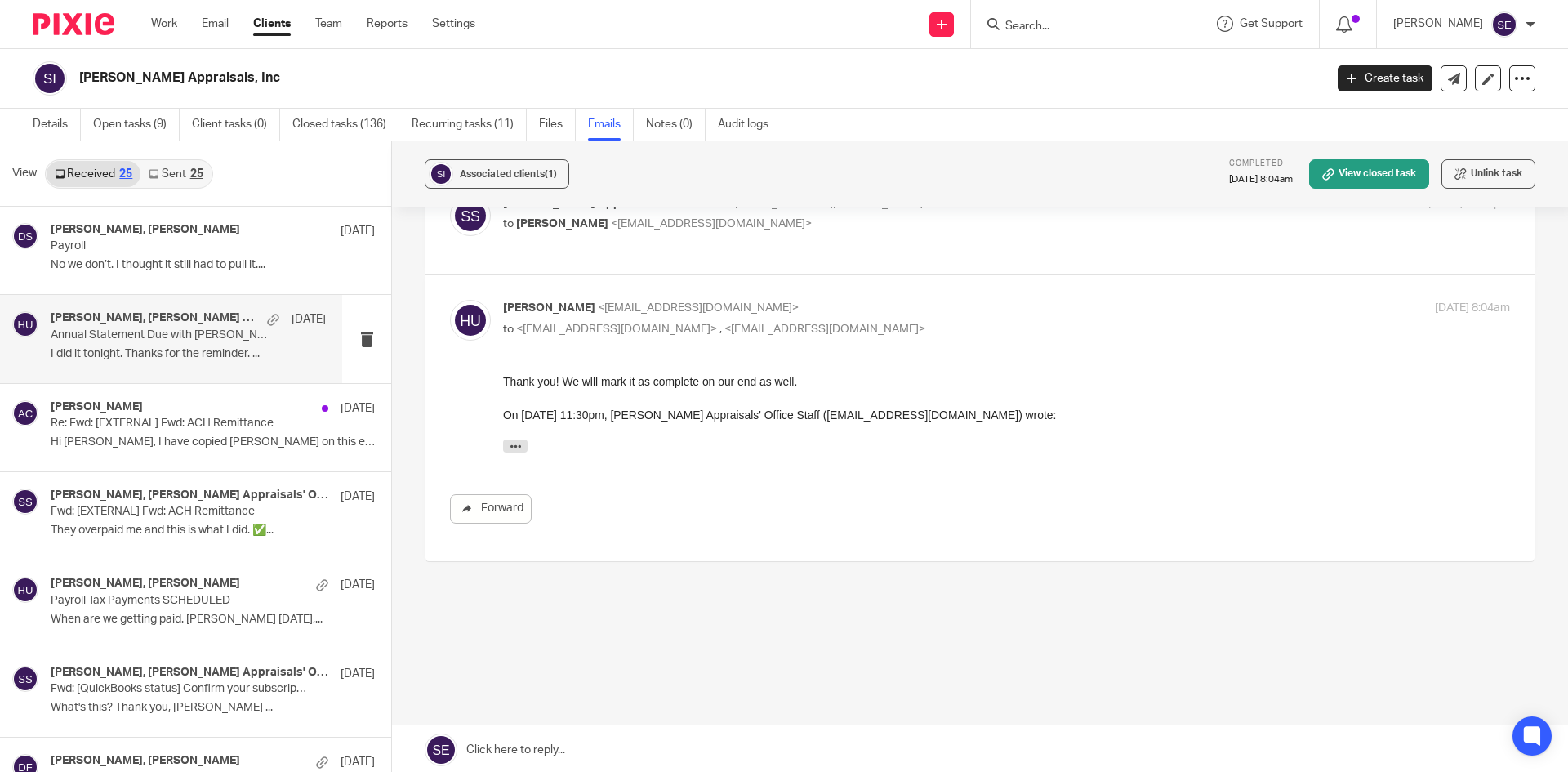
scroll to position [123, 0]
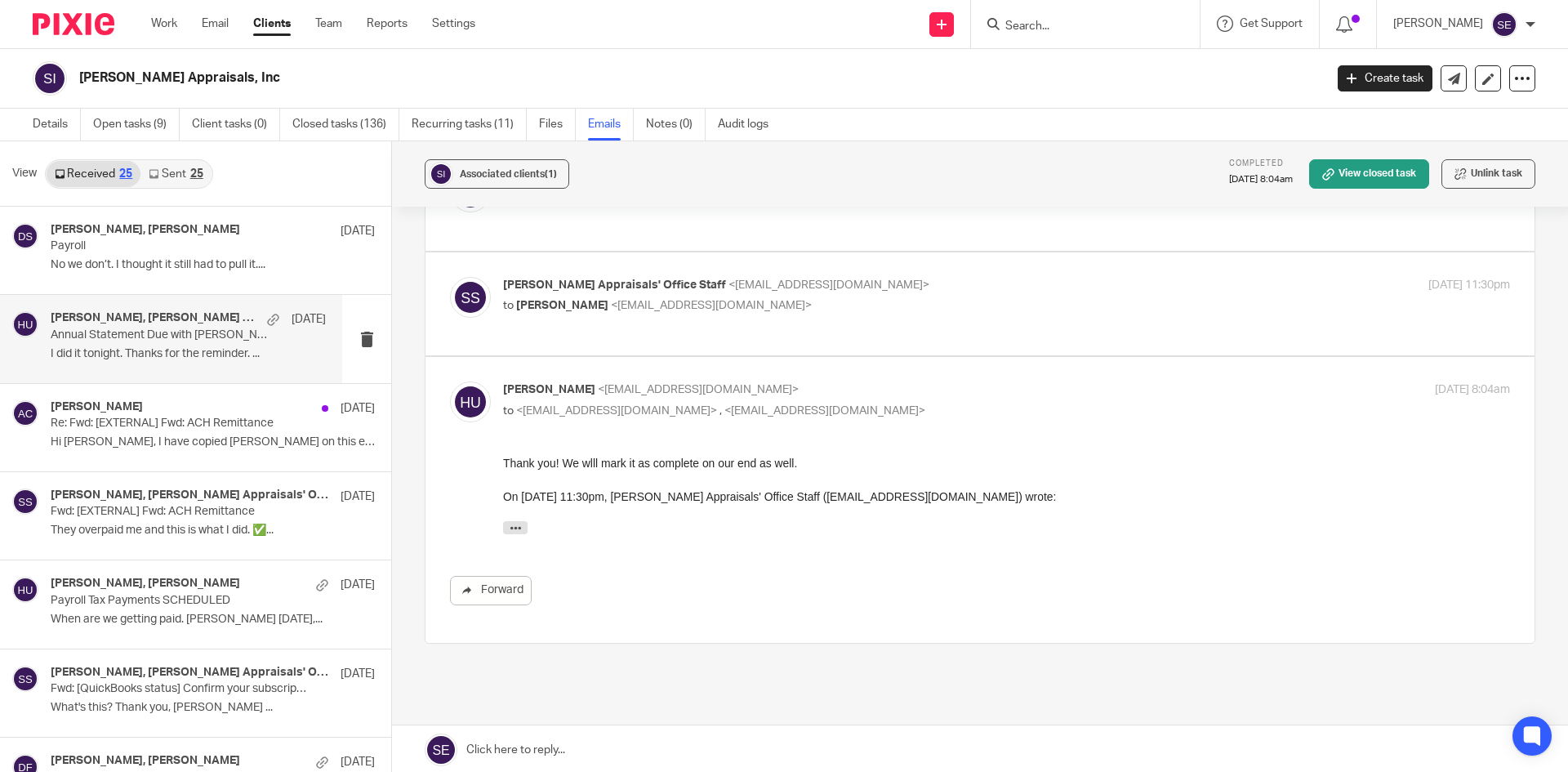
click at [812, 339] on label at bounding box center [979, 304] width 1109 height 104
click at [450, 277] on input "checkbox" at bounding box center [449, 276] width 1 height 1
checkbox input "true"
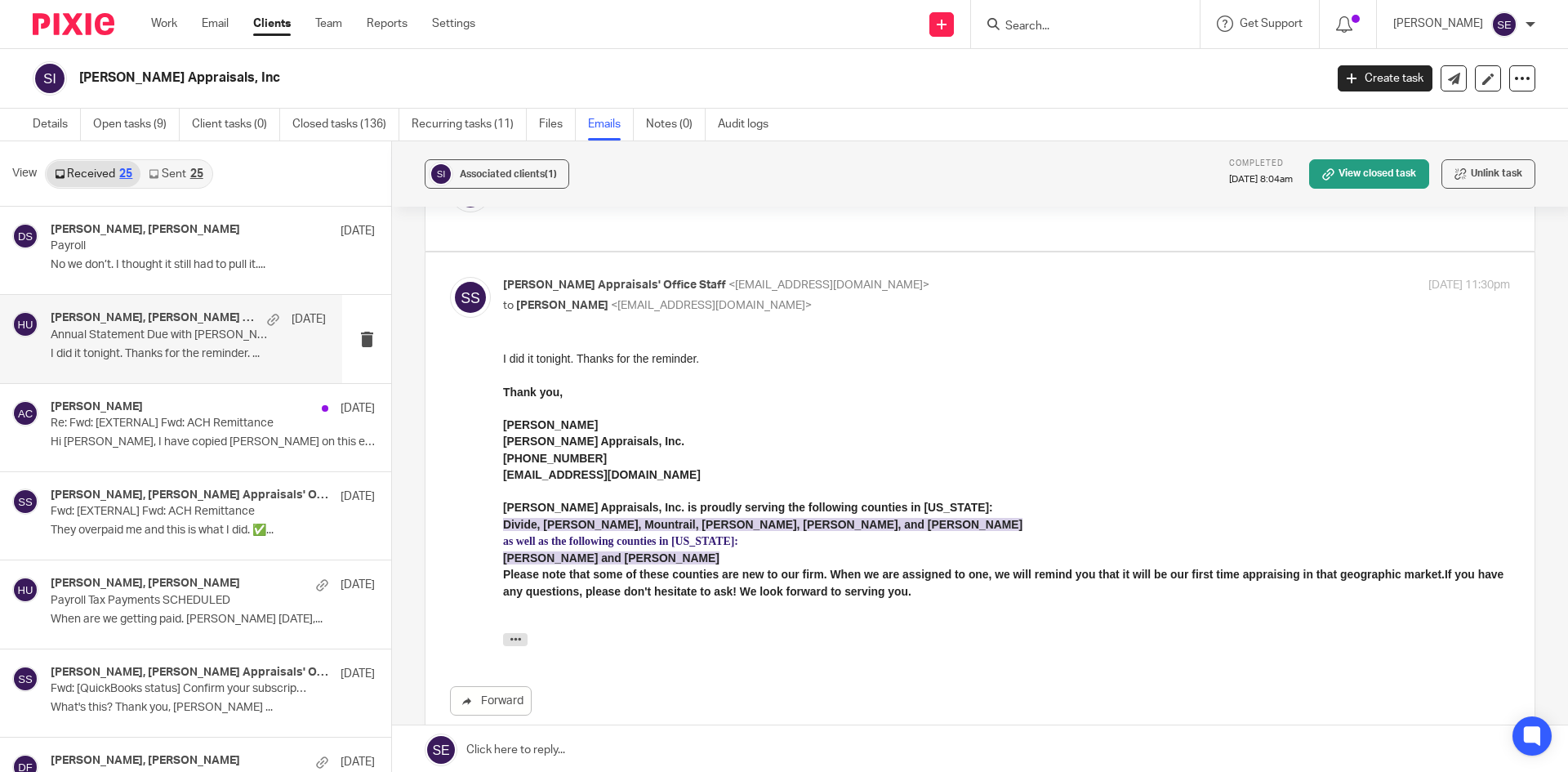
scroll to position [0, 0]
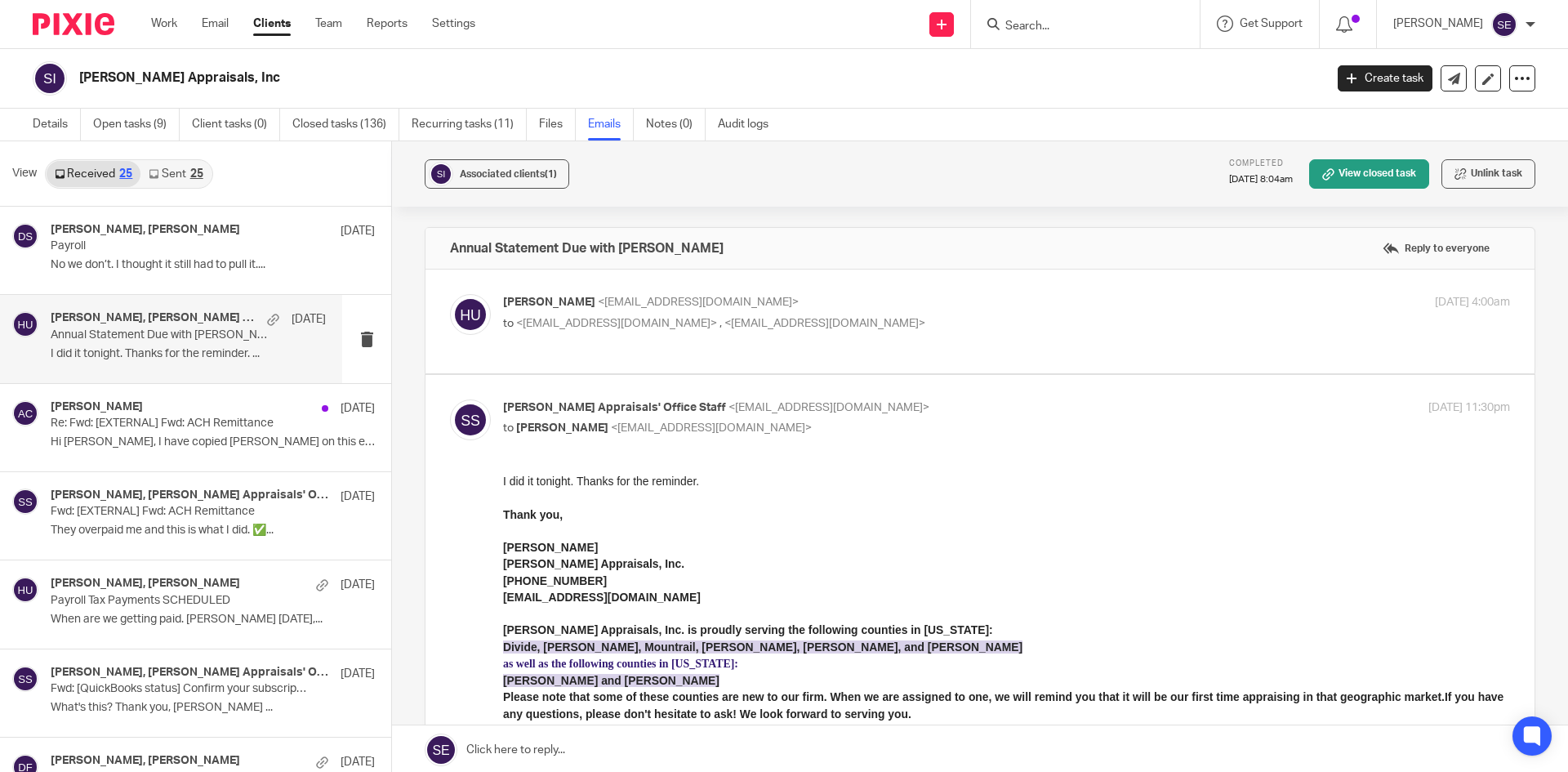
click at [794, 342] on div "Holly Utting <hollyutting@gmail.com> to <danaschau@gmail.com> , <office@schauap…" at bounding box center [979, 321] width 1060 height 55
click at [877, 310] on p "Holly Utting <hollyutting@gmail.com>" at bounding box center [839, 302] width 672 height 17
checkbox input "true"
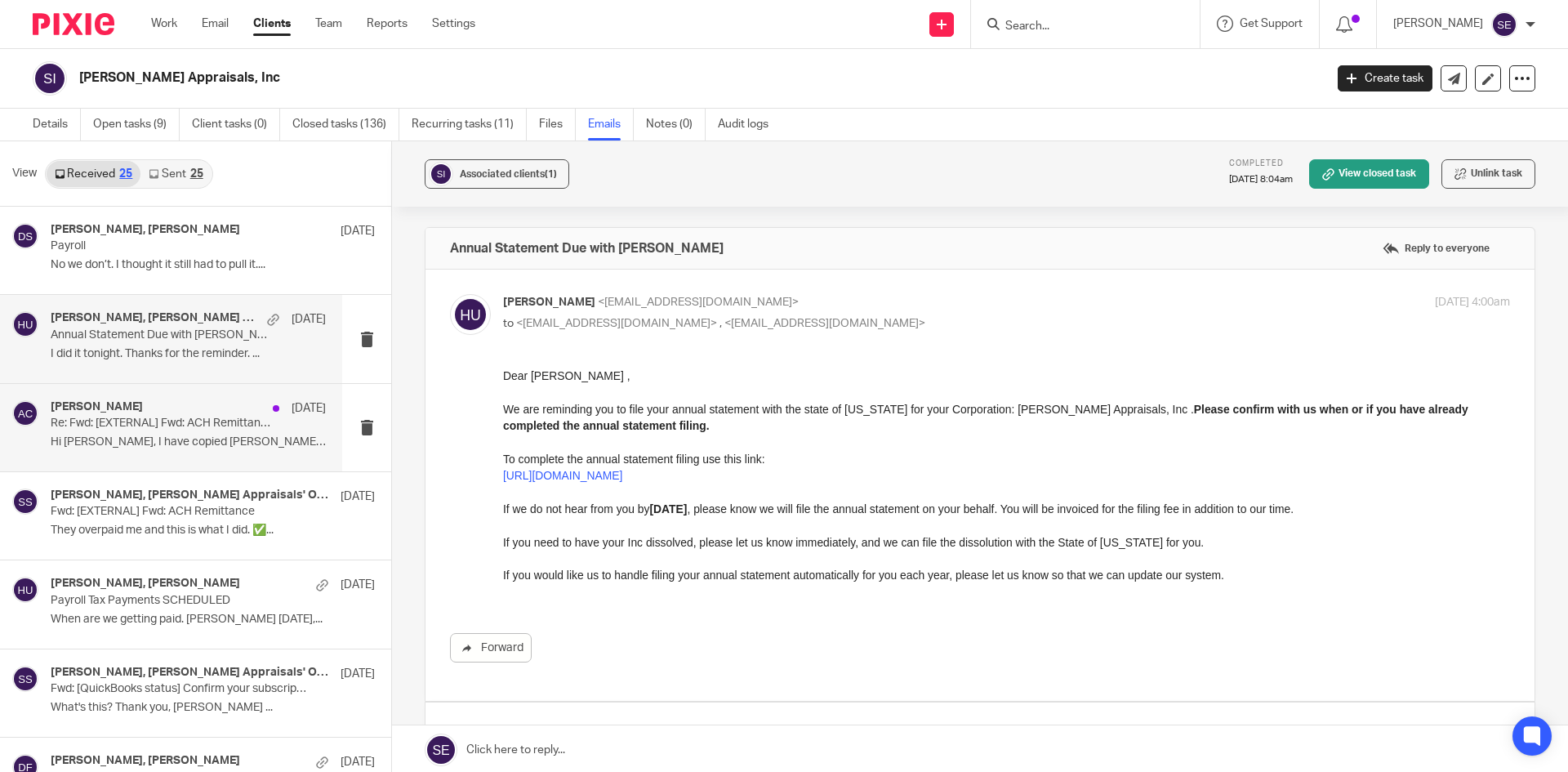
click at [125, 424] on p "Re: Fwd: [EXTERNAL] Fwd: ACH Remittance" at bounding box center [161, 423] width 220 height 14
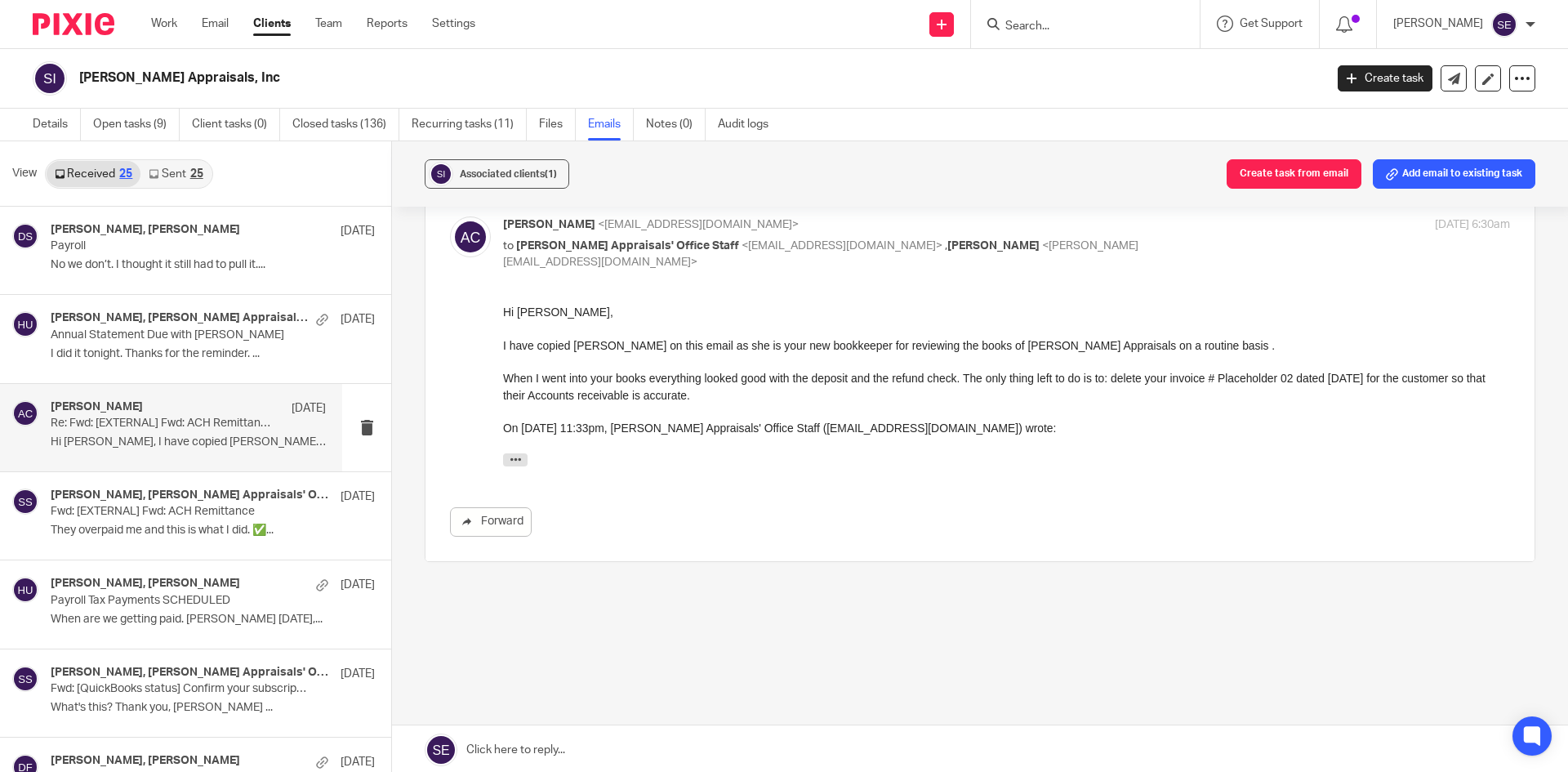
scroll to position [3, 0]
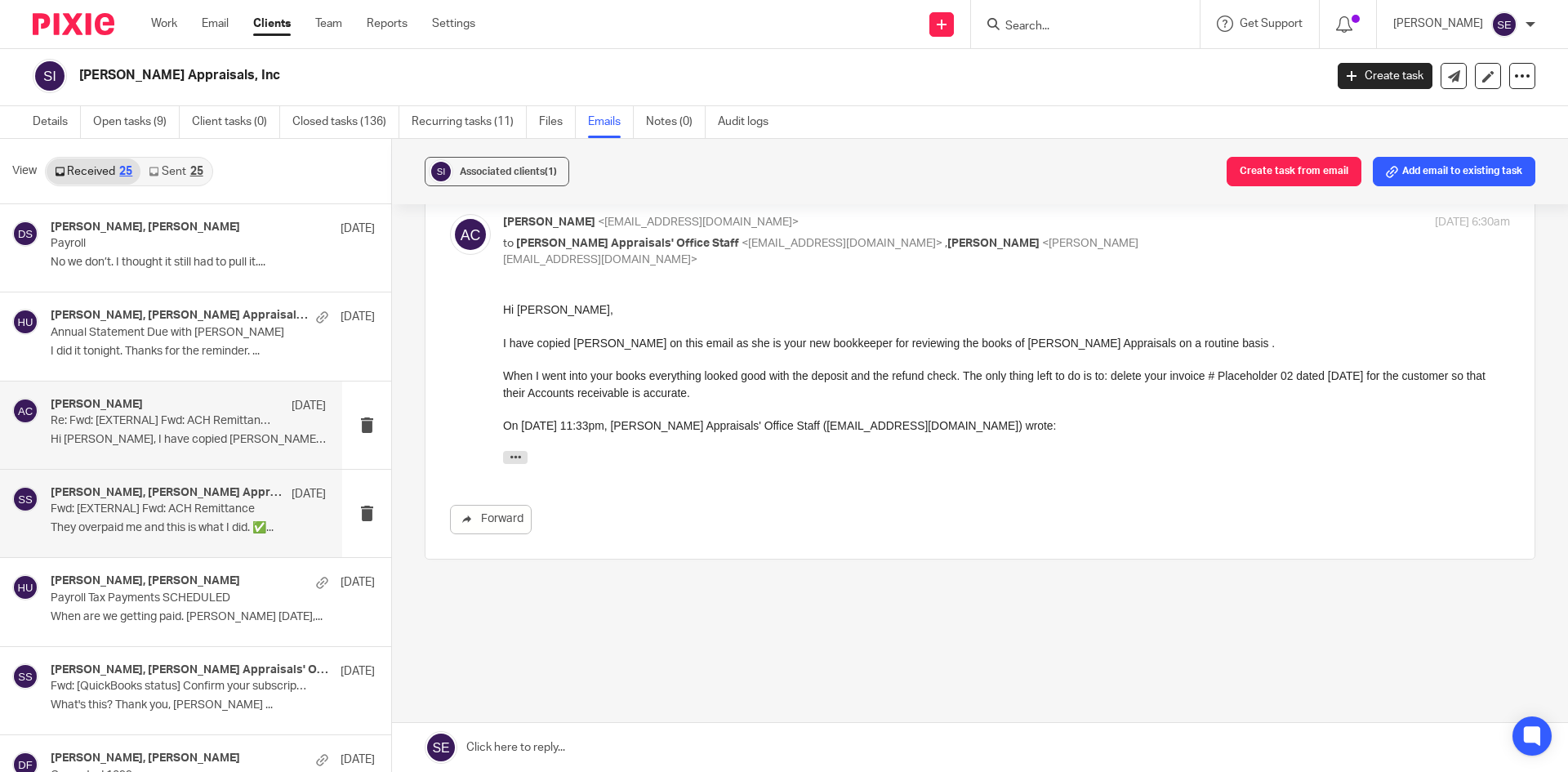
click at [194, 506] on p "Fwd: [EXTERNAL] Fwd: ACH Remittance" at bounding box center [161, 508] width 220 height 14
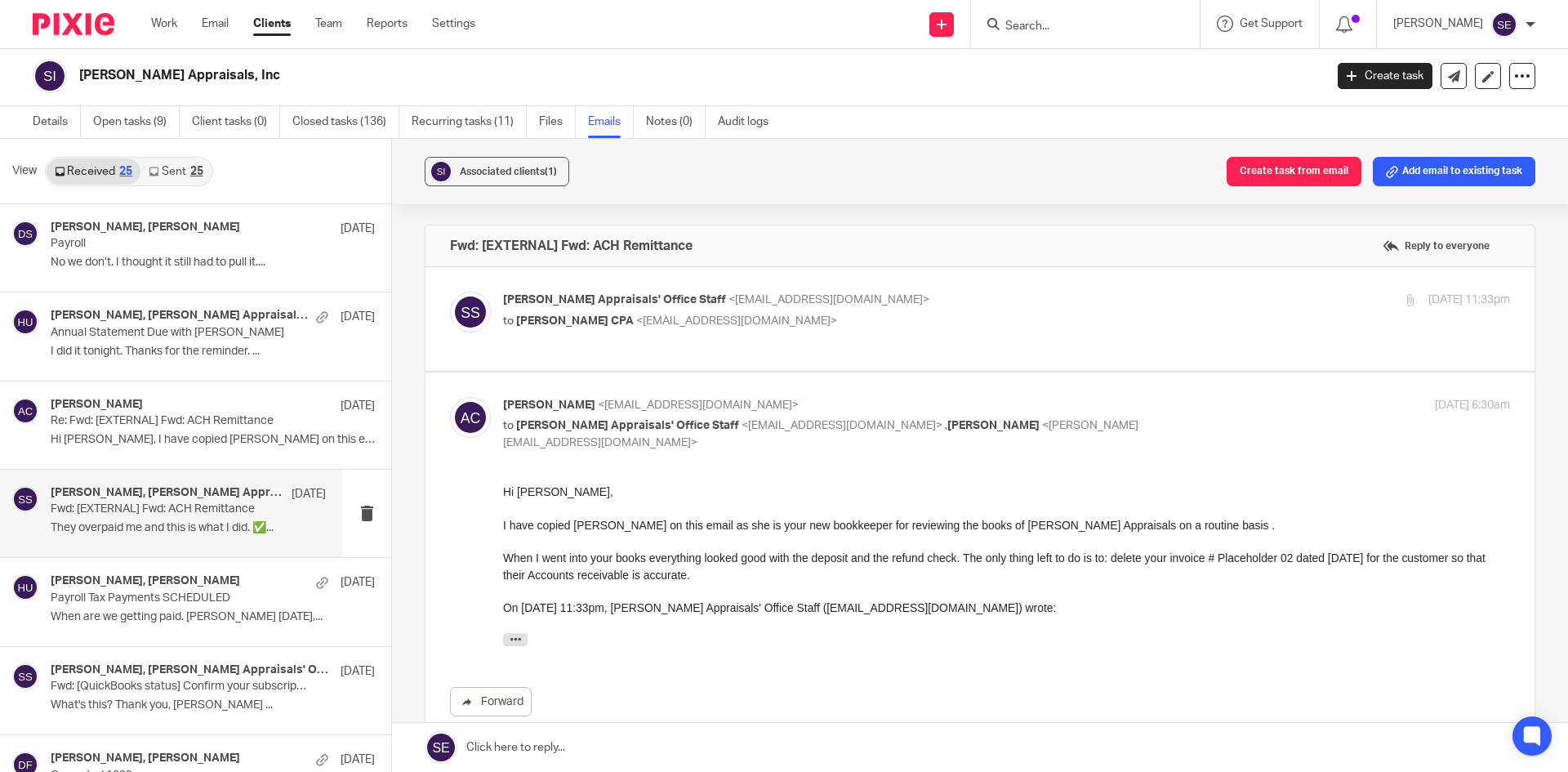
scroll to position [81, 0]
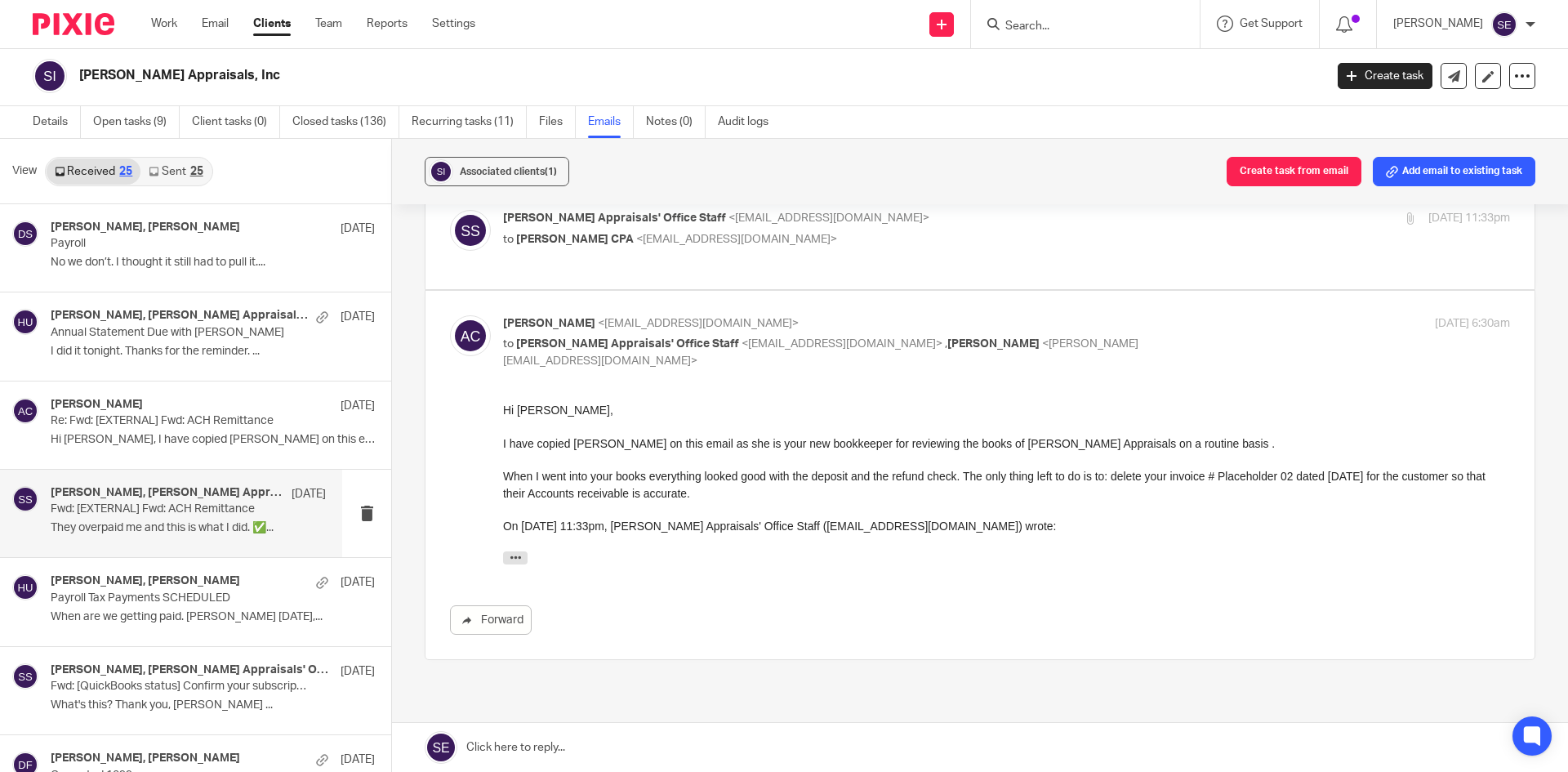
click at [716, 229] on div "Schau Appraisals' Office Staff <office@schauappraisals.com> to Amy L Corfixsen …" at bounding box center [839, 228] width 672 height 38
checkbox input "true"
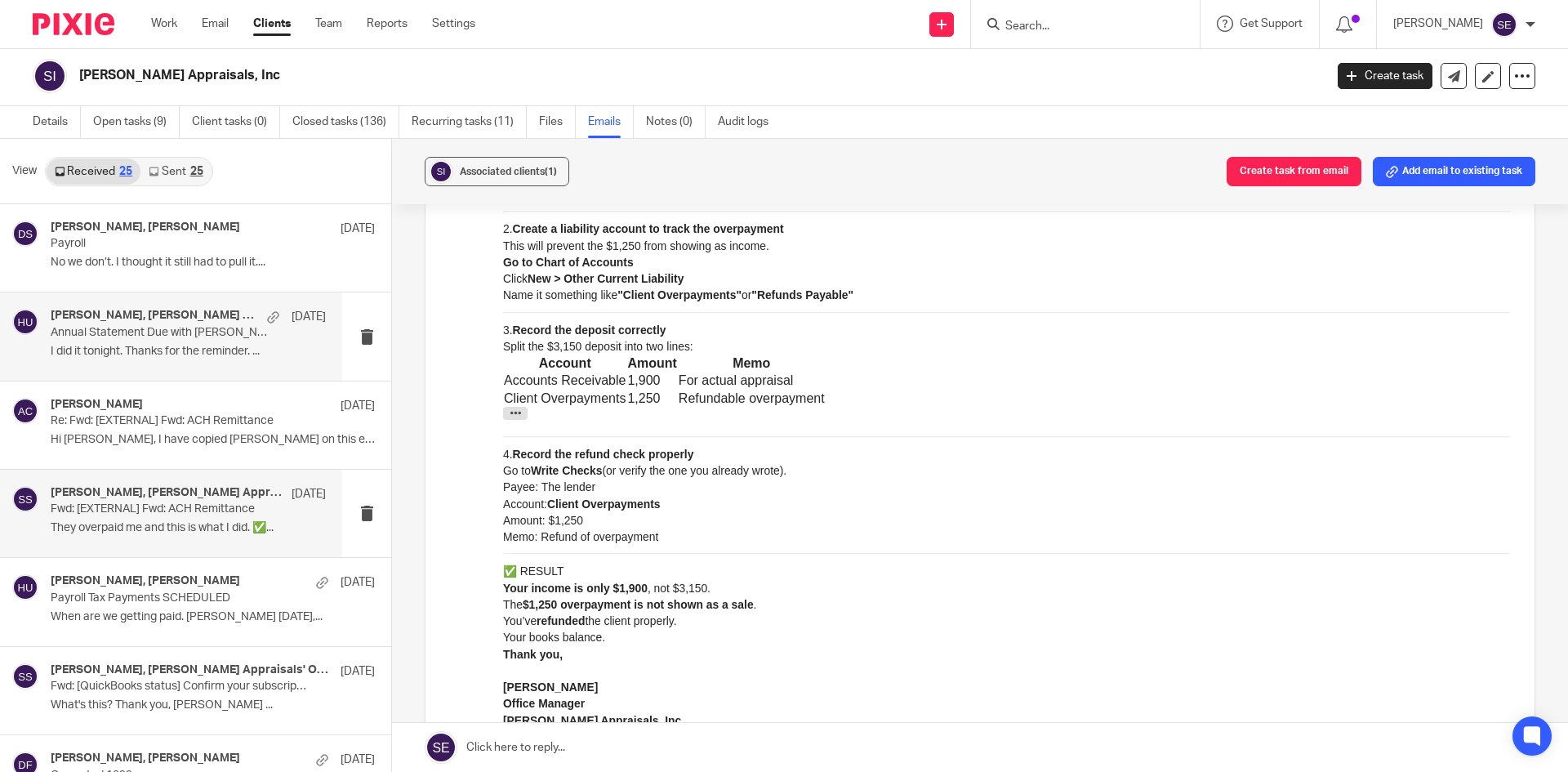
scroll to position [163, 0]
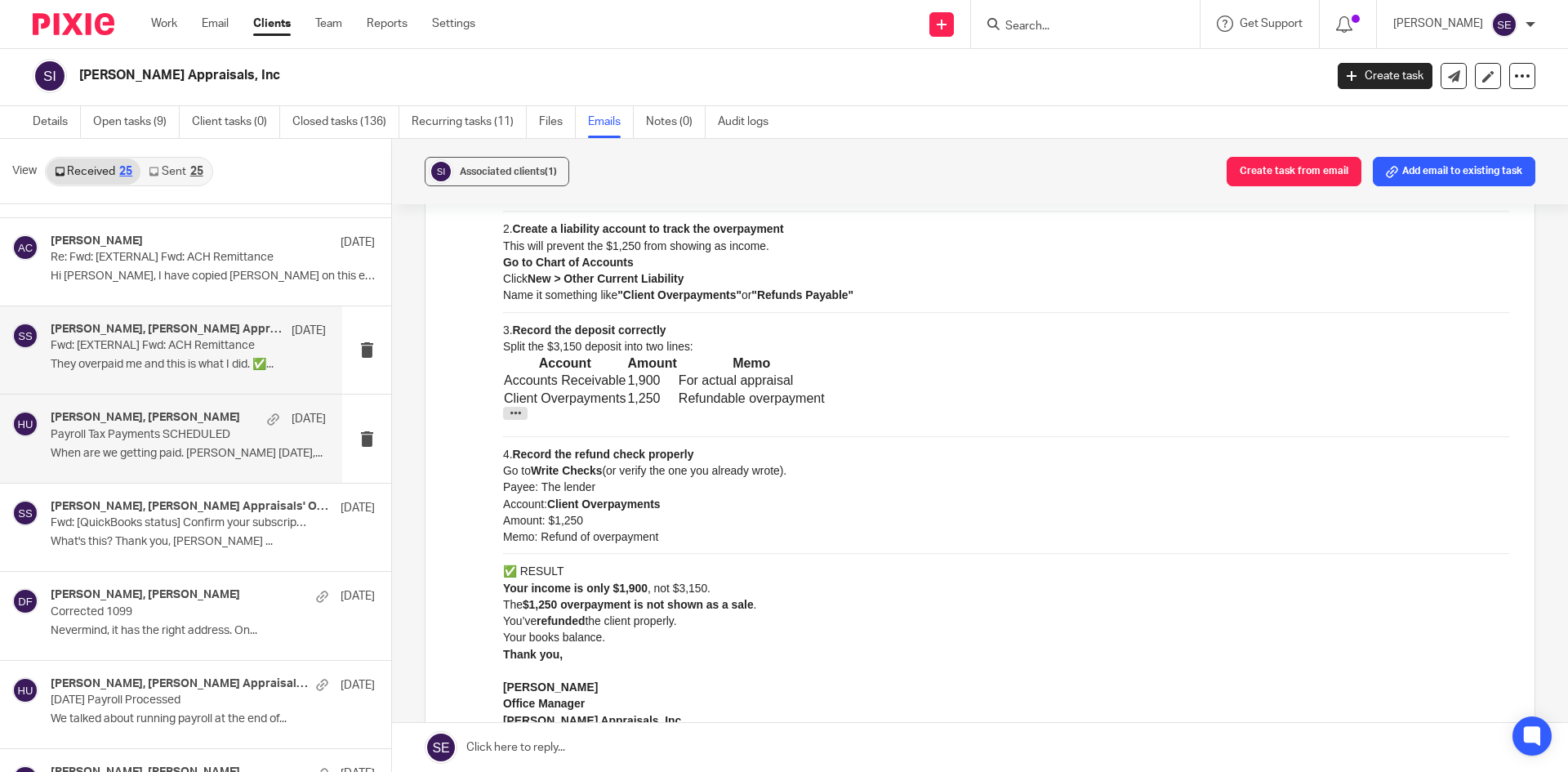
click at [198, 442] on div "Dana Schau, Holly Utting Apr 29 Payroll Tax Payments SCHEDULED When are we gett…" at bounding box center [188, 438] width 275 height 55
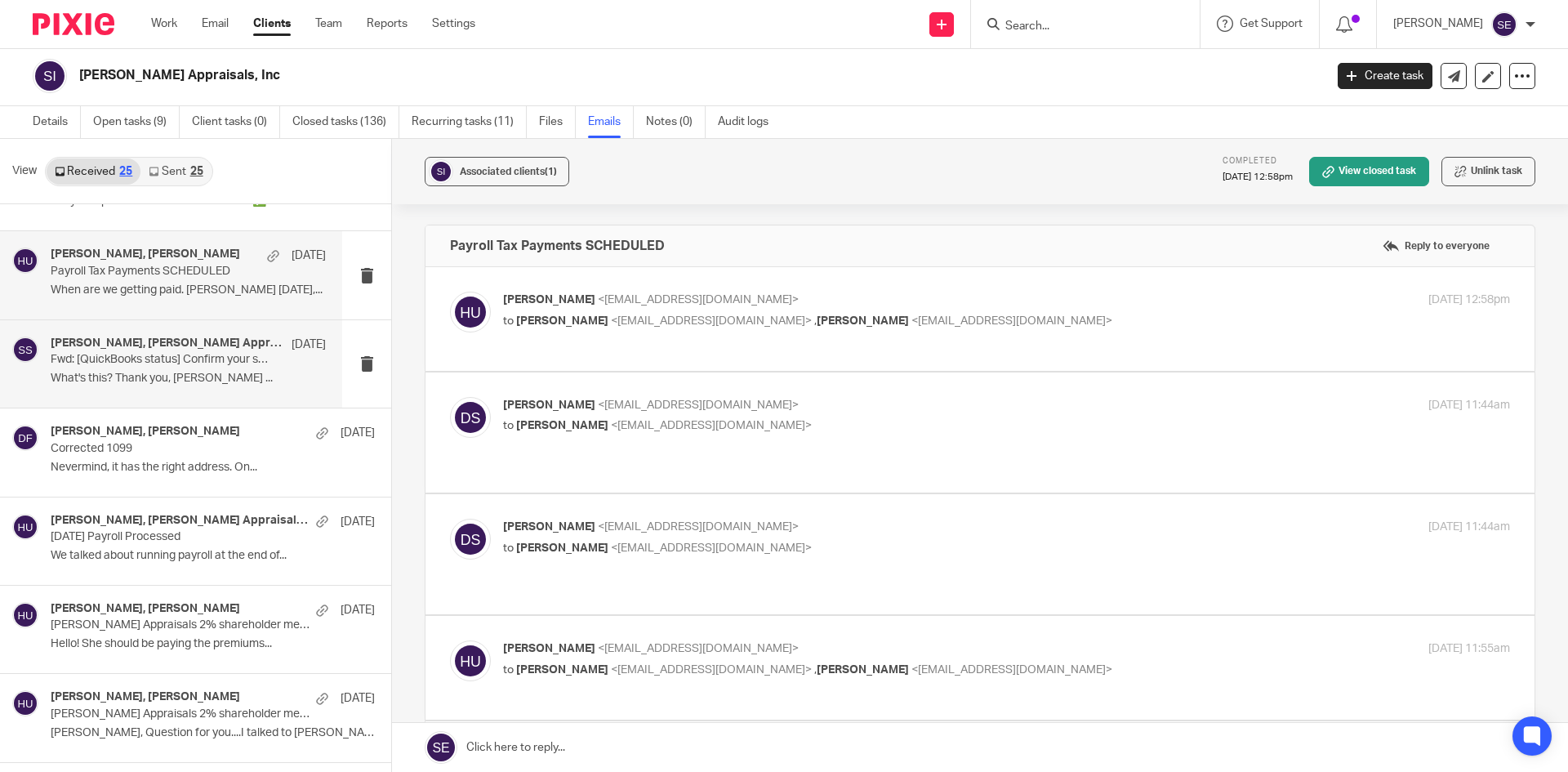
scroll to position [0, 0]
click at [221, 299] on div "Dana Schau, Holly Utting Apr 29 Payroll Tax Payments SCHEDULED When are we gett…" at bounding box center [188, 274] width 275 height 55
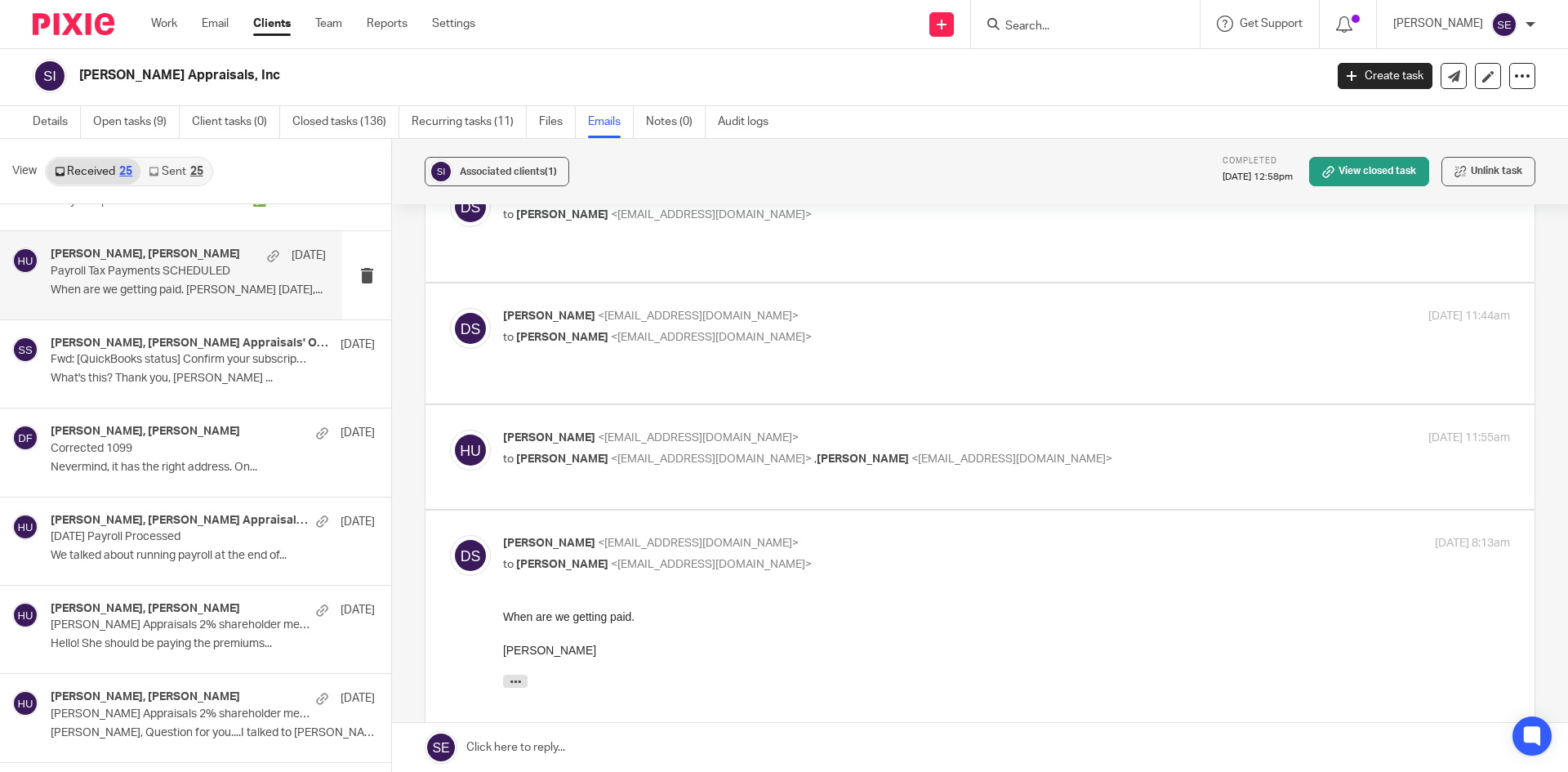
scroll to position [129, 0]
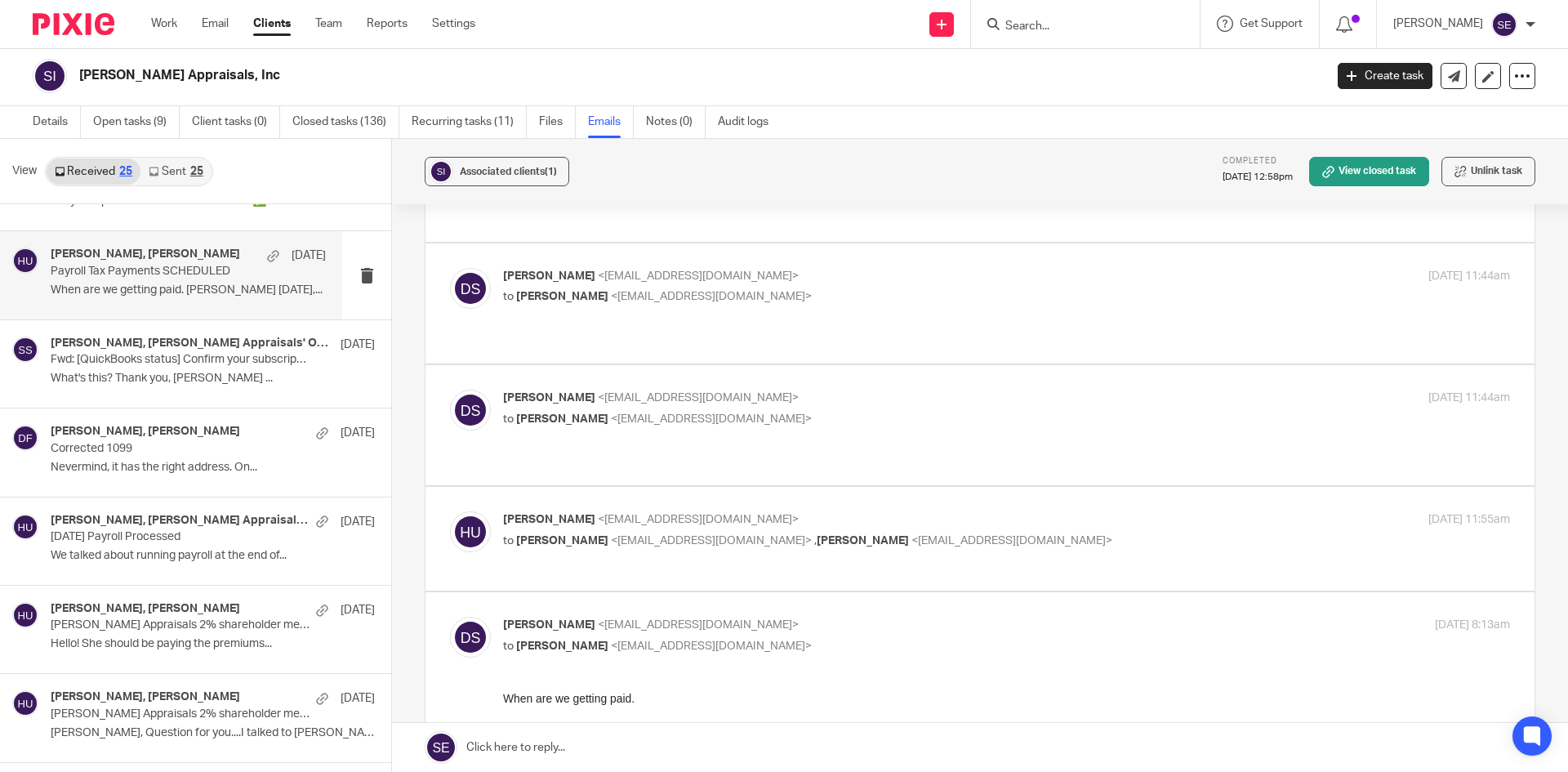
click at [699, 487] on label at bounding box center [979, 538] width 1109 height 104
click at [450, 510] on input "checkbox" at bounding box center [449, 510] width 1 height 1
checkbox input "true"
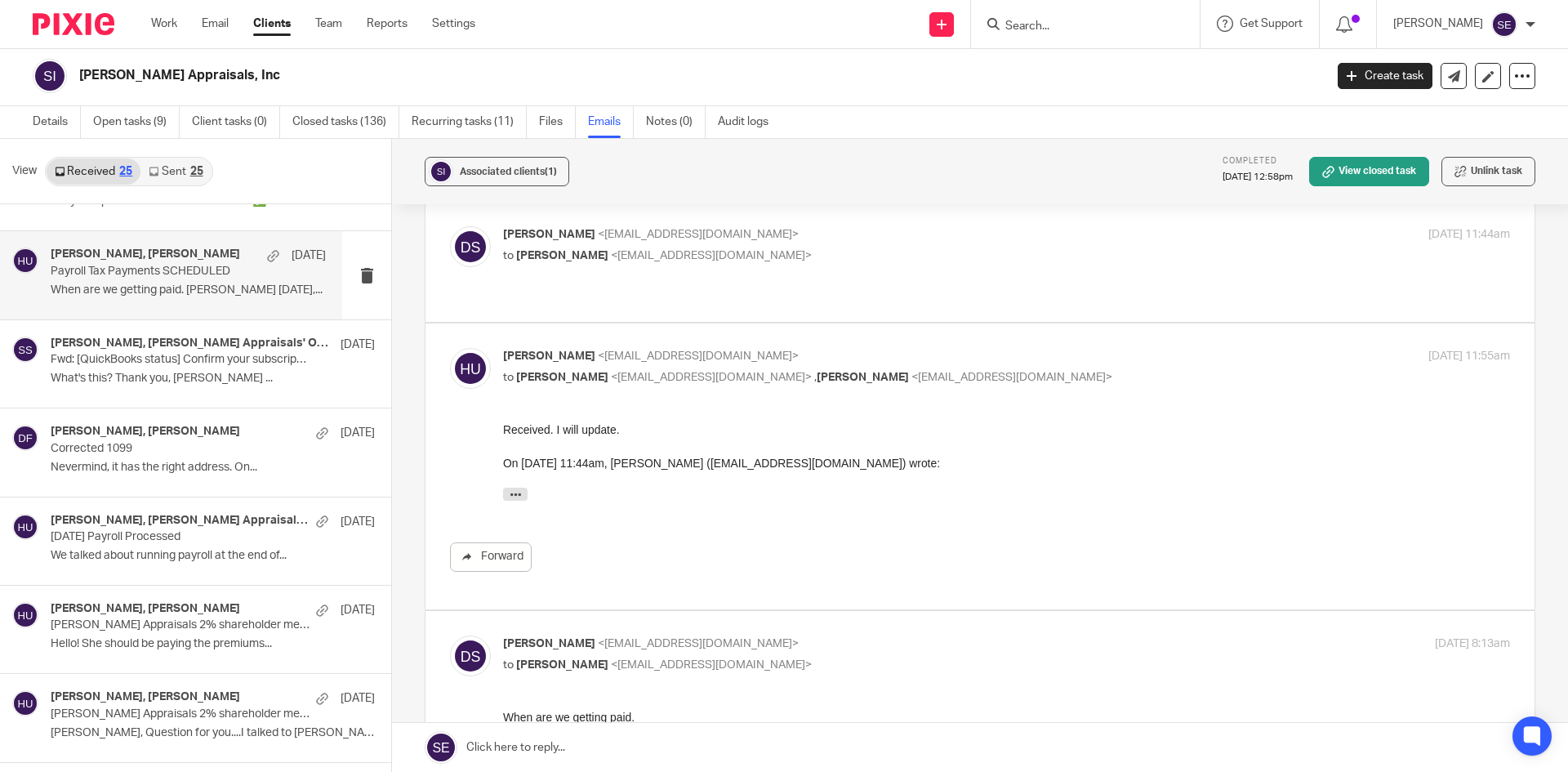
scroll to position [0, 0]
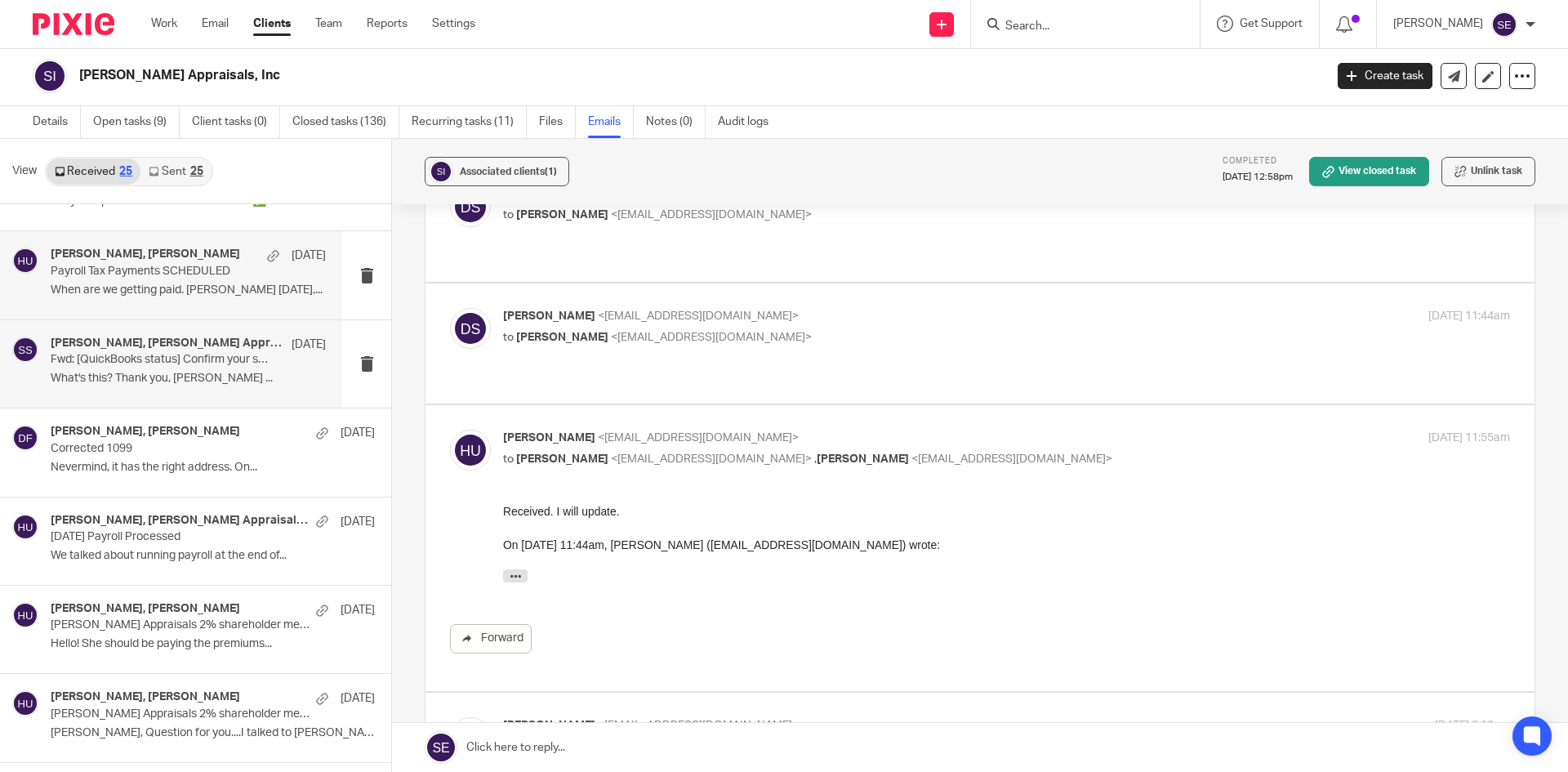
click at [233, 356] on p "Fwd: [QuickBooks status] Confirm your subscription" at bounding box center [161, 359] width 220 height 14
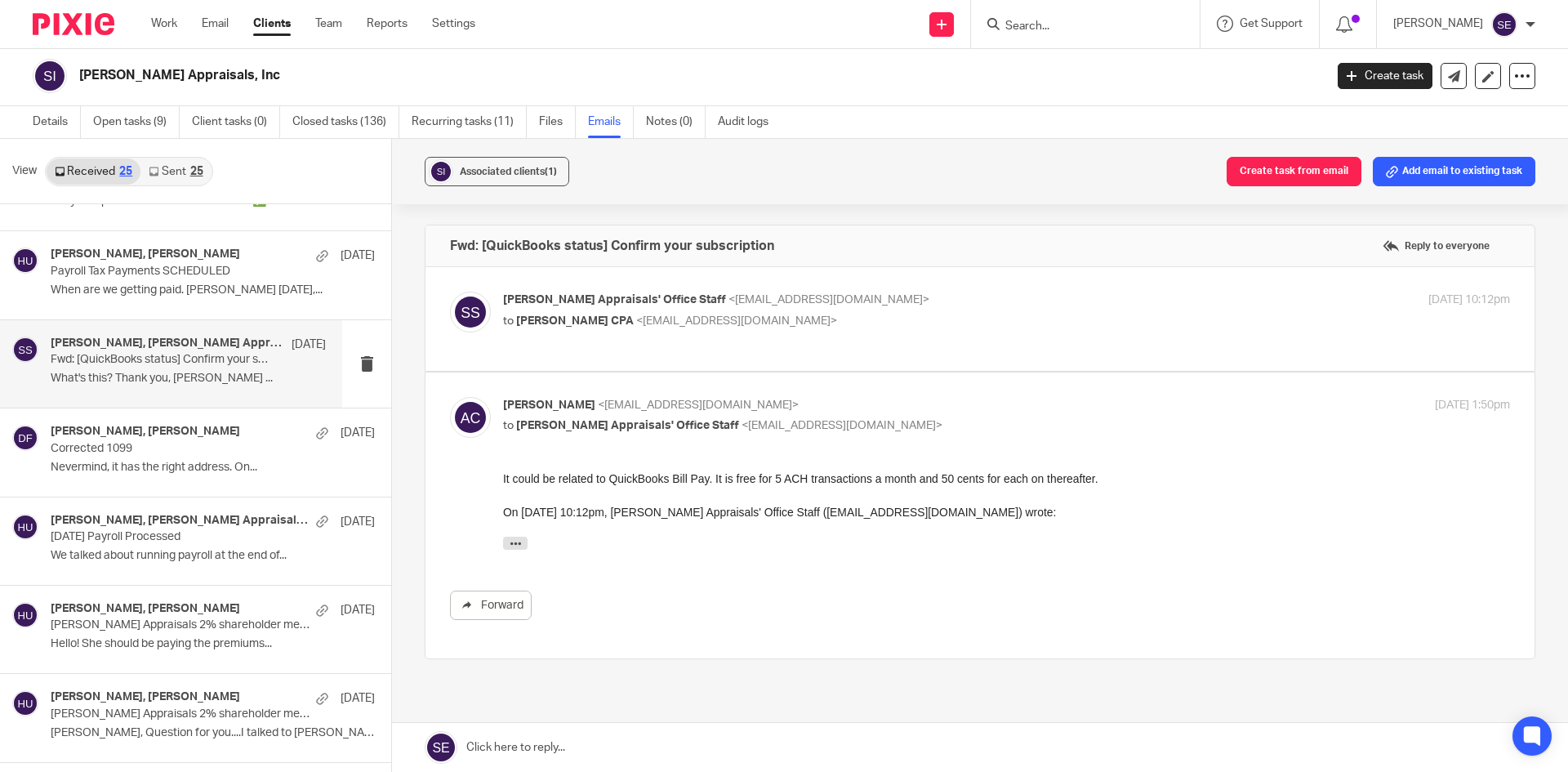
click at [240, 372] on p "What's this? Thank you, Sara Dorato ..." at bounding box center [188, 378] width 275 height 14
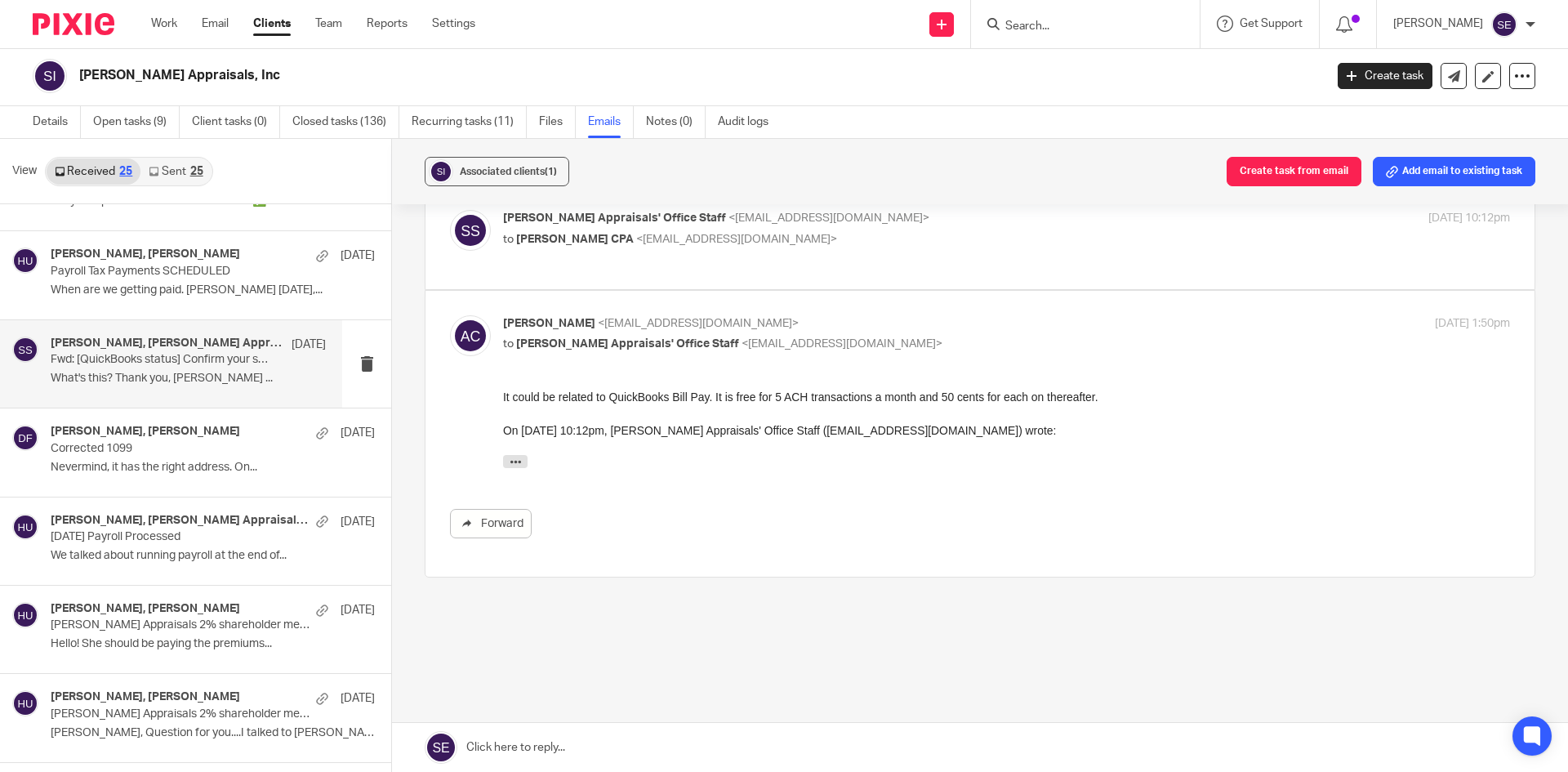
click at [770, 274] on label at bounding box center [979, 237] width 1109 height 104
click at [450, 209] on input "checkbox" at bounding box center [449, 209] width 1 height 1
checkbox input "true"
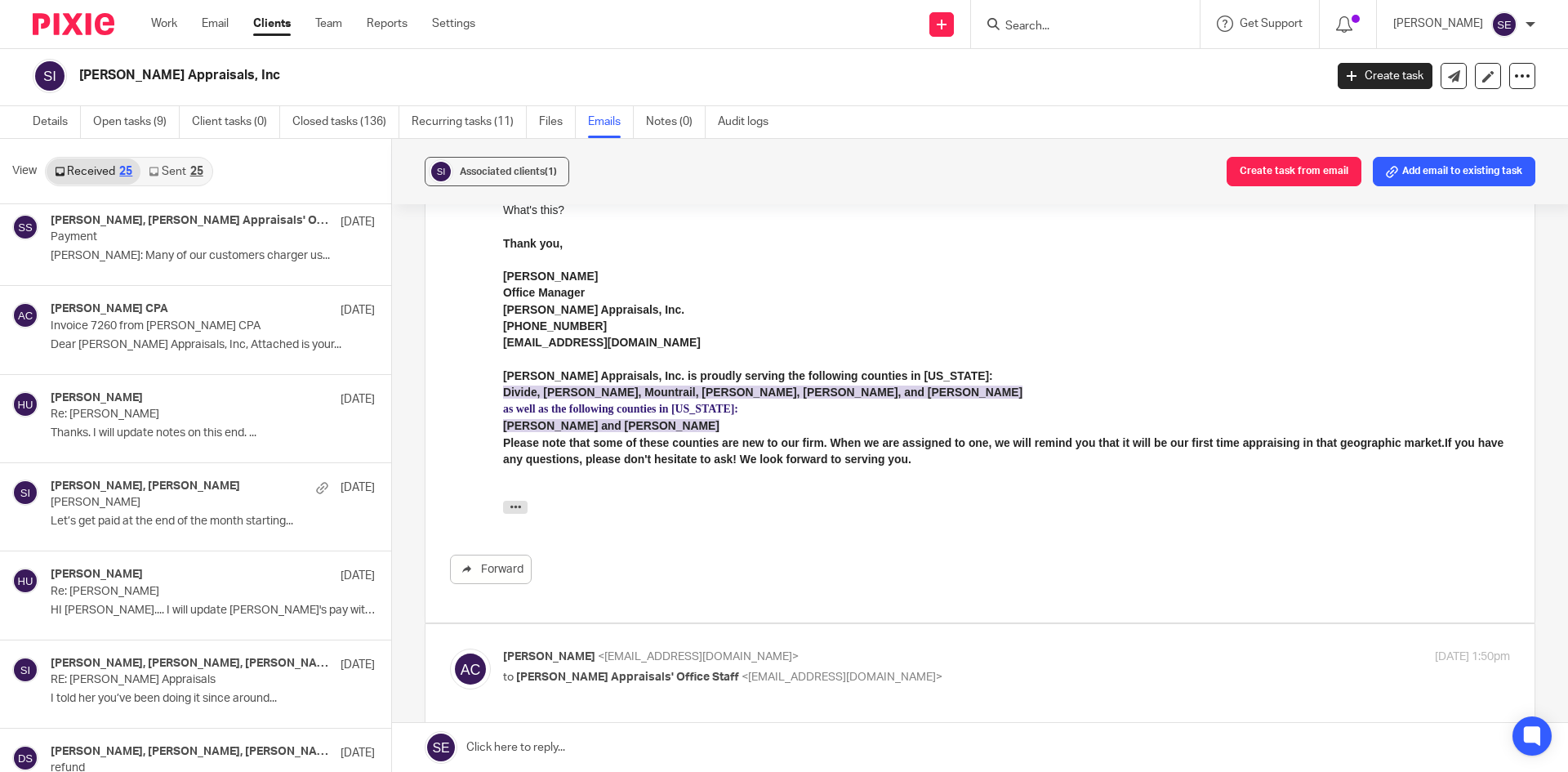
click at [163, 168] on link "Sent 25" at bounding box center [176, 171] width 70 height 26
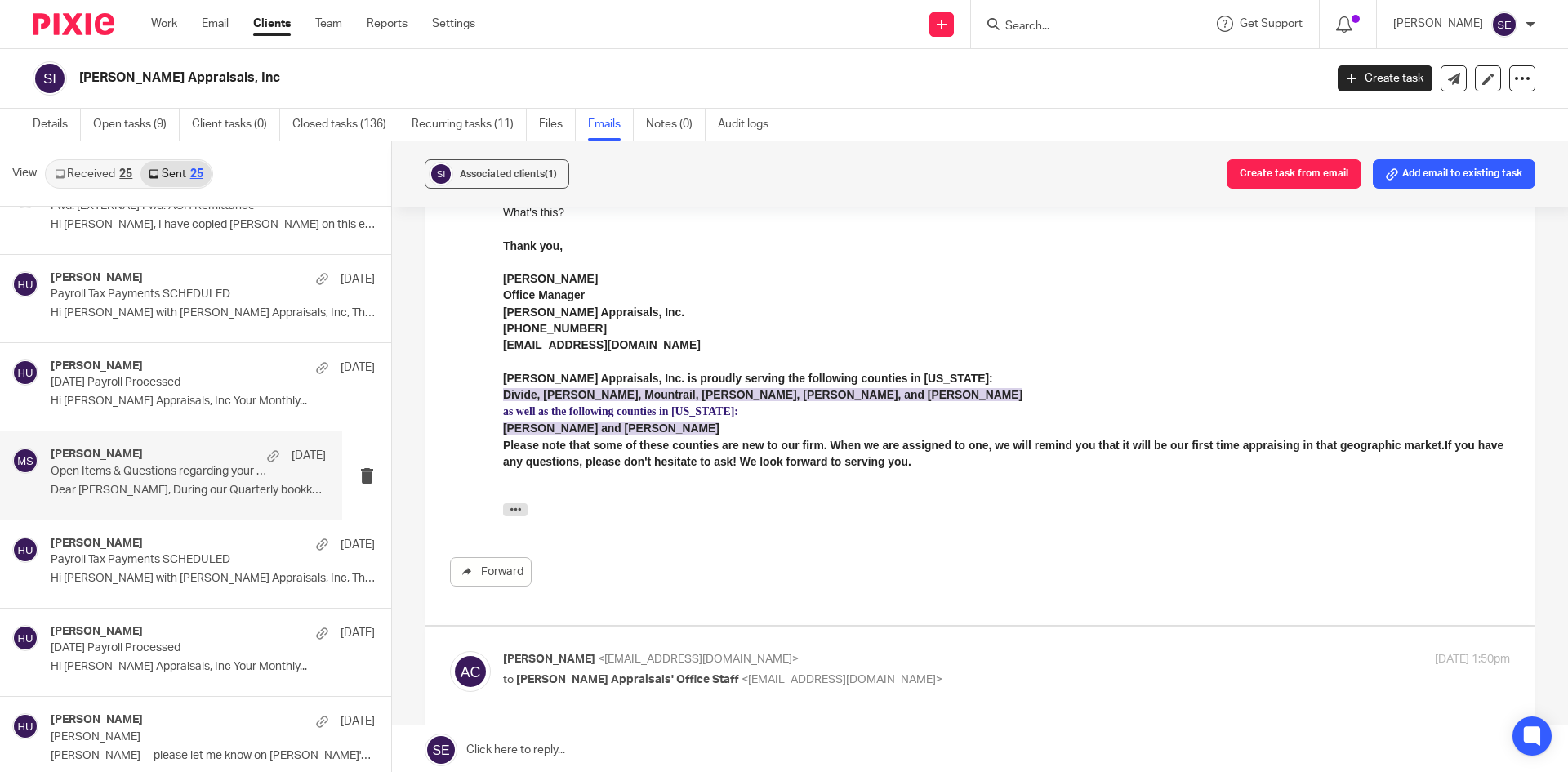
click at [181, 478] on p "Open Items & Questions regarding your Bookkeeping. ACTION NEEDED" at bounding box center [161, 471] width 220 height 14
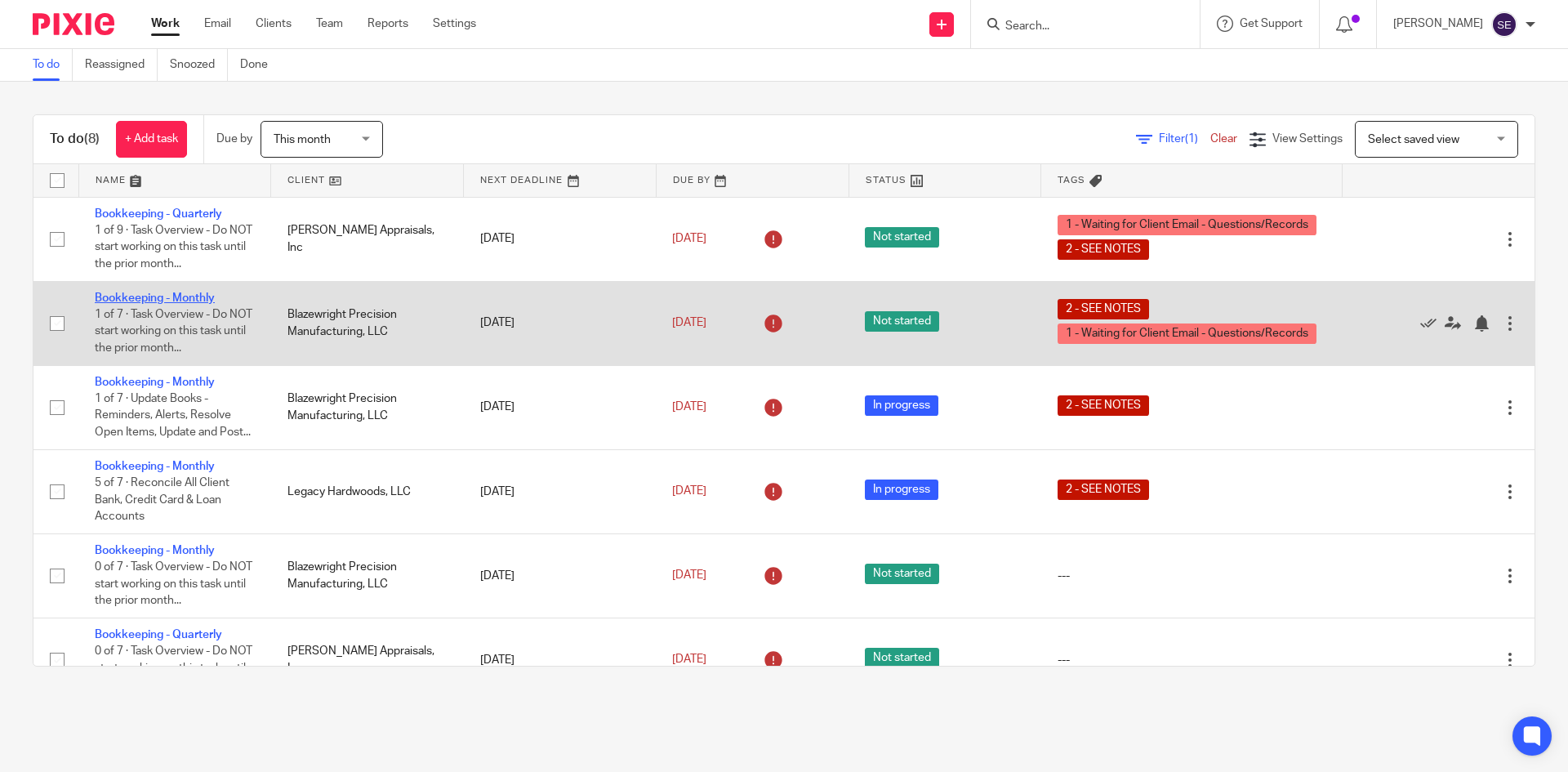
click at [162, 295] on link "Bookkeeping - Monthly" at bounding box center [154, 298] width 120 height 12
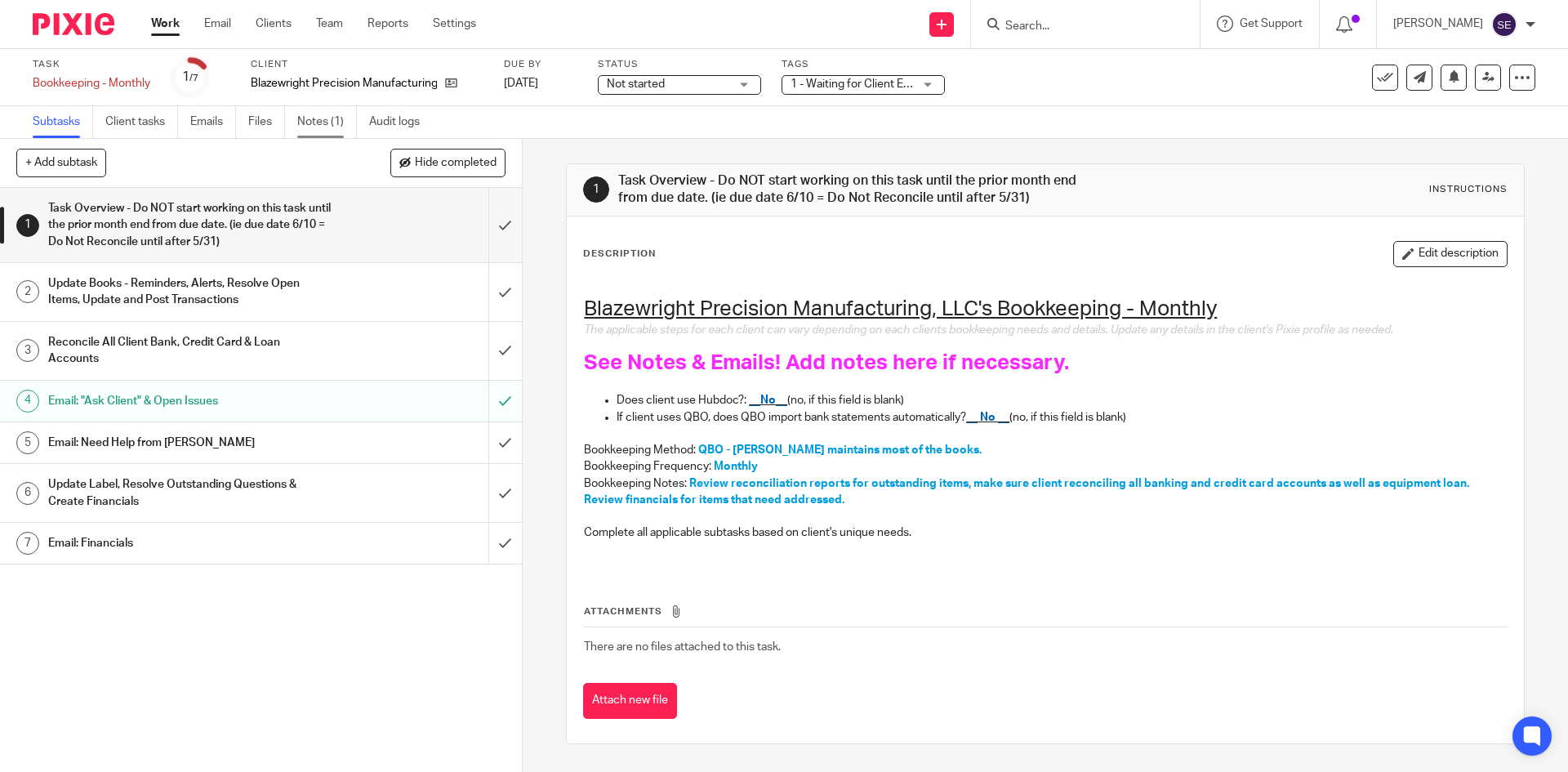
click at [317, 126] on link "Notes (1)" at bounding box center [327, 122] width 60 height 32
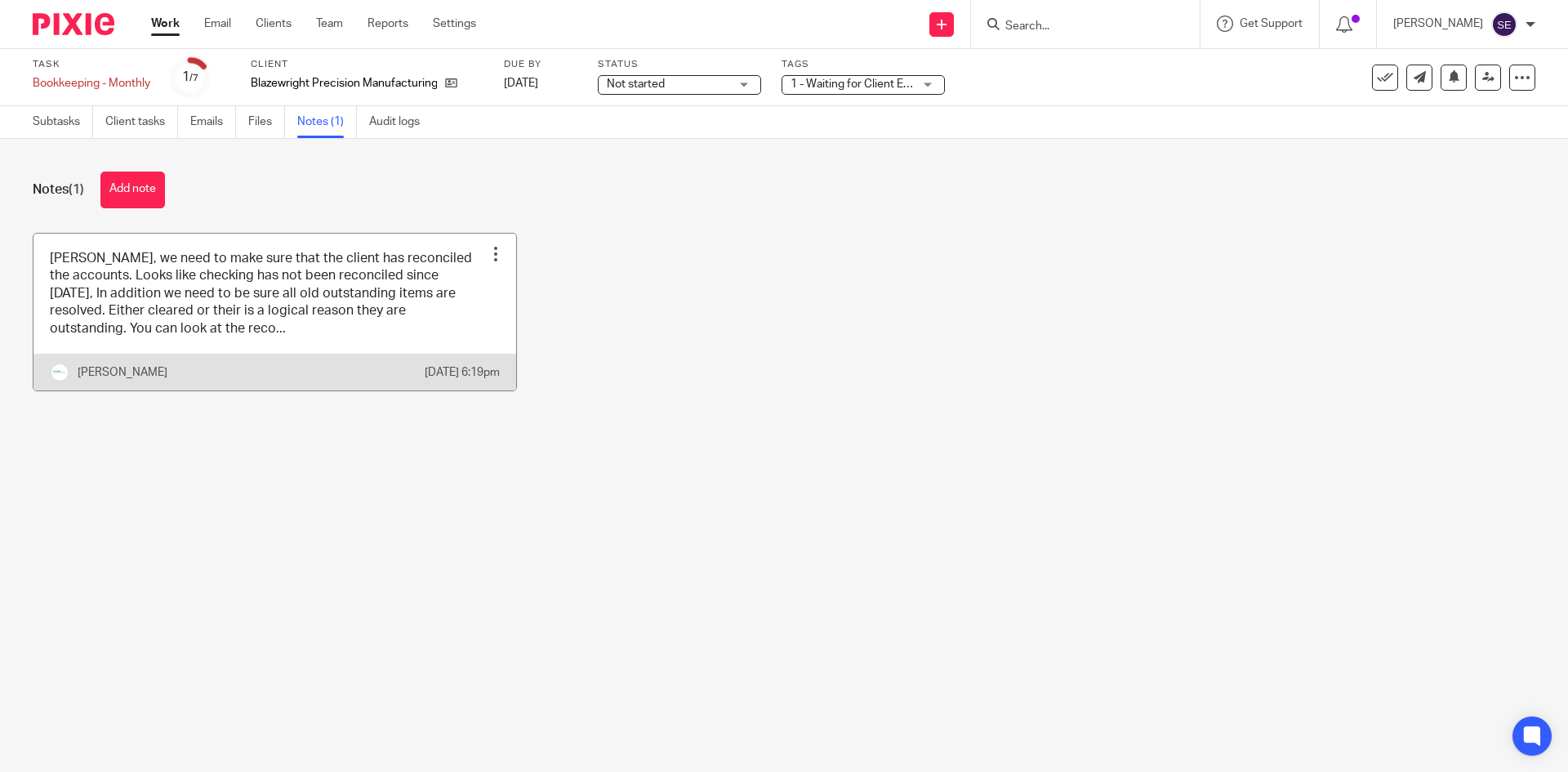
click at [284, 310] on link at bounding box center [274, 312] width 483 height 157
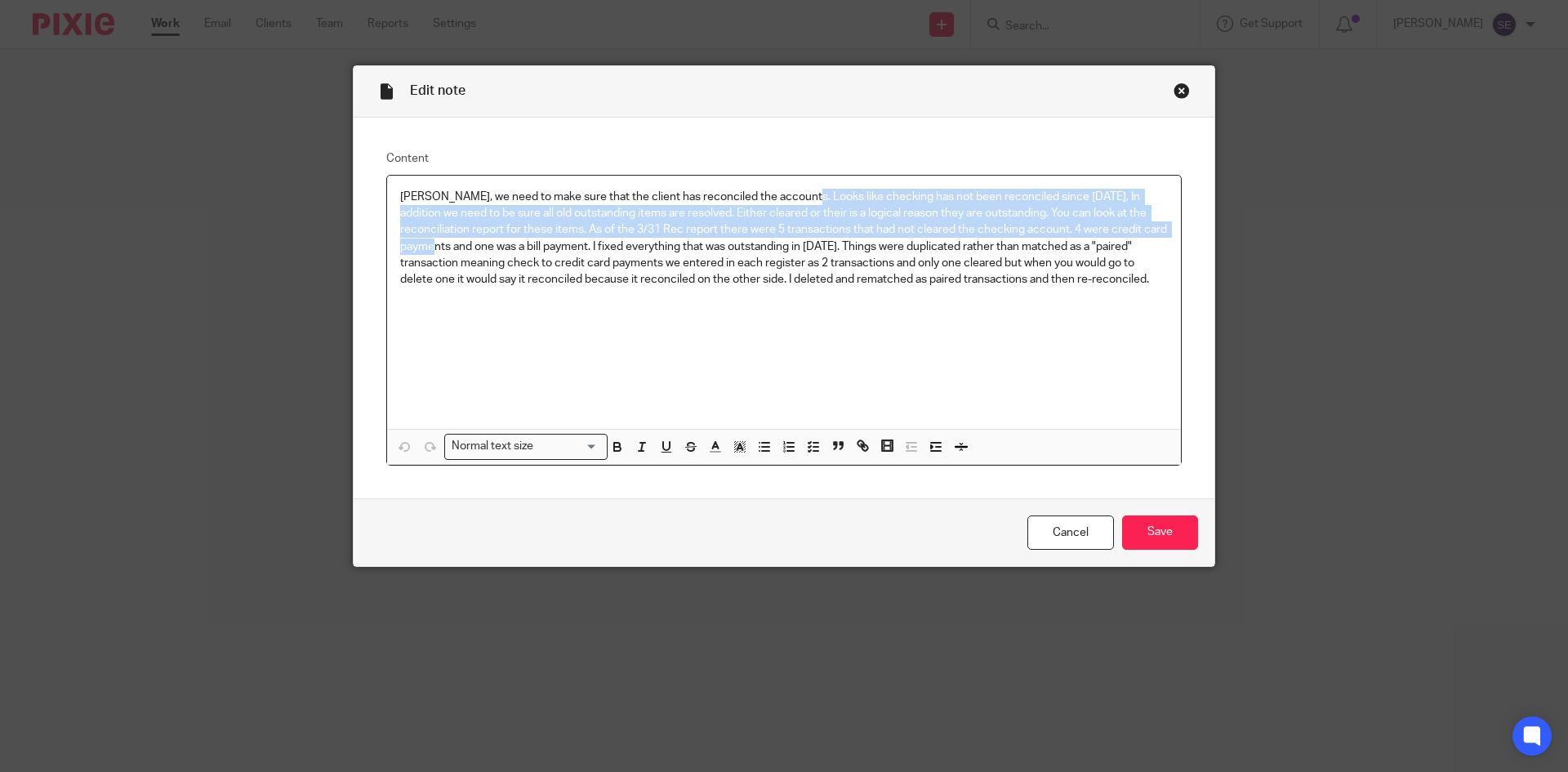
drag, startPoint x: 792, startPoint y: 200, endPoint x: 1184, endPoint y: 243, distance: 394.4
click at [1152, 235] on p "[PERSON_NAME], we need to make sure that the client has reconciled the accounts…" at bounding box center [784, 238] width 767 height 99
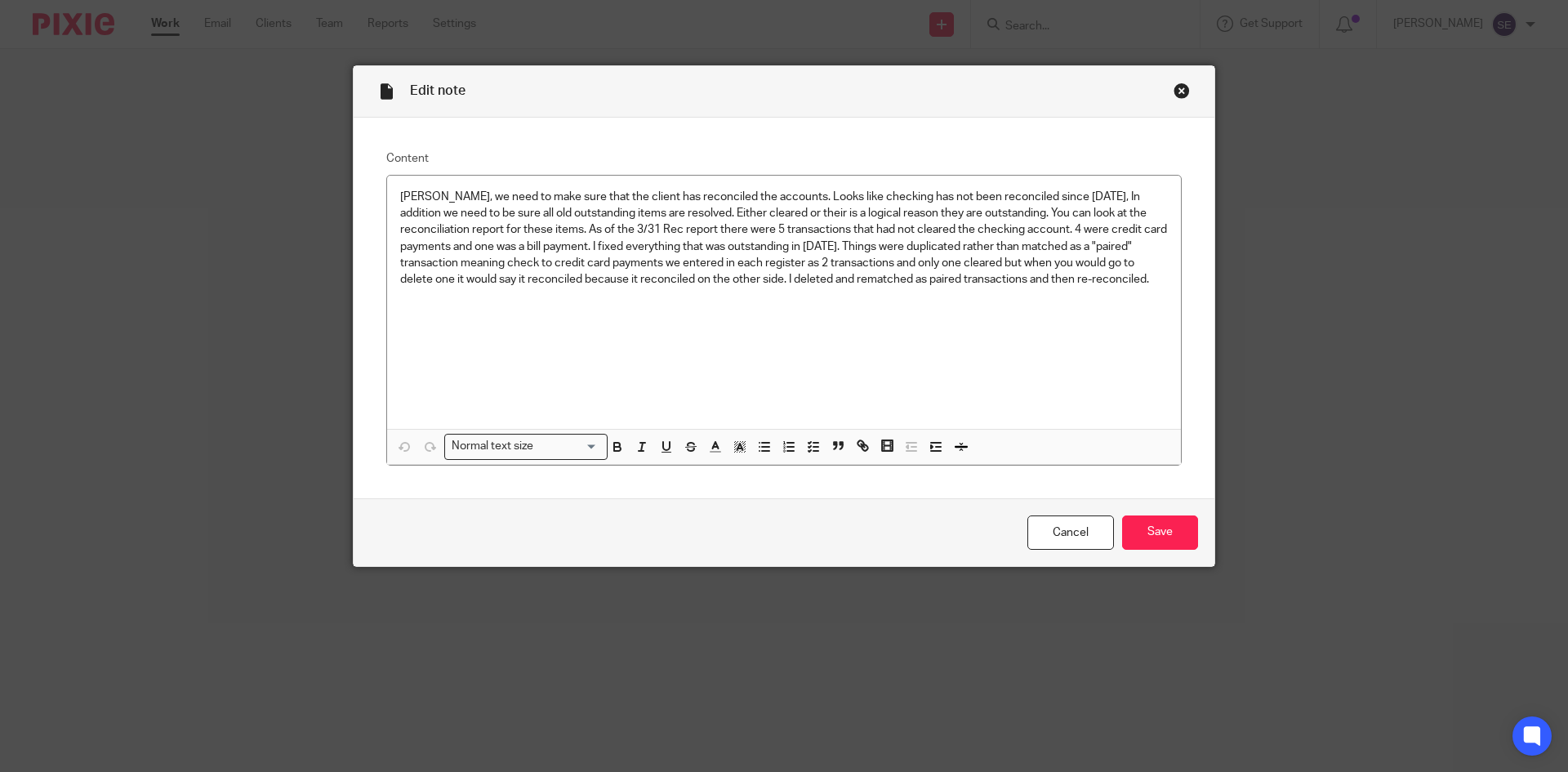
click at [881, 350] on div "[PERSON_NAME], we need to make sure that the client has reconciled the accounts…" at bounding box center [784, 302] width 793 height 253
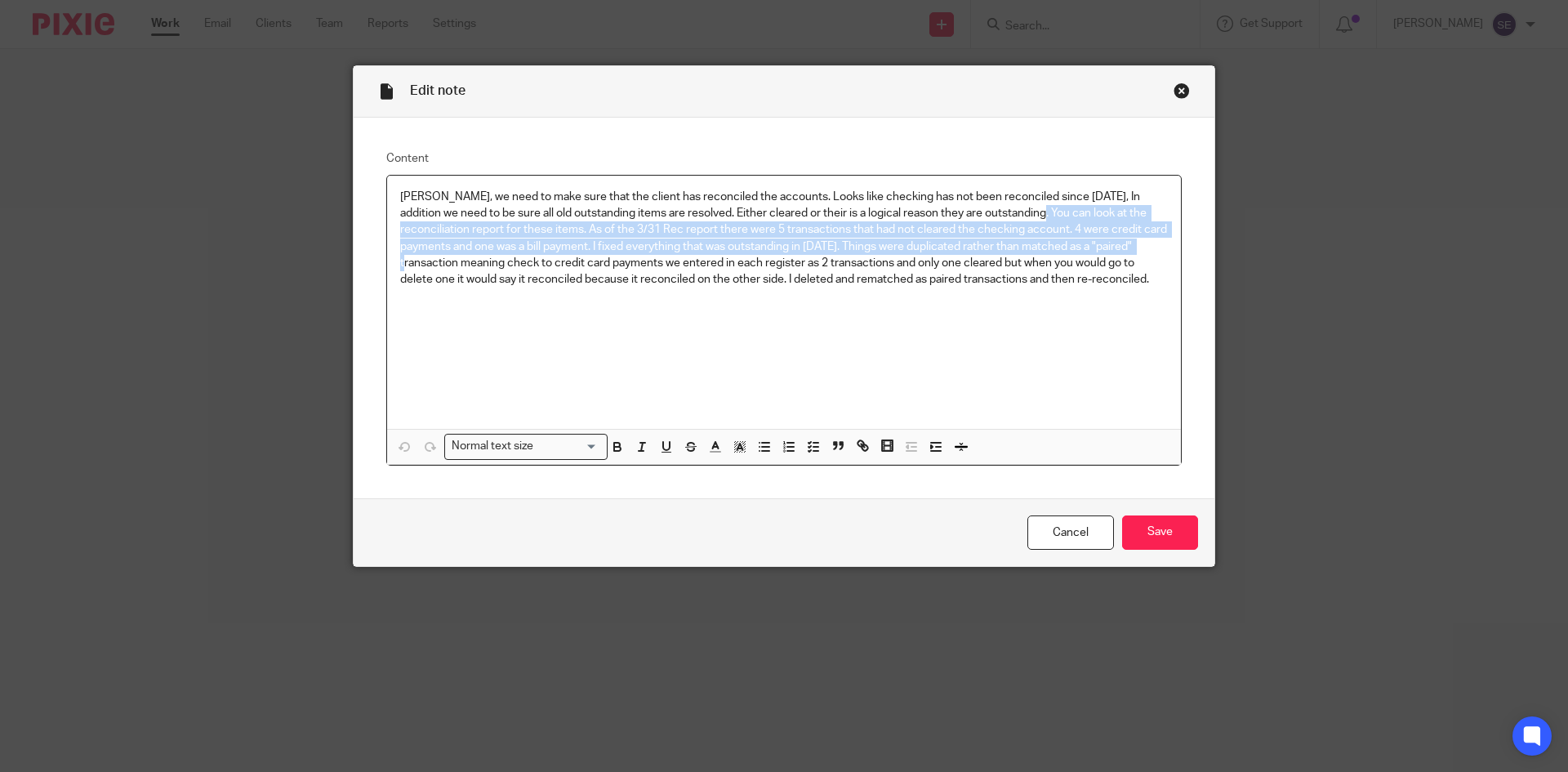
drag, startPoint x: 1002, startPoint y: 209, endPoint x: 1111, endPoint y: 247, distance: 115.4
click at [1111, 247] on p "[PERSON_NAME], we need to make sure that the client has reconciled the accounts…" at bounding box center [784, 238] width 767 height 99
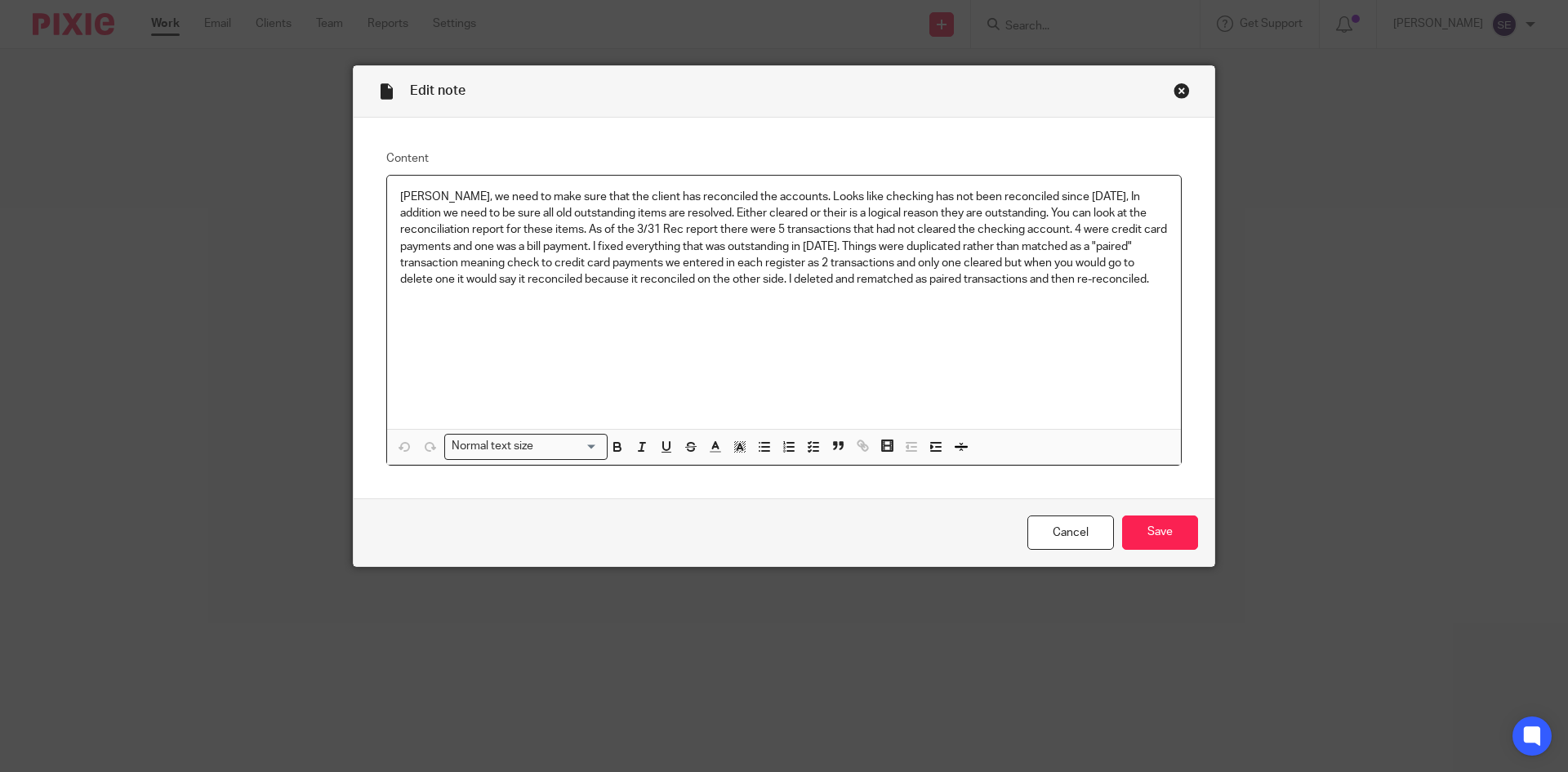
click at [1099, 259] on p "[PERSON_NAME], we need to make sure that the client has reconciled the accounts…" at bounding box center [784, 238] width 767 height 99
click at [1040, 277] on p "[PERSON_NAME], we need to make sure that the client has reconciled the accounts…" at bounding box center [784, 238] width 767 height 99
click at [1174, 94] on div "Close this dialog window" at bounding box center [1182, 90] width 16 height 16
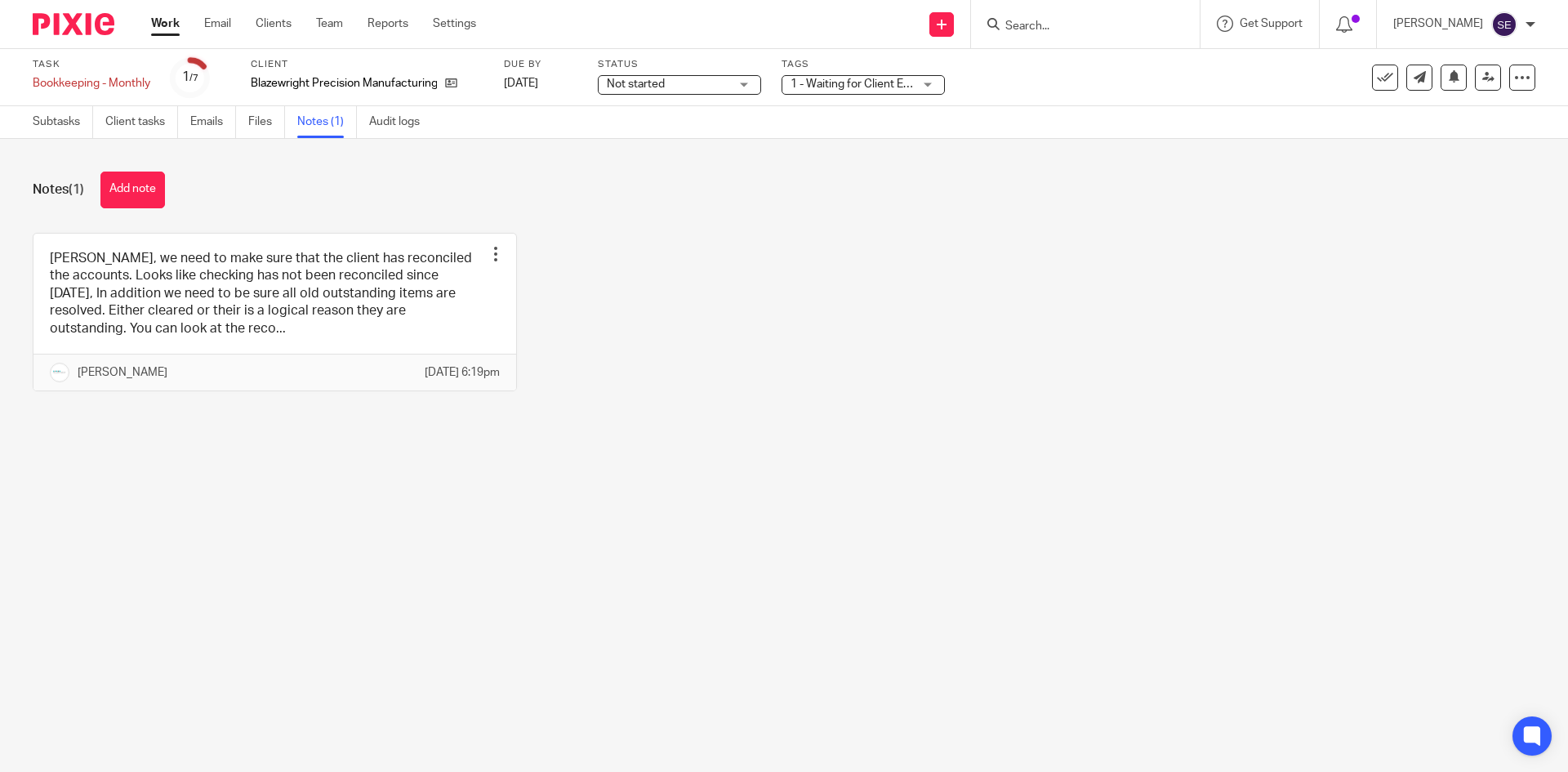
click at [795, 415] on div "[PERSON_NAME], we need to make sure that the client has reconciled the accounts…" at bounding box center [771, 324] width 1527 height 183
